Goal: Task Accomplishment & Management: Manage account settings

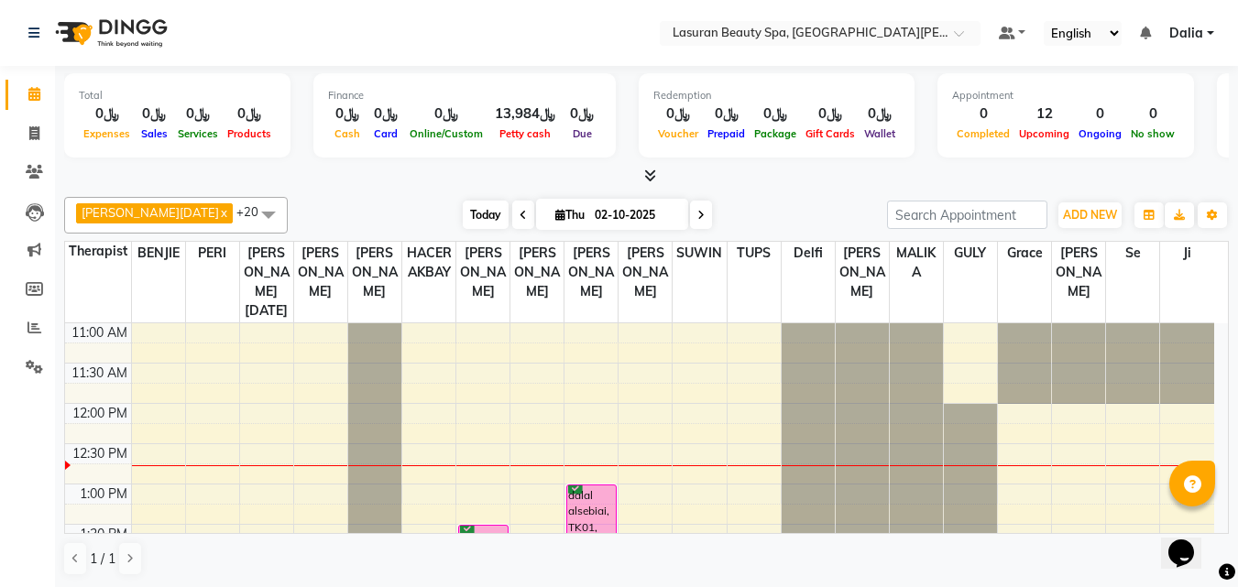
click at [463, 205] on span "Today" at bounding box center [486, 215] width 46 height 28
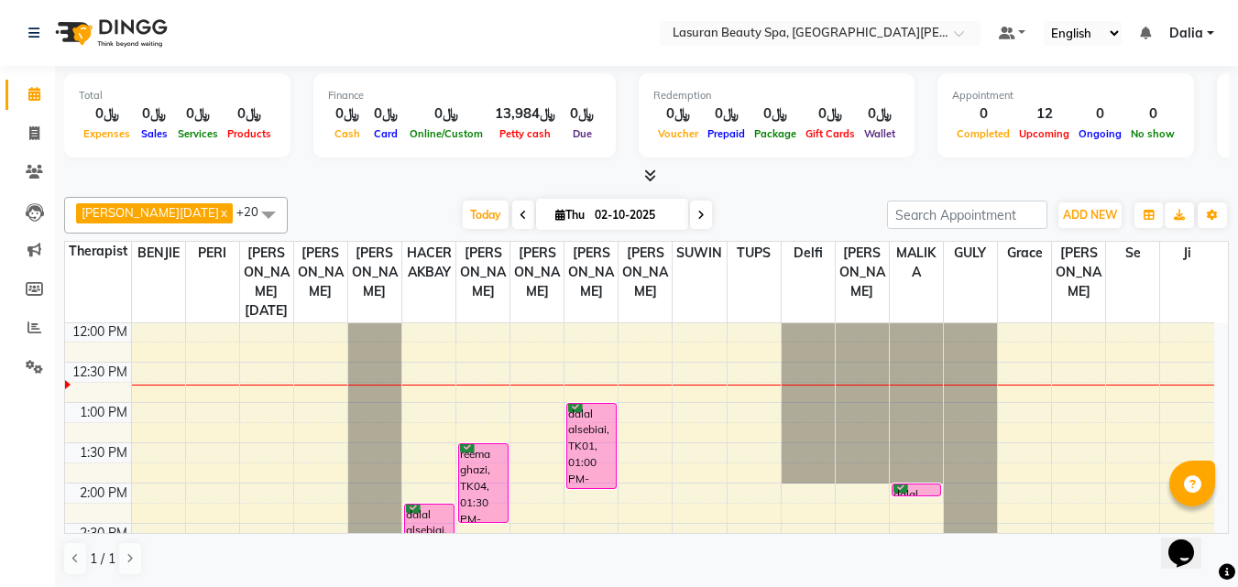
click at [599, 428] on div "dalal alsebiai, TK01, 01:00 PM-02:05 PM, RITUAL BRIGHT BLUE ROCK | حمام الأحجار…" at bounding box center [591, 446] width 49 height 84
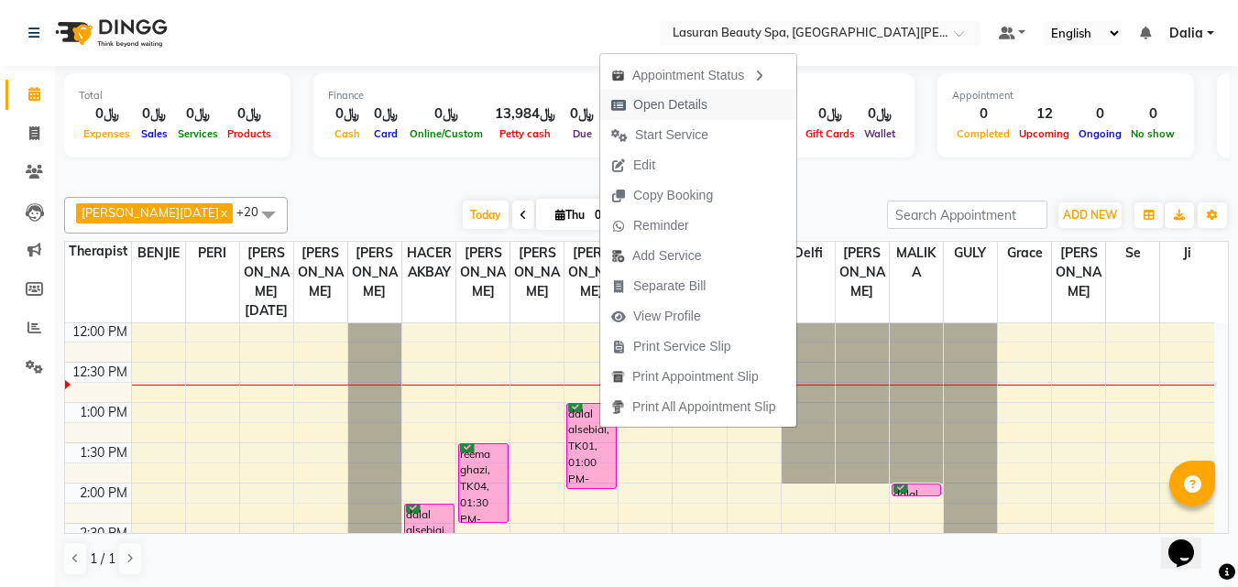
click at [643, 108] on span "Open Details" at bounding box center [670, 104] width 74 height 19
select select "6"
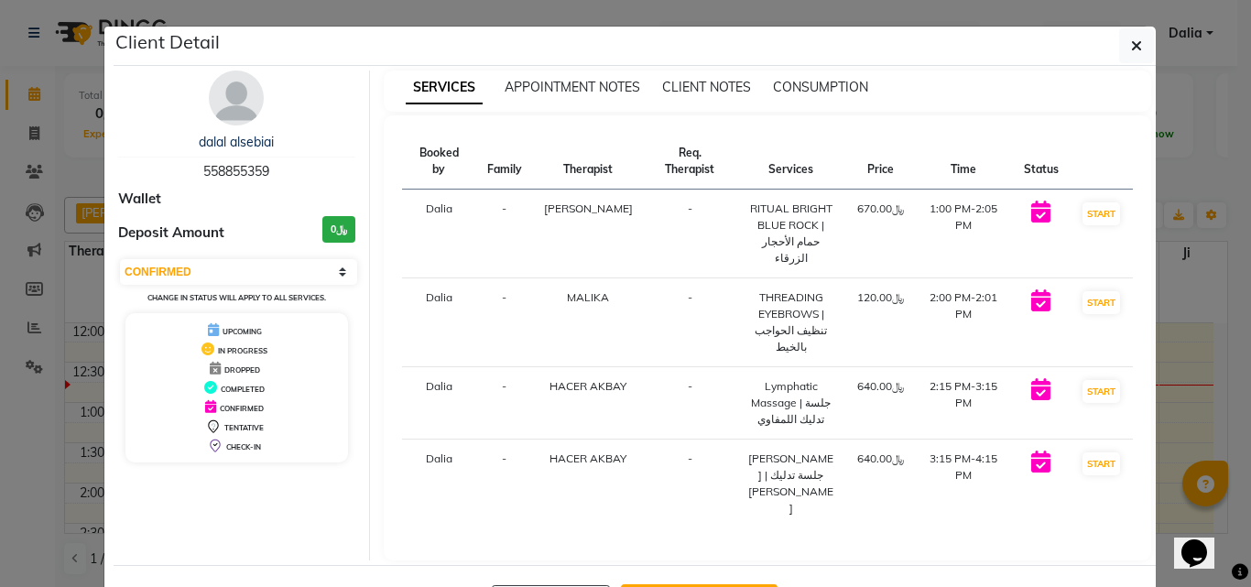
click at [244, 164] on span "558855359" at bounding box center [236, 171] width 66 height 16
copy span "558855359"
click at [1131, 48] on icon "button" at bounding box center [1136, 45] width 11 height 15
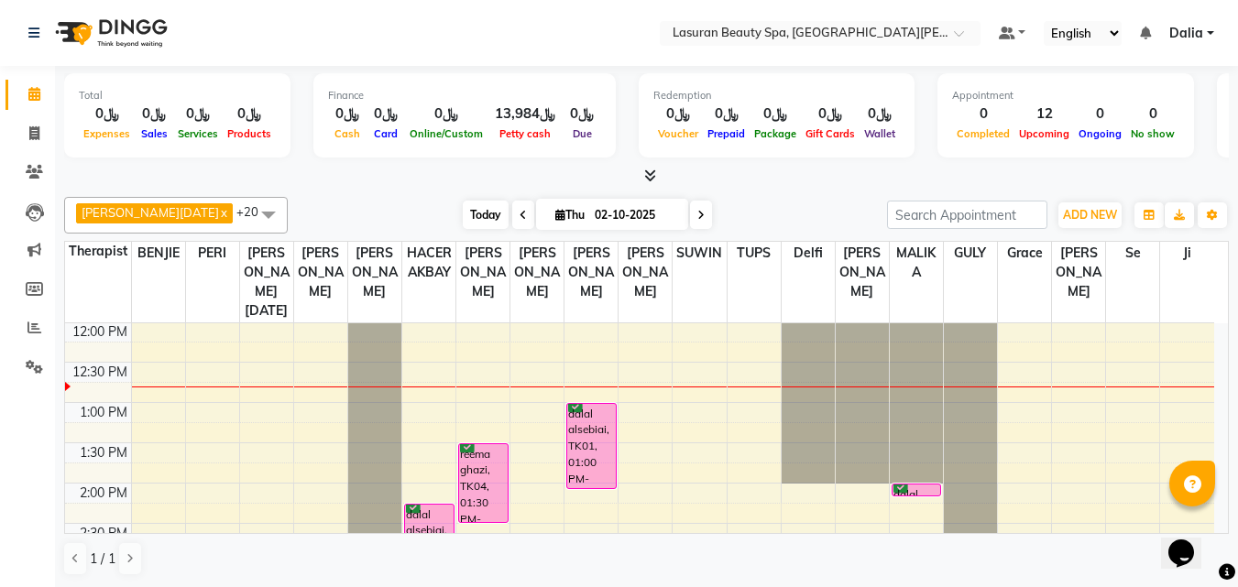
click at [463, 209] on span "Today" at bounding box center [486, 215] width 46 height 28
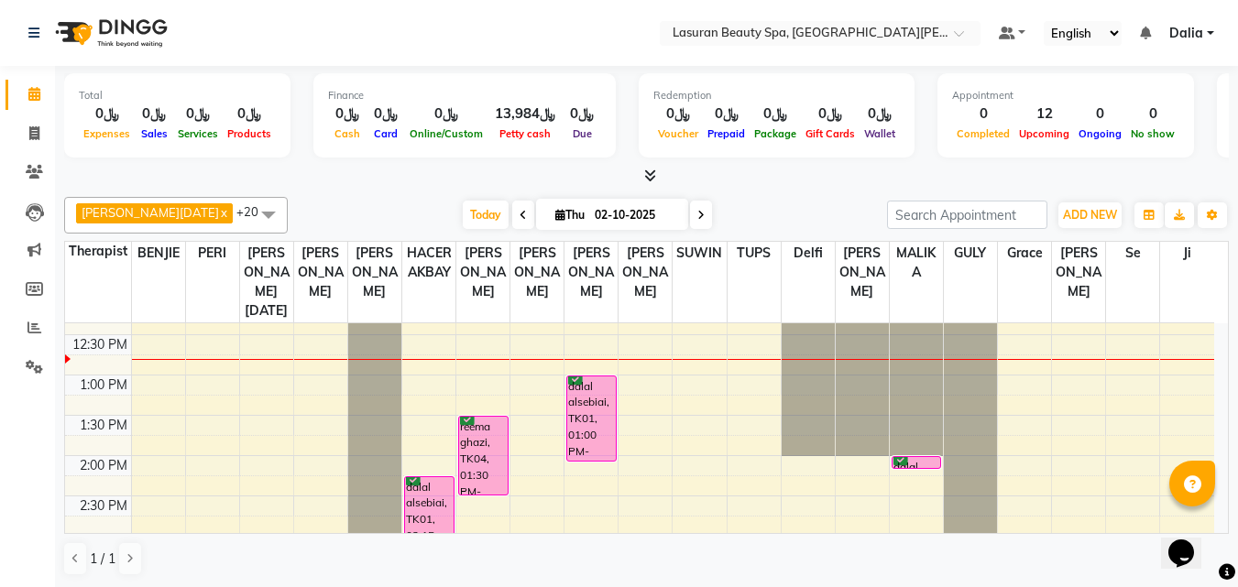
scroll to position [127, 0]
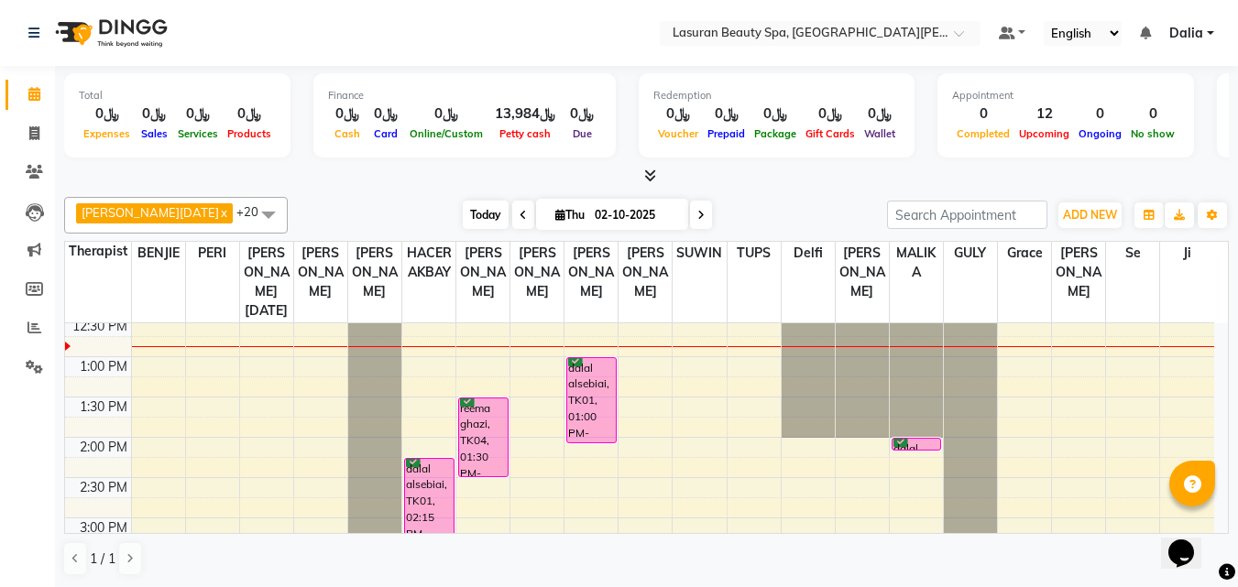
click at [463, 224] on span "Today" at bounding box center [486, 215] width 46 height 28
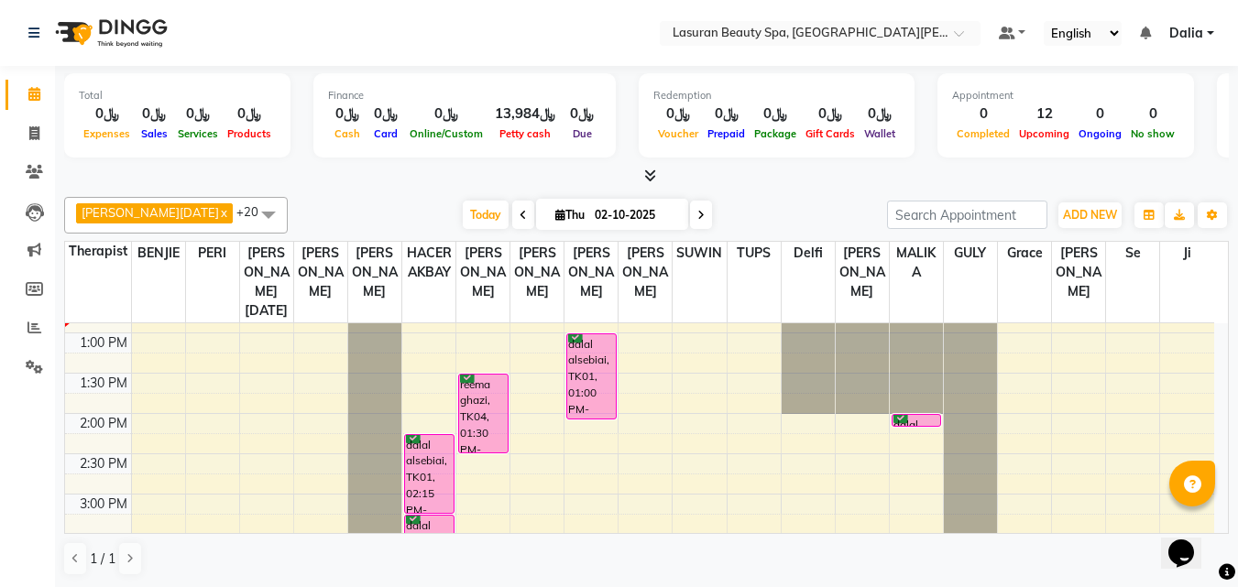
scroll to position [156, 0]
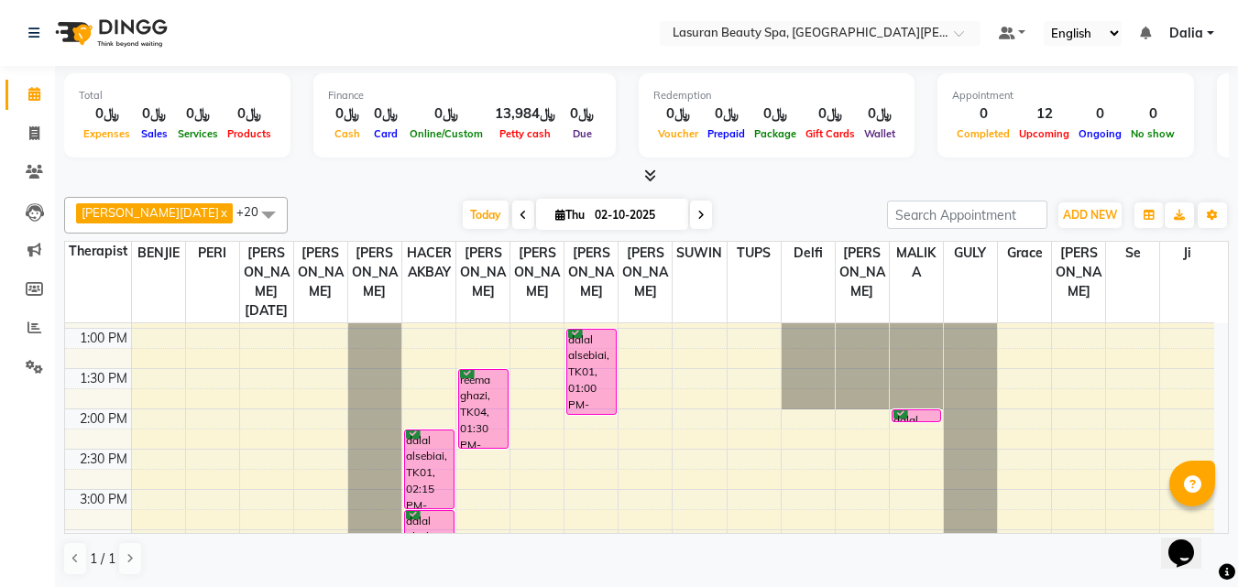
click at [753, 208] on div "Today Thu 02-10-2025" at bounding box center [587, 215] width 581 height 27
click at [594, 371] on div "dalal alsebiai, TK01, 01:00 PM-02:05 PM, RITUAL BRIGHT BLUE ROCK | حمام الأحجار…" at bounding box center [591, 372] width 49 height 84
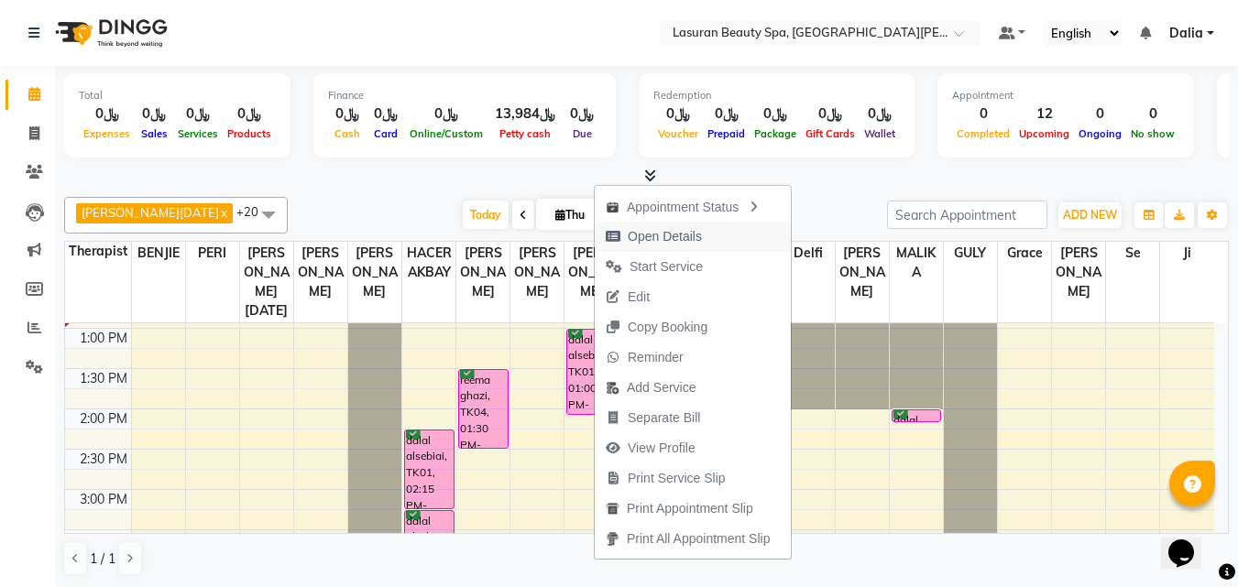
click at [652, 241] on span "Open Details" at bounding box center [665, 236] width 74 height 19
select select "6"
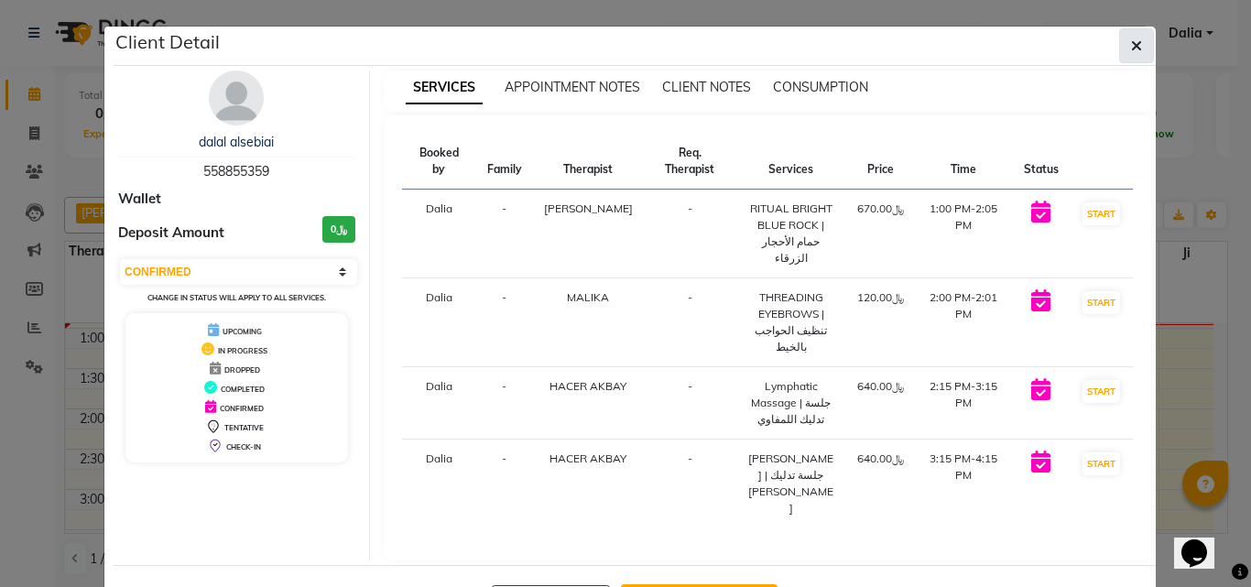
click at [1133, 42] on icon "button" at bounding box center [1136, 45] width 11 height 15
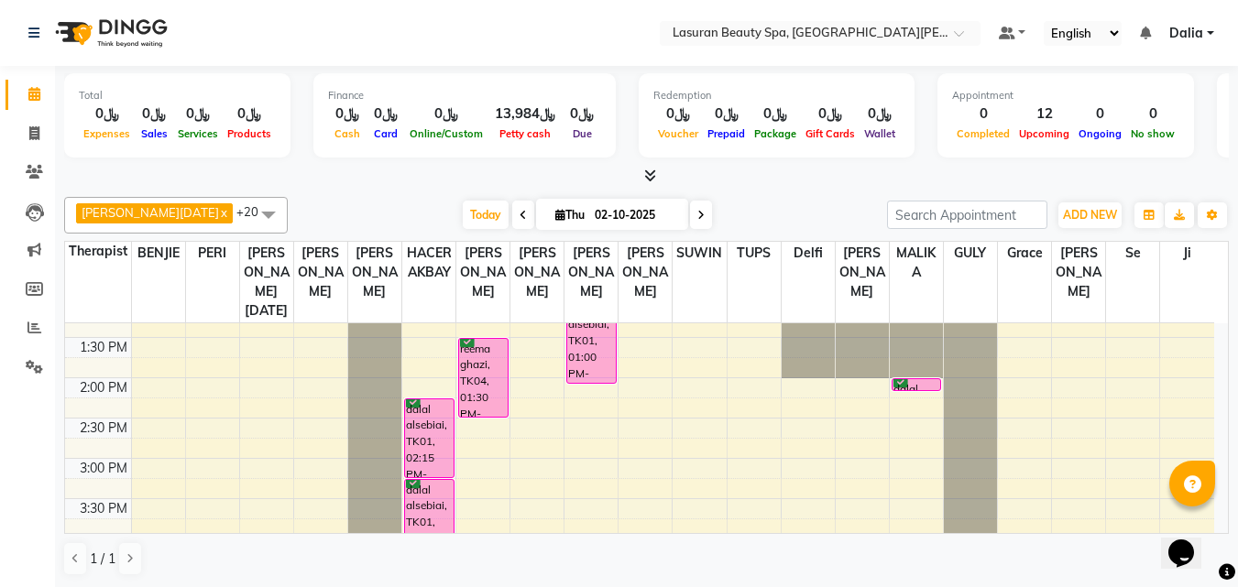
scroll to position [92, 0]
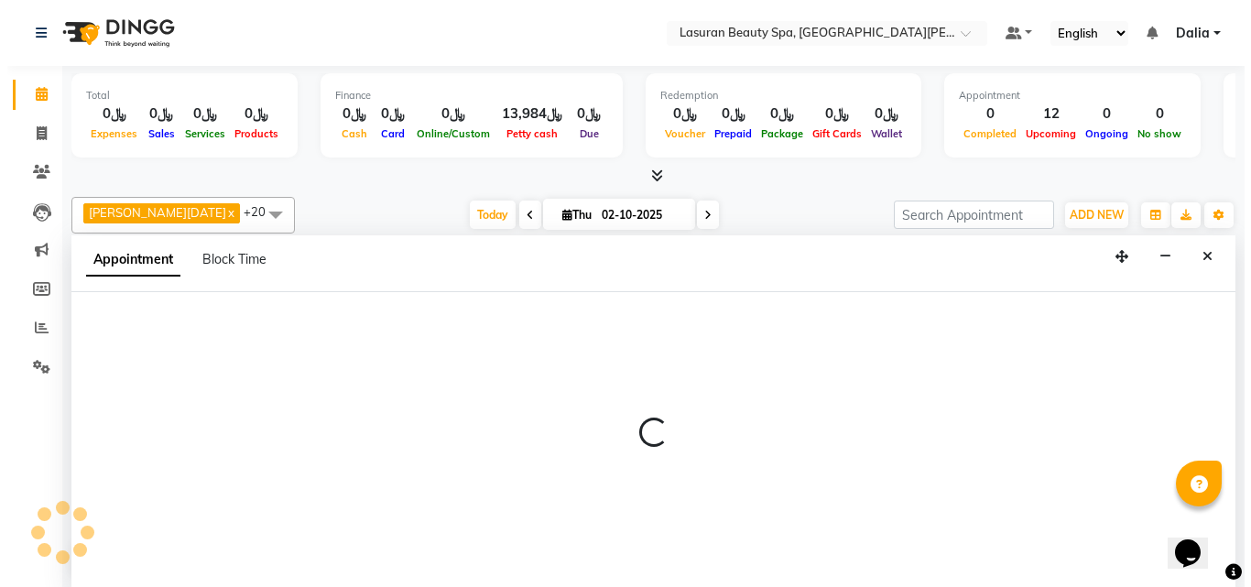
scroll to position [1, 0]
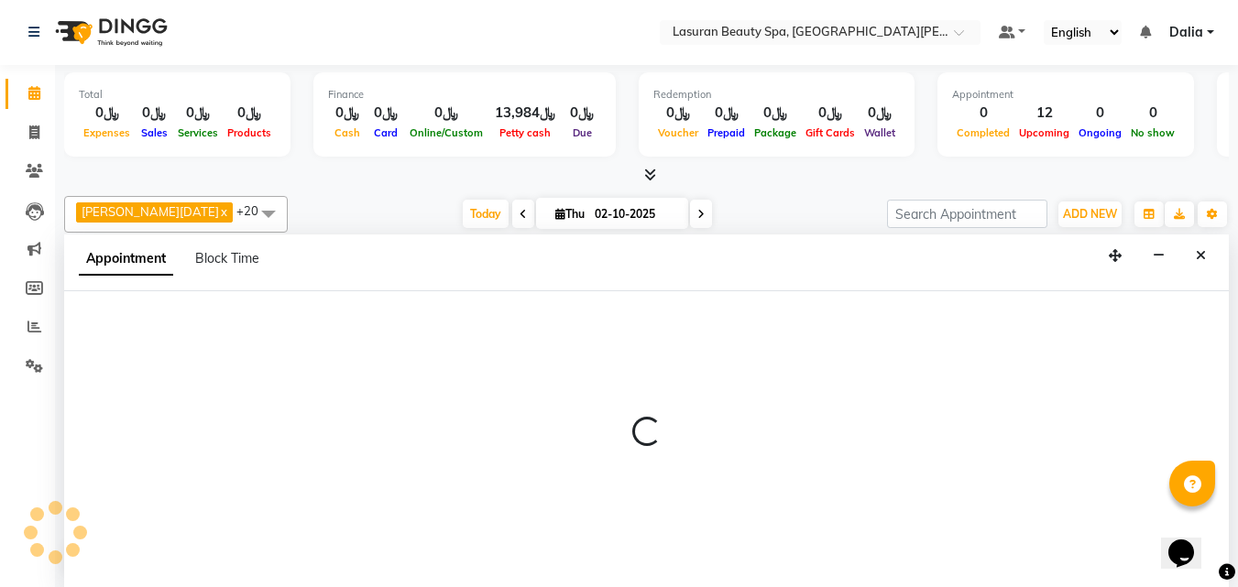
select select "54634"
select select "810"
select select "tentative"
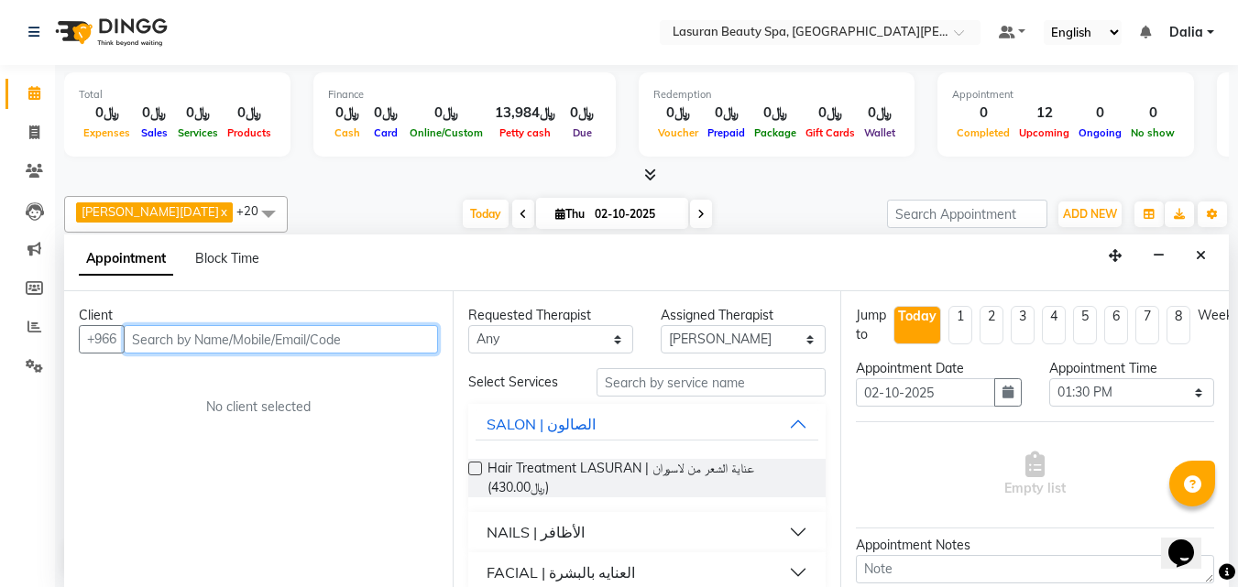
paste input "567785823"
type input "567785823"
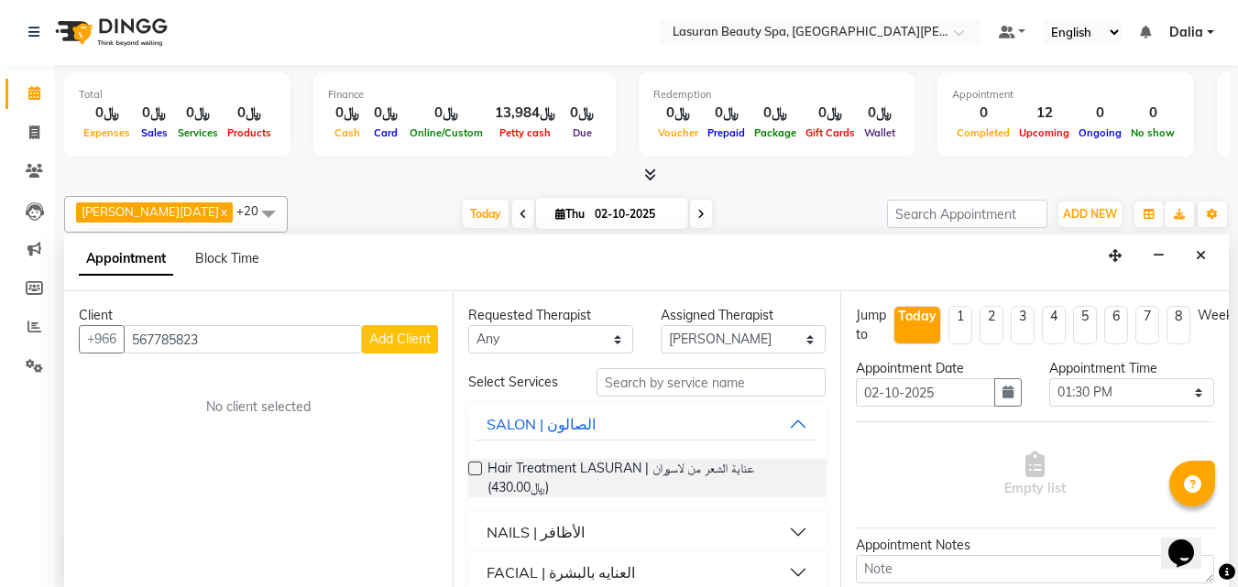
click at [388, 346] on span "Add Client" at bounding box center [399, 339] width 61 height 16
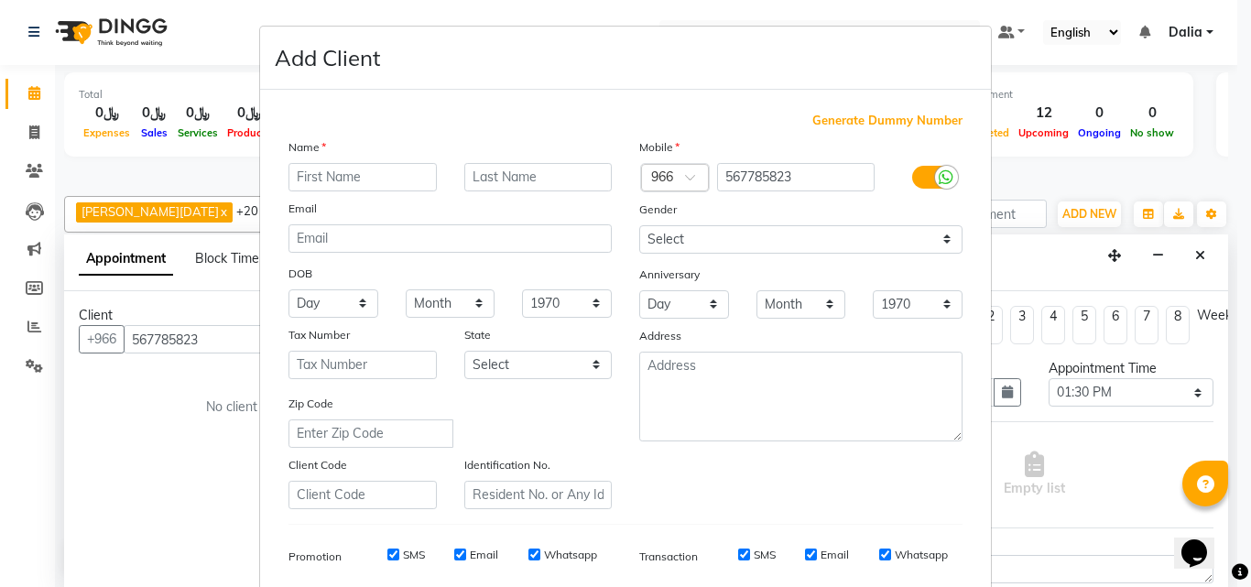
click at [362, 168] on input "text" at bounding box center [363, 177] width 148 height 28
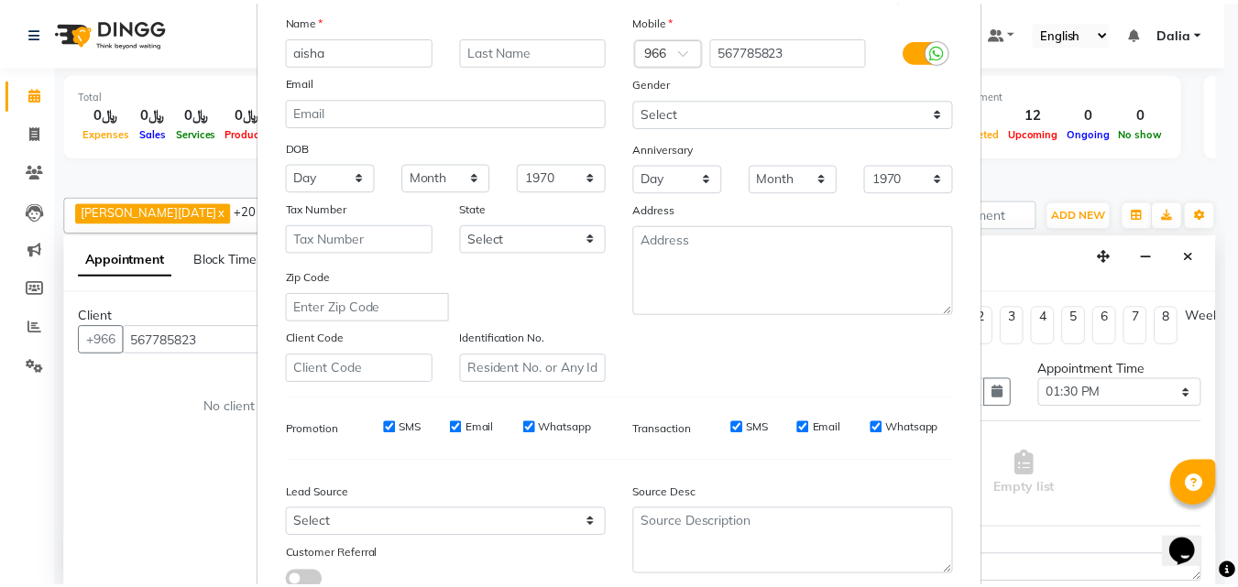
scroll to position [258, 0]
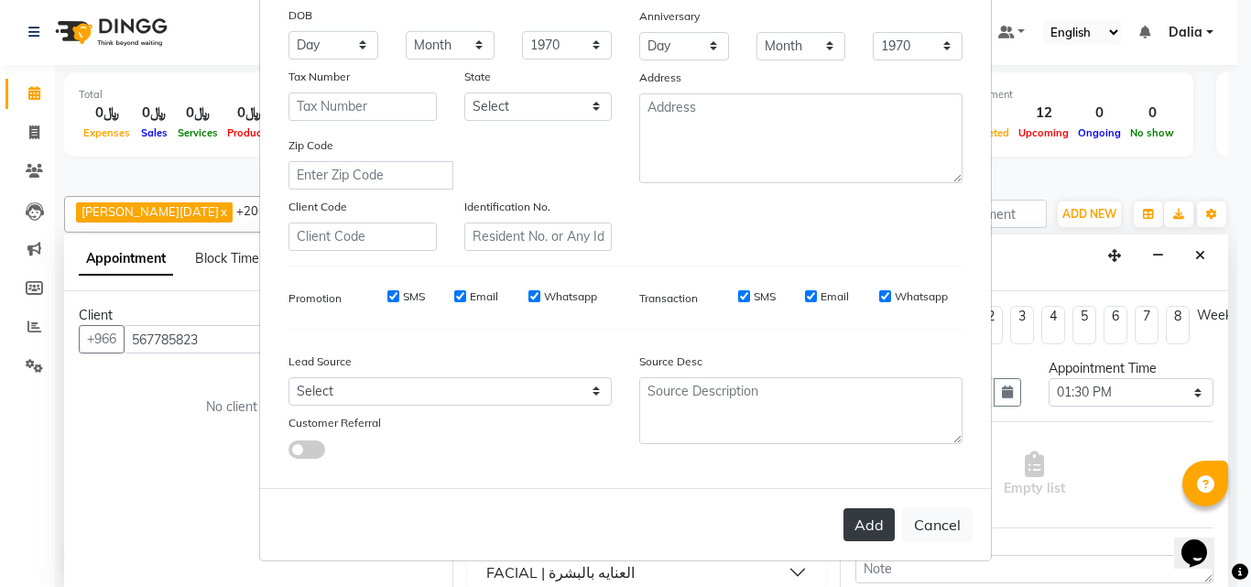
type input "aisha"
click at [860, 518] on button "Add" at bounding box center [869, 524] width 51 height 33
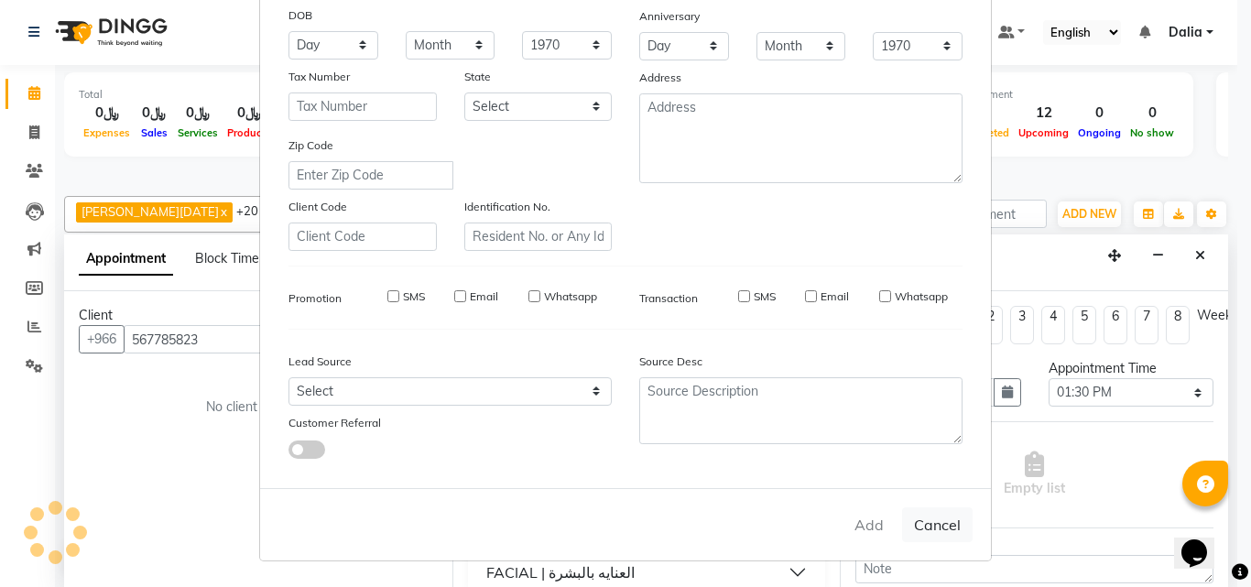
select select
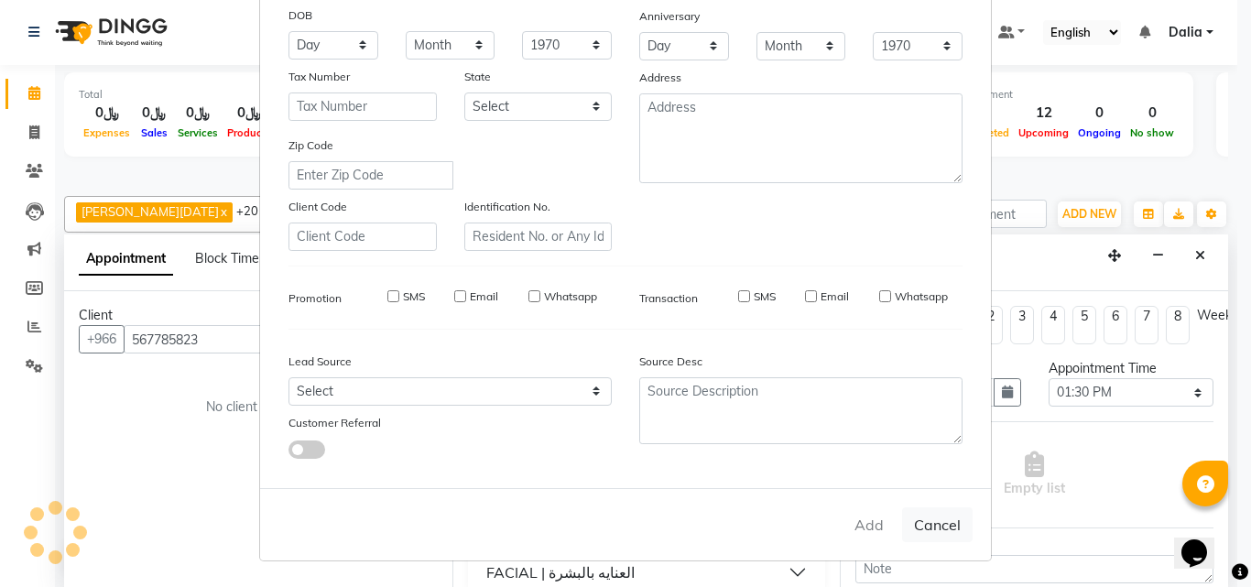
select select
checkbox input "false"
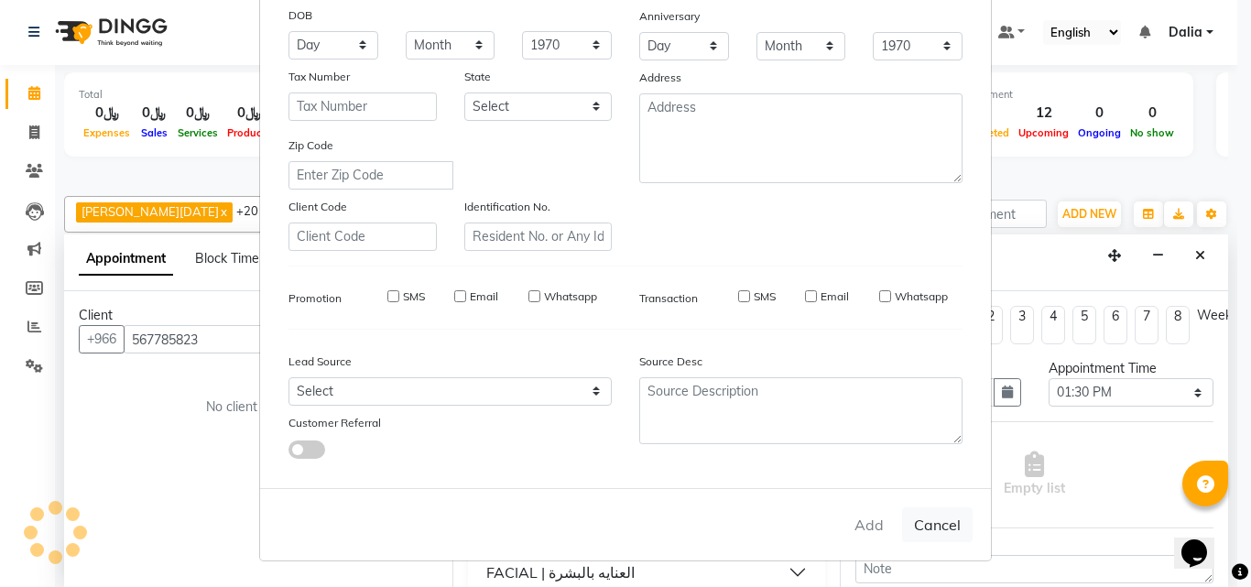
checkbox input "false"
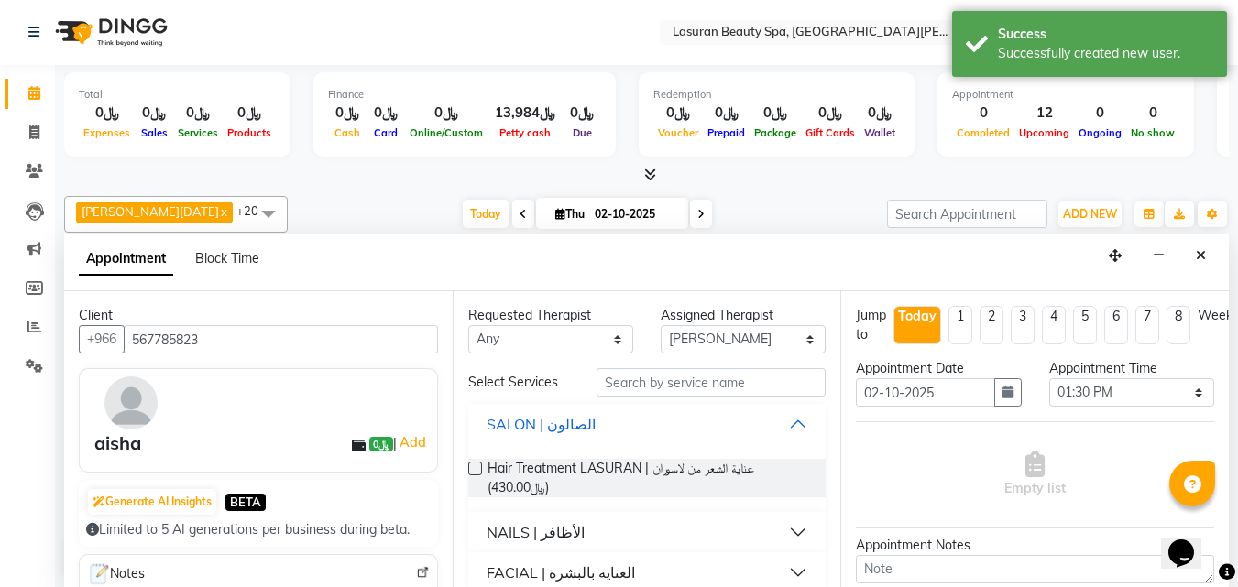
click at [782, 525] on button "NAILS | الأظافر" at bounding box center [647, 532] width 344 height 33
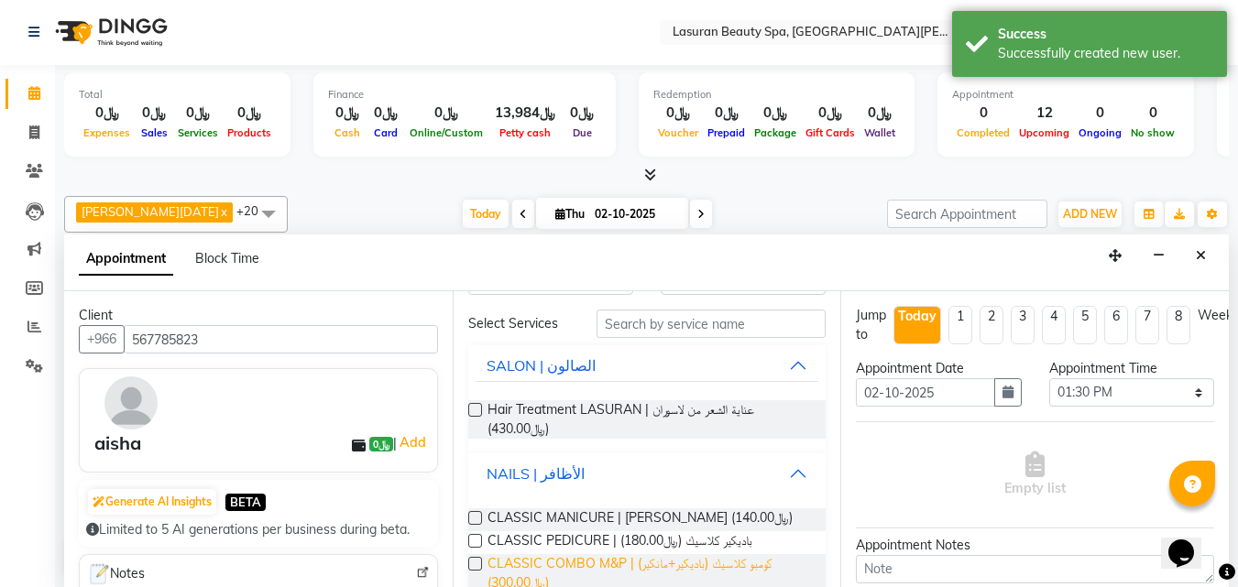
scroll to position [92, 0]
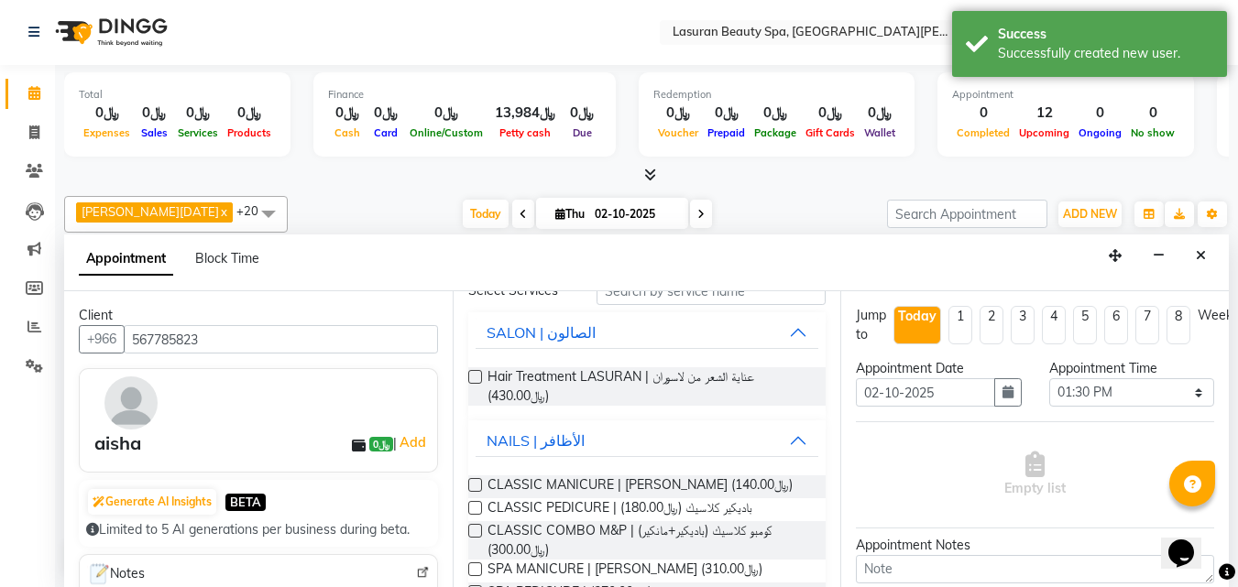
click at [473, 488] on label at bounding box center [475, 485] width 14 height 14
click at [473, 488] on input "checkbox" at bounding box center [474, 487] width 12 height 12
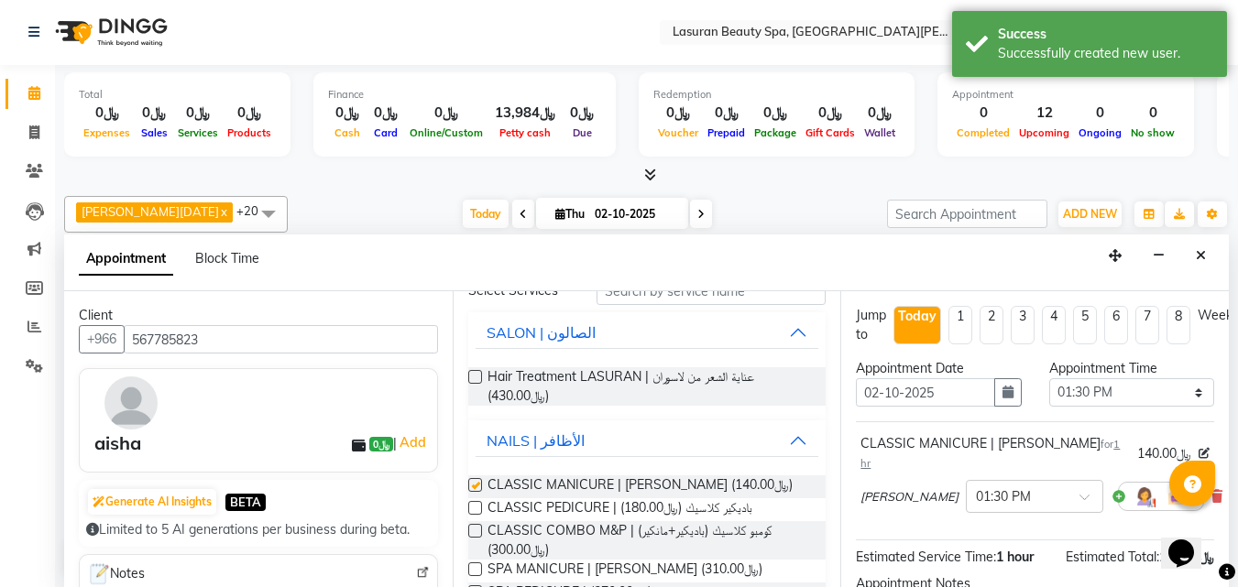
checkbox input "false"
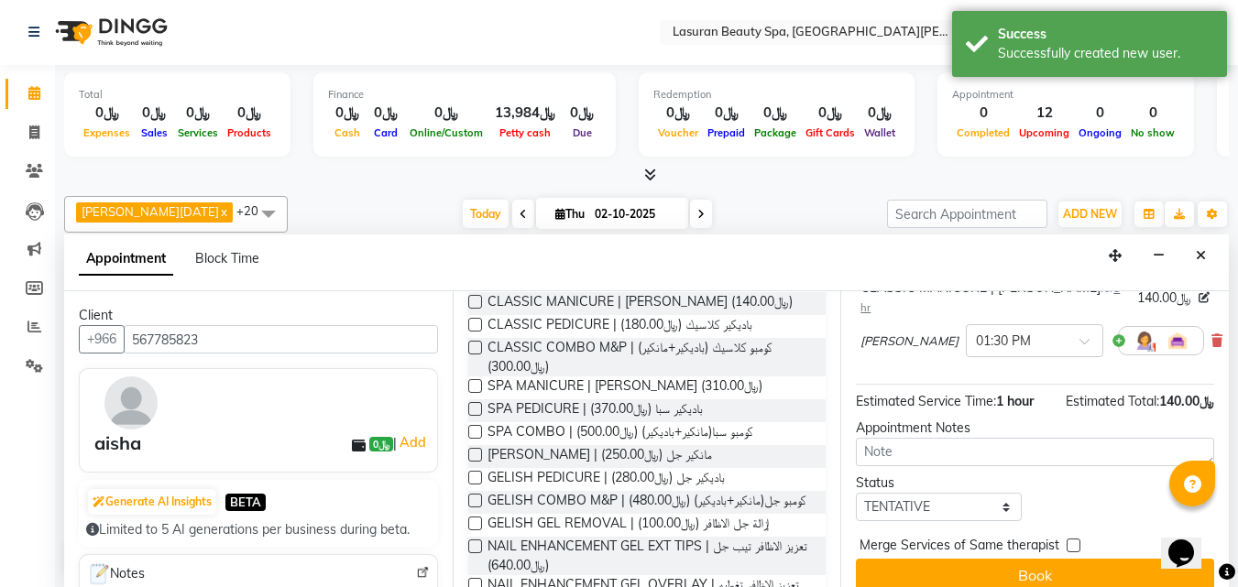
scroll to position [169, 0]
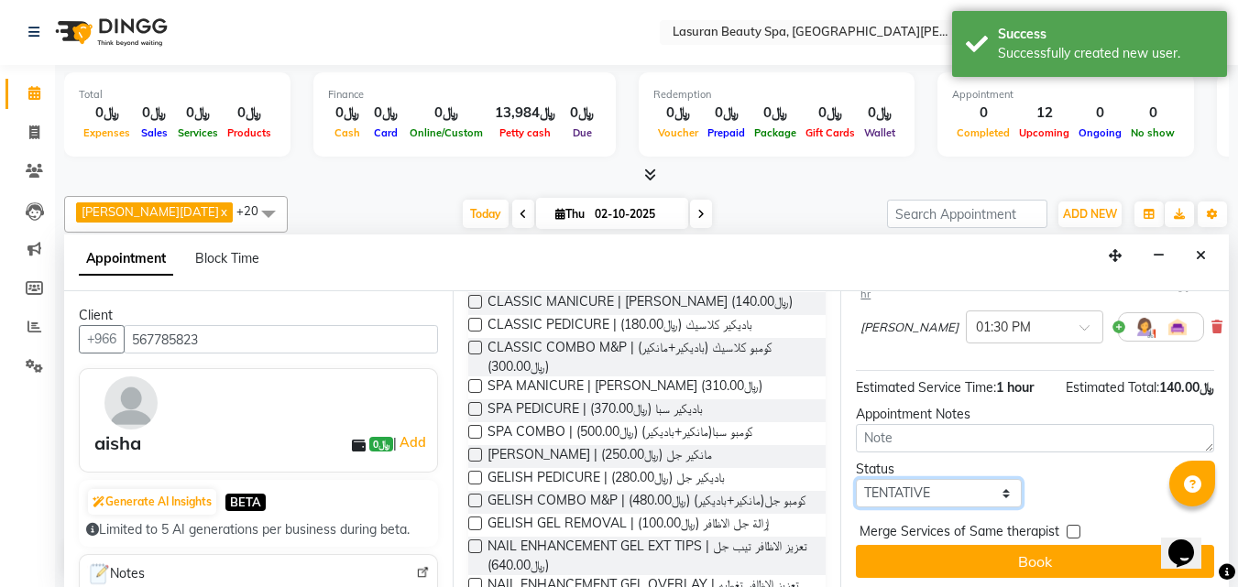
click at [899, 479] on select "Select TENTATIVE CONFIRM CHECK-IN UPCOMING" at bounding box center [938, 493] width 165 height 28
select select "confirm booking"
click at [856, 479] on select "Select TENTATIVE CONFIRM CHECK-IN UPCOMING" at bounding box center [938, 493] width 165 height 28
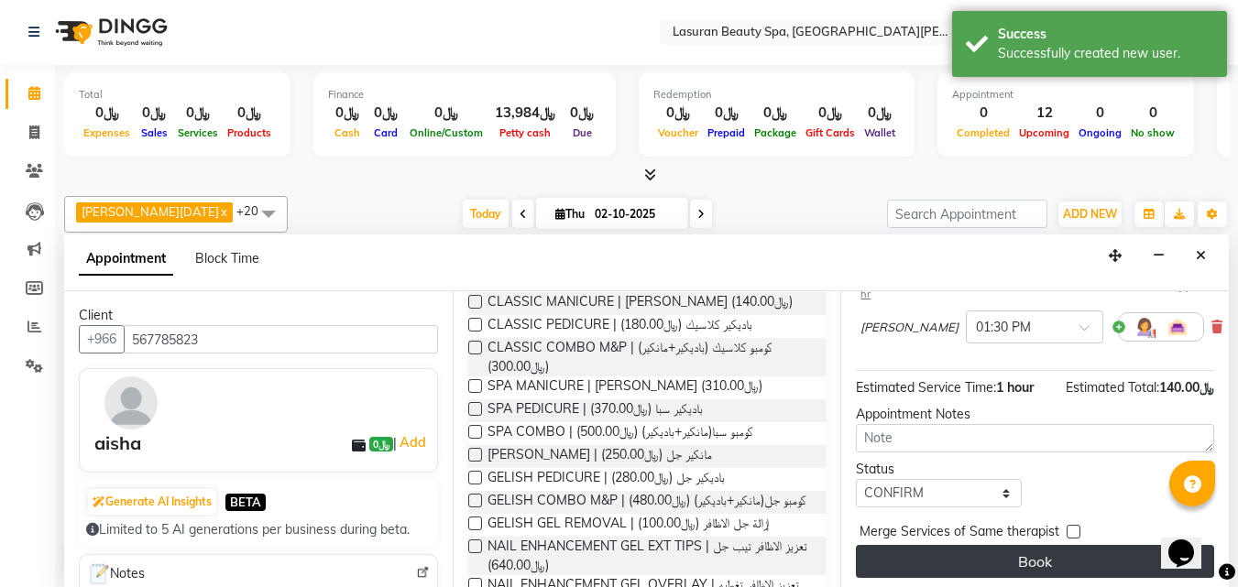
click at [917, 546] on button "Book" at bounding box center [1035, 561] width 358 height 33
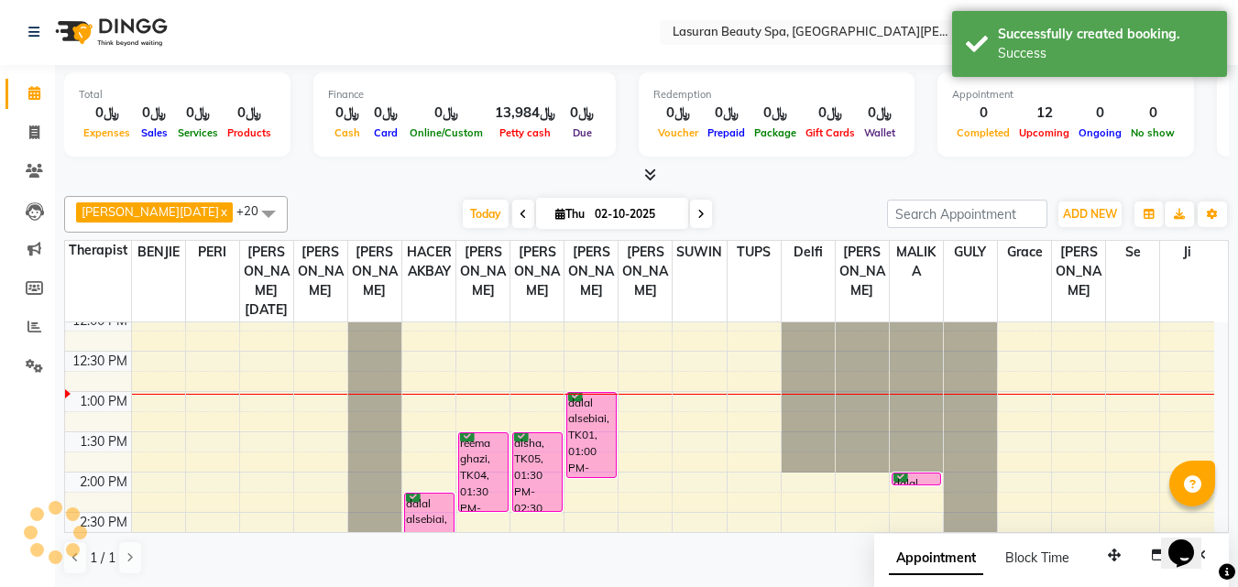
scroll to position [0, 0]
click at [755, 223] on div "Today Thu 02-10-2025" at bounding box center [587, 215] width 581 height 27
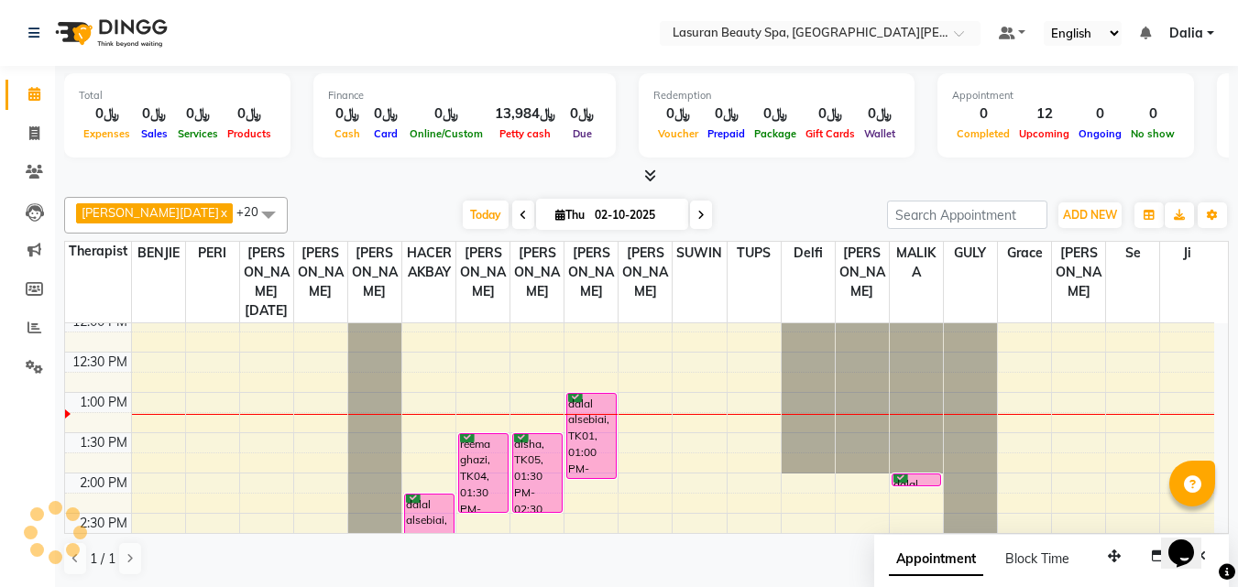
click at [606, 458] on div "dalal alsebiai, TK01, 01:00 PM-02:05 PM, RITUAL BRIGHT BLUE ROCK | حمام الأحجار…" at bounding box center [591, 436] width 49 height 84
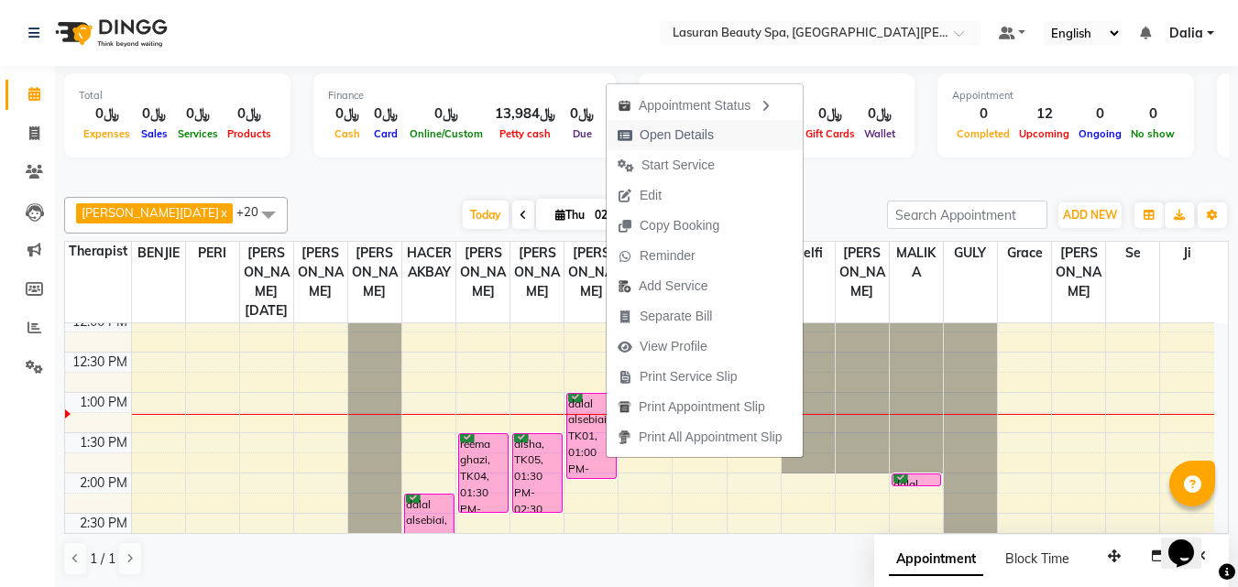
click at [676, 131] on span "Open Details" at bounding box center [676, 135] width 74 height 19
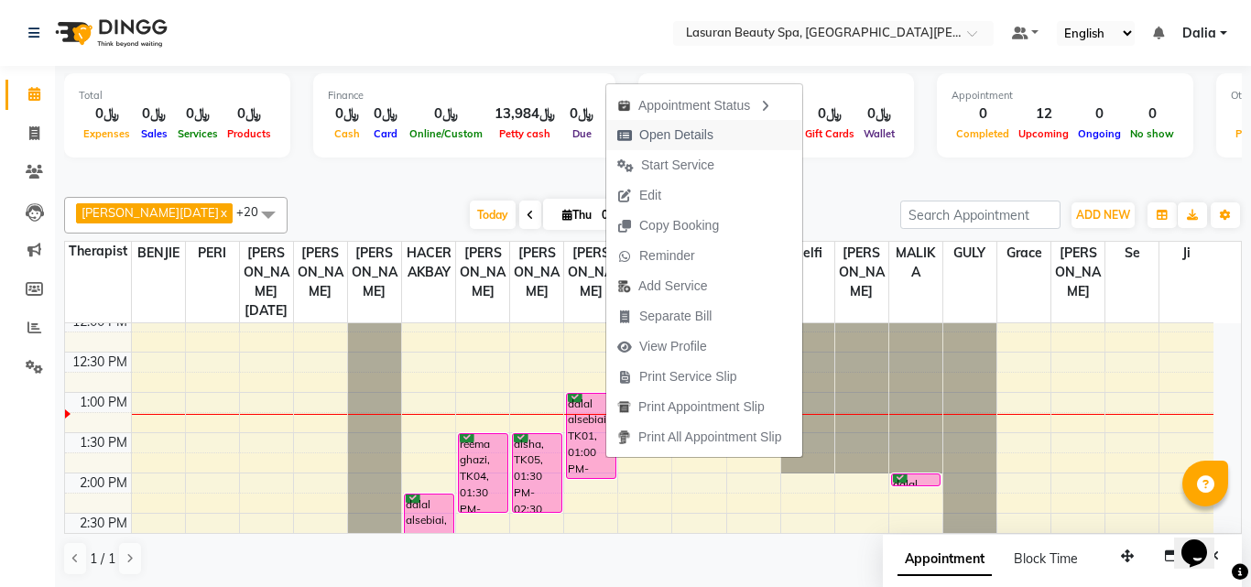
select select "6"
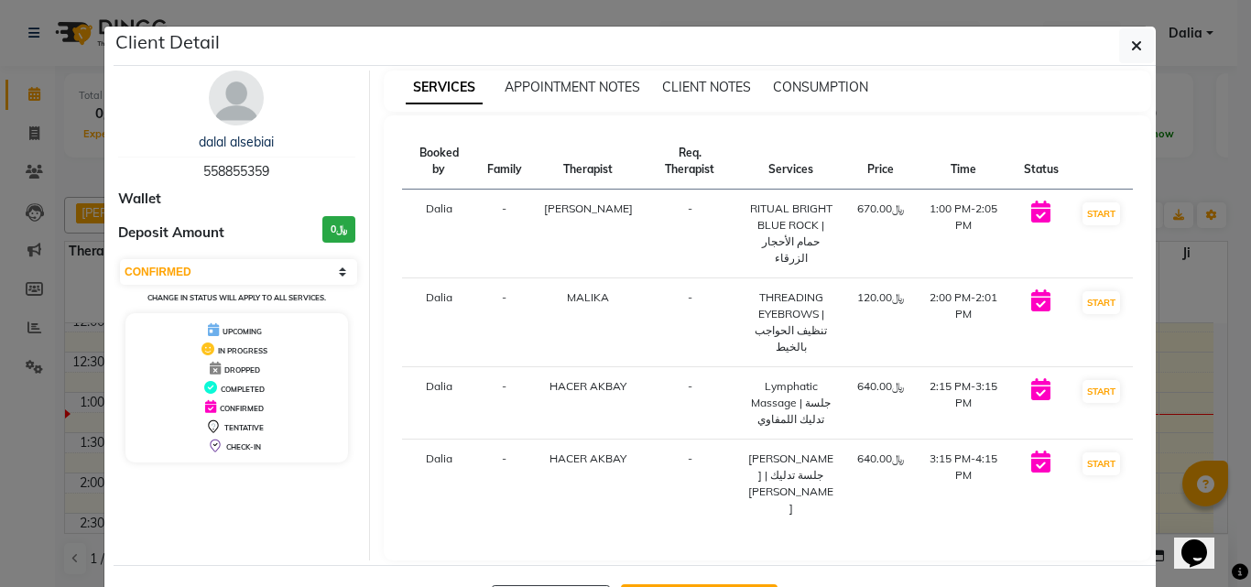
select select "service"
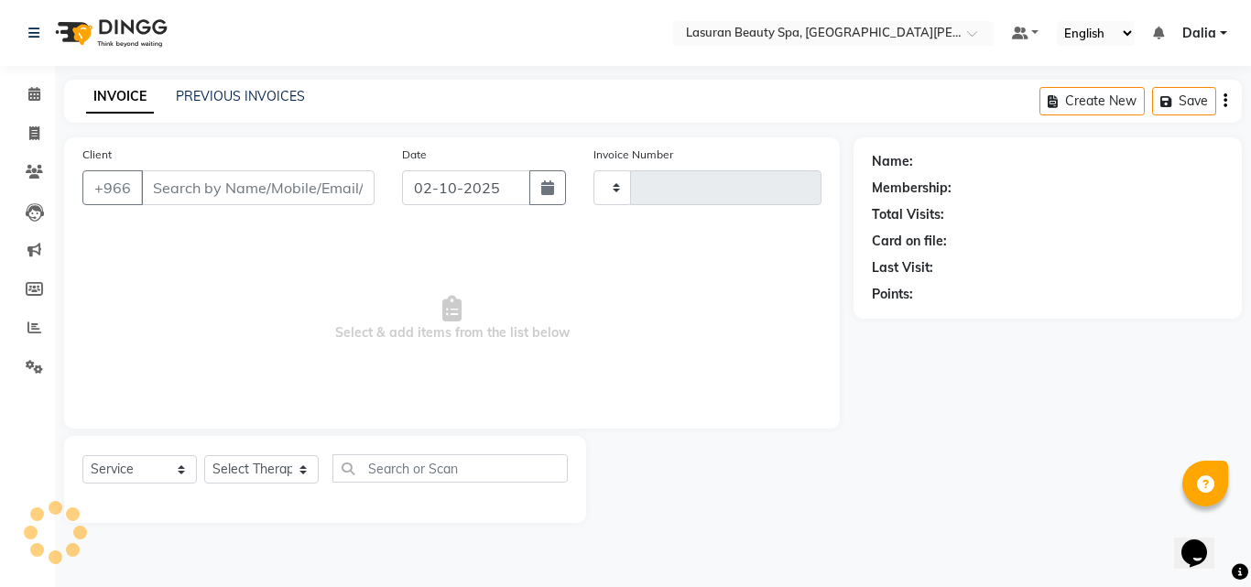
type input "1674"
select select "6941"
select select "V"
select select "66975"
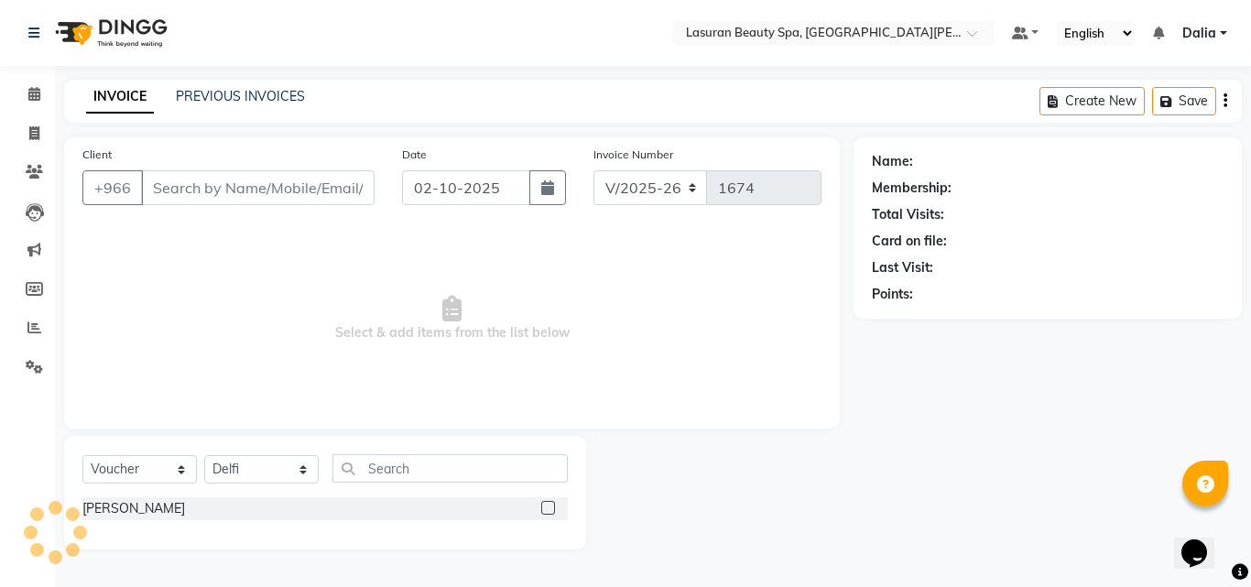
type input "558855359"
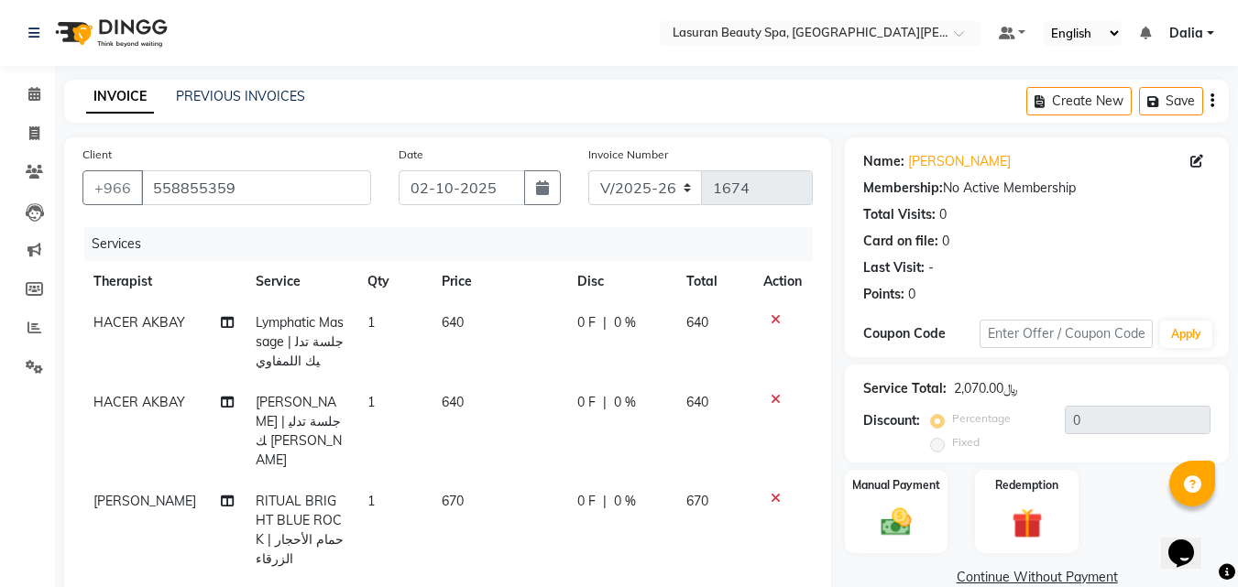
scroll to position [92, 0]
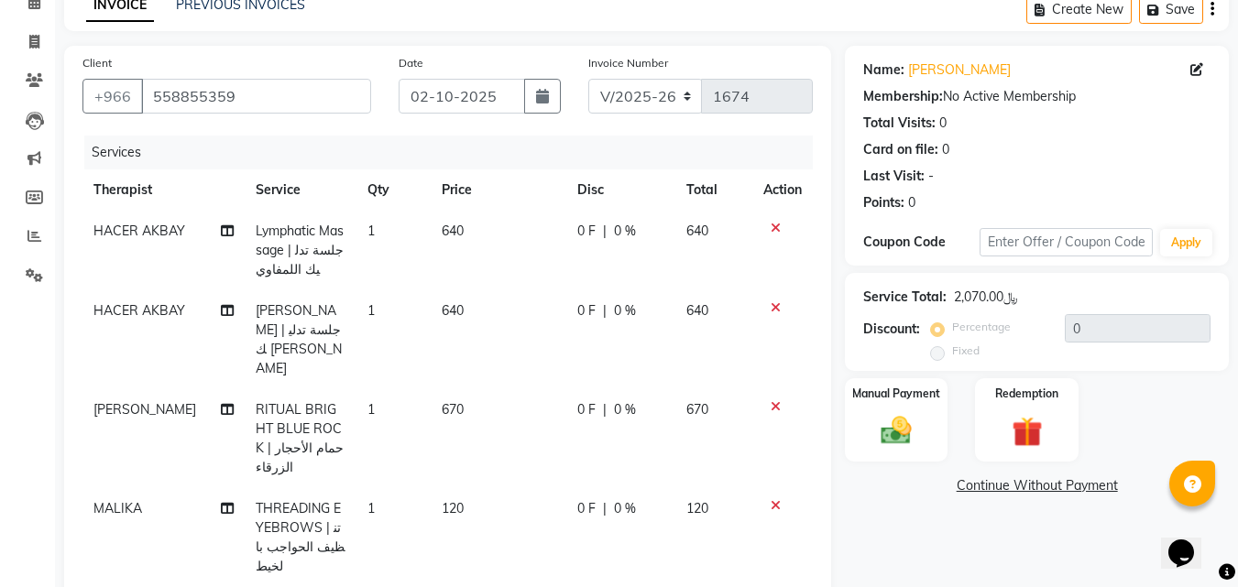
click at [778, 310] on icon at bounding box center [775, 307] width 10 height 13
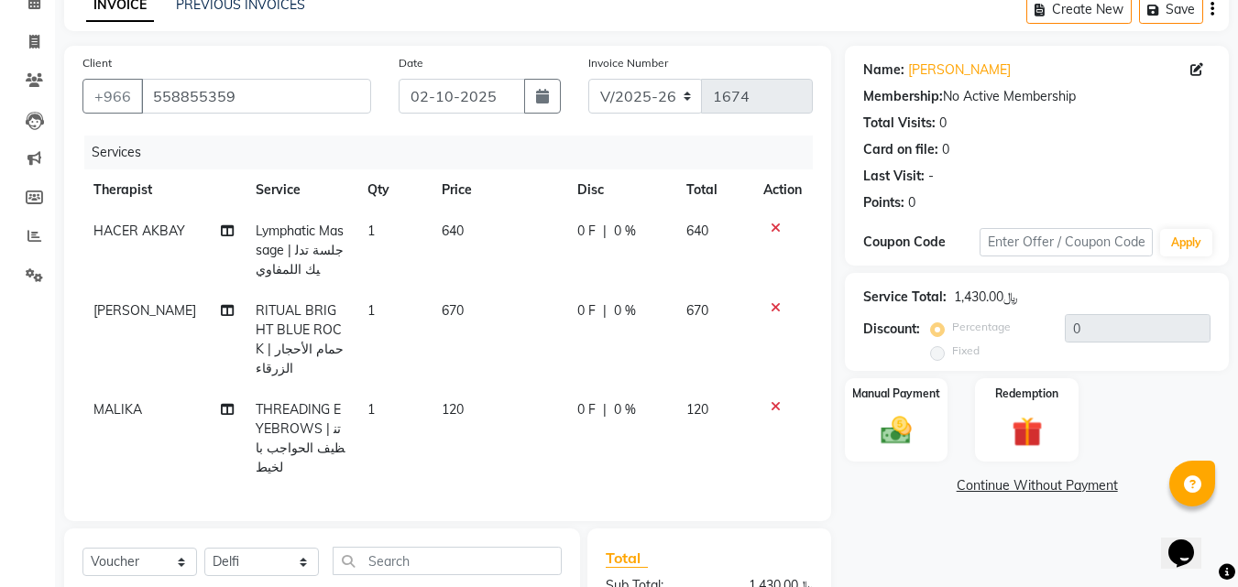
scroll to position [183, 0]
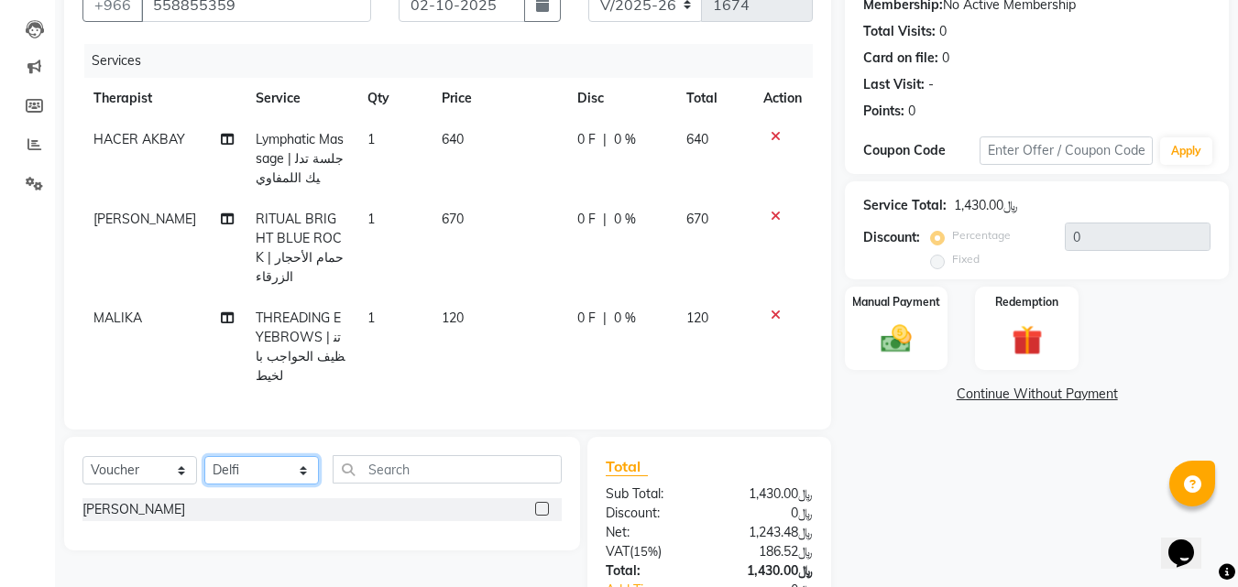
click at [294, 456] on select "Select Therapist [PERSON_NAME] MANDAL [PERSON_NAME] HACER AKBAY [PERSON_NAME][D…" at bounding box center [261, 470] width 115 height 28
select select "54630"
click at [204, 456] on select "Select Therapist [PERSON_NAME] MANDAL [PERSON_NAME] HACER AKBAY [PERSON_NAME][D…" at bounding box center [261, 470] width 115 height 28
click at [172, 456] on select "Select Service Product Membership Package Voucher Prepaid Gift Card" at bounding box center [139, 470] width 115 height 28
select select "service"
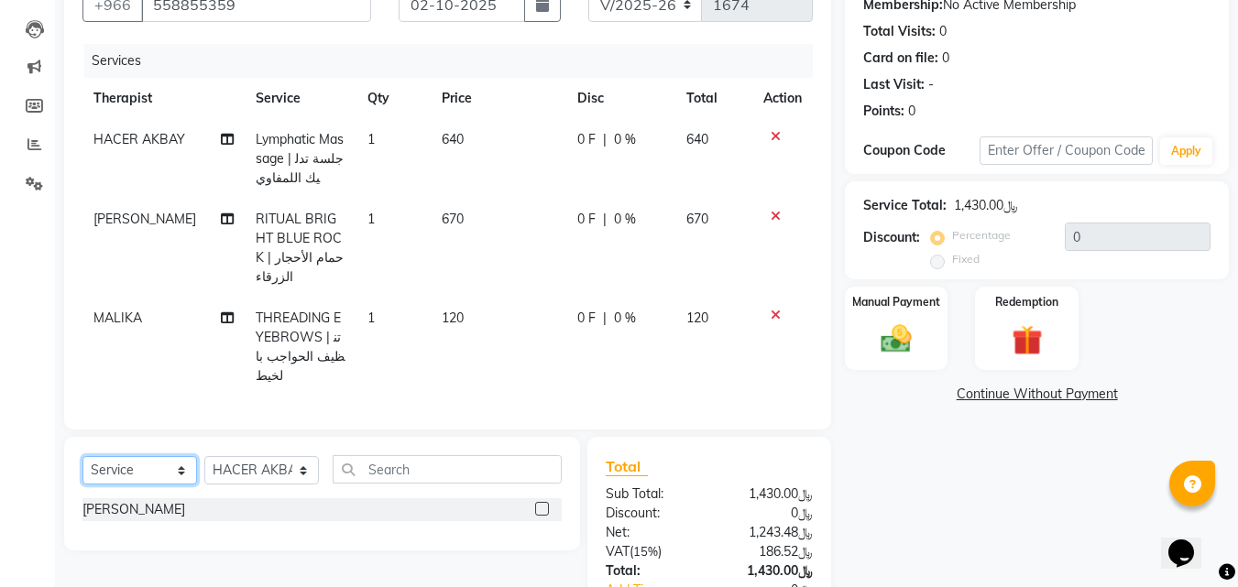
click at [82, 456] on select "Select Service Product Membership Package Voucher Prepaid Gift Card" at bounding box center [139, 470] width 115 height 28
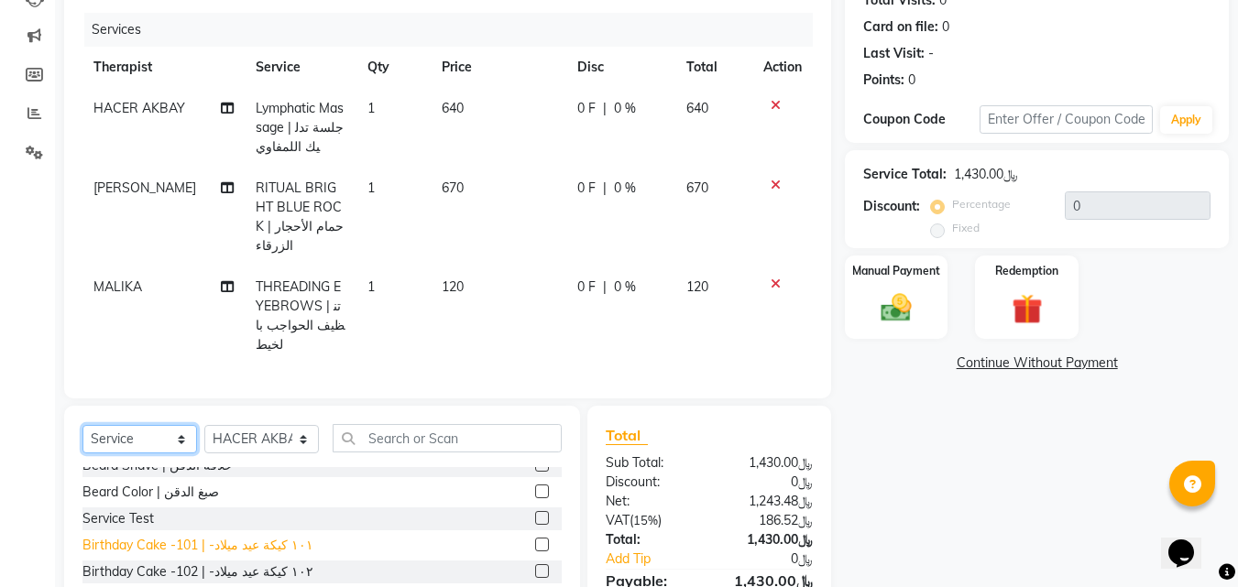
scroll to position [1192, 0]
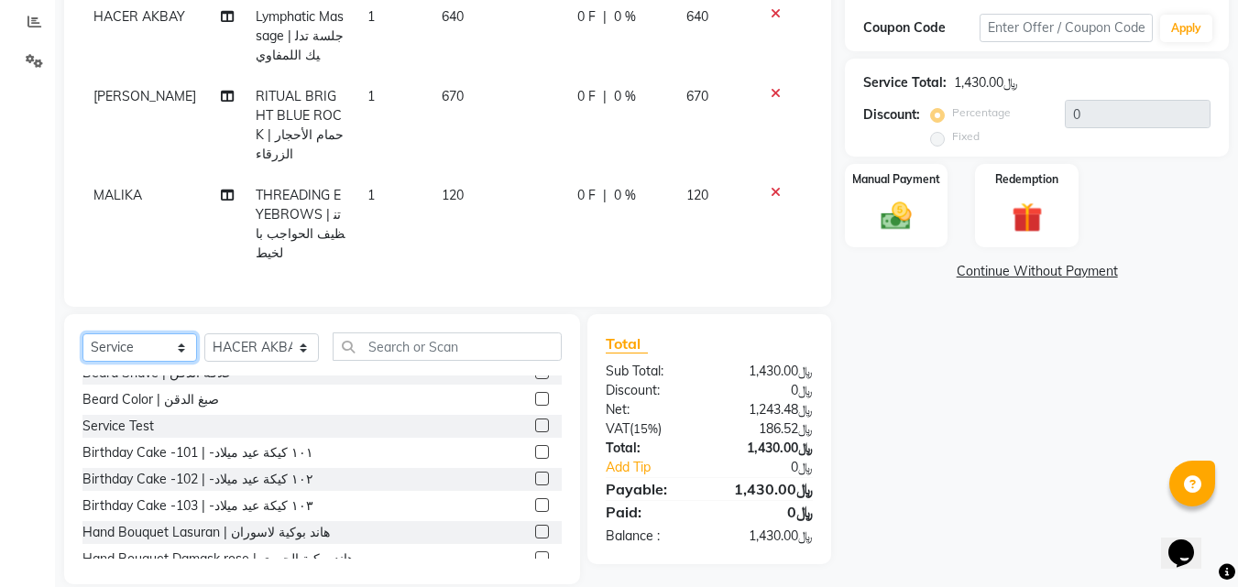
click at [180, 333] on select "Select Service Product Membership Package Voucher Prepaid Gift Card" at bounding box center [139, 347] width 115 height 28
click at [82, 333] on select "Select Service Product Membership Package Voucher Prepaid Gift Card" at bounding box center [139, 347] width 115 height 28
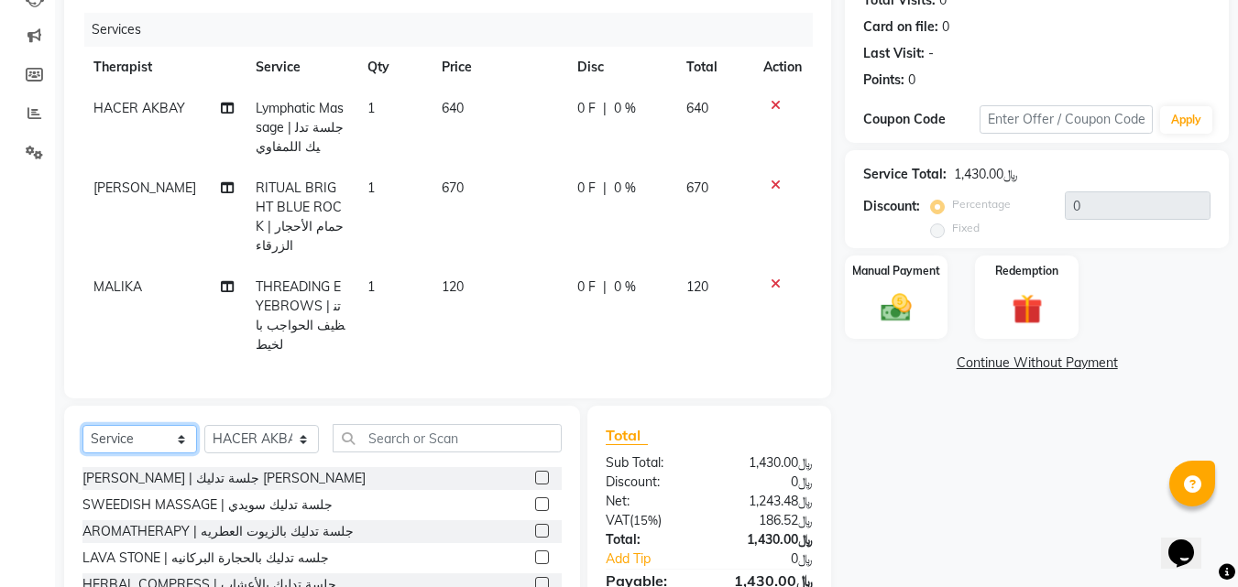
scroll to position [123, 0]
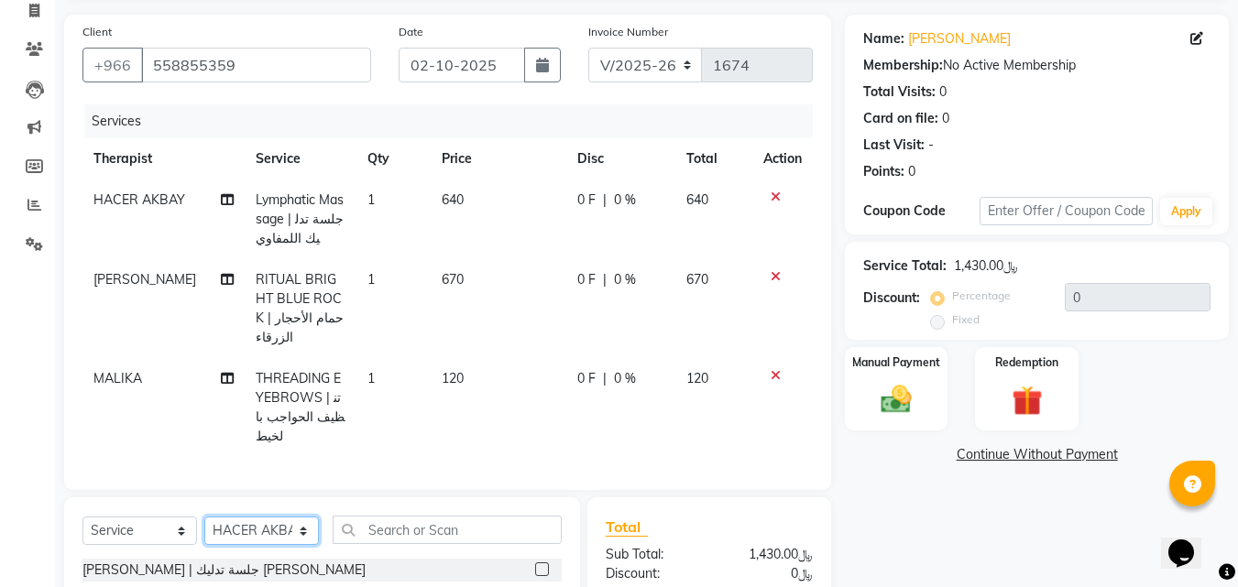
click at [276, 517] on select "Select Therapist [PERSON_NAME] MANDAL [PERSON_NAME] HACER AKBAY [PERSON_NAME][D…" at bounding box center [261, 531] width 115 height 28
select select "54626"
click at [204, 517] on select "Select Therapist [PERSON_NAME] MANDAL [PERSON_NAME] HACER AKBAY [PERSON_NAME][D…" at bounding box center [261, 531] width 115 height 28
click at [175, 517] on select "Select Service Product Membership Package Voucher Prepaid Gift Card" at bounding box center [139, 531] width 115 height 28
click at [82, 517] on select "Select Service Product Membership Package Voucher Prepaid Gift Card" at bounding box center [139, 531] width 115 height 28
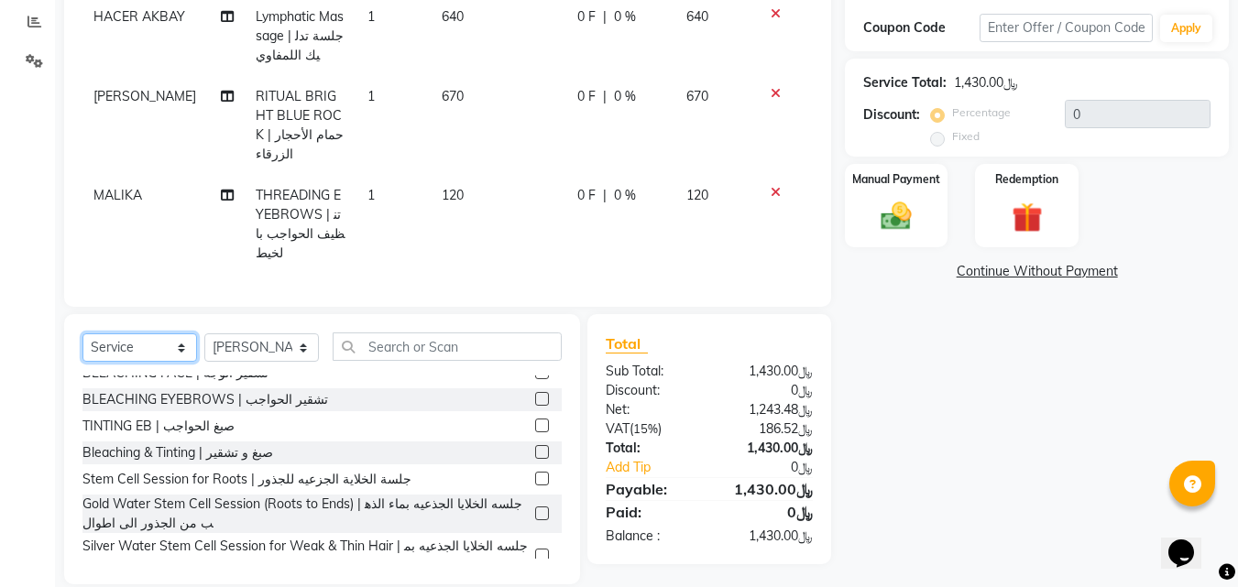
scroll to position [957, 0]
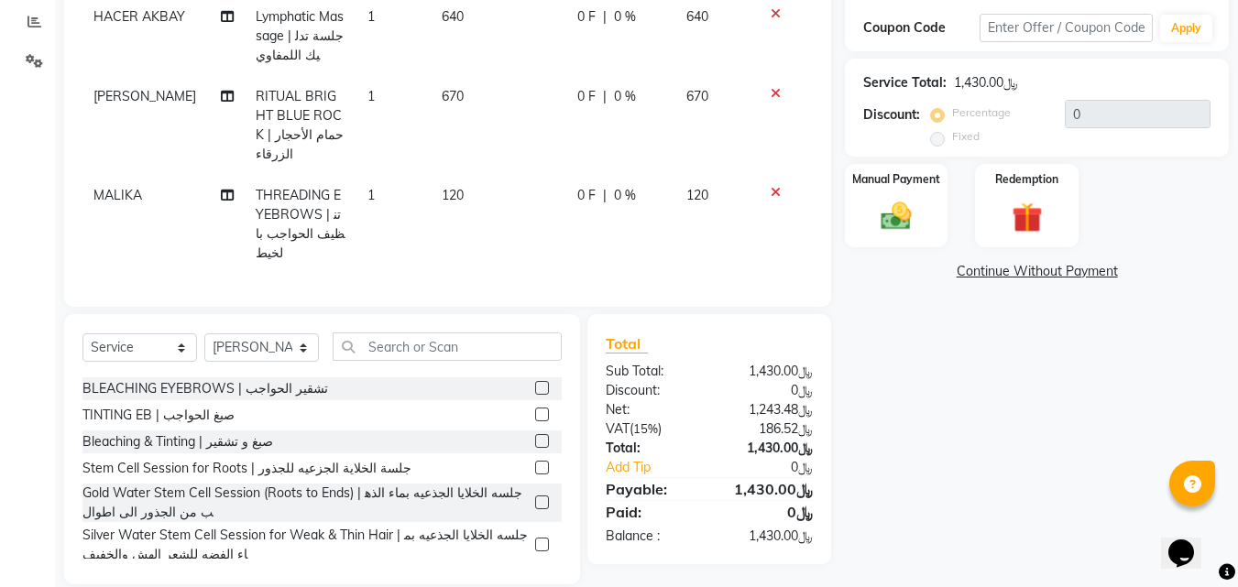
click at [535, 538] on label at bounding box center [542, 545] width 14 height 14
click at [535, 540] on input "checkbox" at bounding box center [541, 546] width 12 height 12
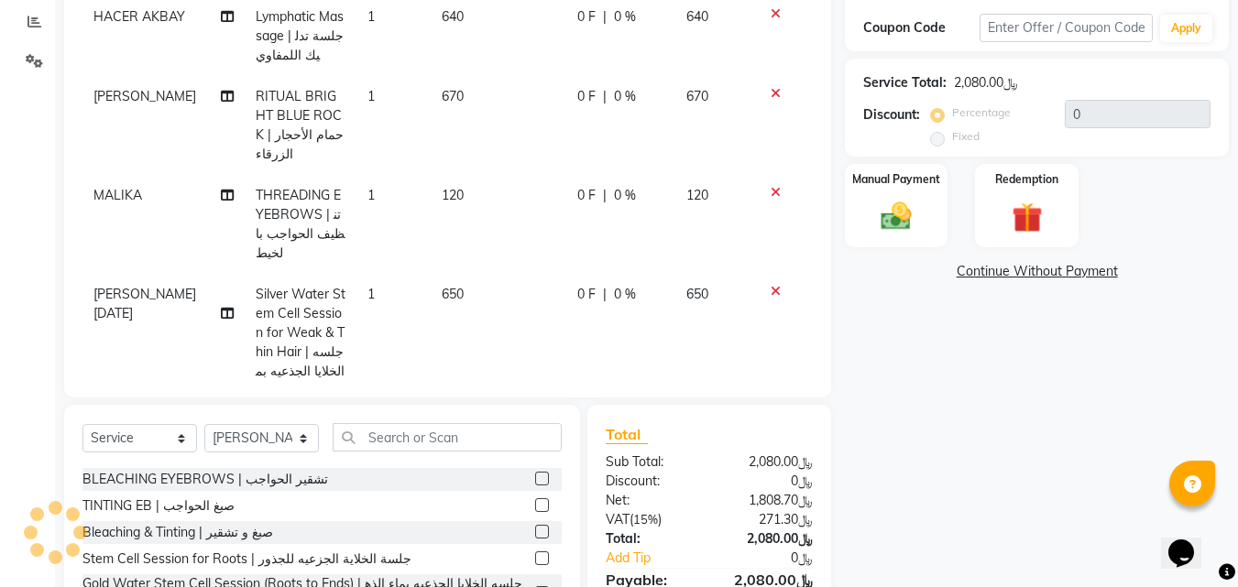
checkbox input "false"
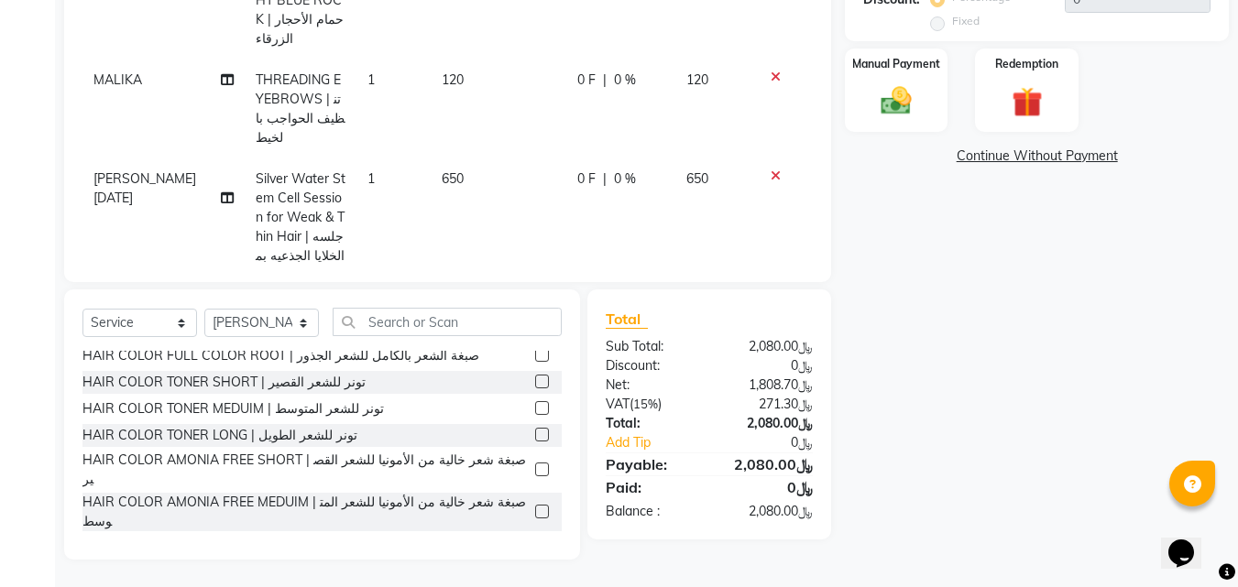
scroll to position [305, 0]
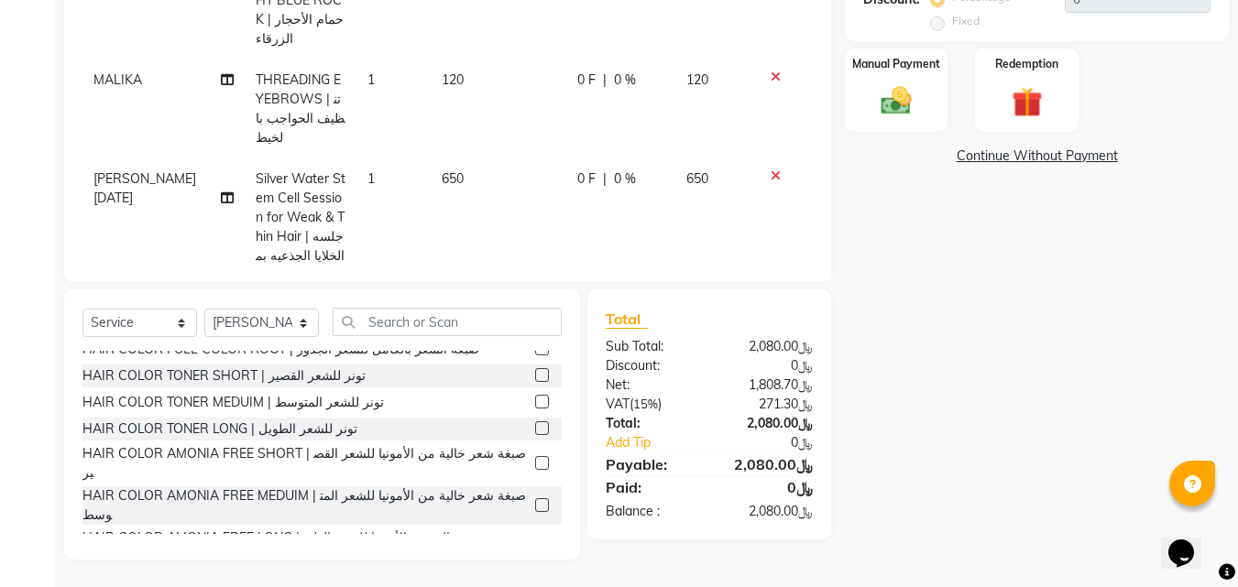
click at [535, 377] on label at bounding box center [542, 375] width 14 height 14
click at [535, 377] on input "checkbox" at bounding box center [541, 376] width 12 height 12
checkbox input "false"
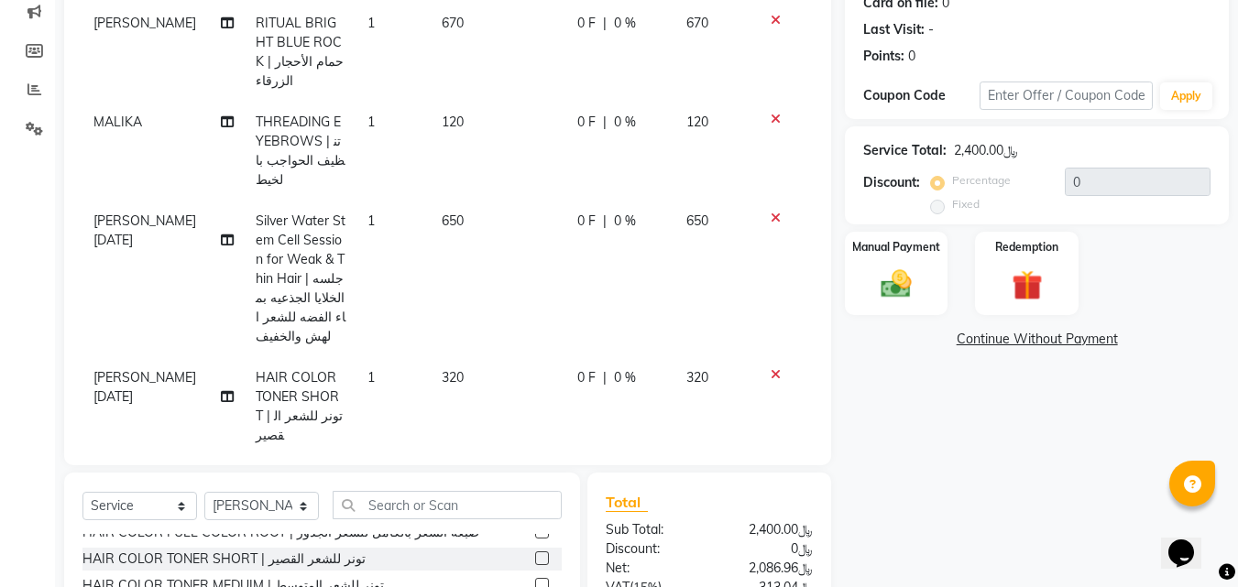
scroll to position [159, 0]
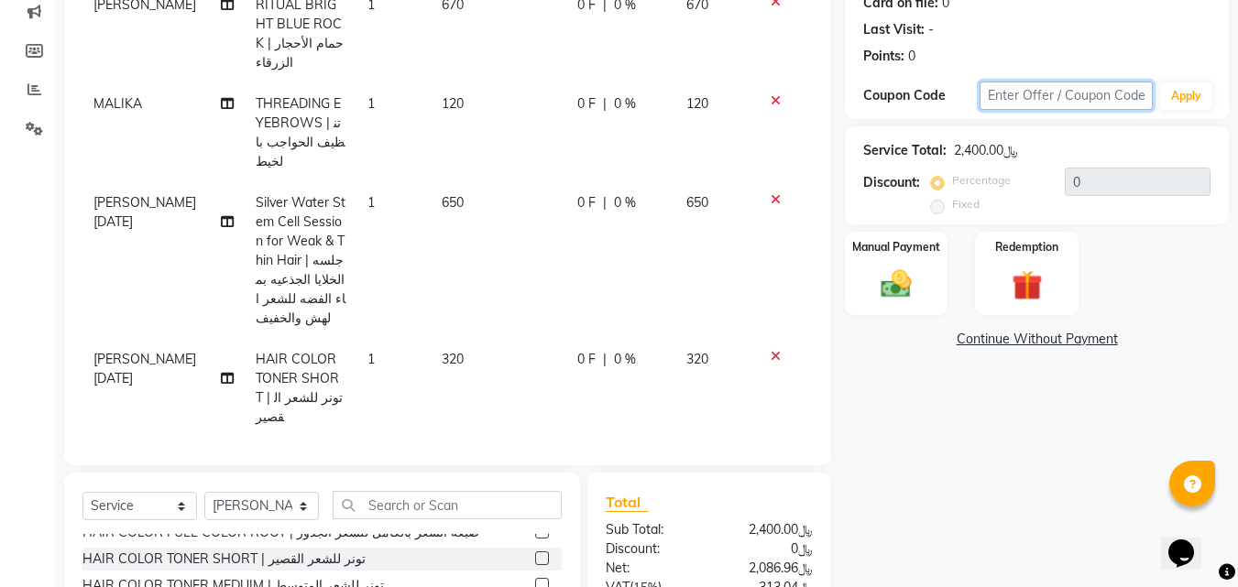
click at [1039, 101] on input "text" at bounding box center [1065, 96] width 173 height 28
click at [1195, 106] on button "Apply" at bounding box center [1186, 95] width 52 height 27
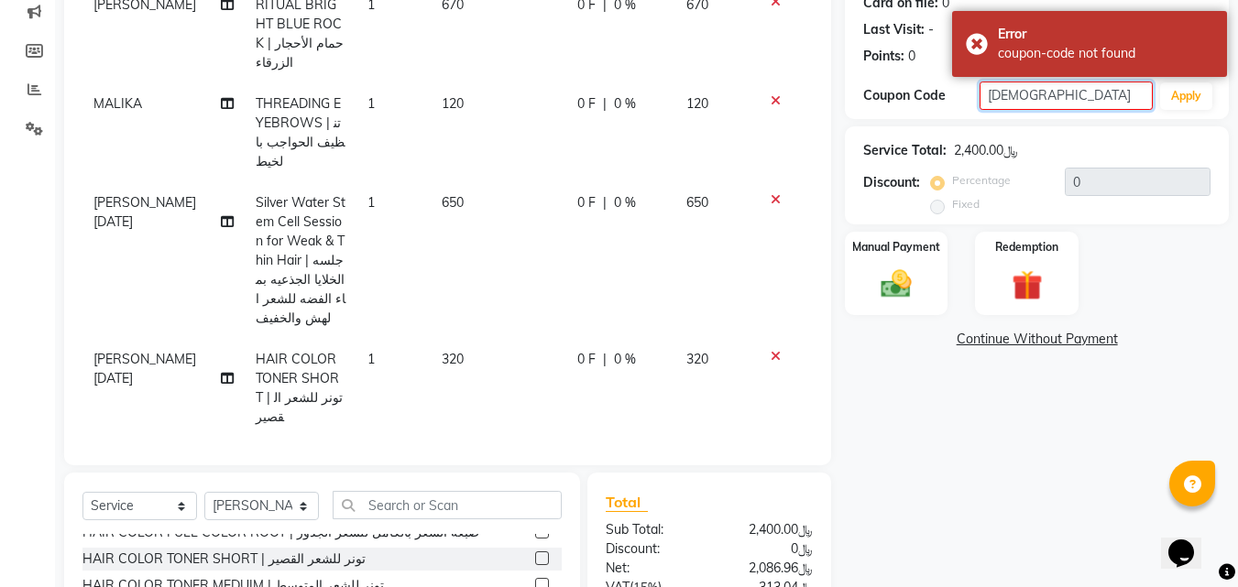
click at [995, 94] on input "[DEMOGRAPHIC_DATA]" at bounding box center [1065, 96] width 173 height 28
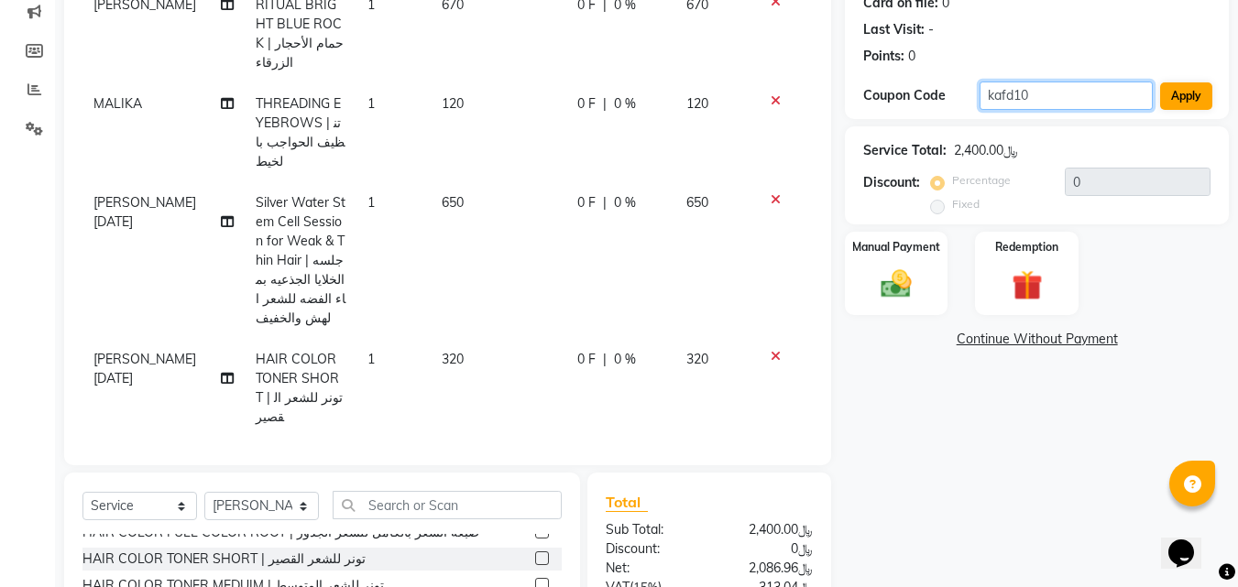
type input "kafd10"
click at [1191, 94] on button "Apply" at bounding box center [1186, 95] width 52 height 27
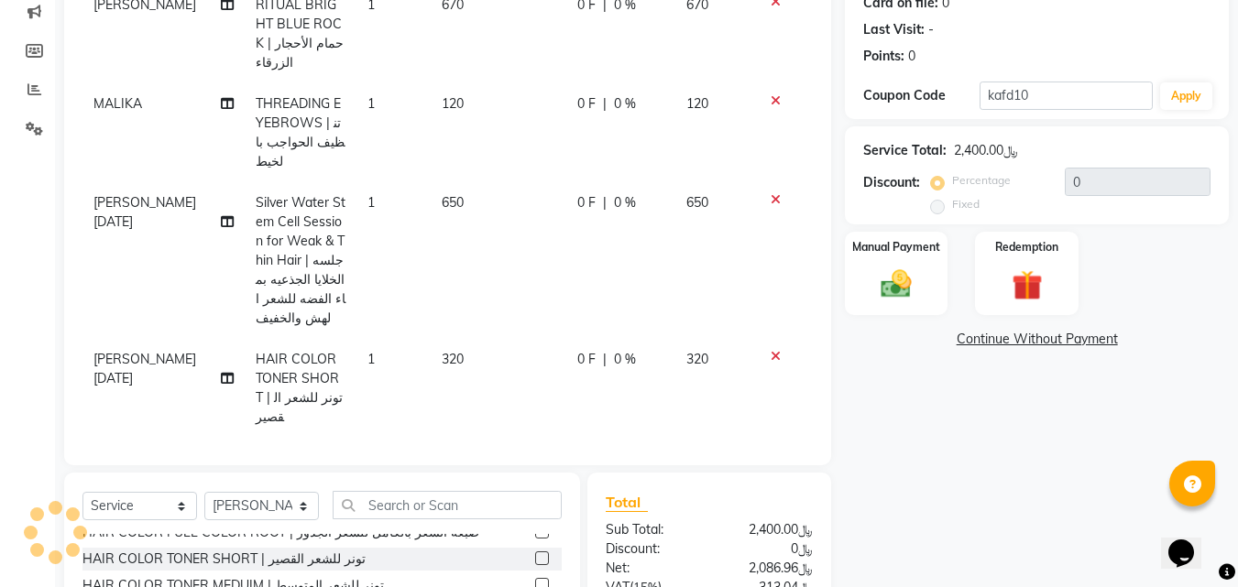
type input "10"
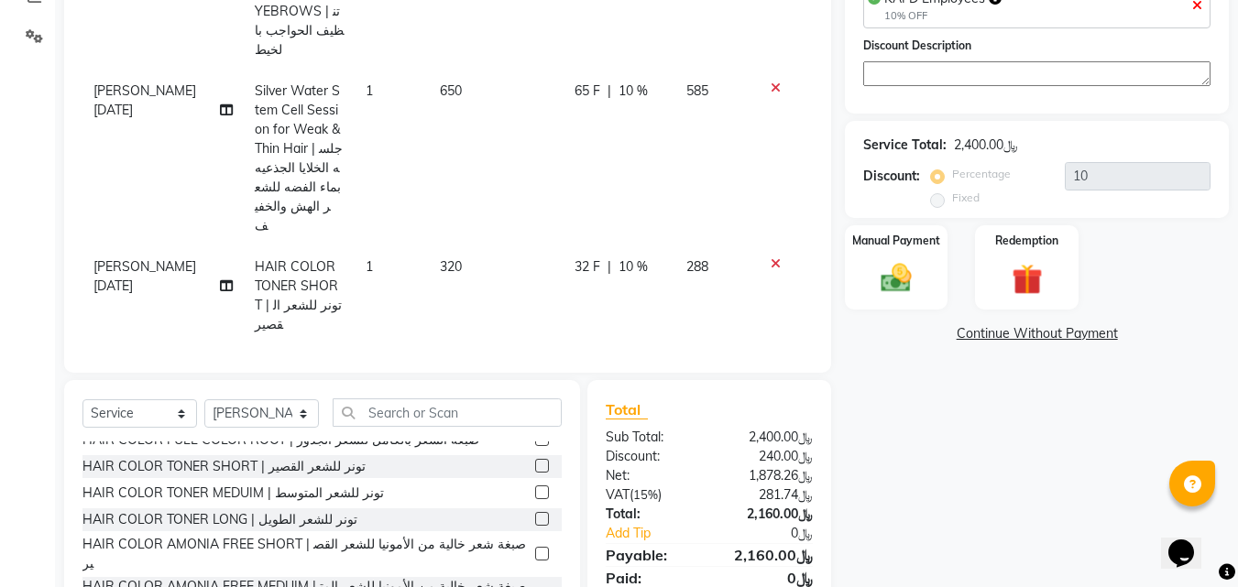
scroll to position [421, 0]
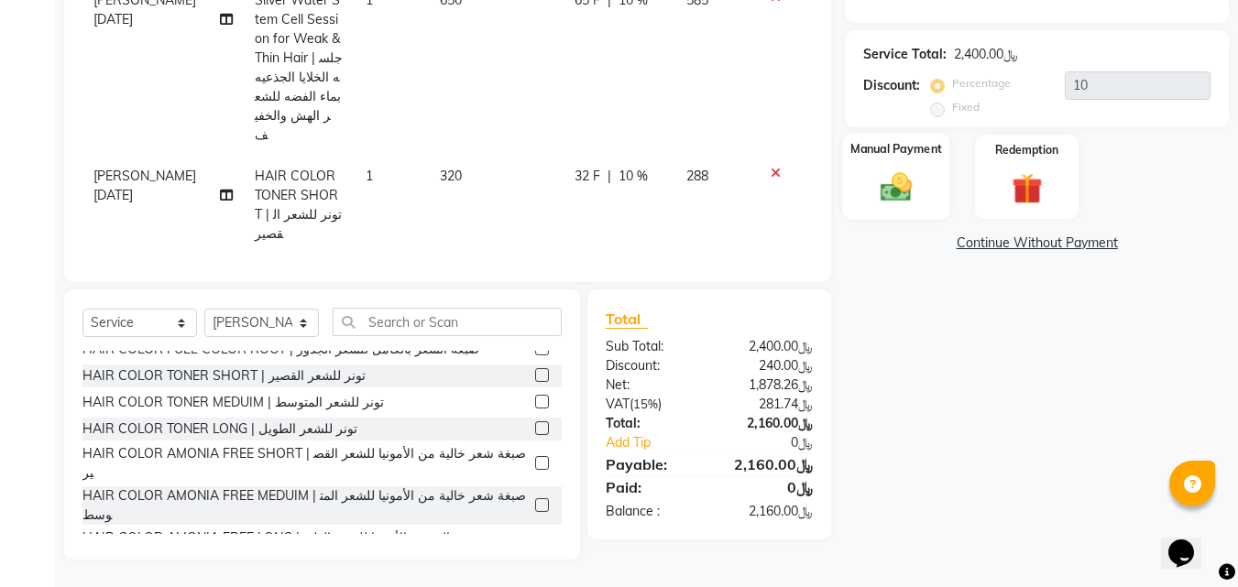
click at [913, 206] on div "Manual Payment" at bounding box center [896, 176] width 107 height 87
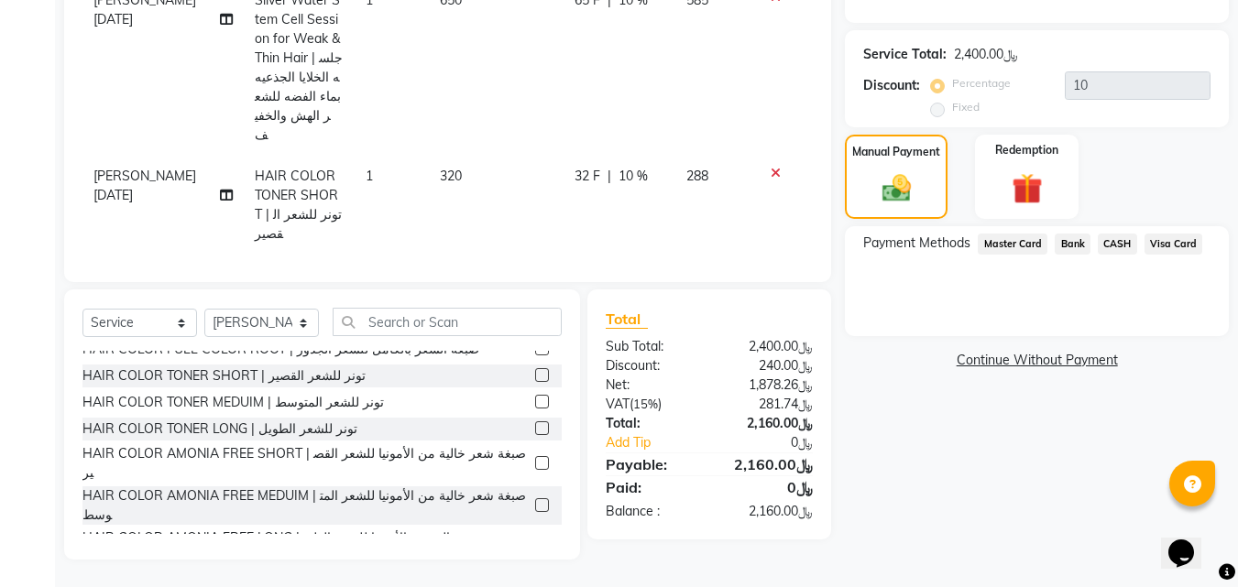
click at [1171, 245] on span "Visa Card" at bounding box center [1173, 244] width 59 height 21
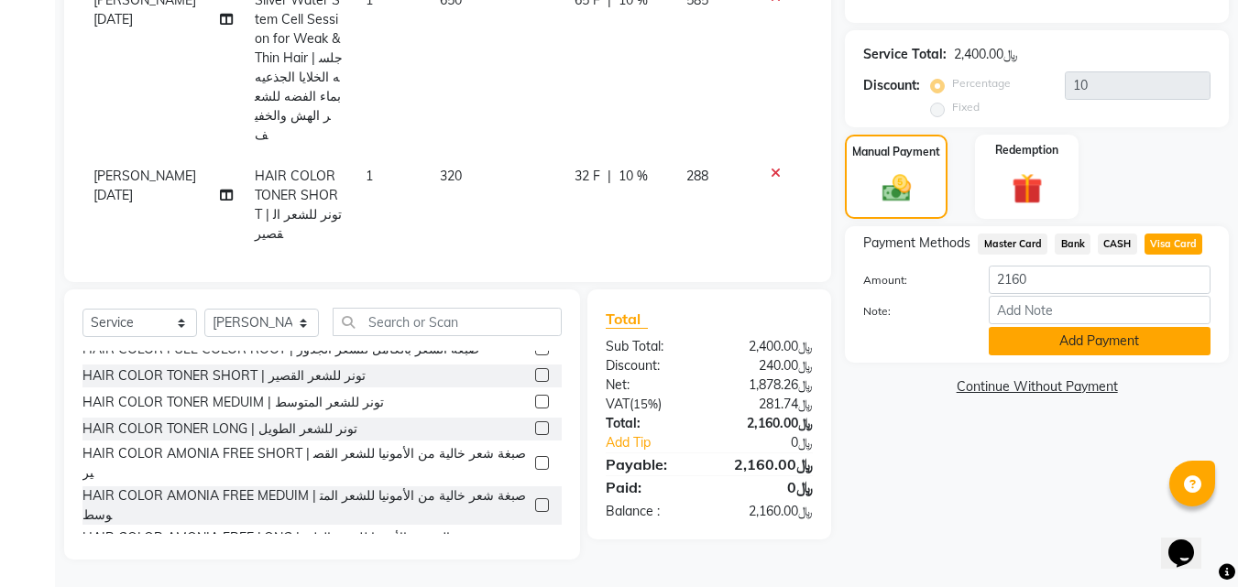
click at [1071, 338] on button "Add Payment" at bounding box center [1099, 341] width 222 height 28
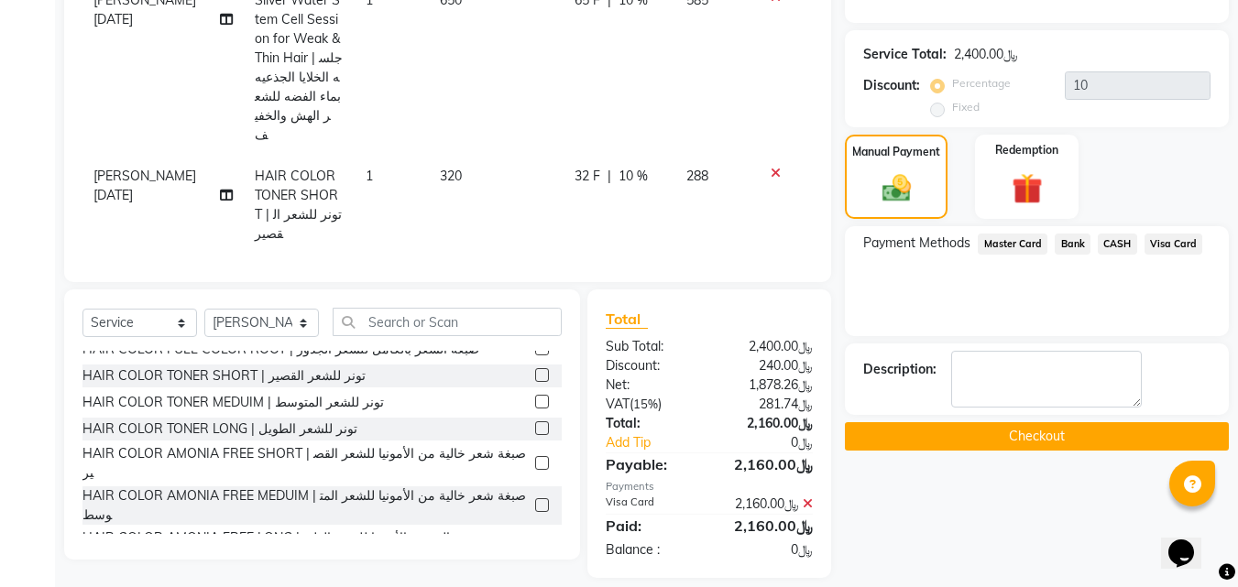
scroll to position [440, 0]
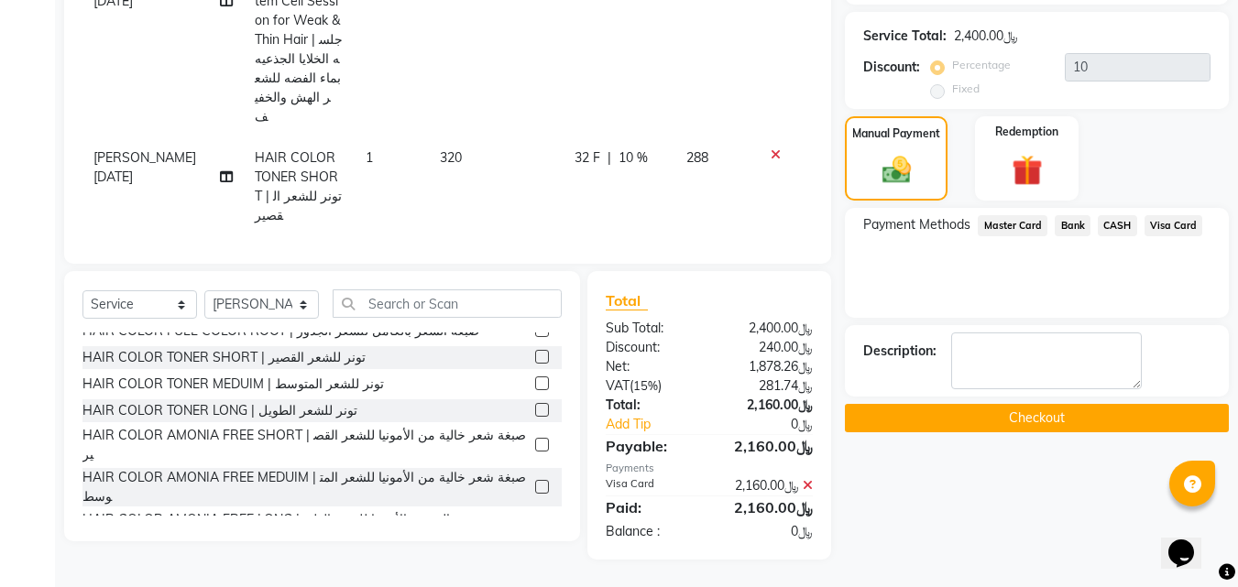
click at [979, 422] on button "Checkout" at bounding box center [1037, 418] width 384 height 28
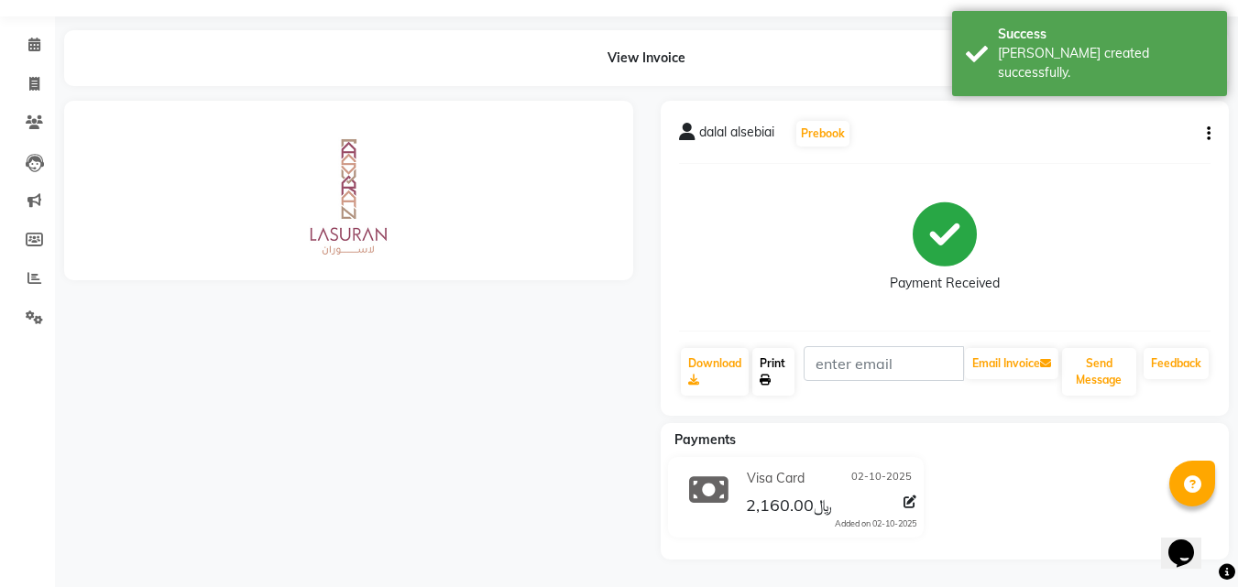
click at [779, 371] on link "Print" at bounding box center [773, 372] width 42 height 48
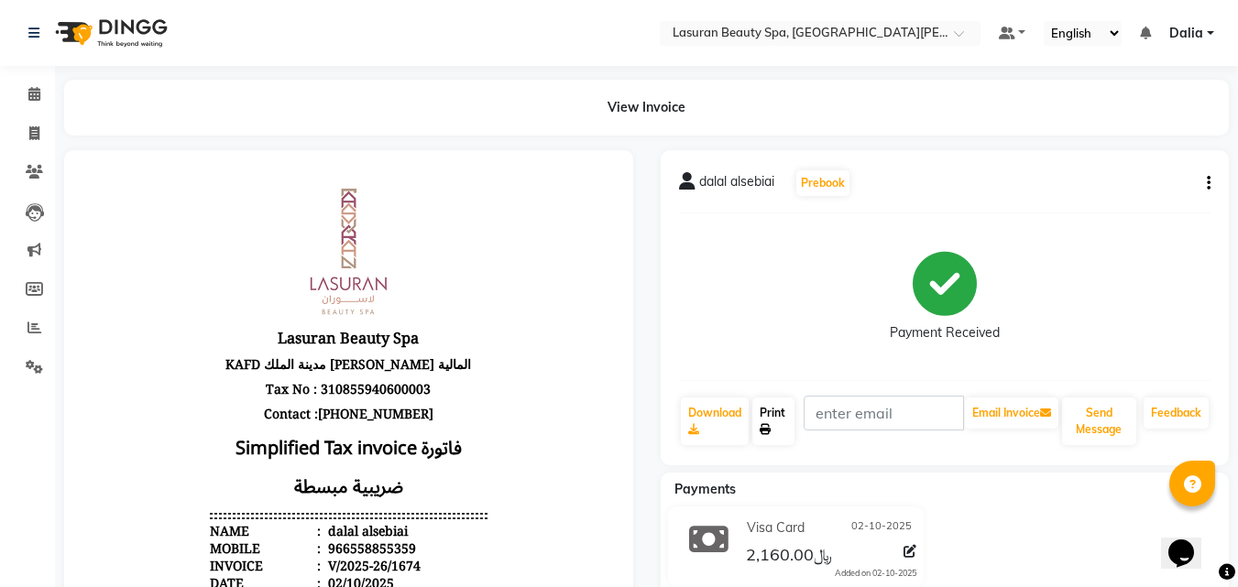
click at [769, 424] on icon at bounding box center [764, 429] width 11 height 11
click at [40, 93] on icon at bounding box center [34, 94] width 12 height 14
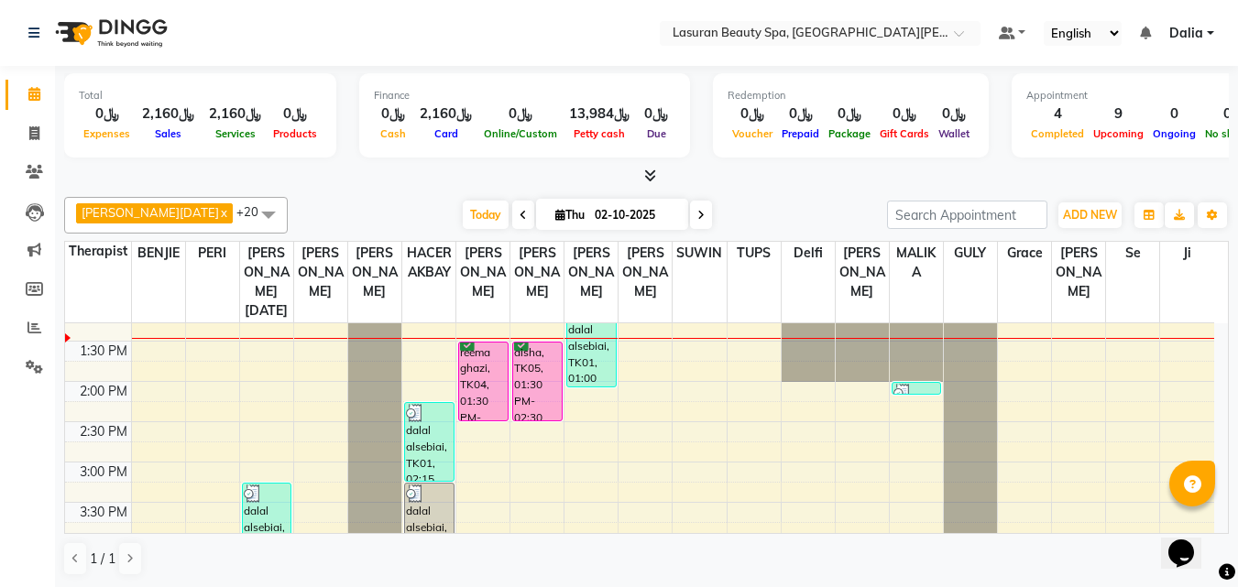
scroll to position [275, 0]
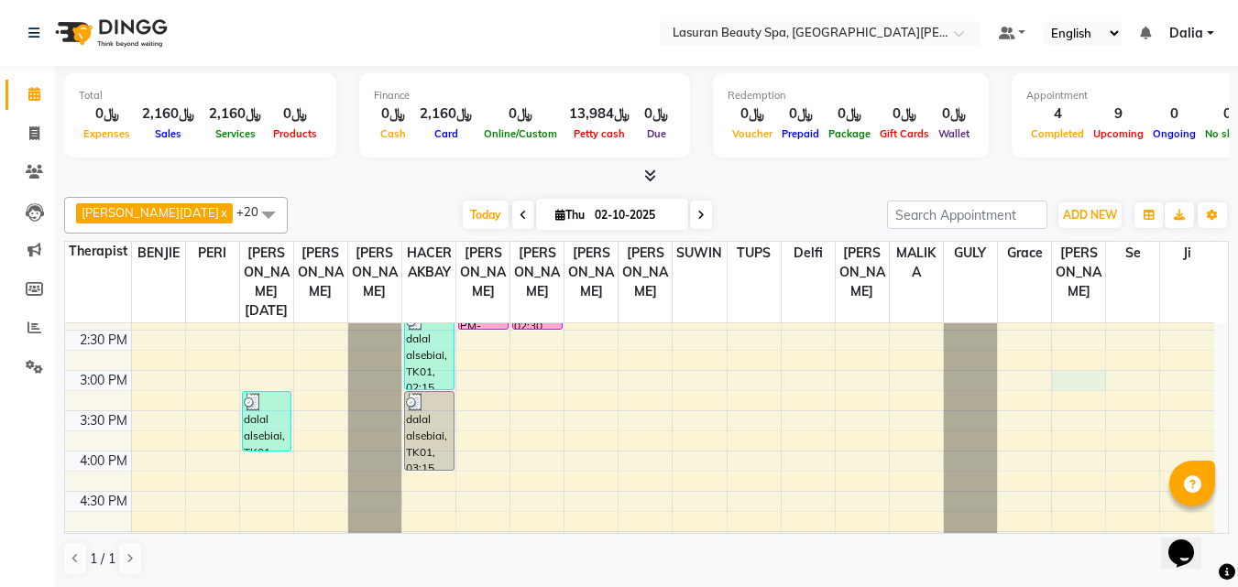
click at [1085, 381] on div "11:00 AM 11:30 AM 12:00 PM 12:30 PM 1:00 PM 1:30 PM 2:00 PM 2:30 PM 3:00 PM 3:3…" at bounding box center [639, 492] width 1149 height 886
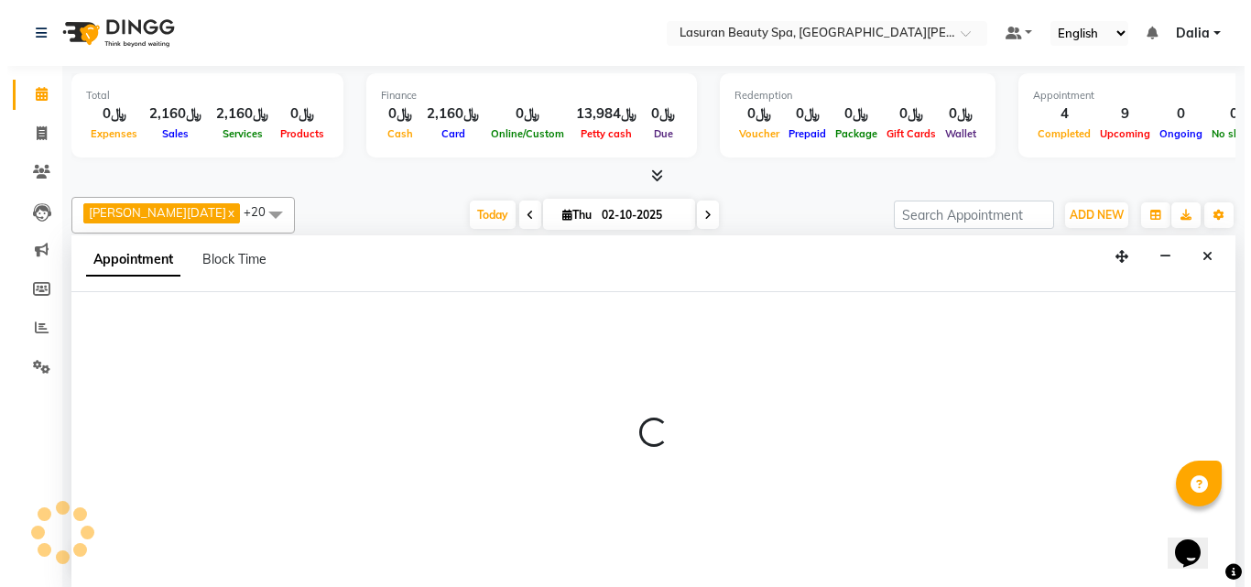
scroll to position [1, 0]
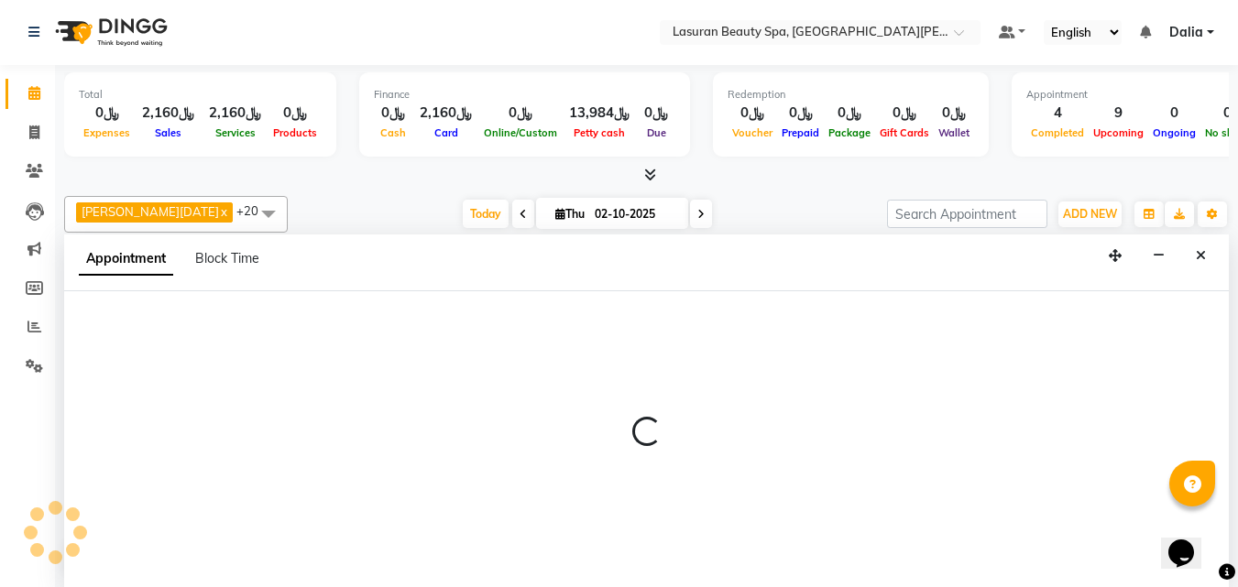
select select "91214"
select select "900"
select select "tentative"
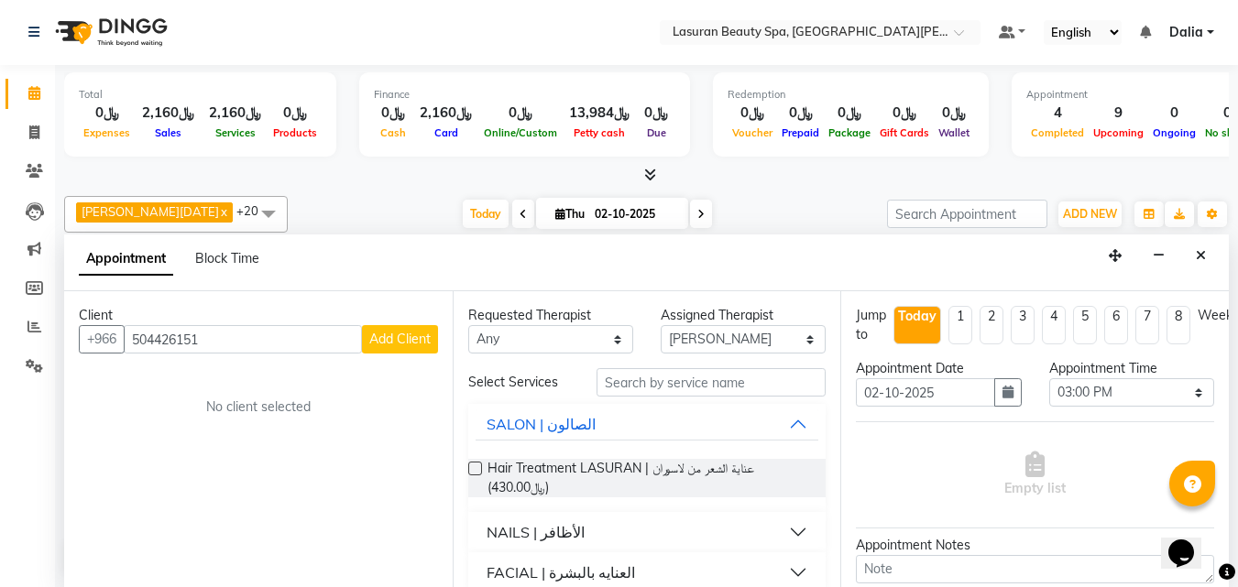
type input "504426151"
click at [398, 355] on div "Client [PHONE_NUMBER] Add Client No client selected" at bounding box center [258, 439] width 388 height 296
click at [400, 344] on span "Add Client" at bounding box center [399, 339] width 61 height 16
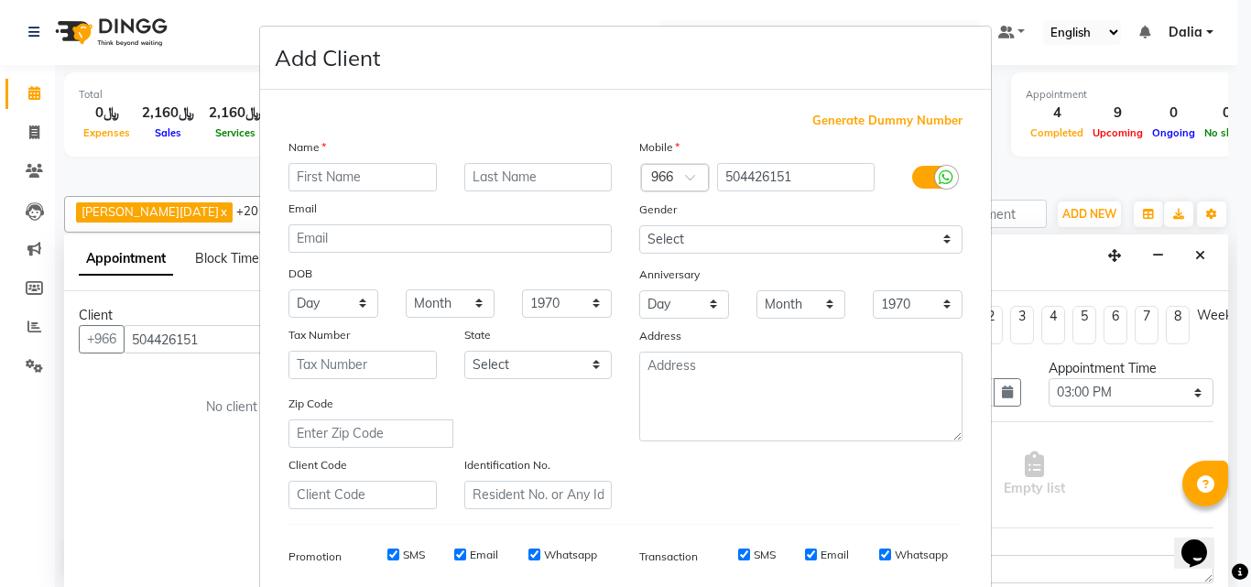
click at [380, 183] on input "text" at bounding box center [363, 177] width 148 height 28
type input "noura"
click at [508, 174] on input "text" at bounding box center [538, 177] width 148 height 28
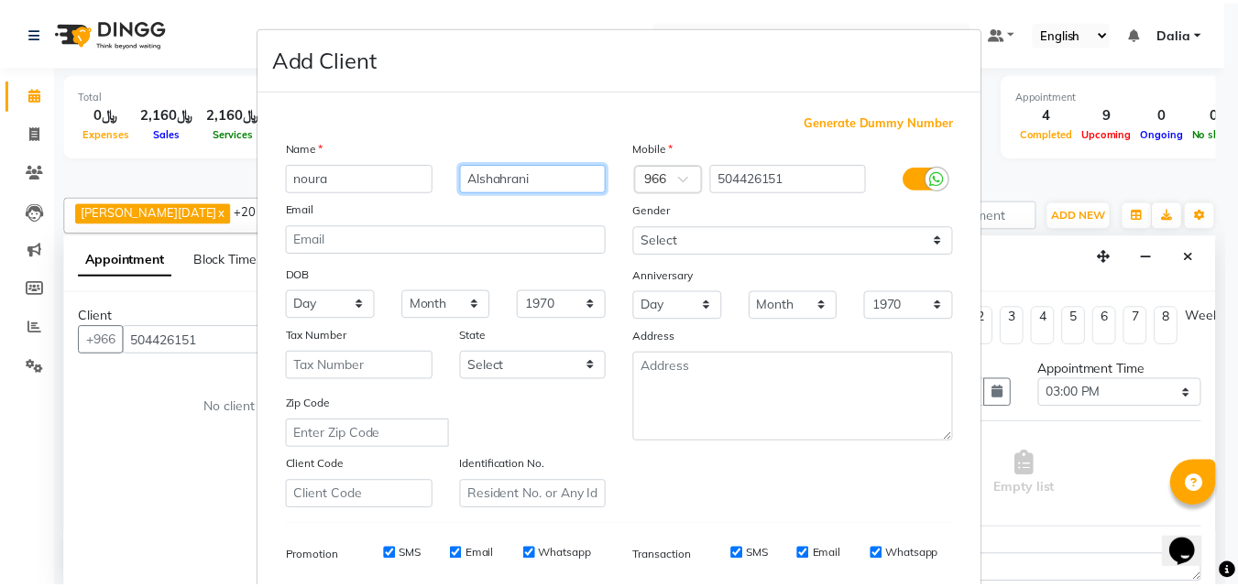
scroll to position [258, 0]
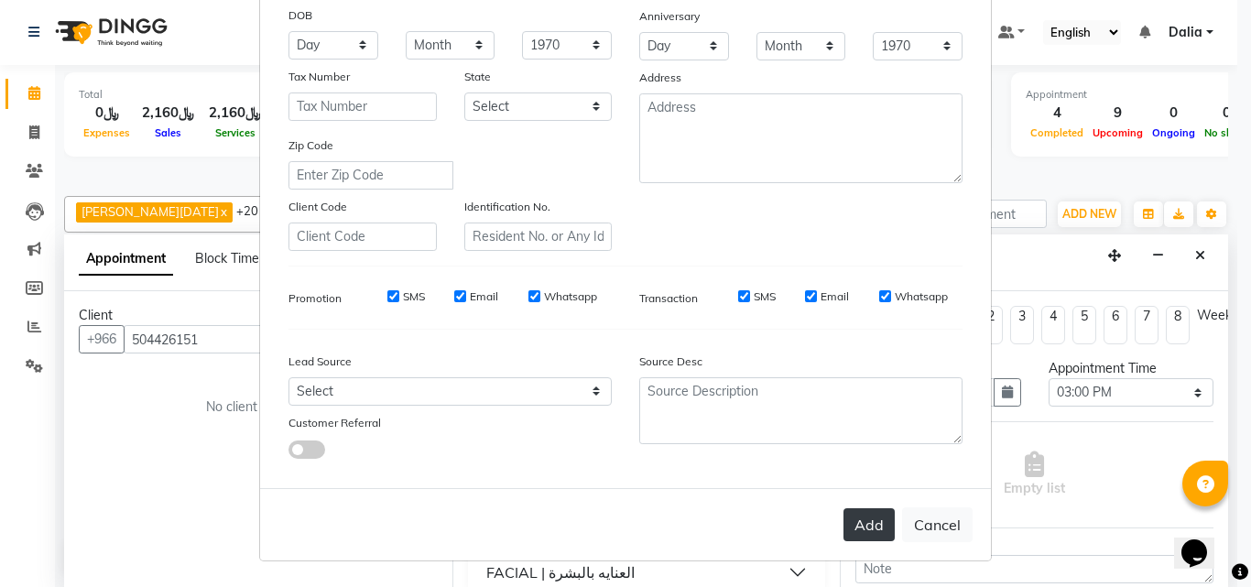
type input "Alshahrani"
click at [865, 524] on button "Add" at bounding box center [869, 524] width 51 height 33
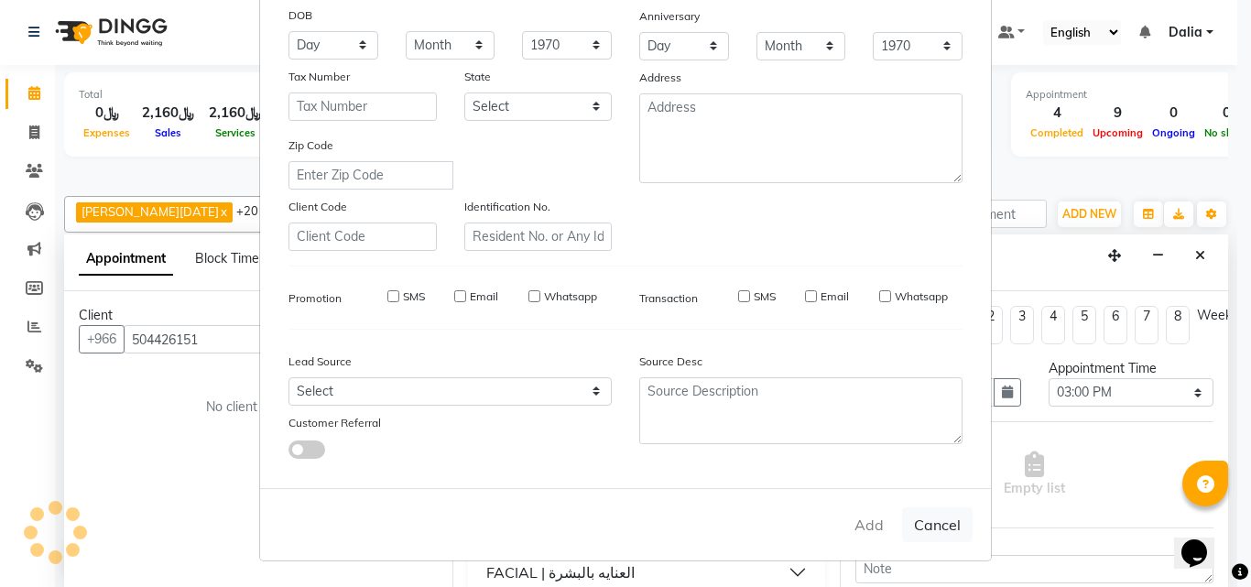
select select
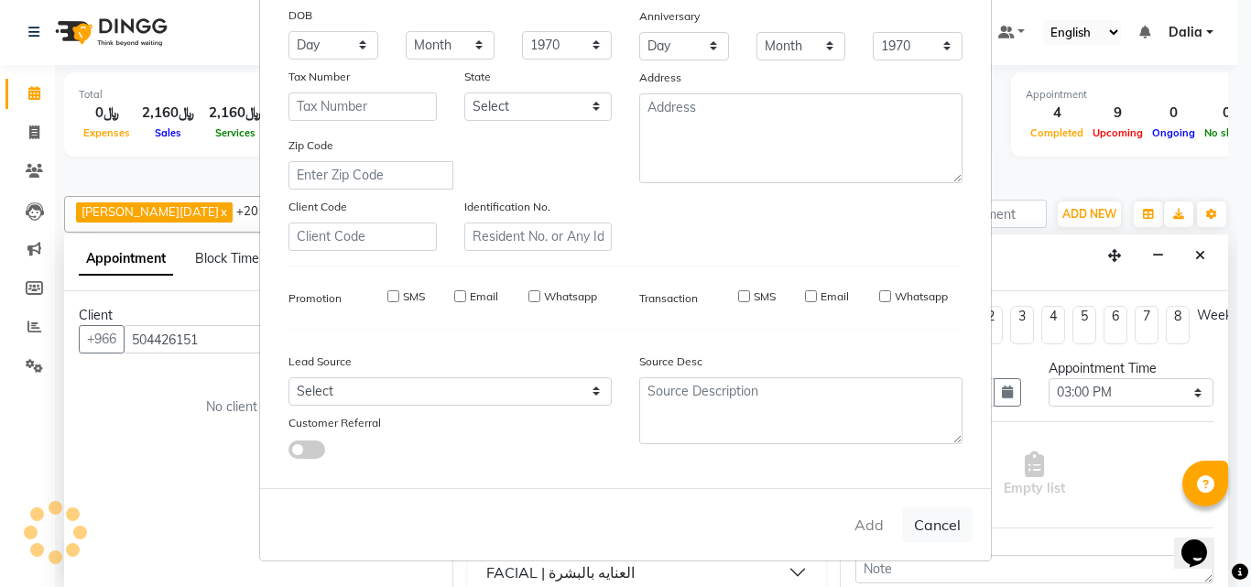
select select
checkbox input "false"
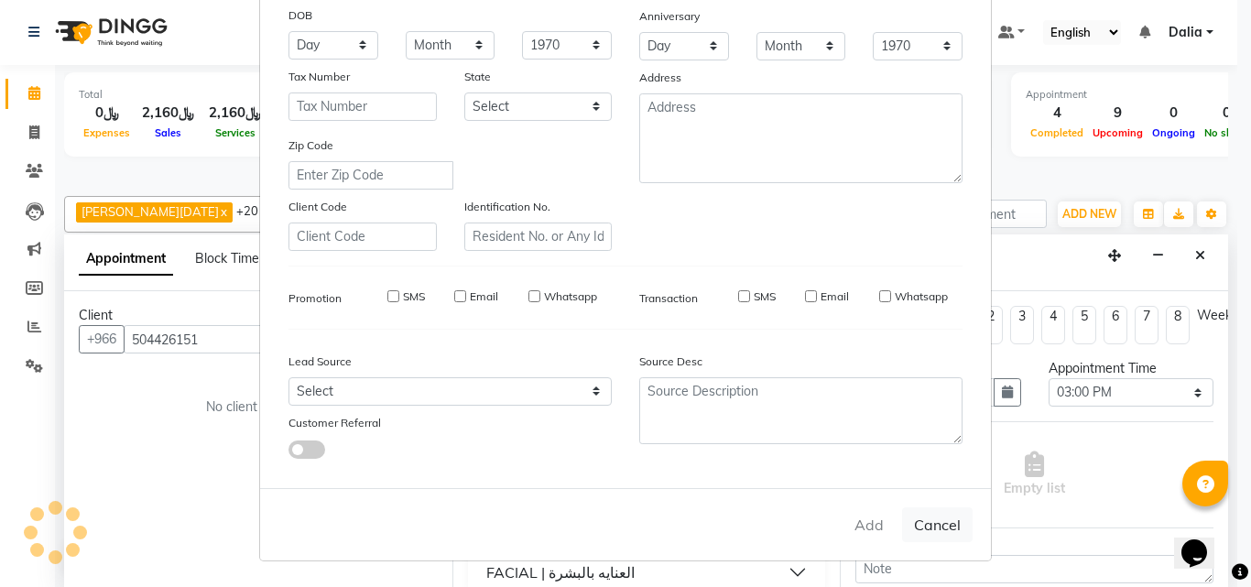
checkbox input "false"
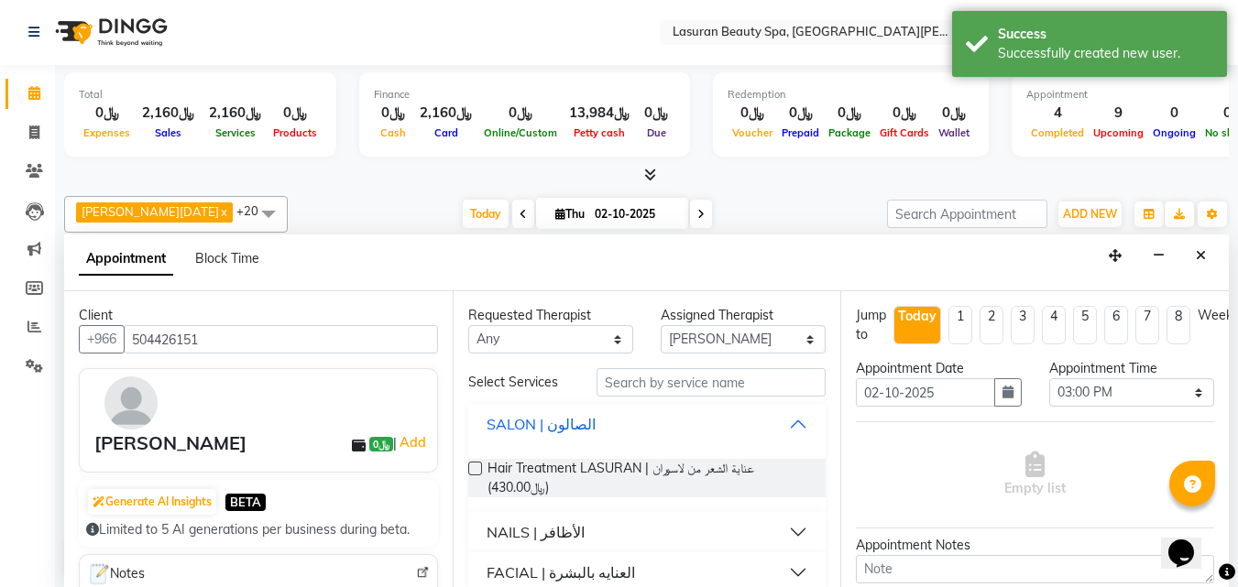
click at [571, 431] on div "SALON | الصالون" at bounding box center [540, 424] width 109 height 22
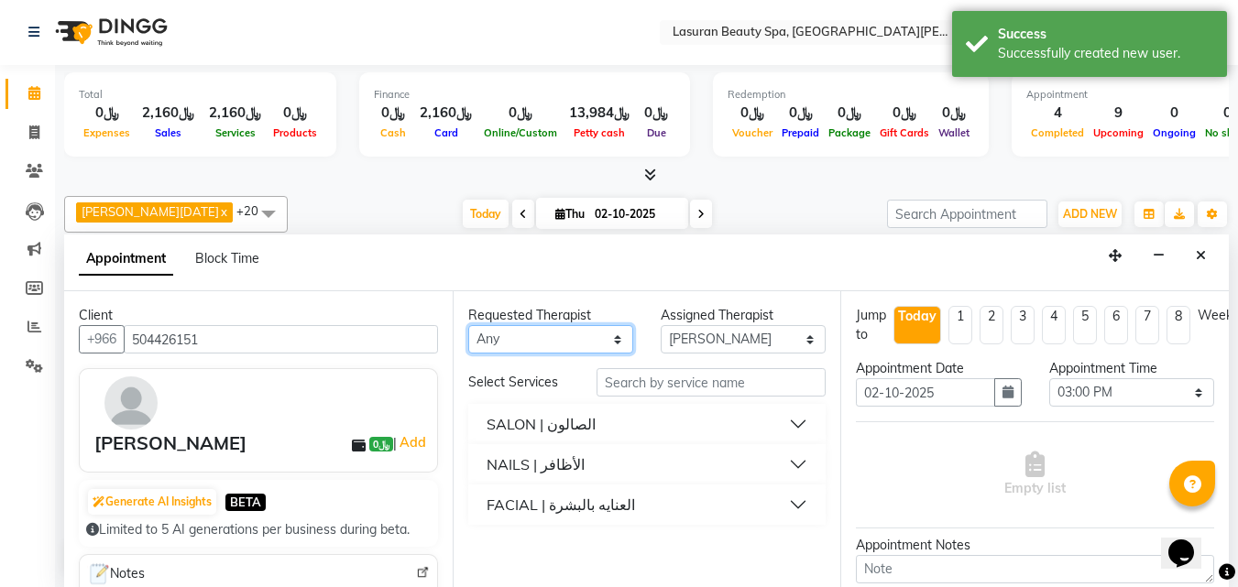
click at [539, 349] on select "Any [PERSON_NAME] [PERSON_NAME] HACER AKBAY [PERSON_NAME][DATE] Ji [PERSON_NAME…" at bounding box center [550, 339] width 165 height 28
click at [559, 463] on div "NAILS | الأظافر" at bounding box center [535, 464] width 98 height 22
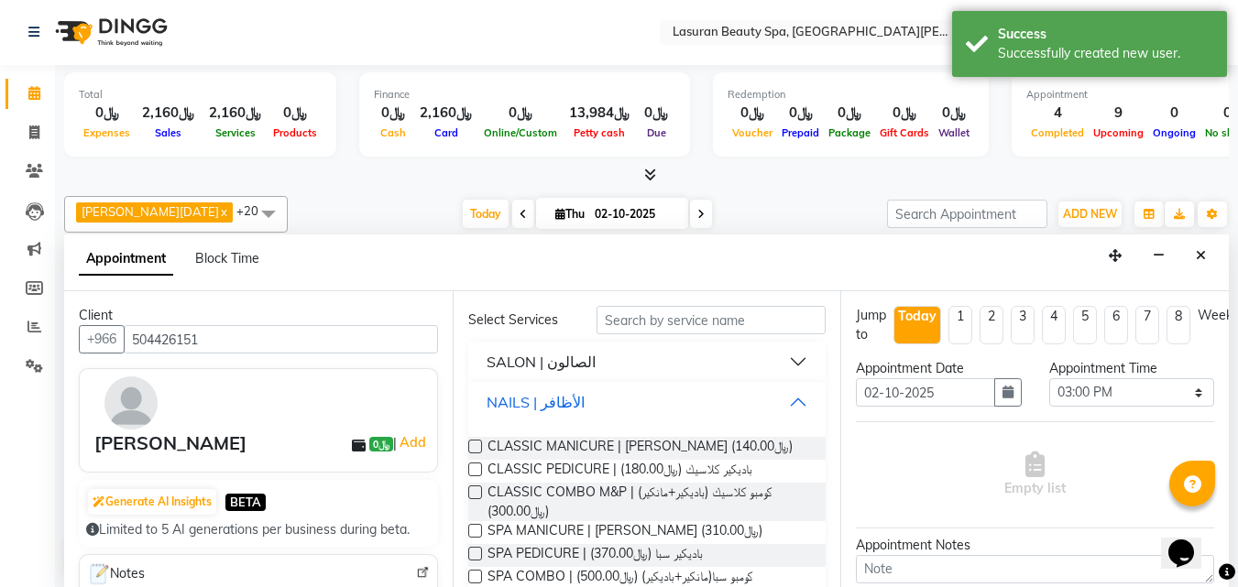
scroll to position [92, 0]
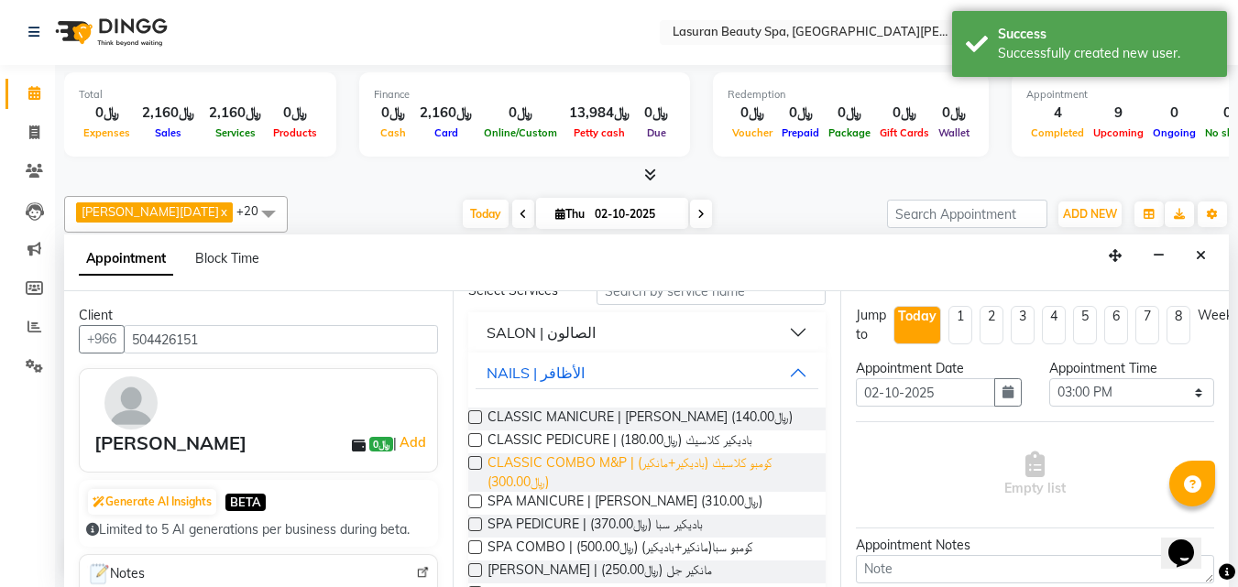
click at [552, 465] on span "CLASSIC COMBO M&P | كومبو كلاسيك (باديكير+مانكير) (﷼300.00)" at bounding box center [649, 472] width 324 height 38
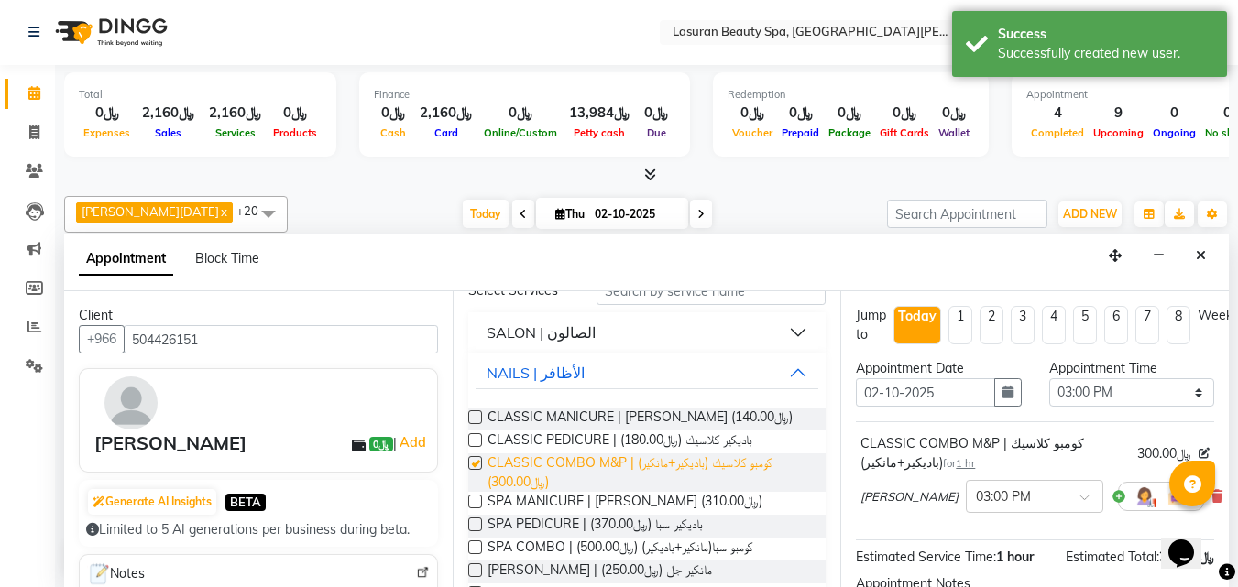
checkbox input "false"
click at [551, 378] on div "NAILS | الأظافر" at bounding box center [535, 373] width 98 height 22
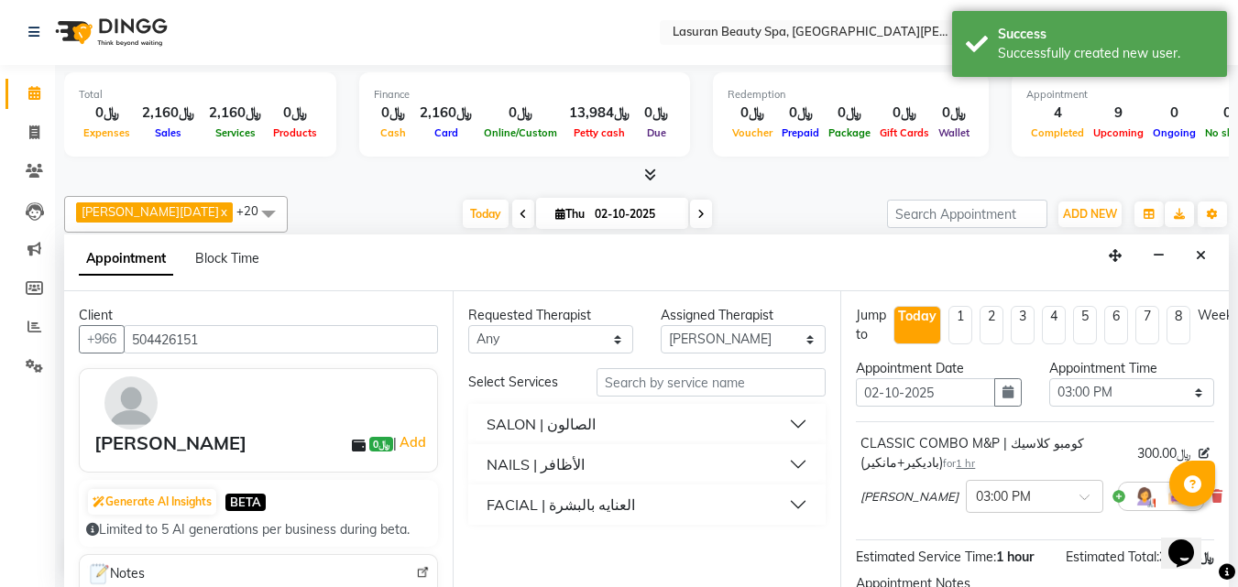
scroll to position [0, 0]
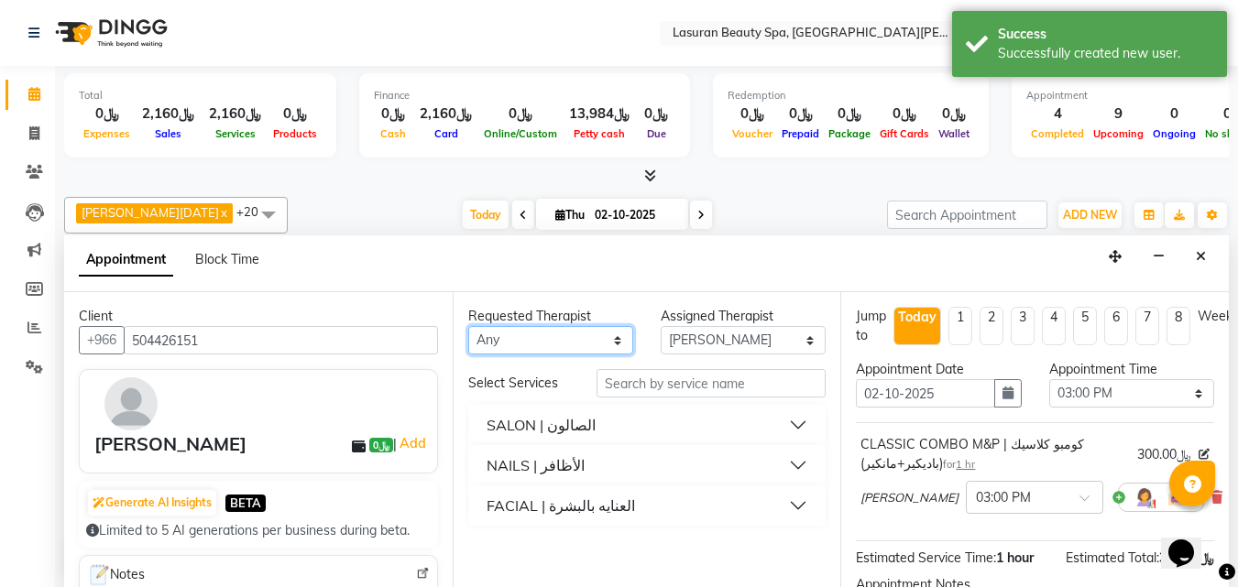
click at [548, 346] on select "Any [PERSON_NAME] [PERSON_NAME] HACER AKBAY [PERSON_NAME][DATE] Ji [PERSON_NAME…" at bounding box center [550, 340] width 165 height 28
select select "81235"
click at [468, 326] on select "Any [PERSON_NAME] [PERSON_NAME] HACER AKBAY [PERSON_NAME][DATE] Ji [PERSON_NAME…" at bounding box center [550, 340] width 165 height 28
select select "81235"
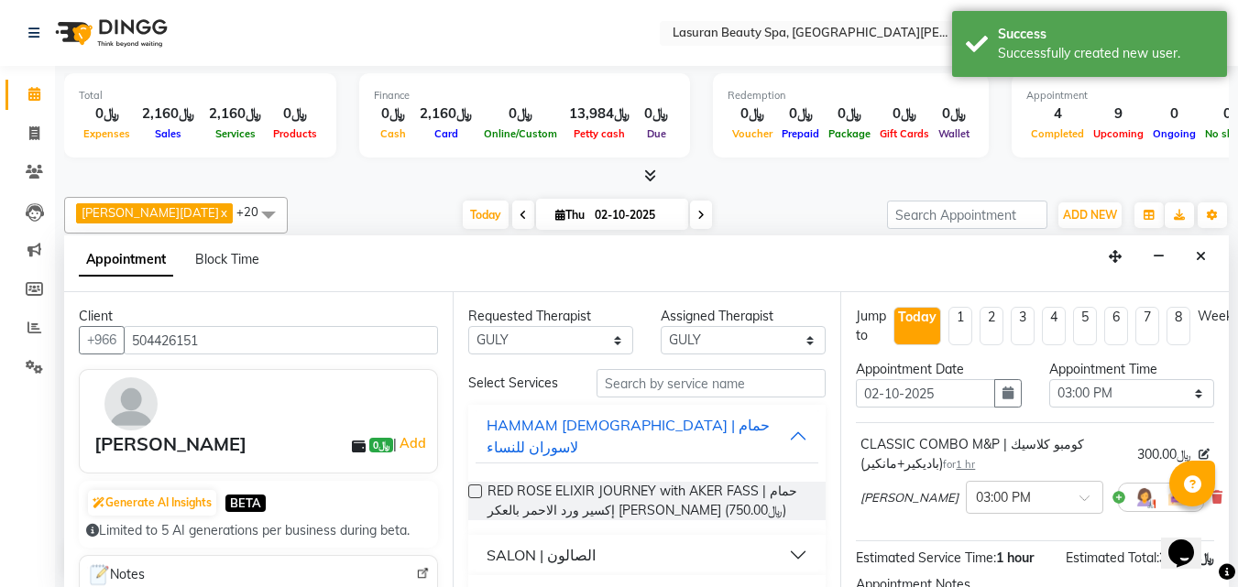
click at [555, 544] on div "SALON | الصالون" at bounding box center [540, 555] width 109 height 22
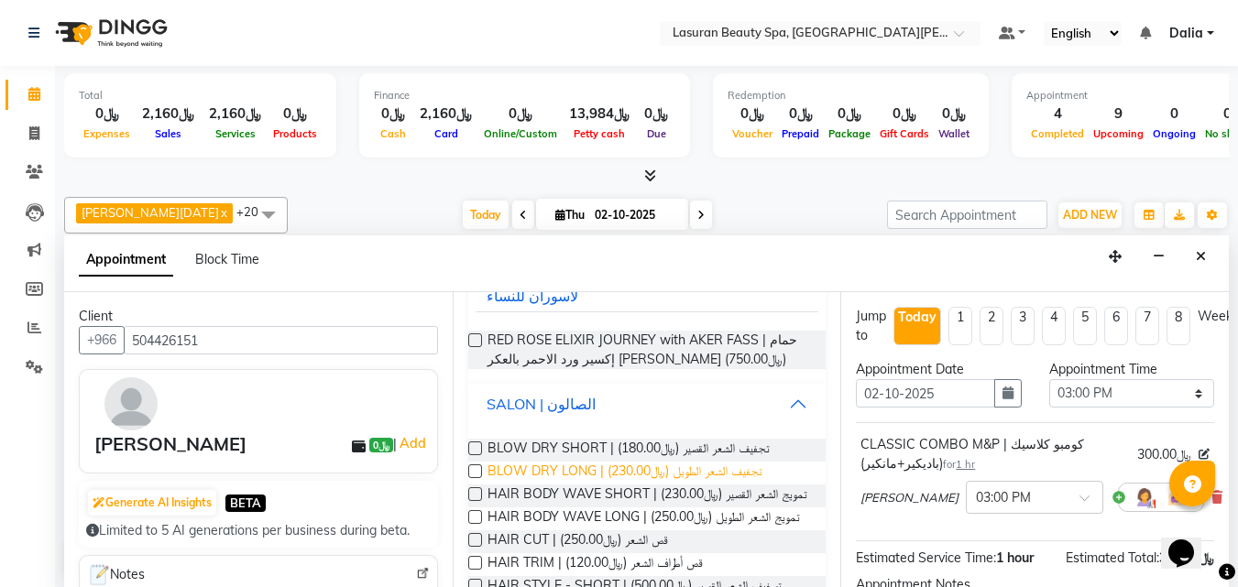
scroll to position [183, 0]
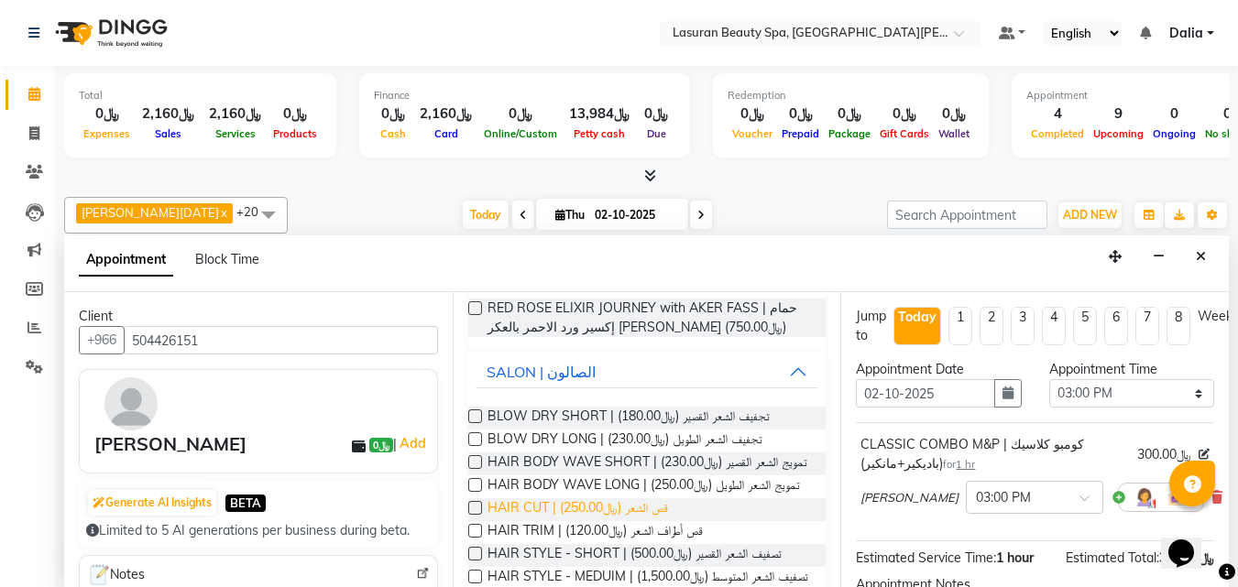
click at [571, 517] on span "HAIR CUT | قص الشعر (﷼250.00)" at bounding box center [577, 509] width 180 height 23
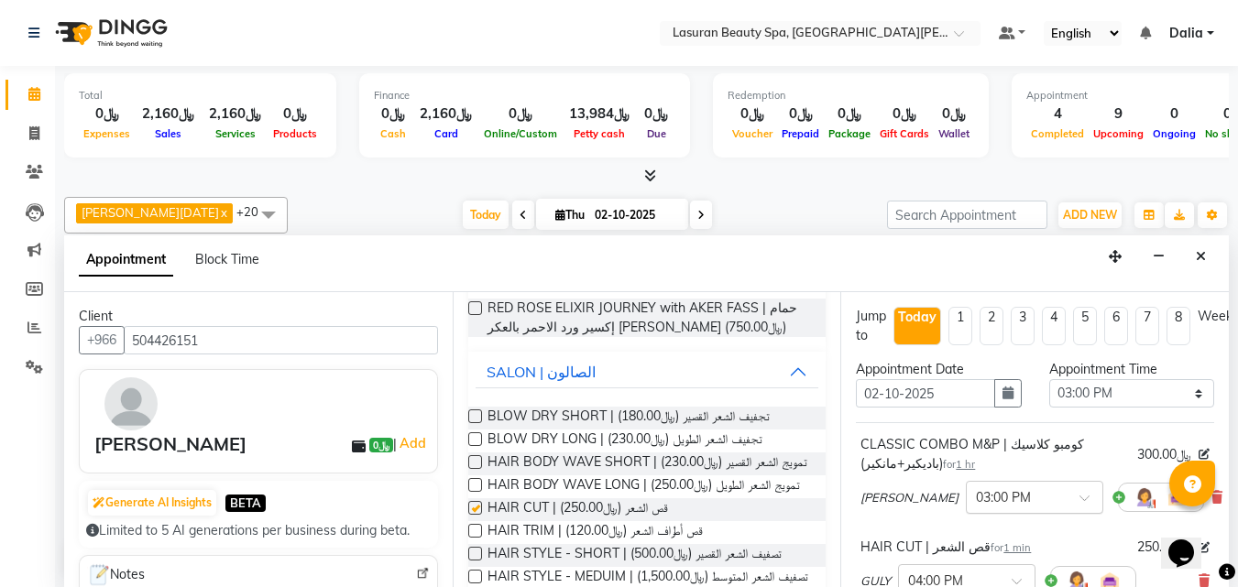
checkbox input "false"
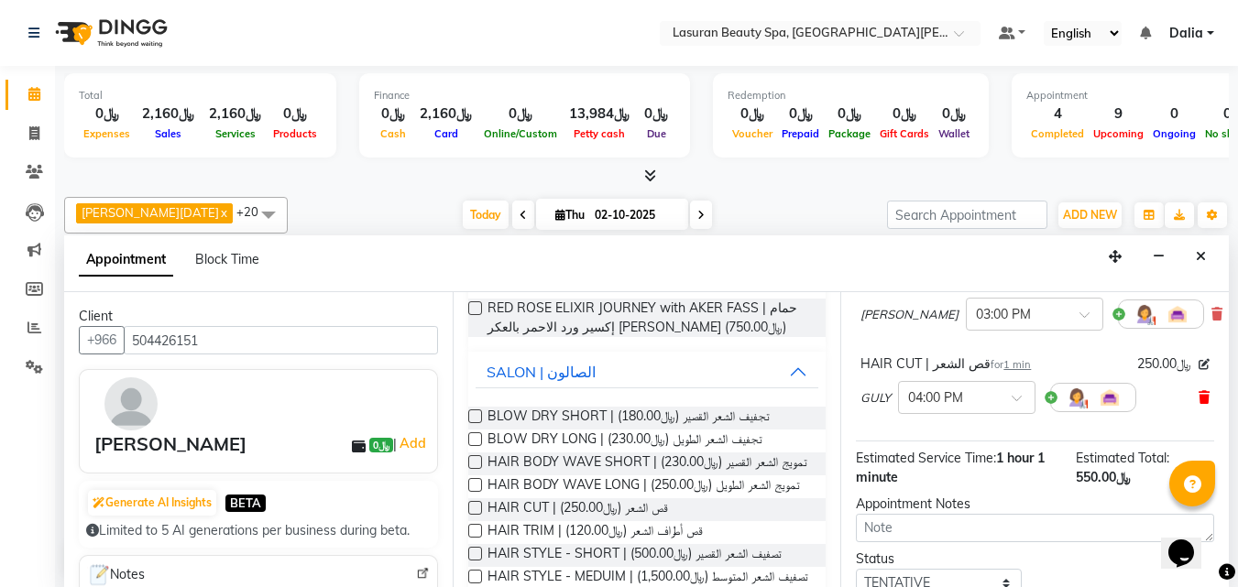
click at [1198, 395] on icon at bounding box center [1203, 397] width 11 height 13
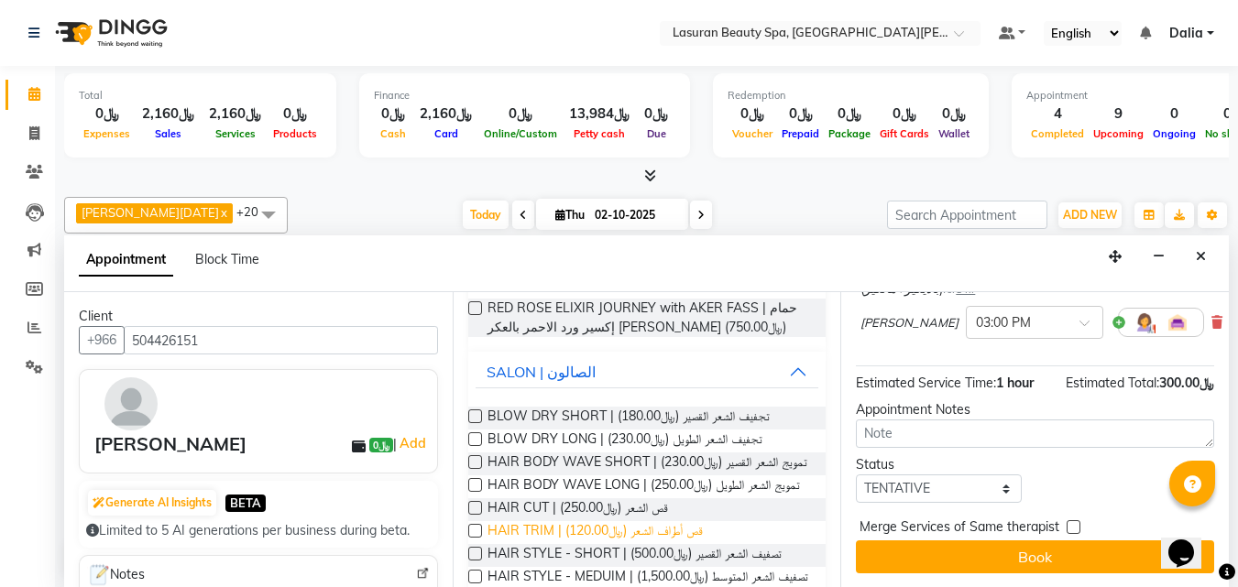
click at [601, 532] on span "HAIR TRIM | قص أطراف الشعر (﷼120.00)" at bounding box center [594, 532] width 215 height 23
checkbox input "false"
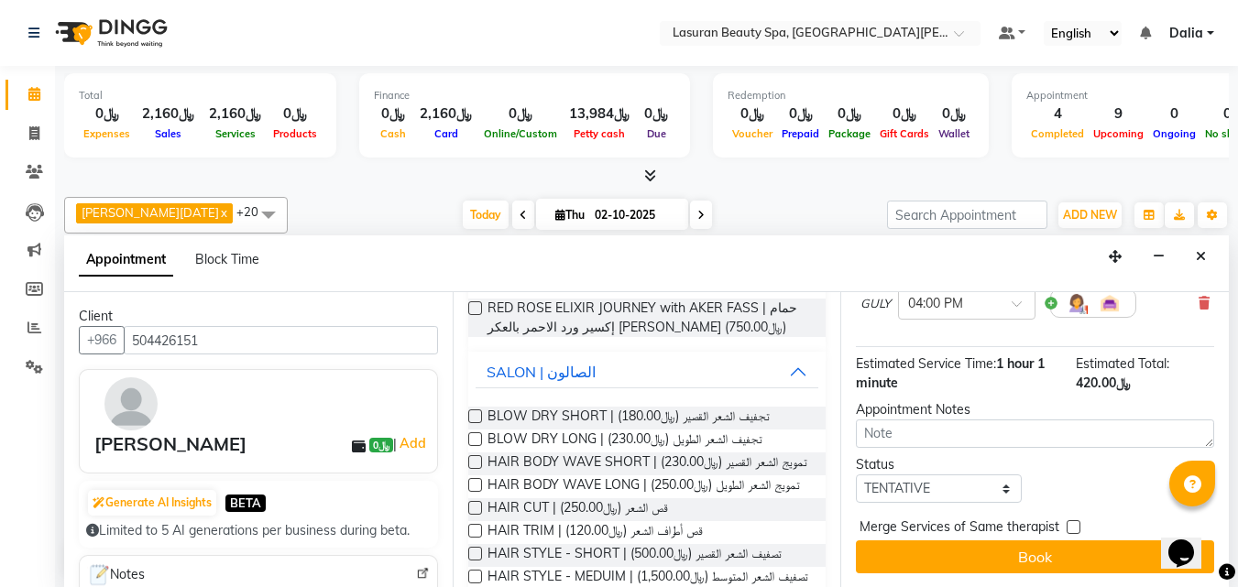
scroll to position [291, 0]
click at [930, 479] on select "Select TENTATIVE CONFIRM CHECK-IN UPCOMING" at bounding box center [938, 489] width 165 height 28
select select "confirm booking"
click at [856, 475] on select "Select TENTATIVE CONFIRM CHECK-IN UPCOMING" at bounding box center [938, 489] width 165 height 28
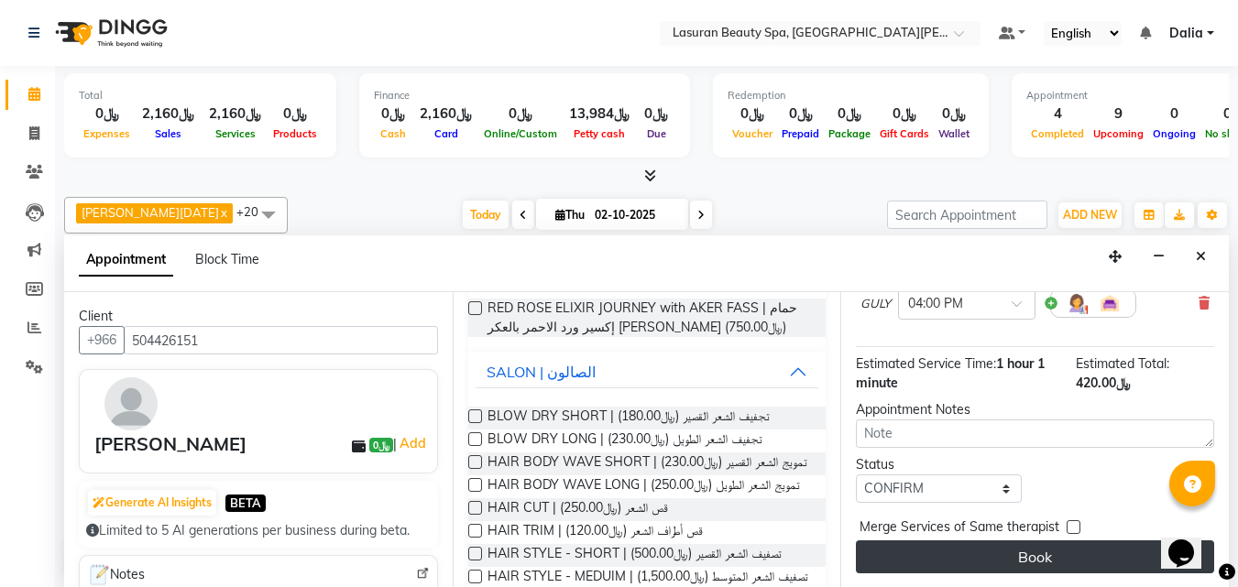
click at [942, 545] on button "Book" at bounding box center [1035, 556] width 358 height 33
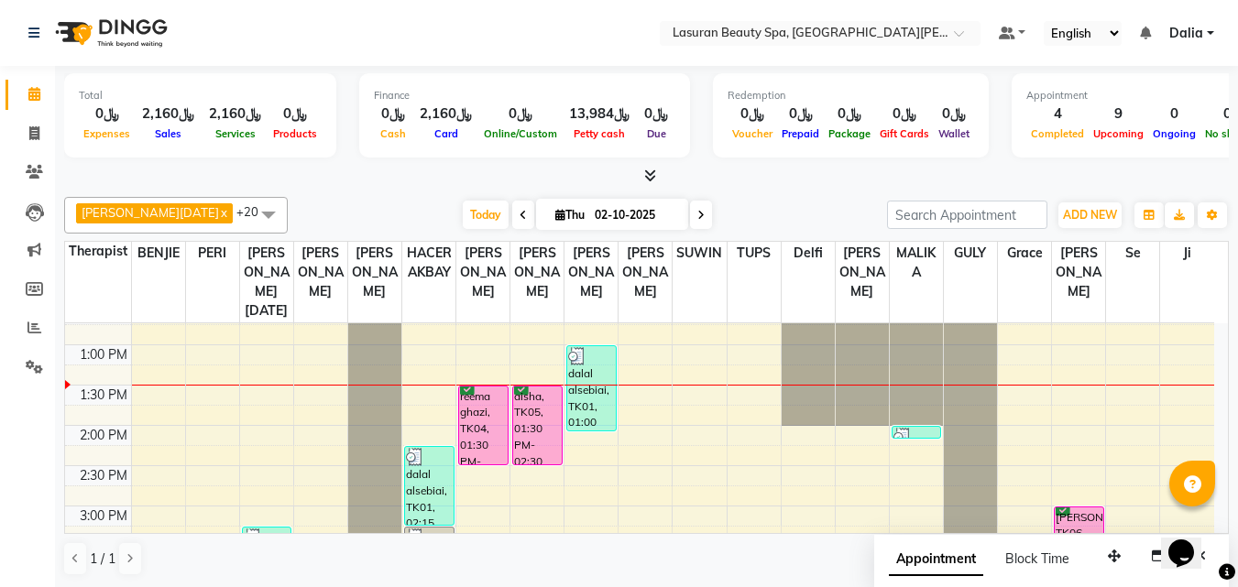
scroll to position [183, 0]
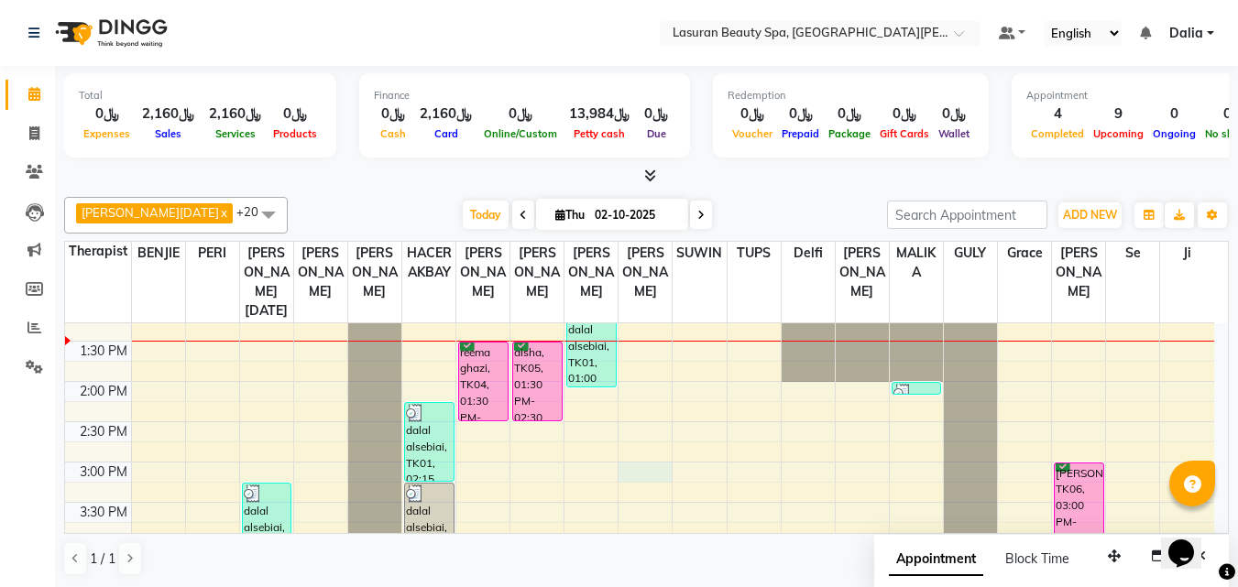
click at [651, 474] on div "11:00 AM 11:30 AM 12:00 PM 12:30 PM 1:00 PM 1:30 PM 2:00 PM 2:30 PM 3:00 PM 3:3…" at bounding box center [639, 583] width 1149 height 886
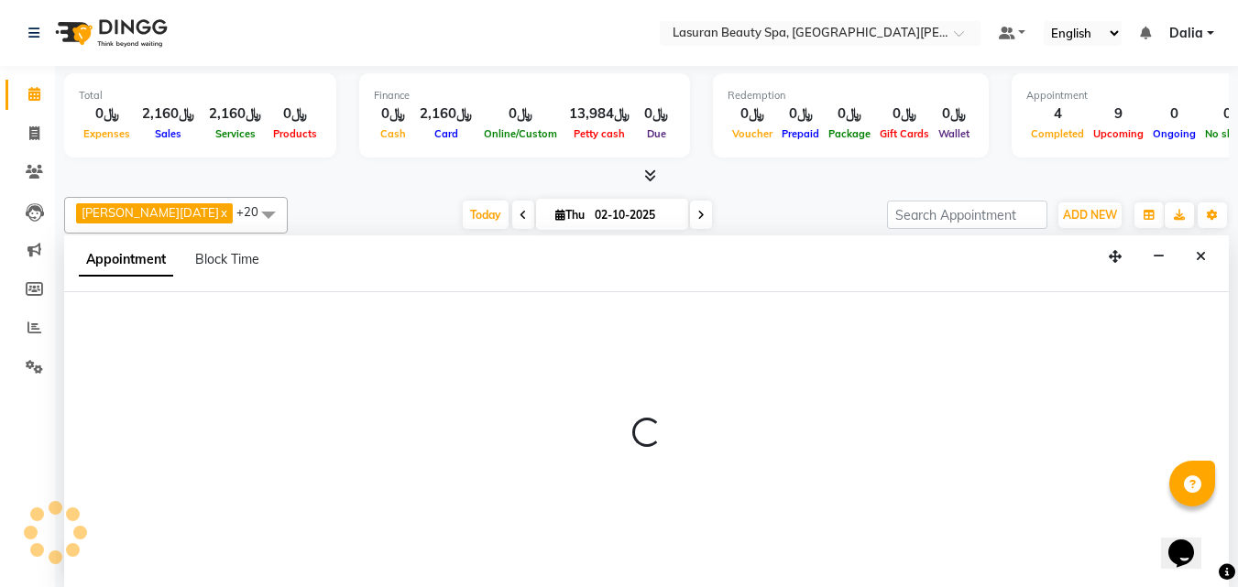
select select "54641"
select select "tentative"
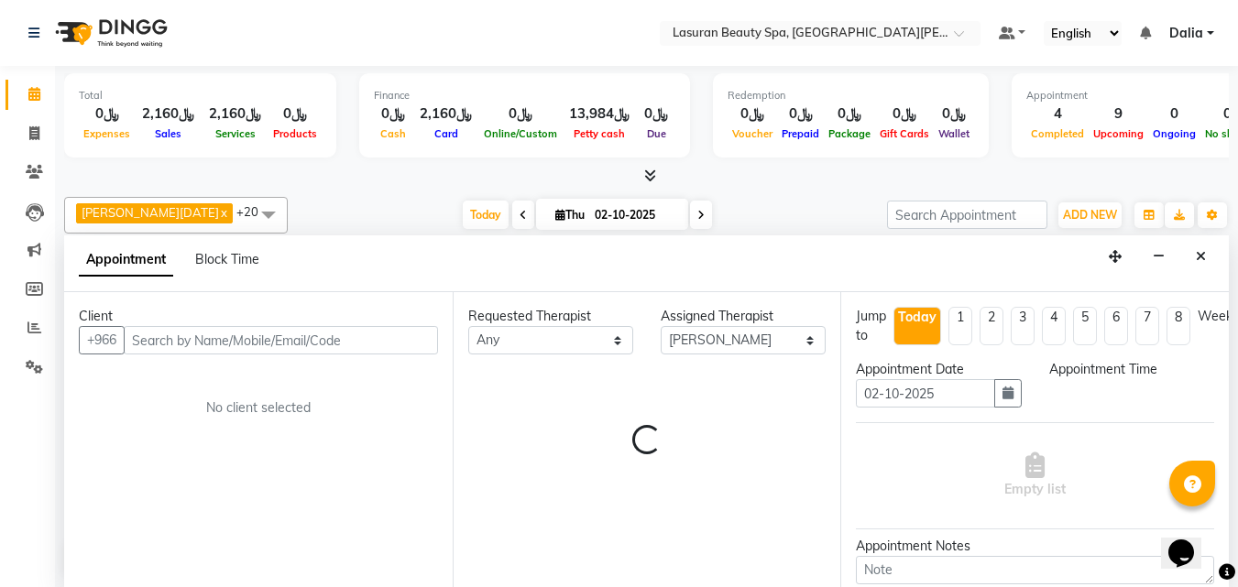
scroll to position [1, 0]
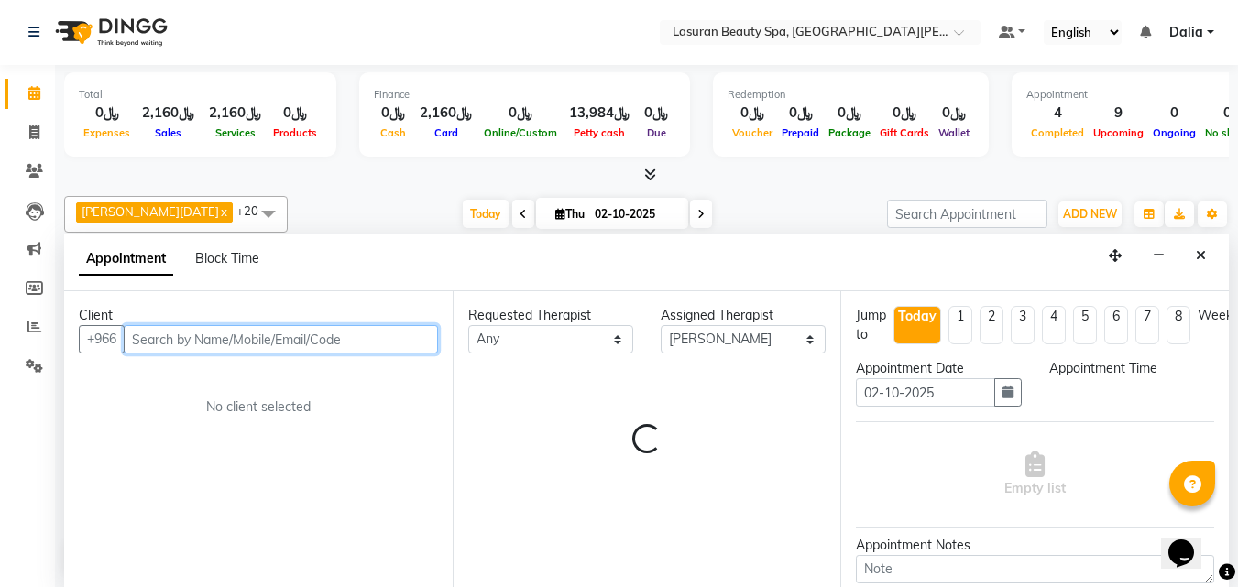
select select "900"
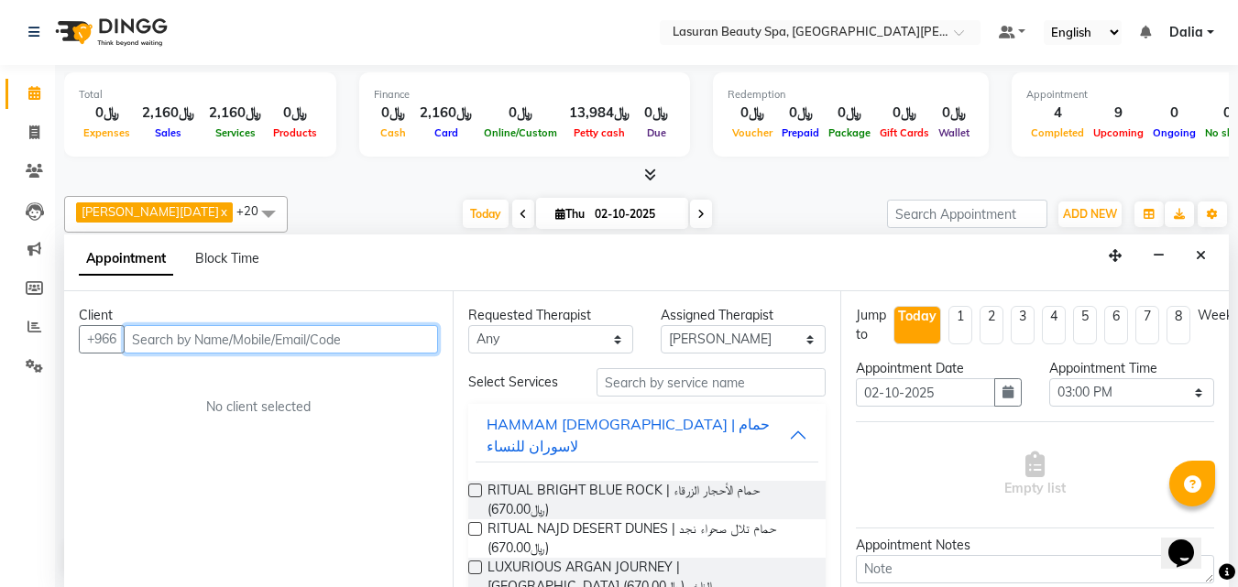
paste input "536523332"
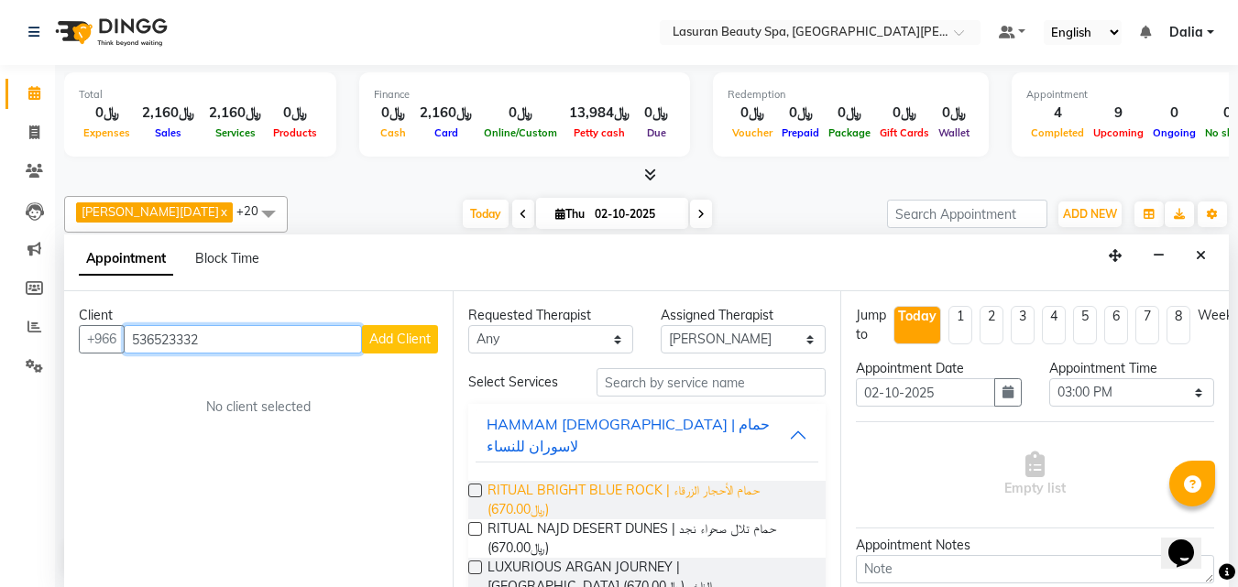
type input "536523332"
click at [529, 481] on span "RITUAL BRIGHT BLUE ROCK | حمام الأحجار الزرقاء (﷼670.00)" at bounding box center [649, 500] width 324 height 38
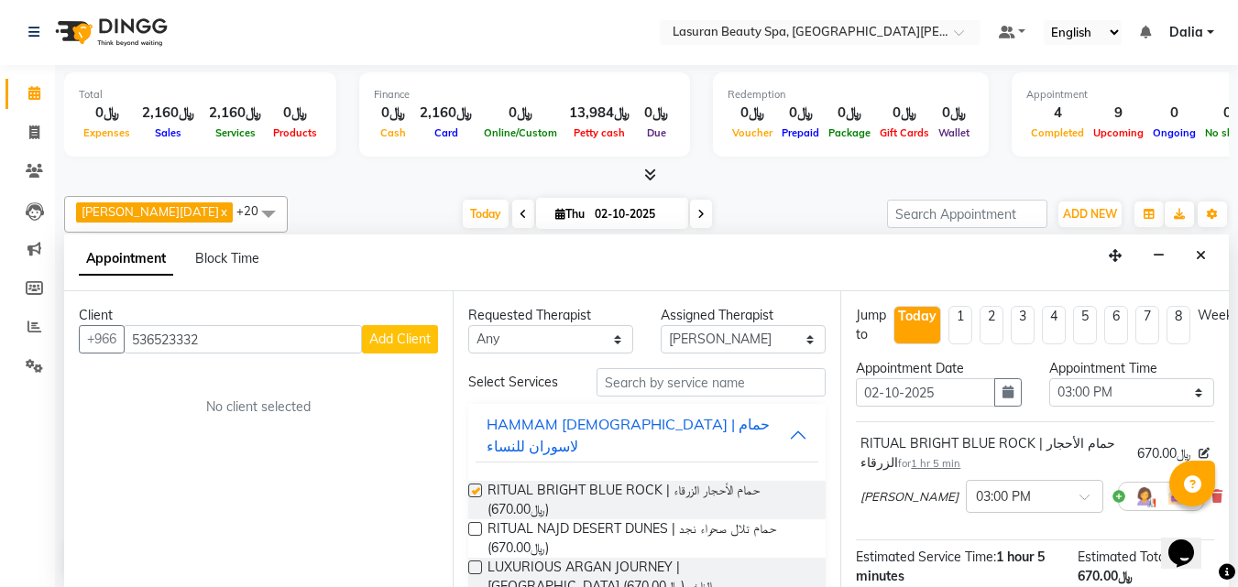
checkbox input "false"
click at [535, 434] on div "HAMMAM [DEMOGRAPHIC_DATA] | حمام لاسوران للنساء" at bounding box center [637, 435] width 303 height 44
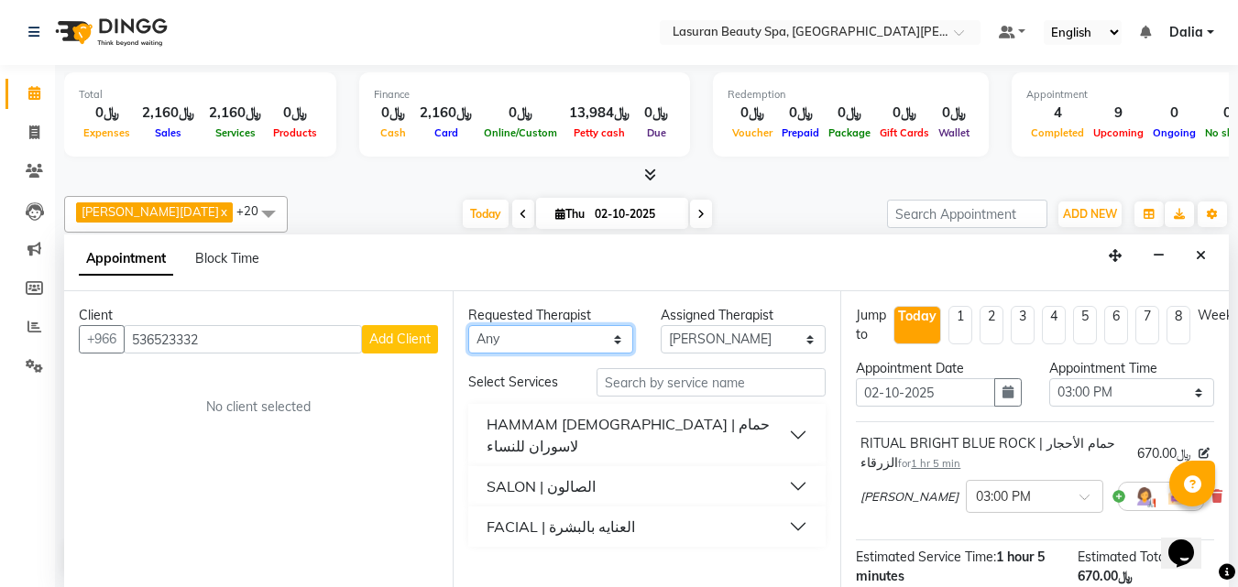
click at [509, 344] on select "Any [PERSON_NAME] [PERSON_NAME] HACER AKBAY [PERSON_NAME][DATE] Ji [PERSON_NAME…" at bounding box center [550, 339] width 165 height 28
select select "67194"
click at [468, 325] on select "Any [PERSON_NAME] [PERSON_NAME] HACER AKBAY [PERSON_NAME][DATE] Ji [PERSON_NAME…" at bounding box center [550, 339] width 165 height 28
select select "67194"
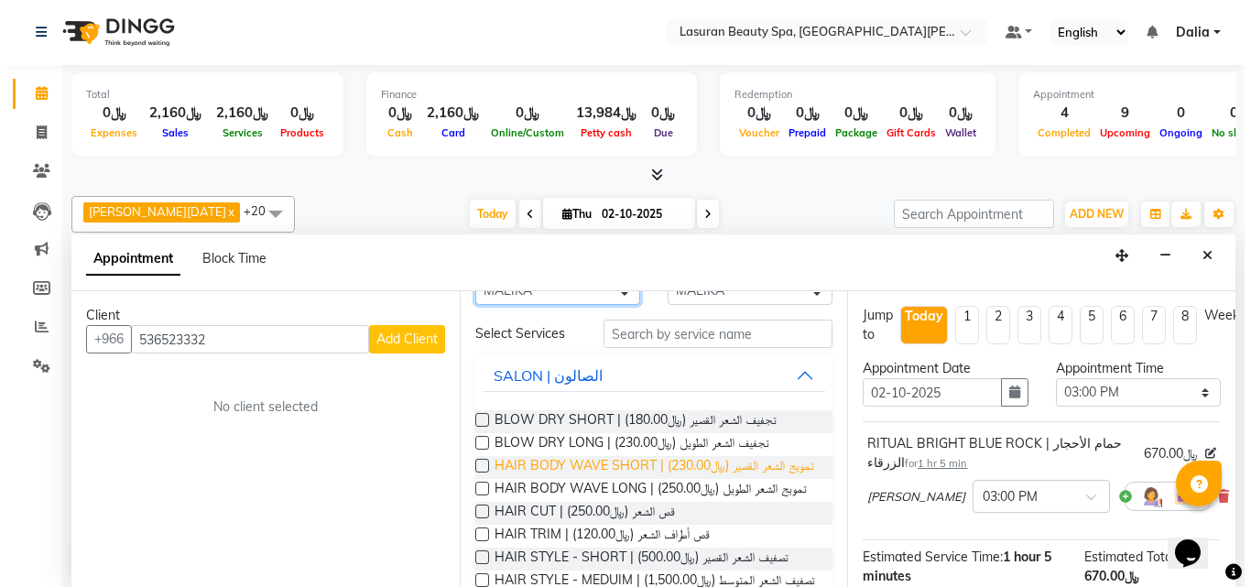
scroll to position [92, 0]
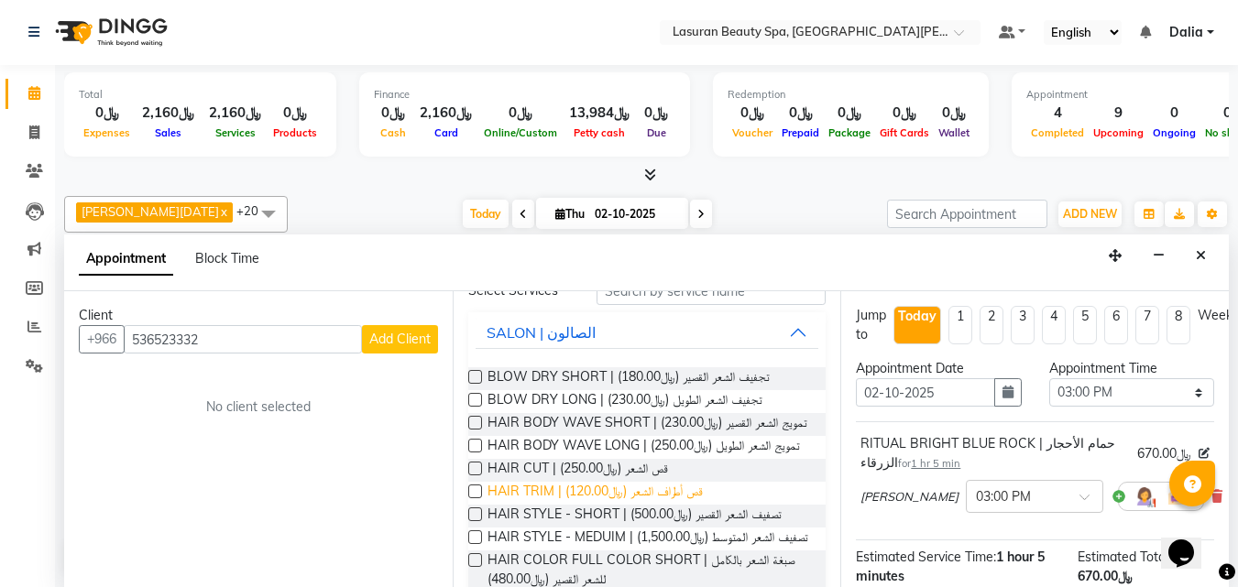
click at [559, 505] on span "HAIR TRIM | قص أطراف الشعر (﷼120.00)" at bounding box center [594, 493] width 215 height 23
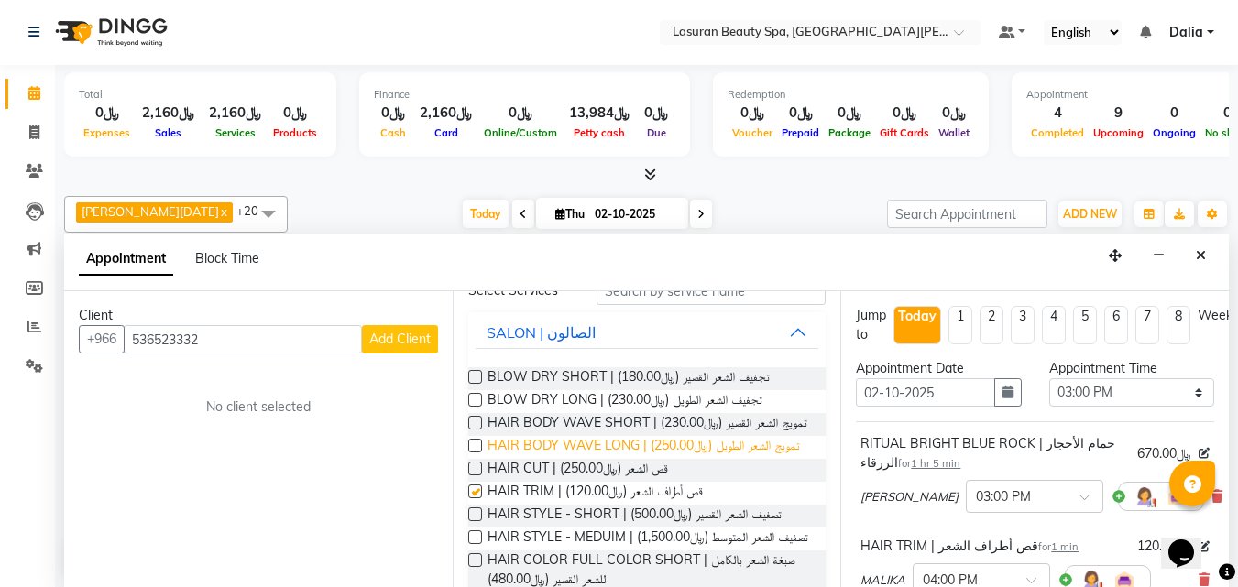
checkbox input "false"
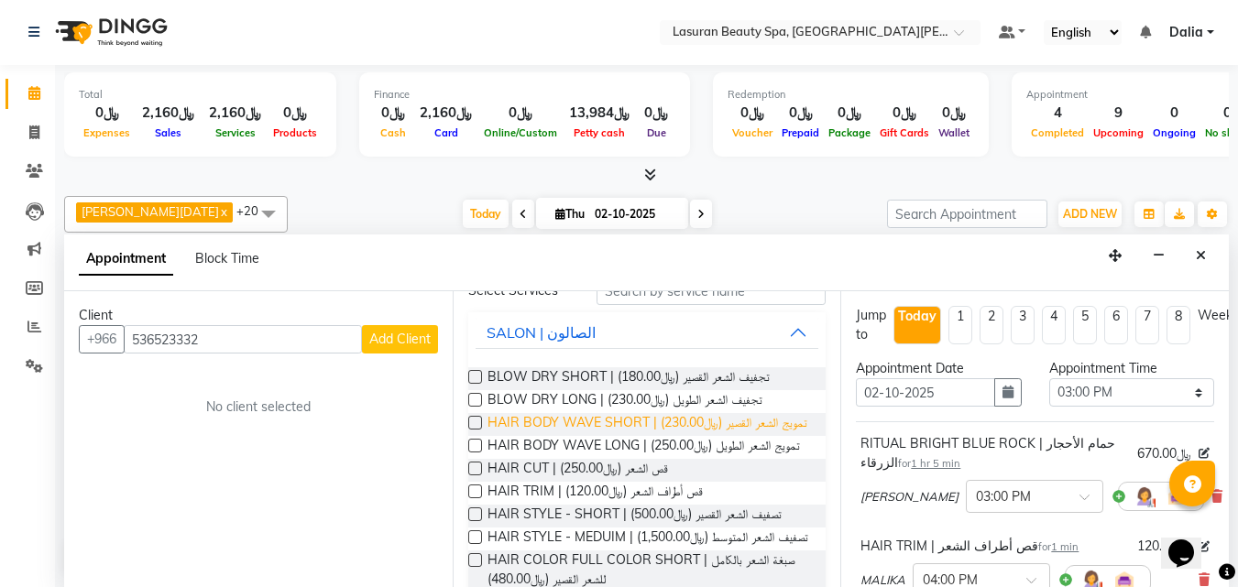
click at [565, 423] on span "HAIR BODY WAVE SHORT | تمويج الشعر القصير (﷼230.00)" at bounding box center [647, 424] width 320 height 23
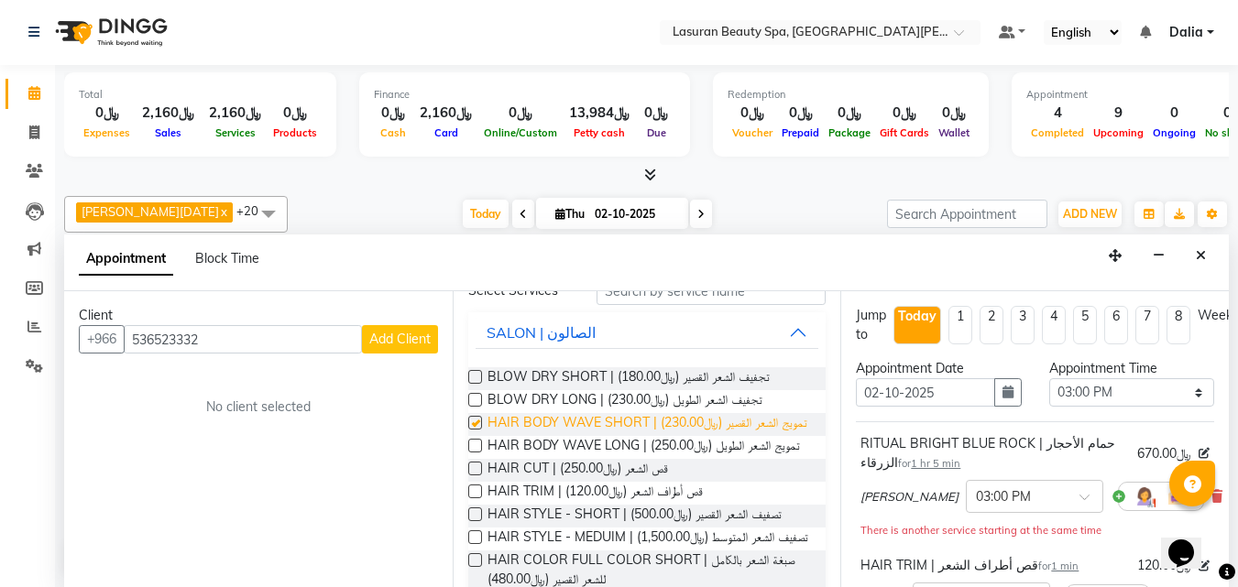
checkbox input "false"
click at [400, 344] on span "Add Client" at bounding box center [399, 339] width 61 height 16
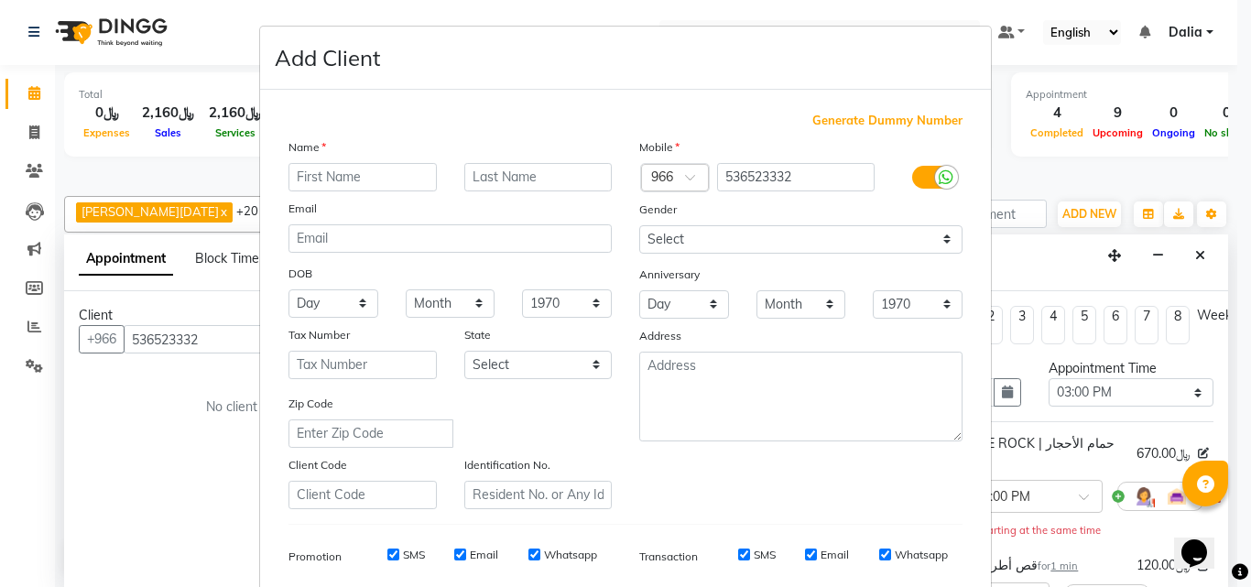
click at [386, 176] on input "text" at bounding box center [363, 177] width 148 height 28
type input "ش"
type input "S"
type input "[PERSON_NAME]"
click at [494, 186] on input "text" at bounding box center [538, 177] width 148 height 28
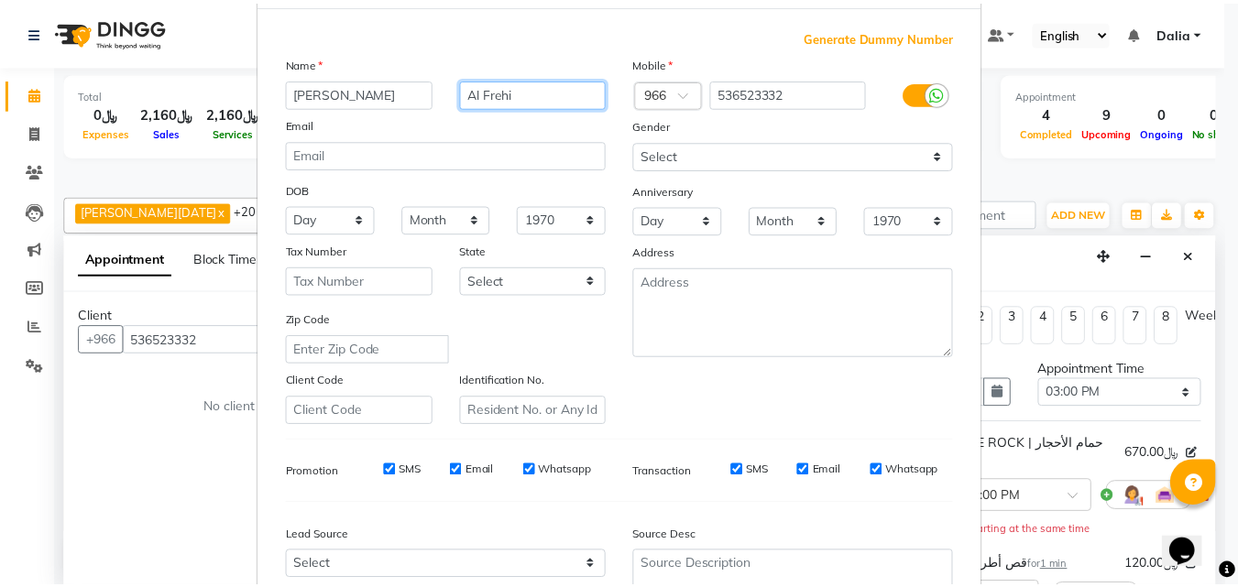
scroll to position [258, 0]
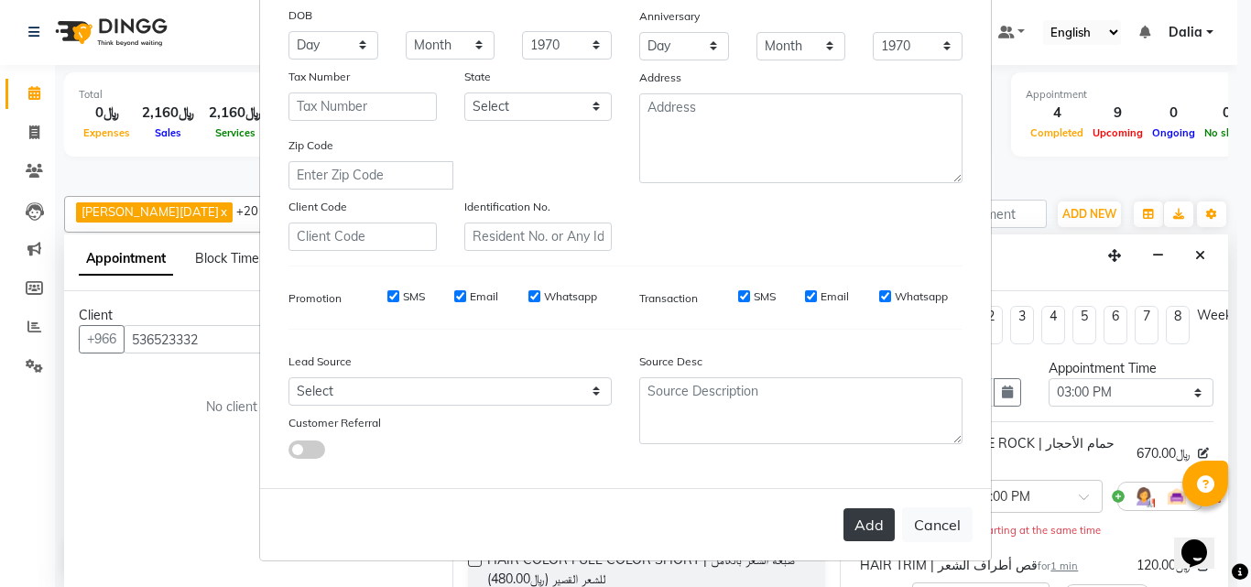
type input "Al Frehi"
click at [876, 516] on button "Add" at bounding box center [869, 524] width 51 height 33
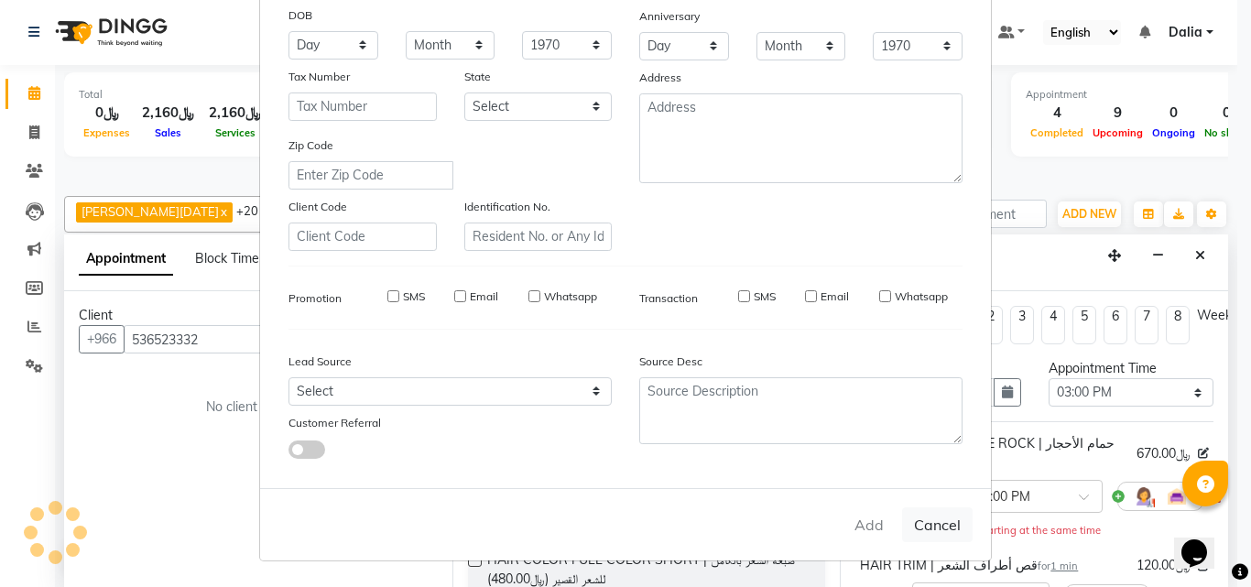
select select
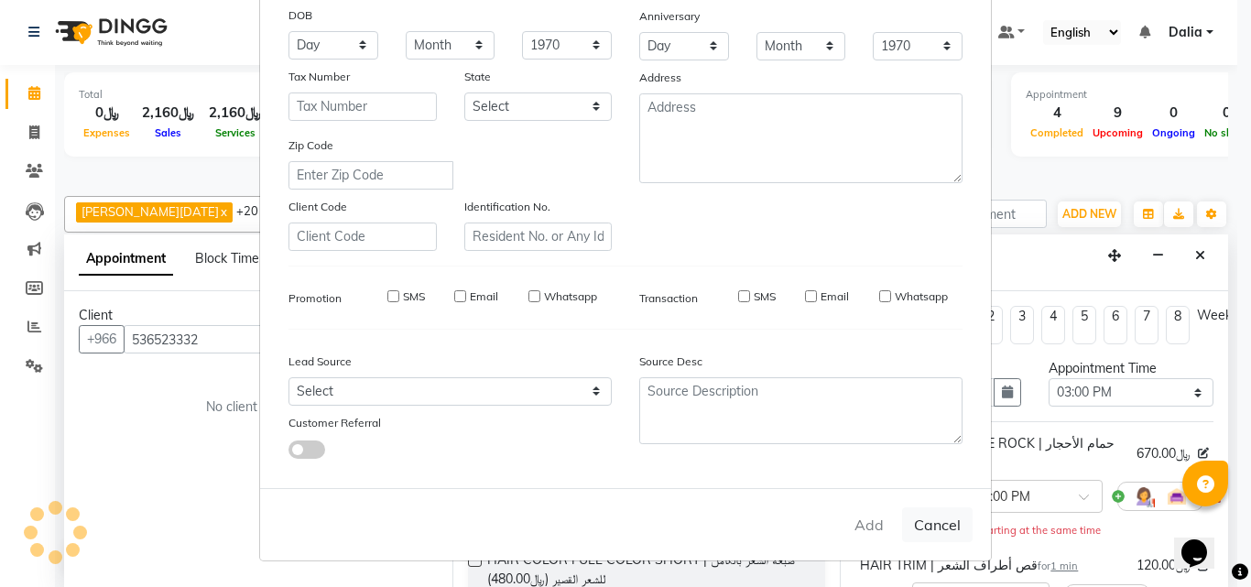
select select
checkbox input "false"
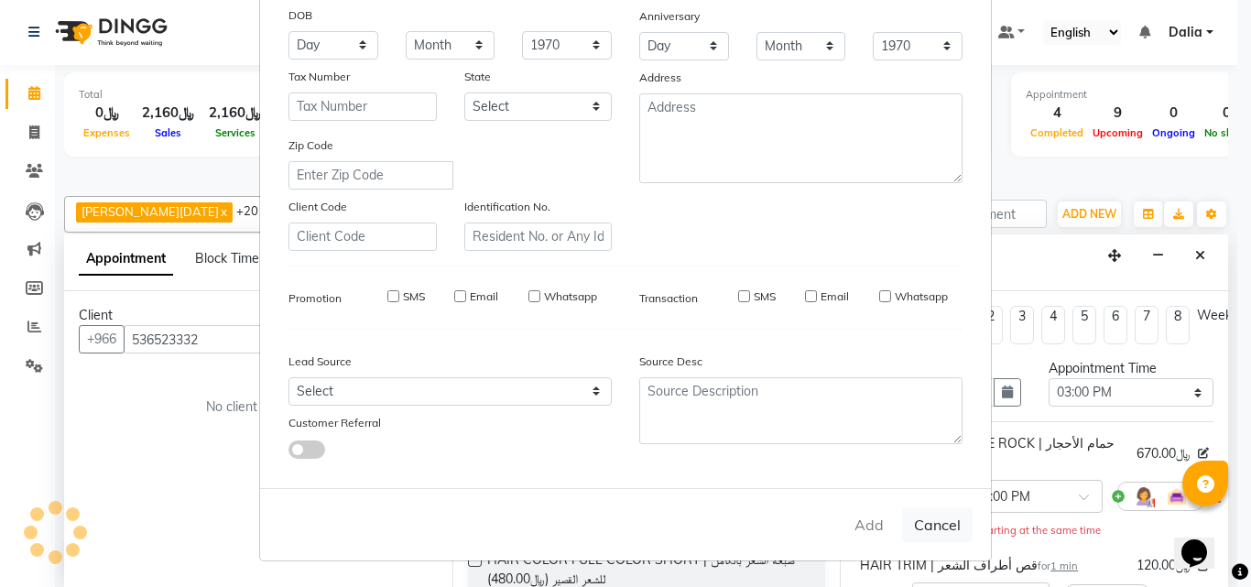
checkbox input "false"
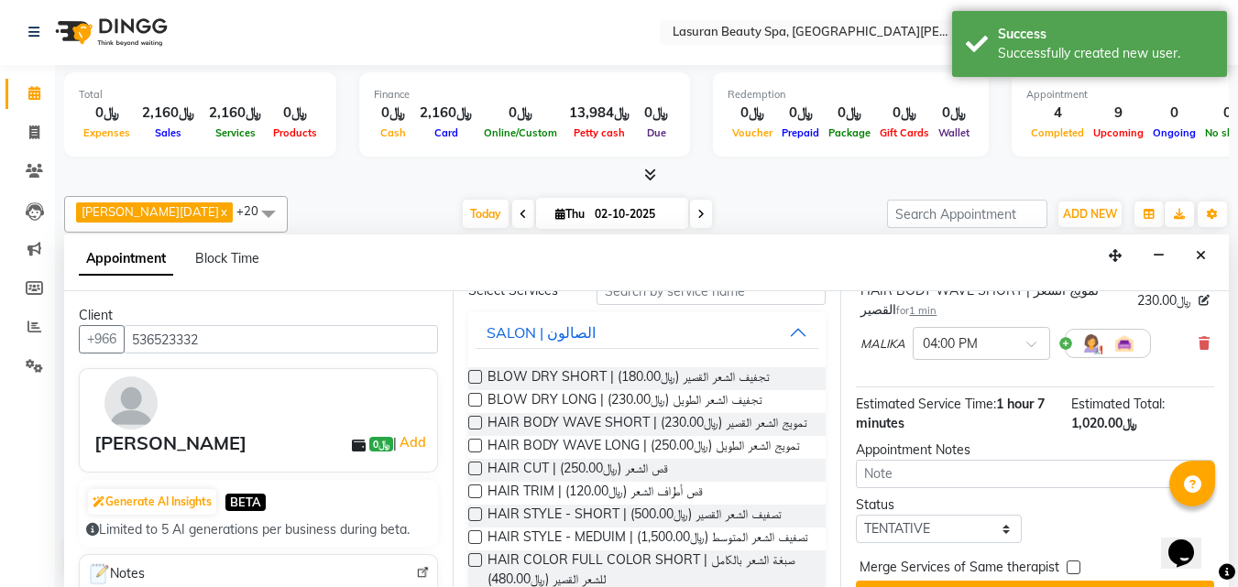
scroll to position [366, 0]
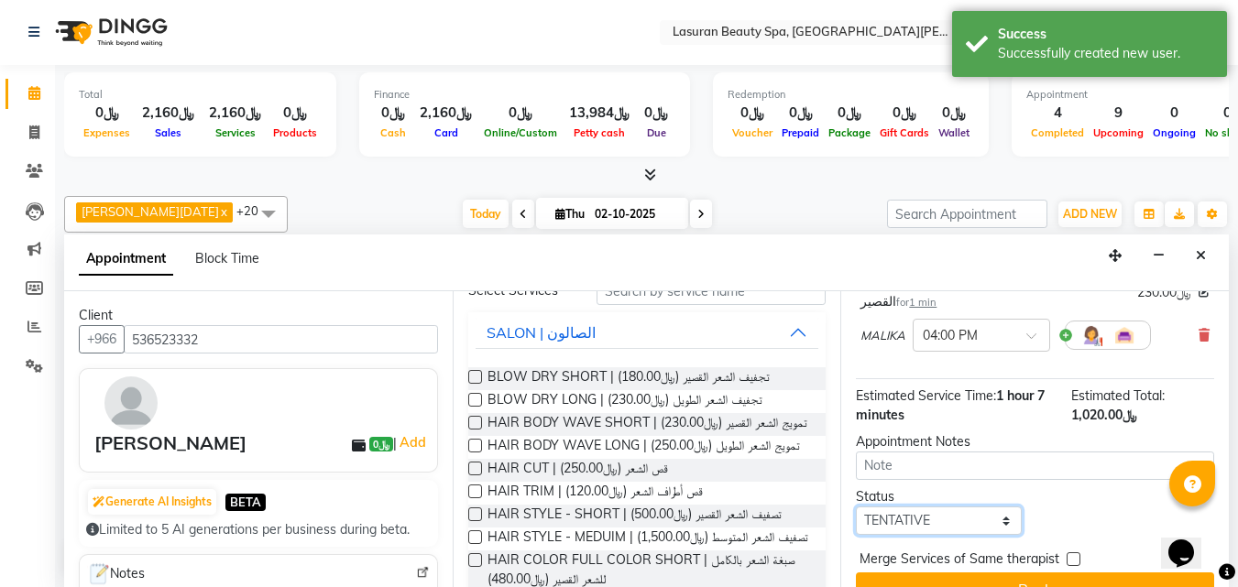
click at [933, 521] on select "Select TENTATIVE CONFIRM CHECK-IN UPCOMING" at bounding box center [938, 521] width 165 height 28
select select "confirm booking"
click at [856, 509] on select "Select TENTATIVE CONFIRM CHECK-IN UPCOMING" at bounding box center [938, 521] width 165 height 28
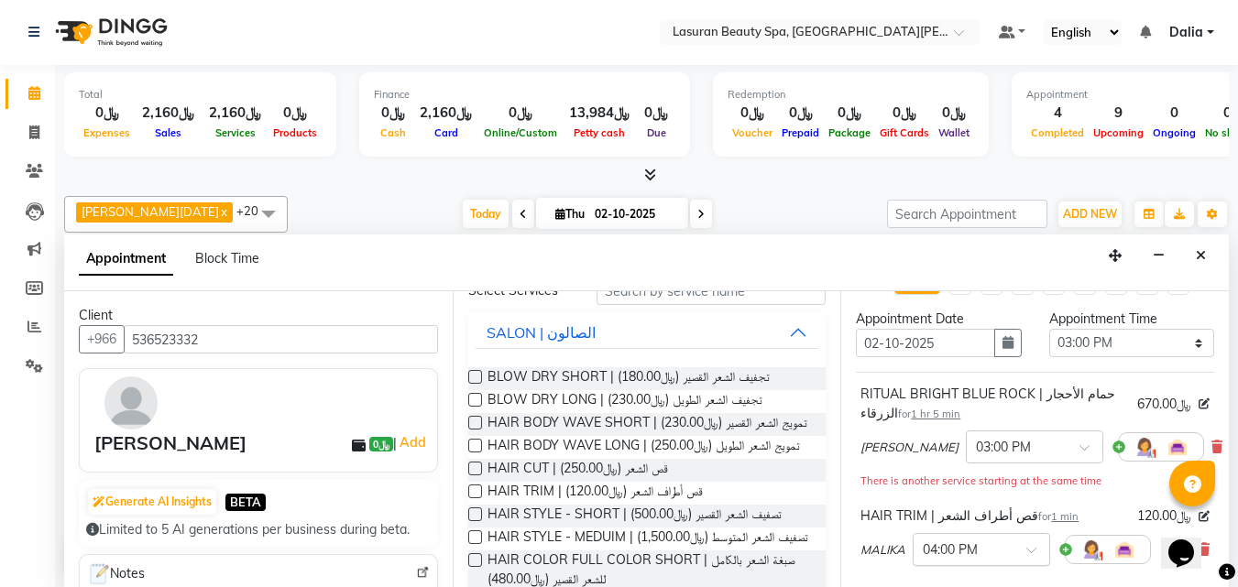
scroll to position [416, 0]
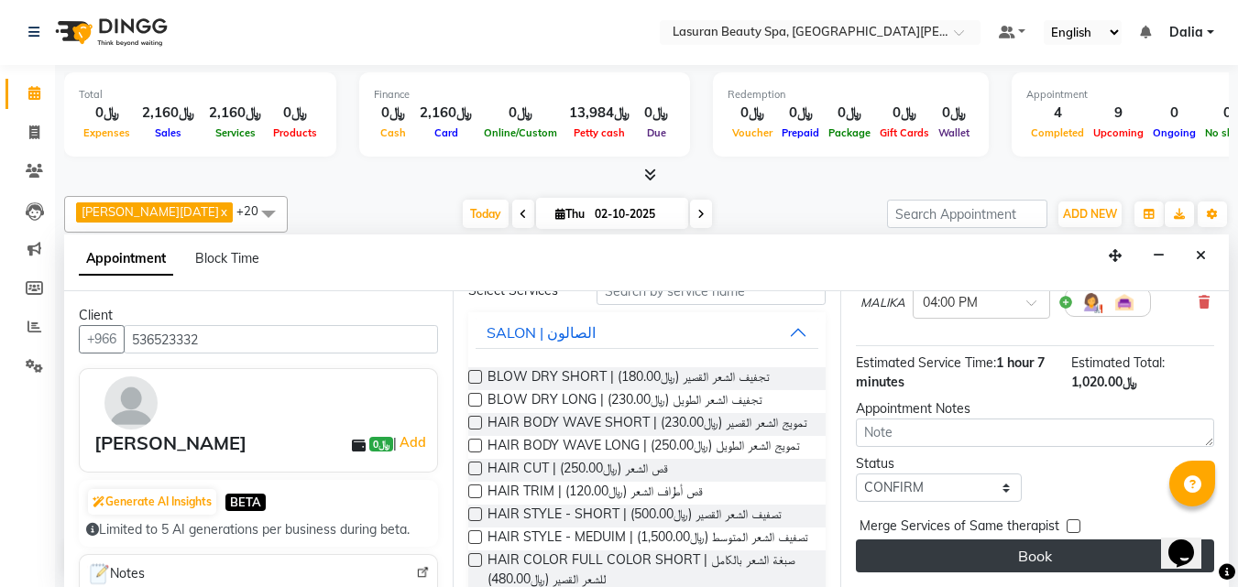
click at [1015, 540] on button "Book" at bounding box center [1035, 556] width 358 height 33
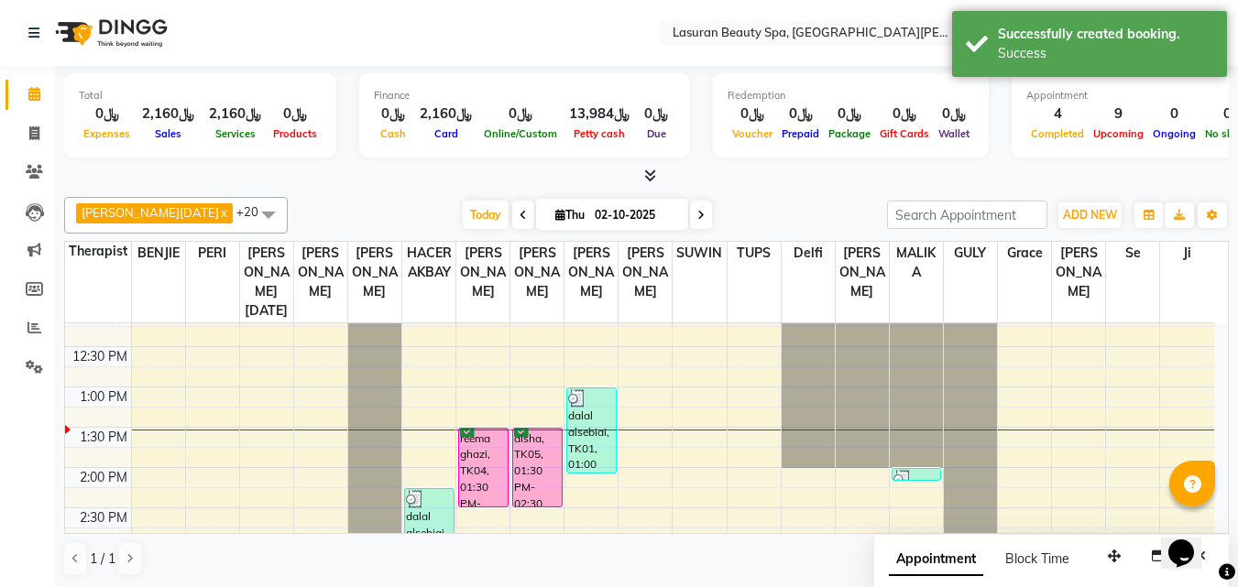
scroll to position [92, 0]
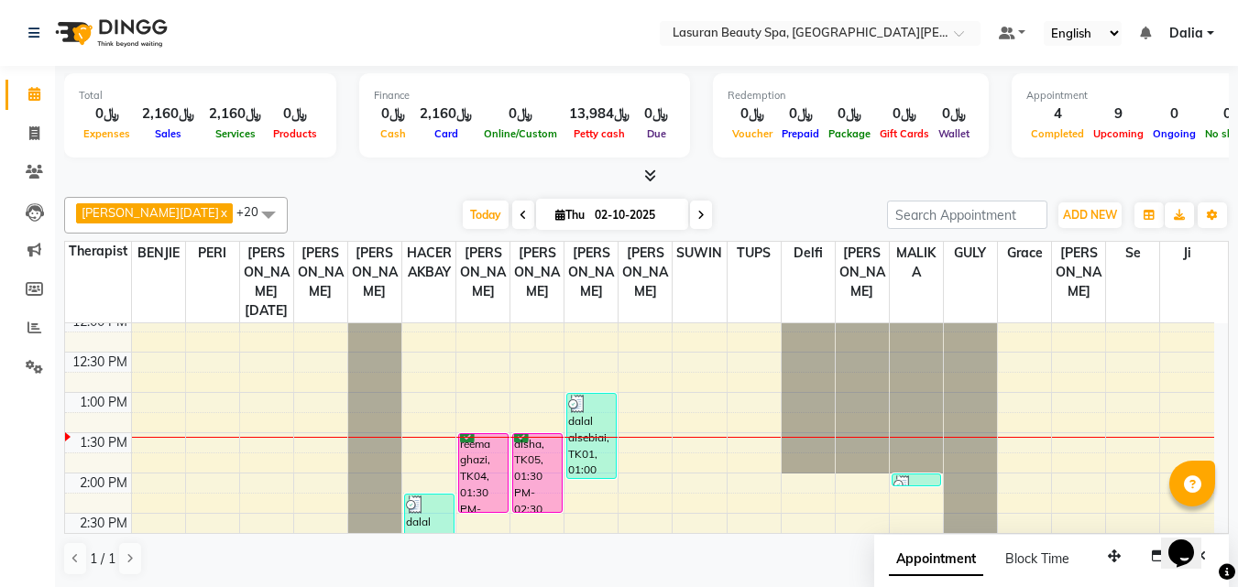
click at [542, 489] on div "aisha, TK05, 01:30 PM-02:30 PM, CLASSIC MANICURE | [PERSON_NAME]" at bounding box center [537, 473] width 49 height 78
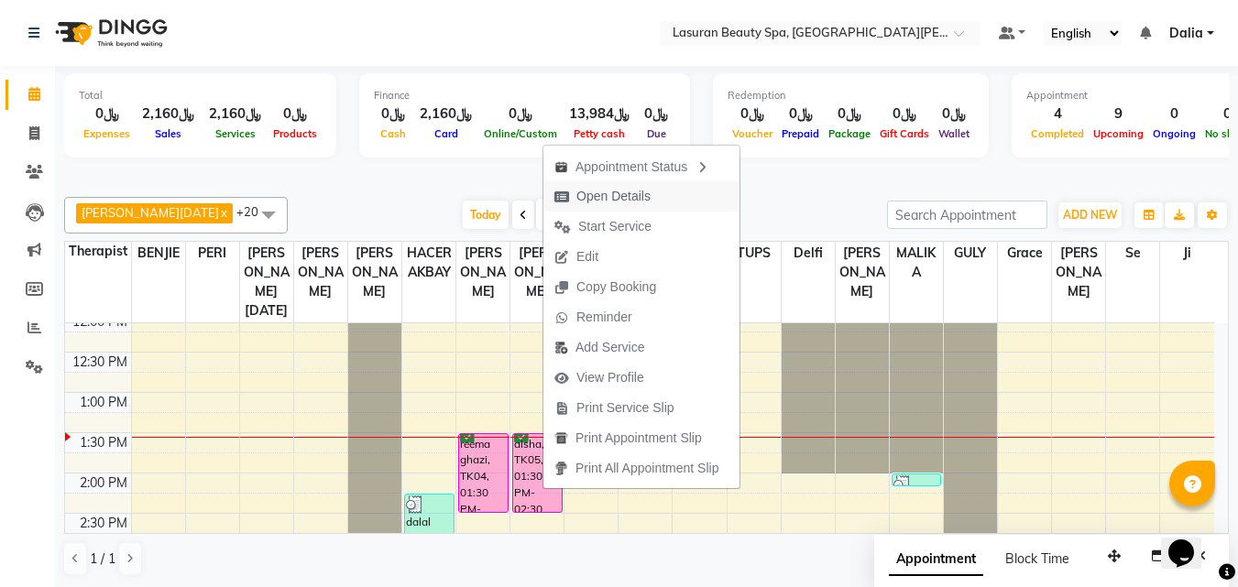
click at [607, 193] on span "Open Details" at bounding box center [613, 196] width 74 height 19
select select "6"
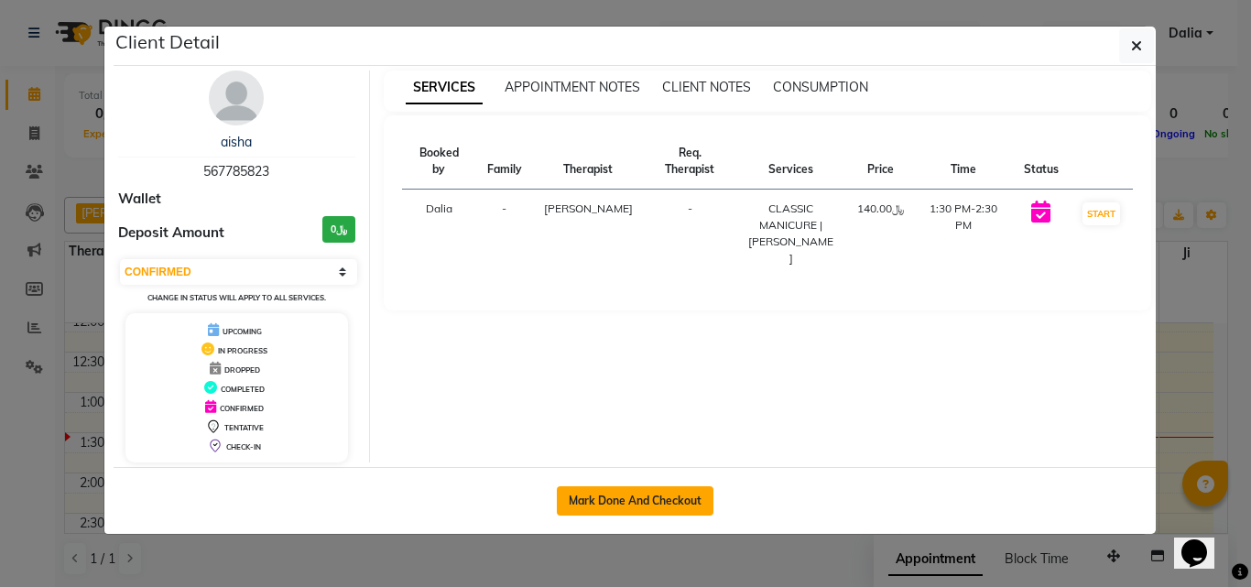
click at [695, 492] on button "Mark Done And Checkout" at bounding box center [635, 500] width 157 height 29
select select "service"
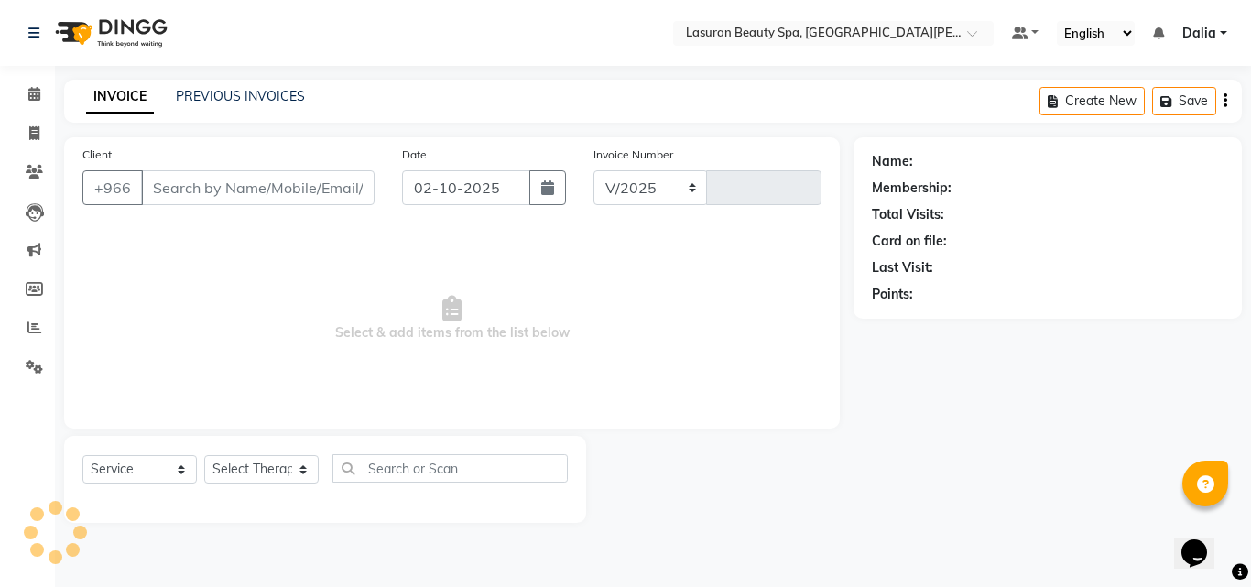
select select "6941"
type input "1675"
select select "V"
select select "66975"
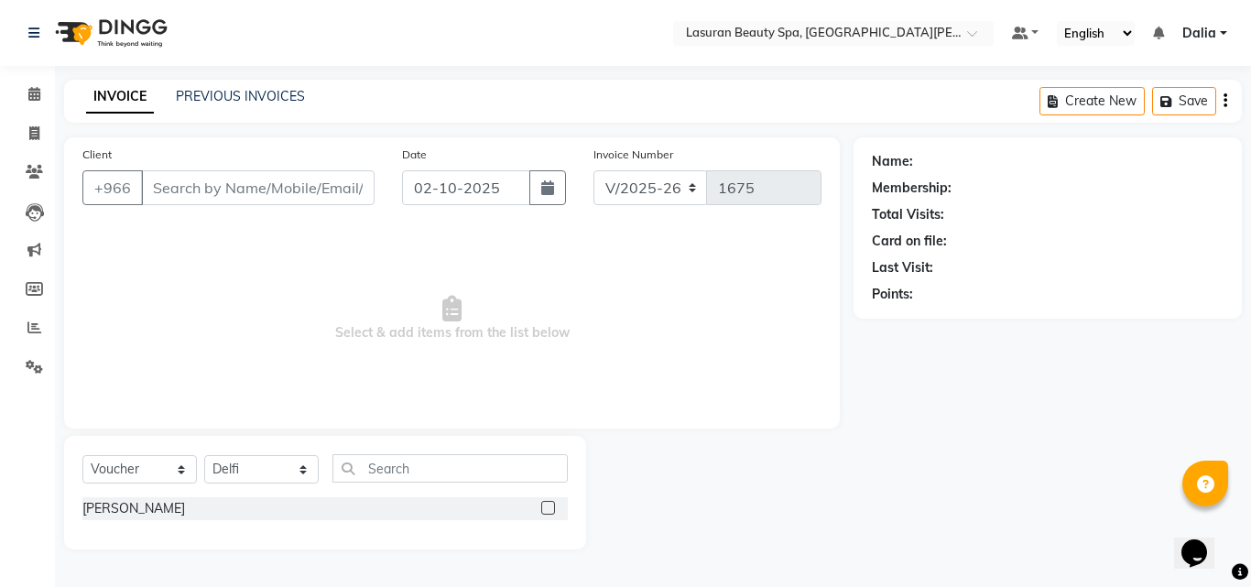
type input "567785823"
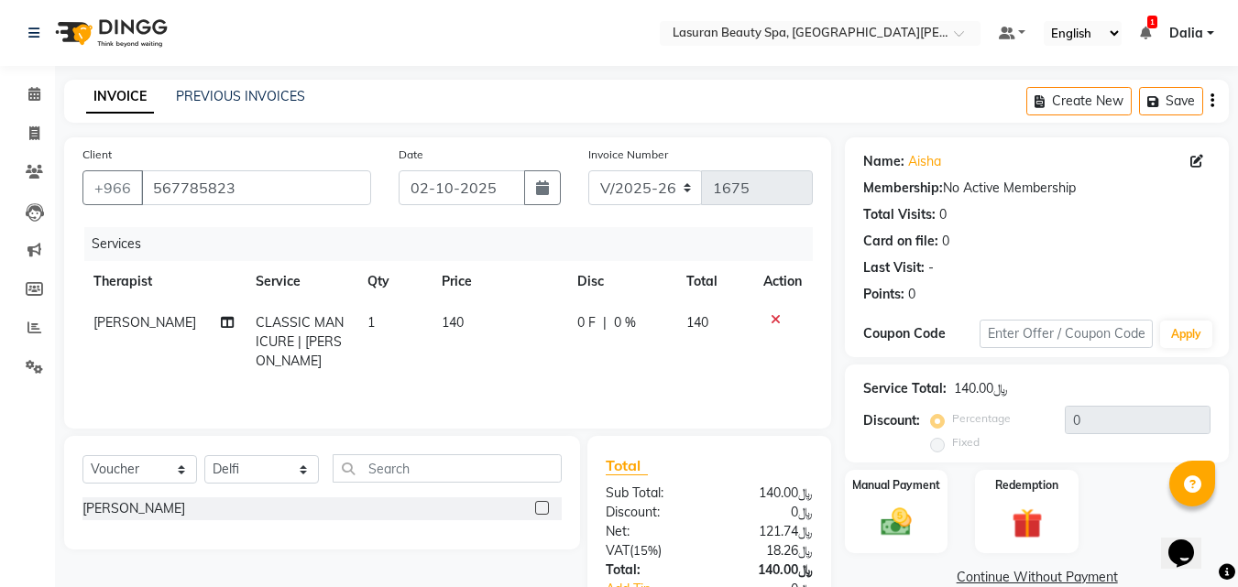
scroll to position [126, 0]
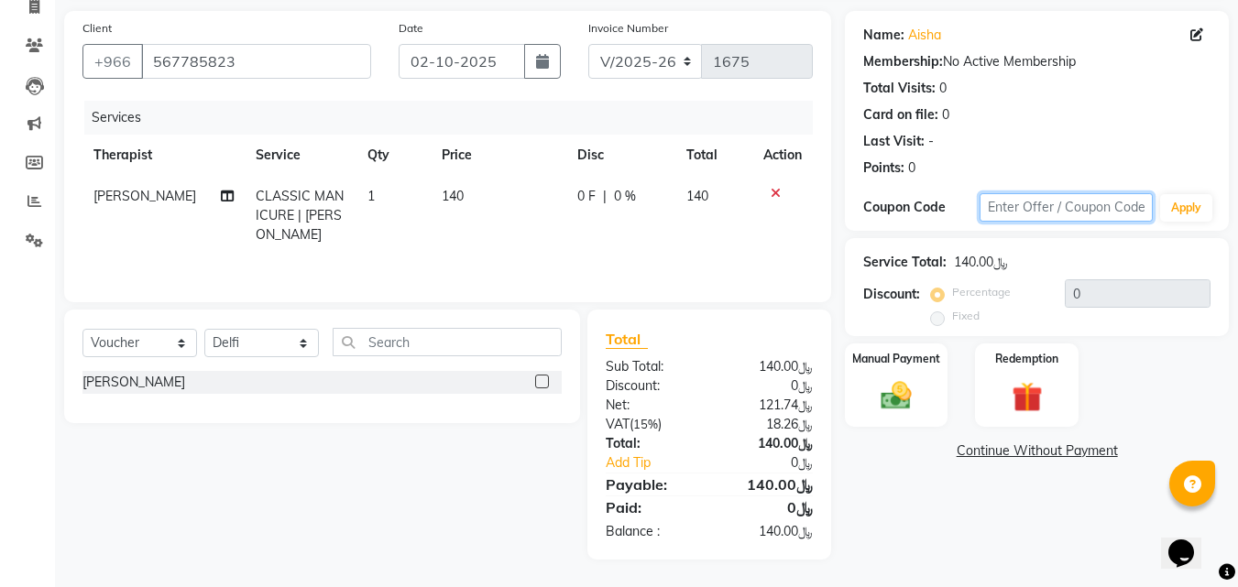
click at [1068, 213] on input "text" at bounding box center [1065, 207] width 173 height 28
click at [890, 401] on img at bounding box center [895, 395] width 51 height 37
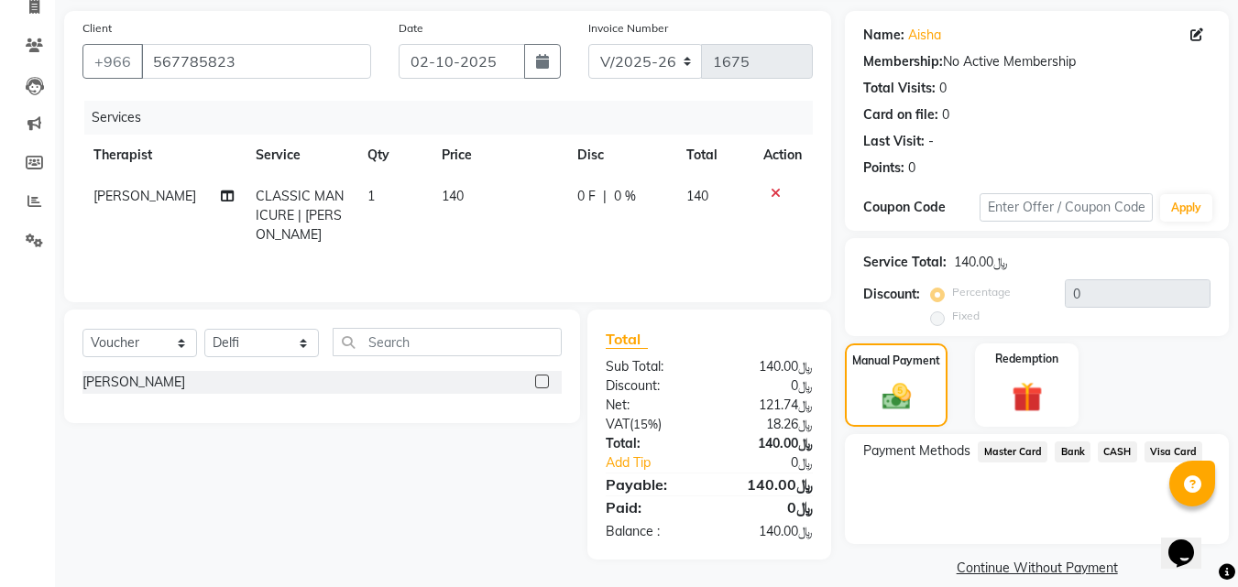
click at [1172, 442] on span "Visa Card" at bounding box center [1173, 452] width 59 height 21
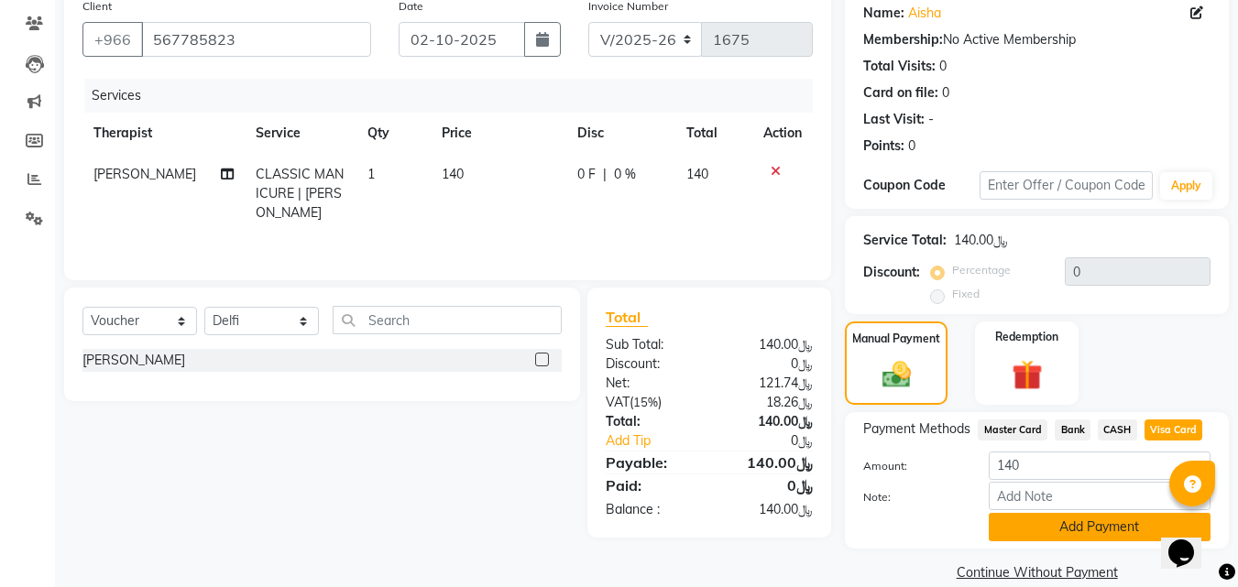
click at [1064, 526] on button "Add Payment" at bounding box center [1099, 527] width 222 height 28
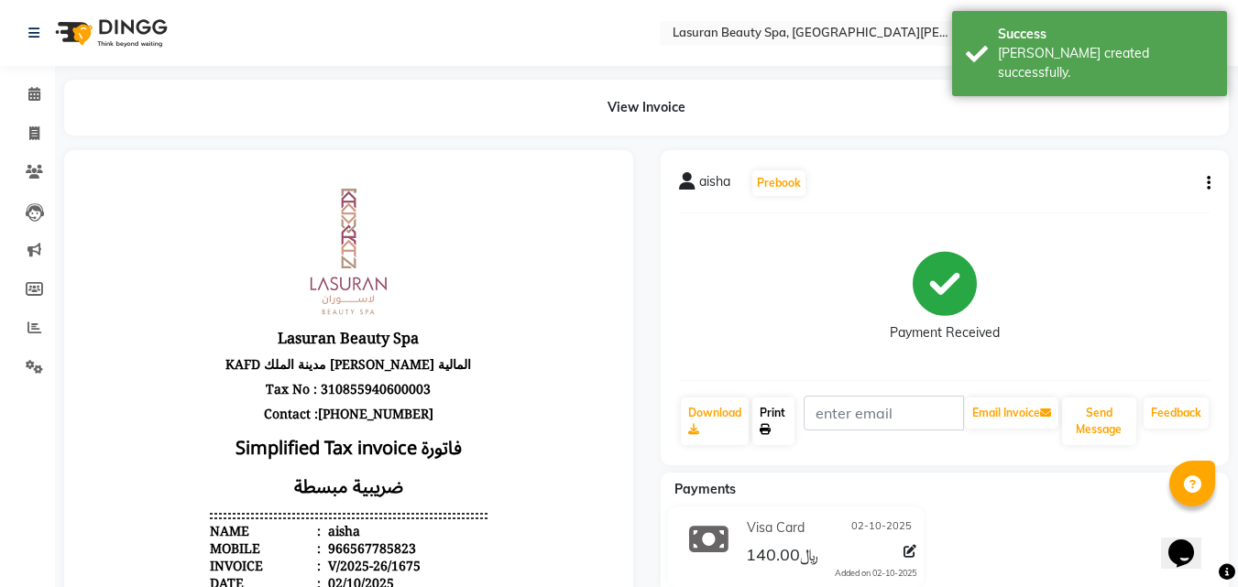
click at [776, 412] on link "Print" at bounding box center [773, 422] width 42 height 48
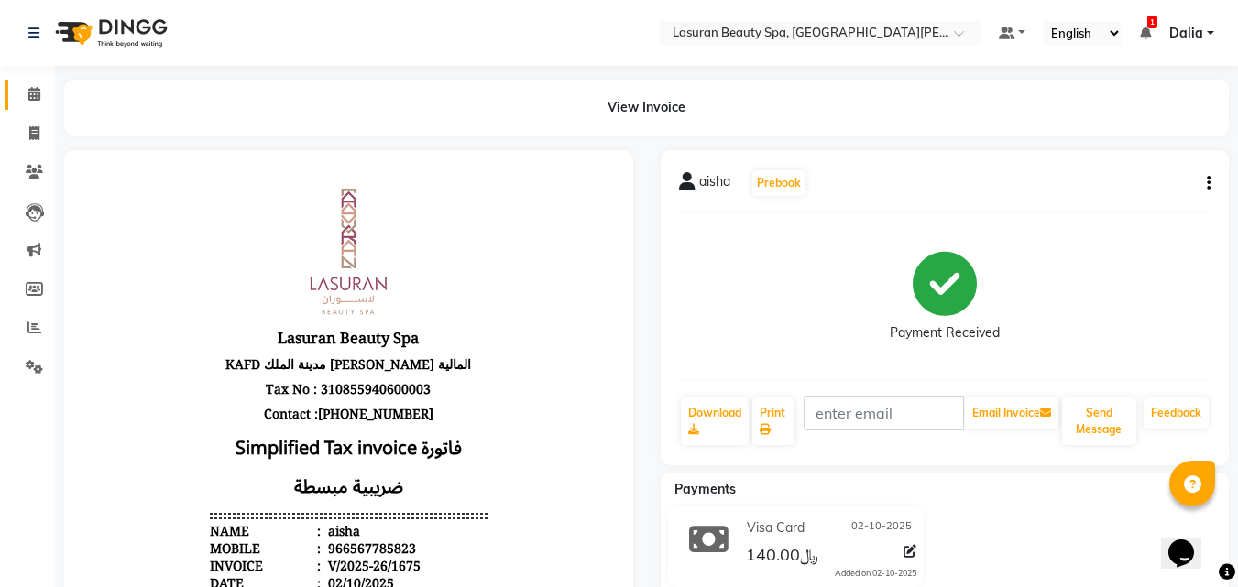
click at [38, 95] on icon at bounding box center [34, 94] width 12 height 14
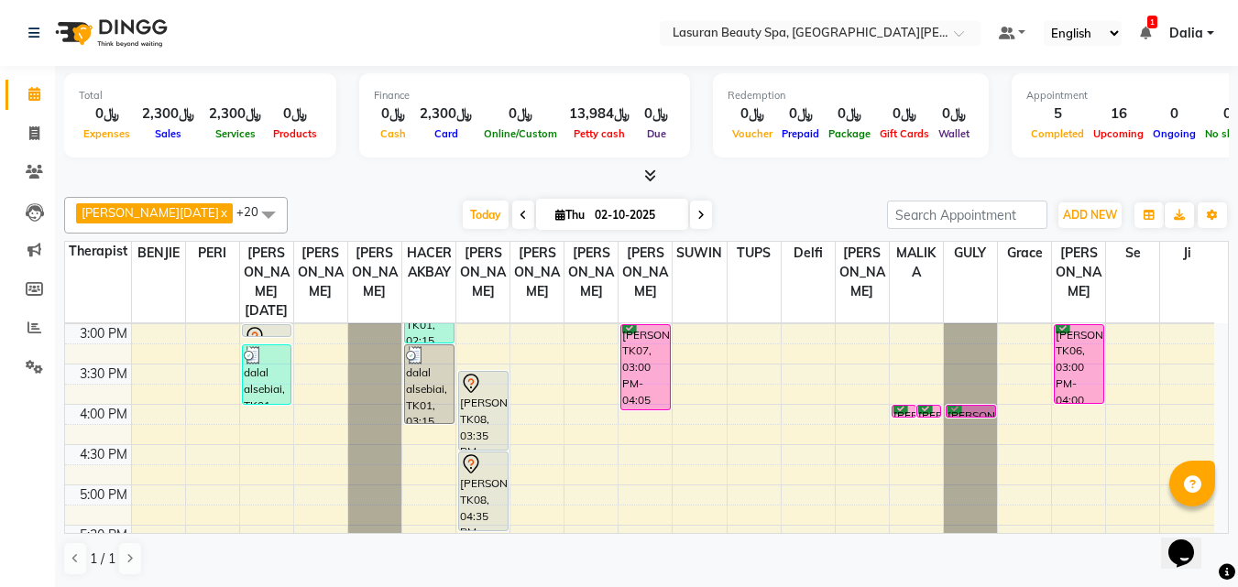
scroll to position [366, 0]
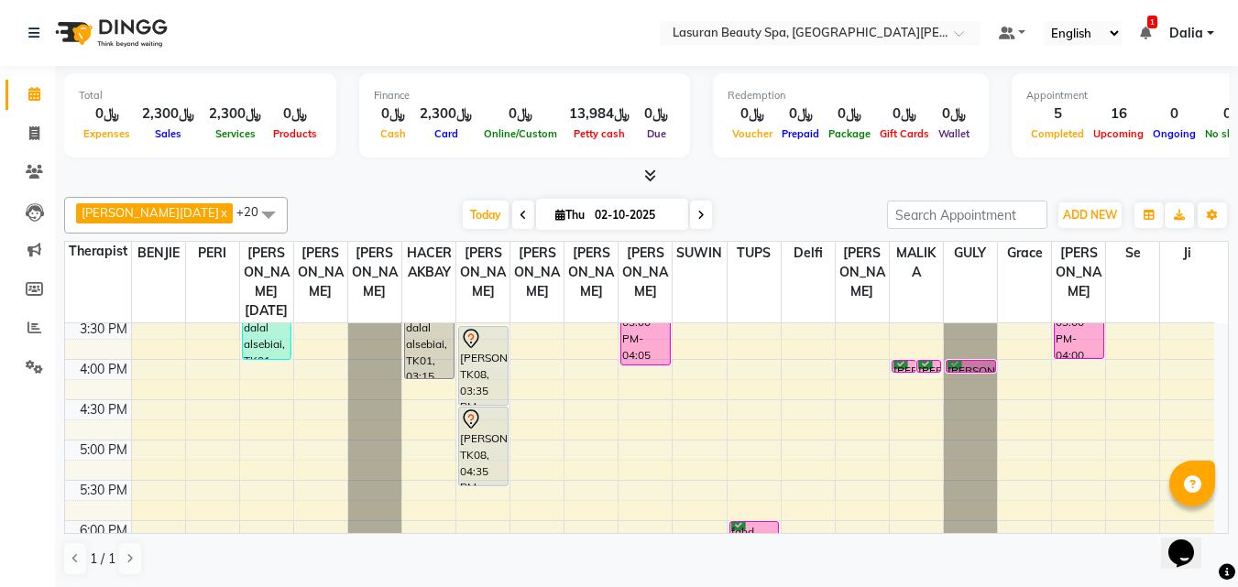
click at [475, 384] on div "[PERSON_NAME], TK08, 03:35 PM-04:35 PM, [PERSON_NAME]" at bounding box center [483, 366] width 49 height 78
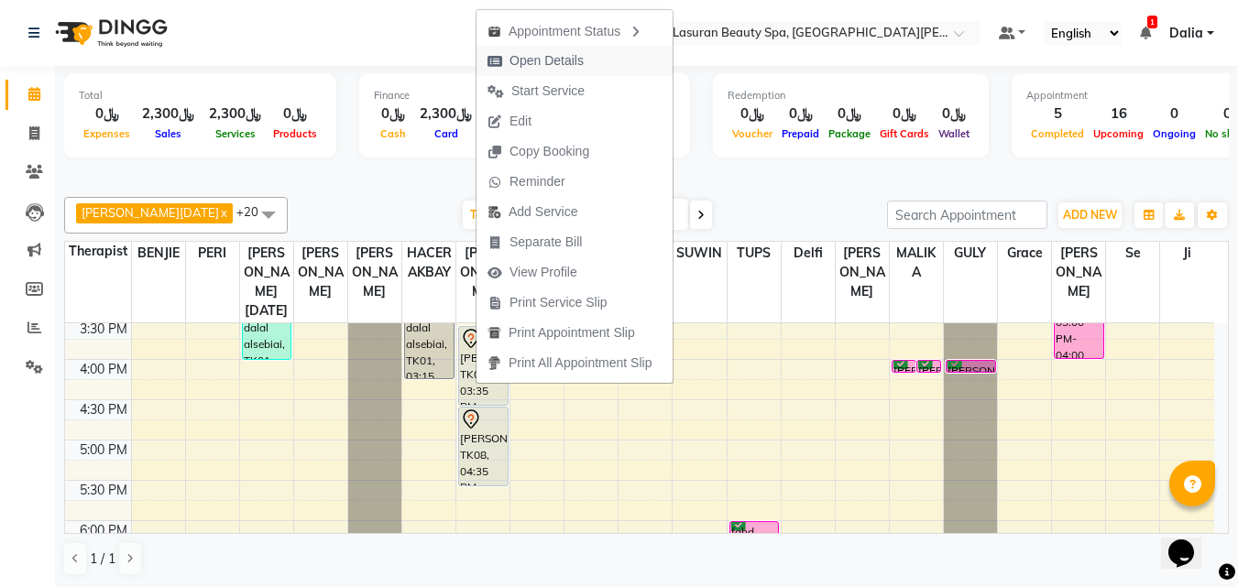
click at [530, 64] on span "Open Details" at bounding box center [546, 60] width 74 height 19
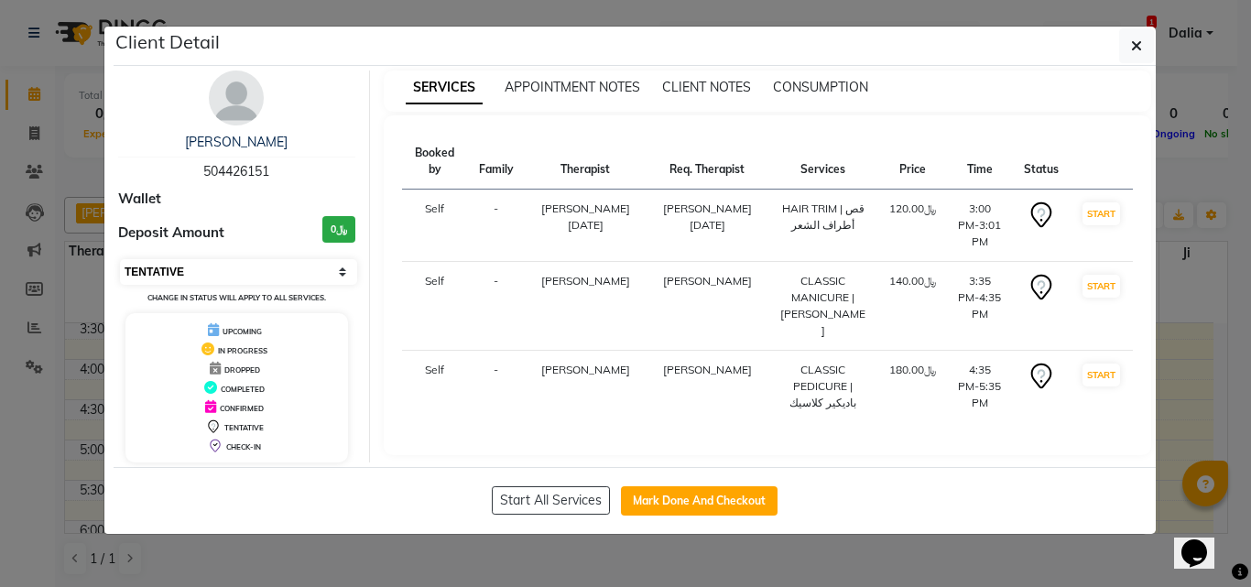
click at [284, 269] on select "Select IN SERVICE CONFIRMED TENTATIVE CHECK IN MARK DONE UPCOMING" at bounding box center [238, 272] width 237 height 26
select select "6"
click at [120, 259] on select "Select IN SERVICE CONFIRMED TENTATIVE CHECK IN MARK DONE UPCOMING" at bounding box center [238, 272] width 237 height 26
click at [1144, 41] on button "button" at bounding box center [1136, 45] width 35 height 35
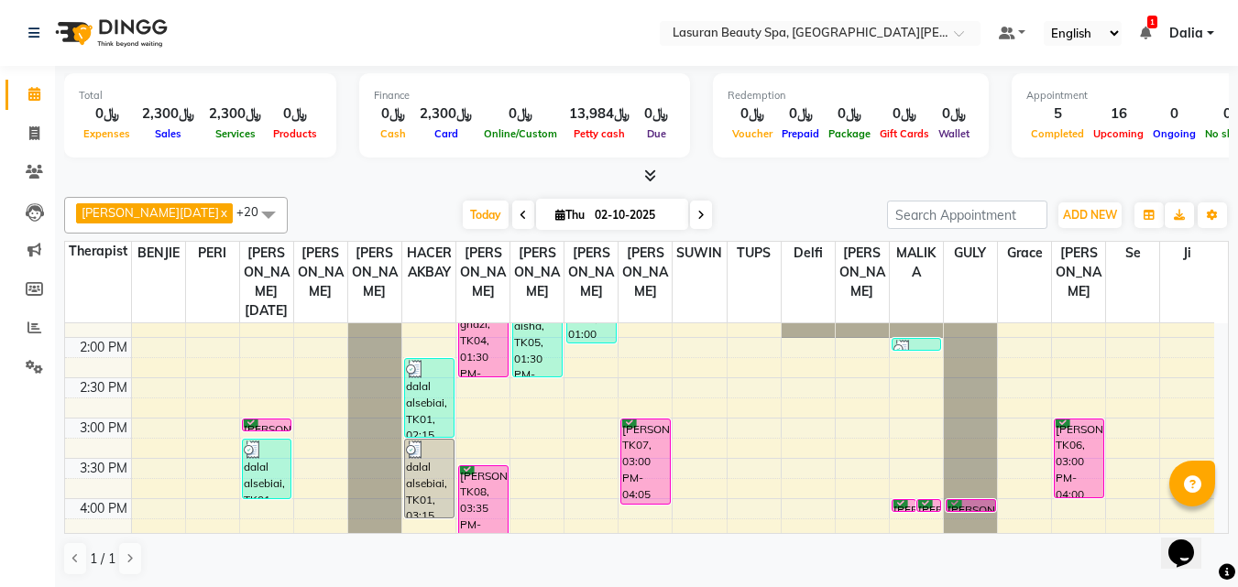
scroll to position [183, 0]
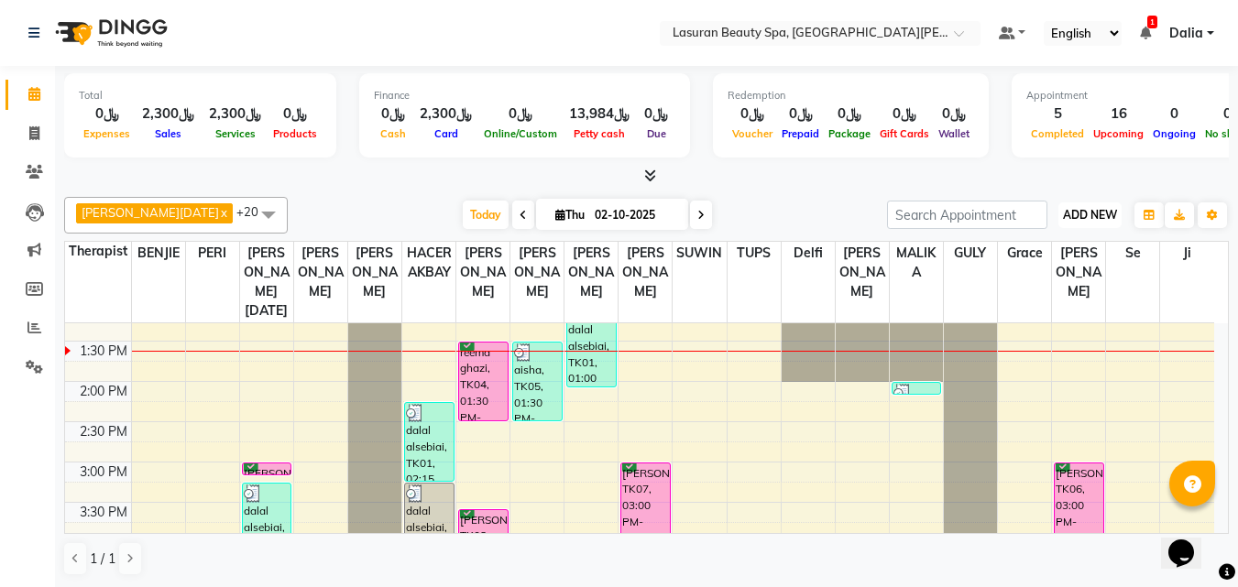
click at [1058, 216] on button "ADD NEW Toggle Dropdown" at bounding box center [1089, 215] width 63 height 26
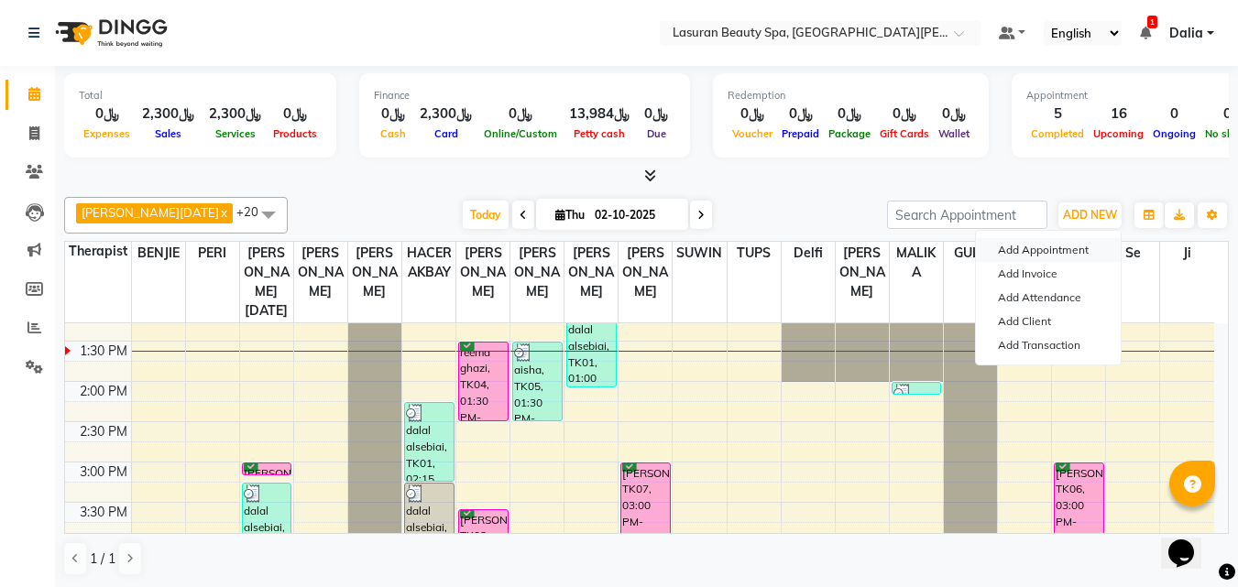
click at [1031, 249] on button "Add Appointment" at bounding box center [1048, 250] width 145 height 24
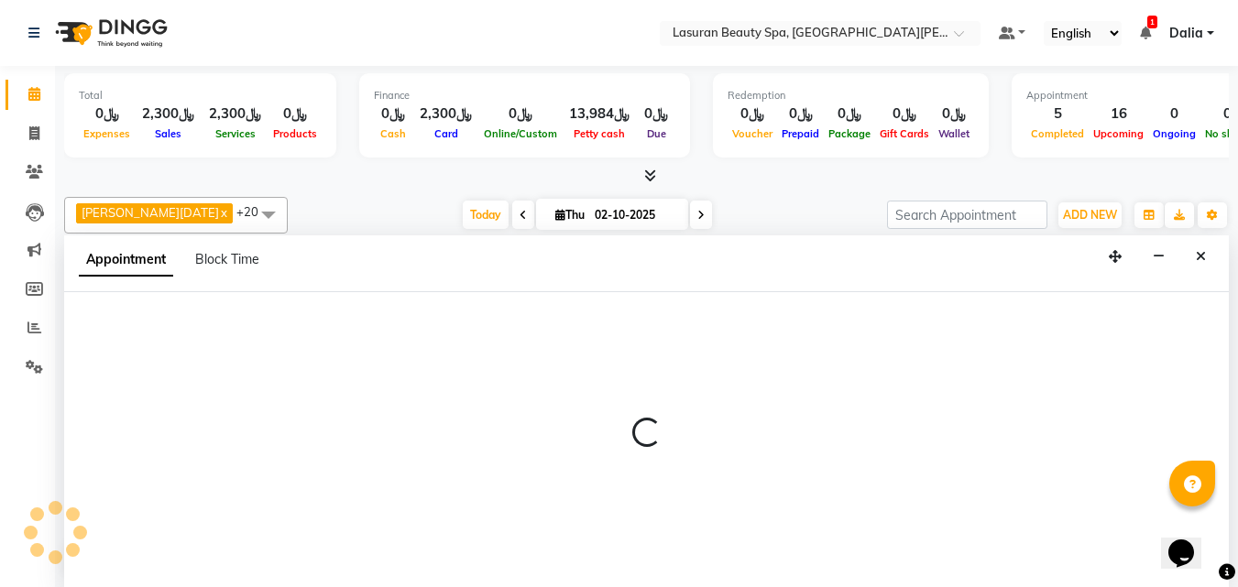
select select "tentative"
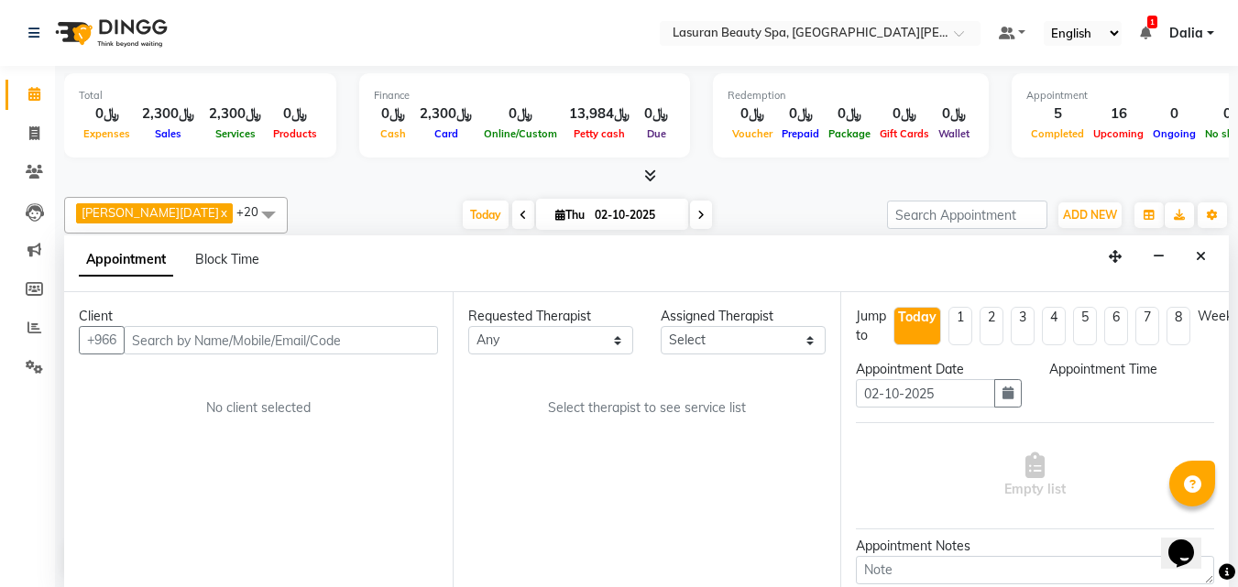
scroll to position [1, 0]
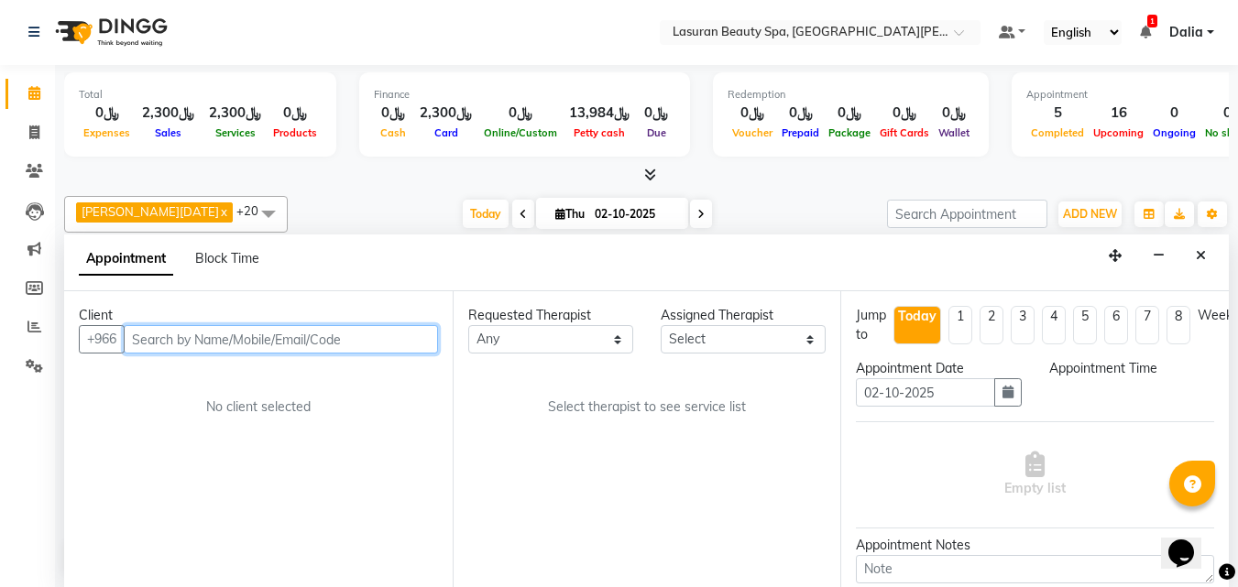
select select "720"
paste input "552742299"
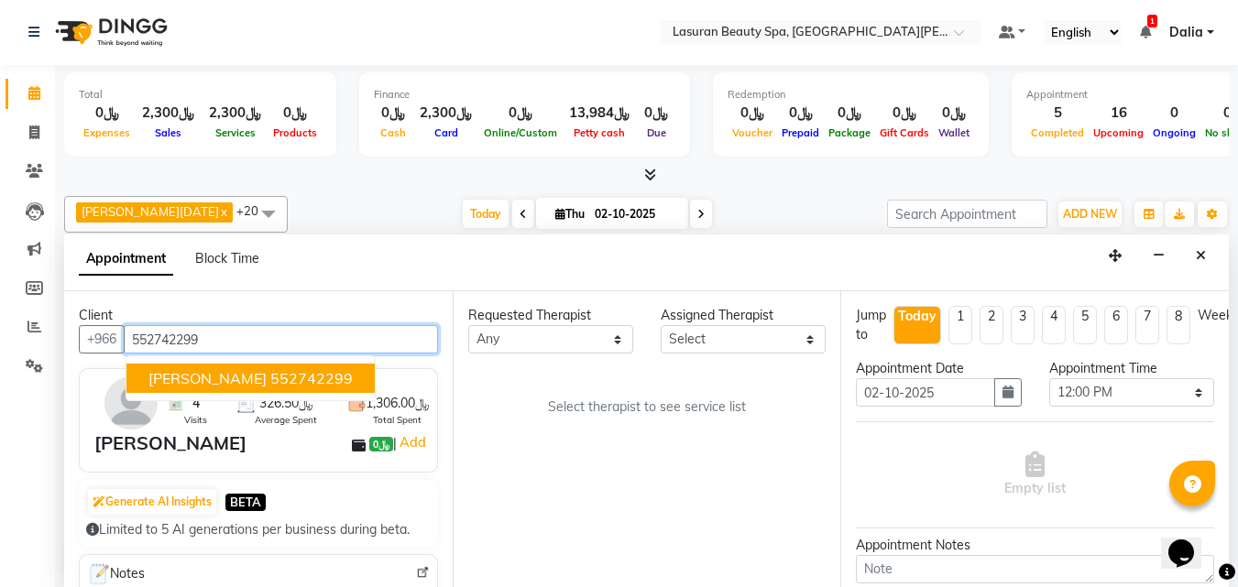
click at [235, 366] on button "[PERSON_NAME] 552742299" at bounding box center [250, 378] width 248 height 29
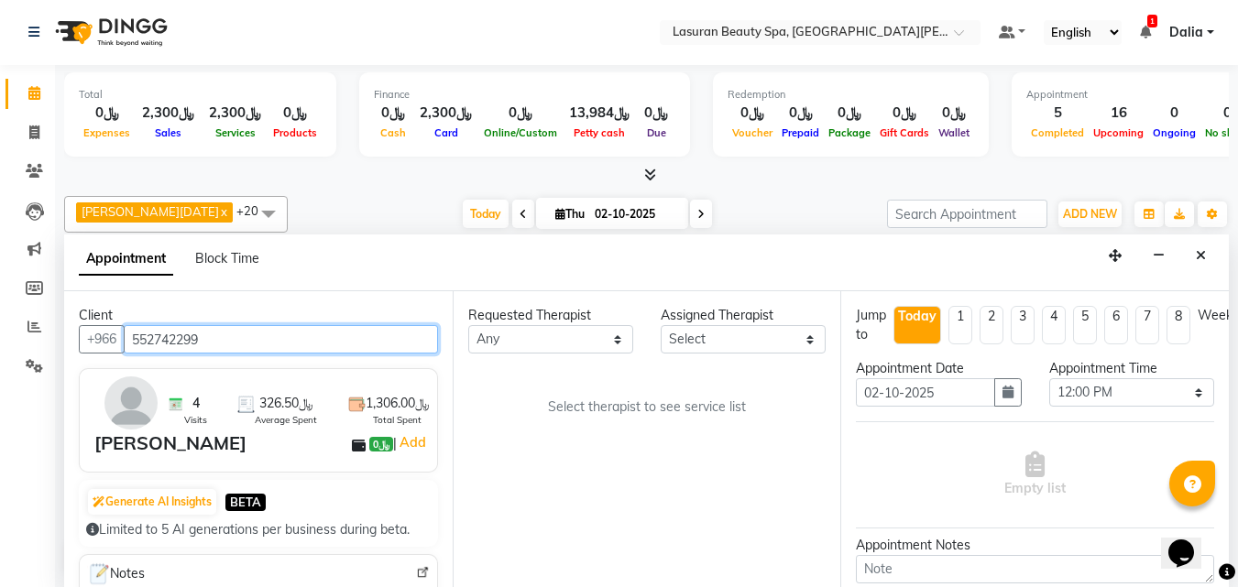
type input "552742299"
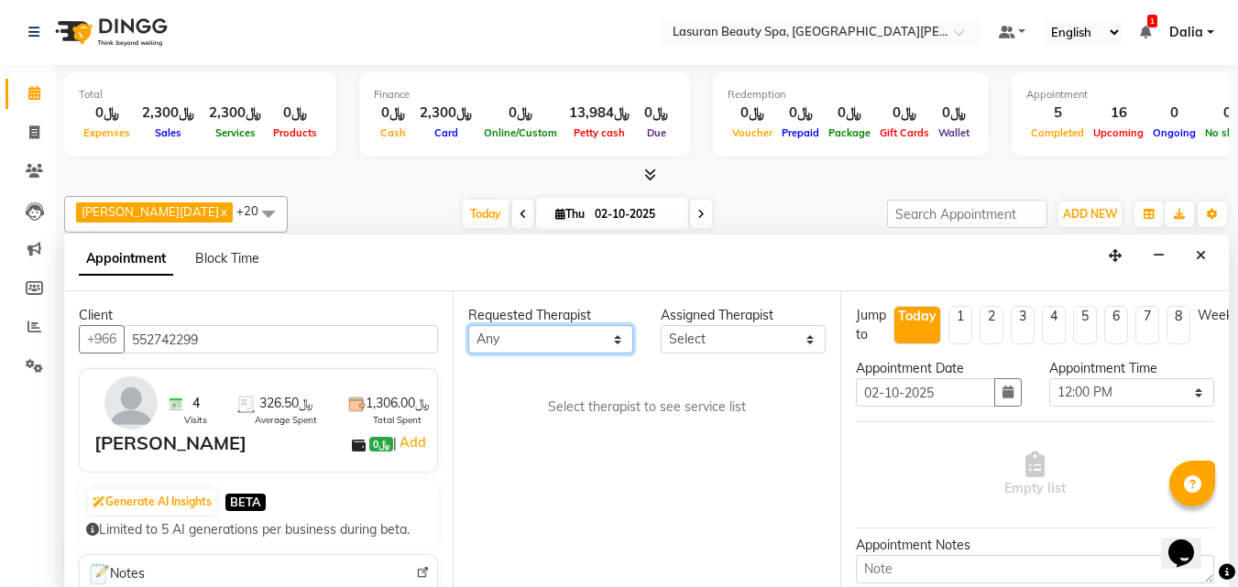
click at [555, 338] on select "Any [PERSON_NAME] [PERSON_NAME] HACER AKBAY [PERSON_NAME][DATE] Ji [PERSON_NAME…" at bounding box center [550, 339] width 165 height 28
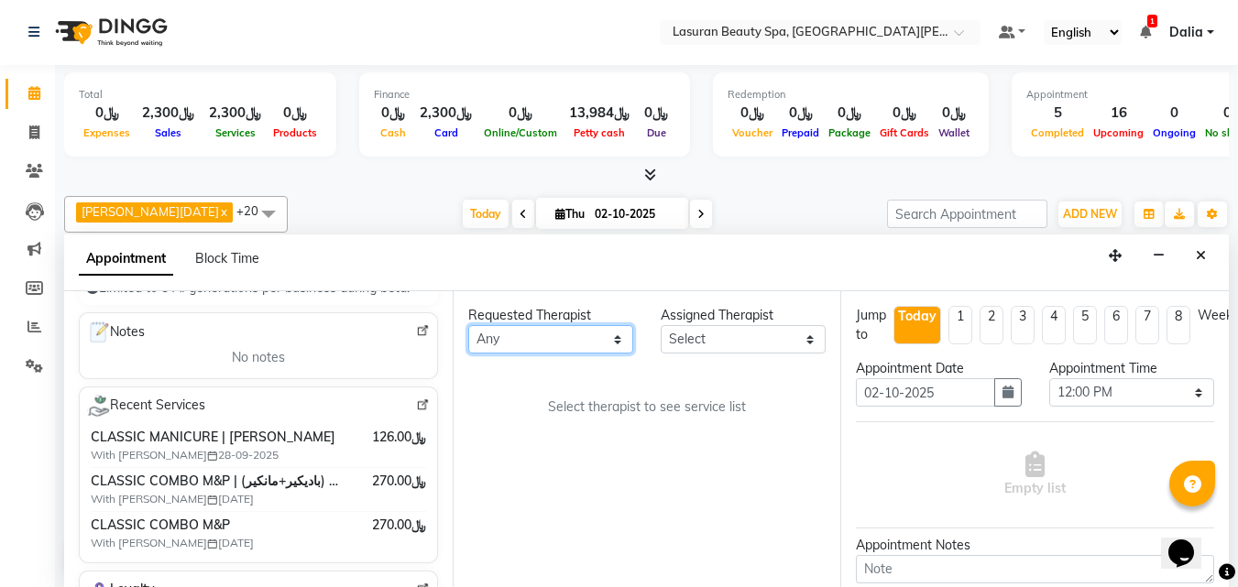
scroll to position [275, 0]
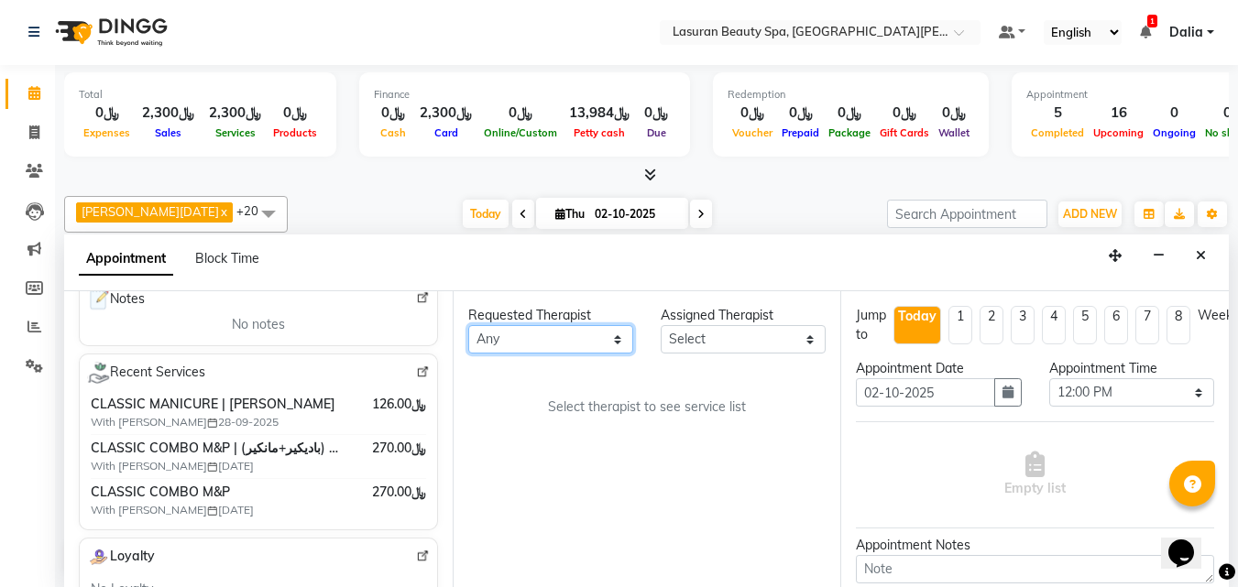
click at [542, 330] on select "Any [PERSON_NAME] [PERSON_NAME] HACER AKBAY [PERSON_NAME][DATE] Ji [PERSON_NAME…" at bounding box center [550, 339] width 165 height 28
select select "67194"
click at [468, 325] on select "Any [PERSON_NAME] [PERSON_NAME] HACER AKBAY [PERSON_NAME][DATE] Ji [PERSON_NAME…" at bounding box center [550, 339] width 165 height 28
select select "67194"
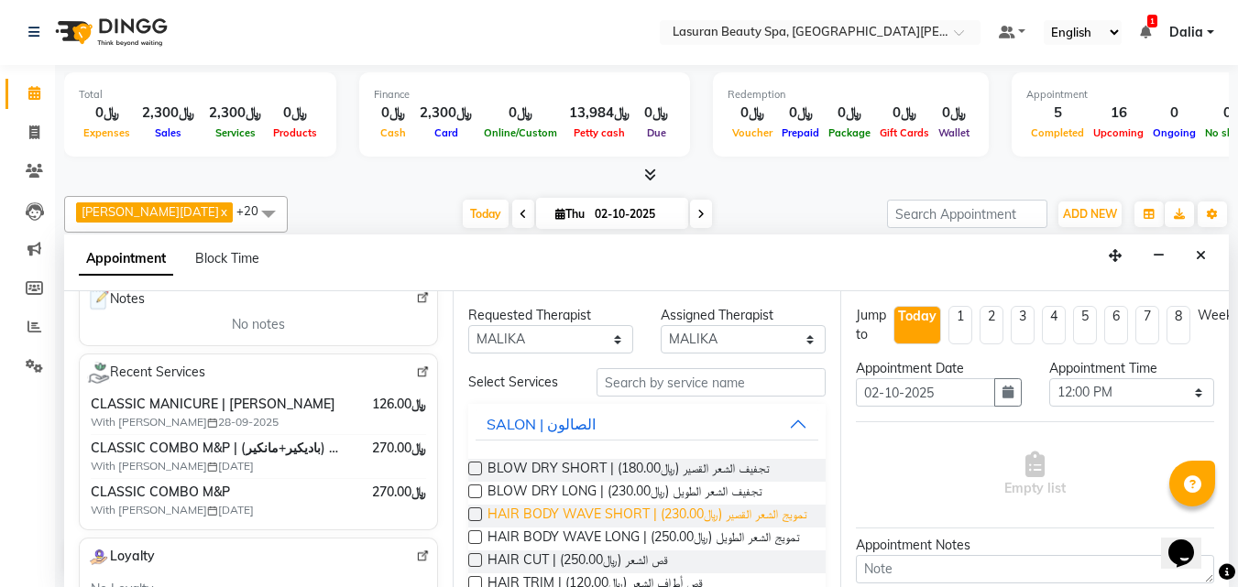
click at [578, 508] on span "HAIR BODY WAVE SHORT | تمويج الشعر القصير (﷼230.00)" at bounding box center [647, 516] width 320 height 23
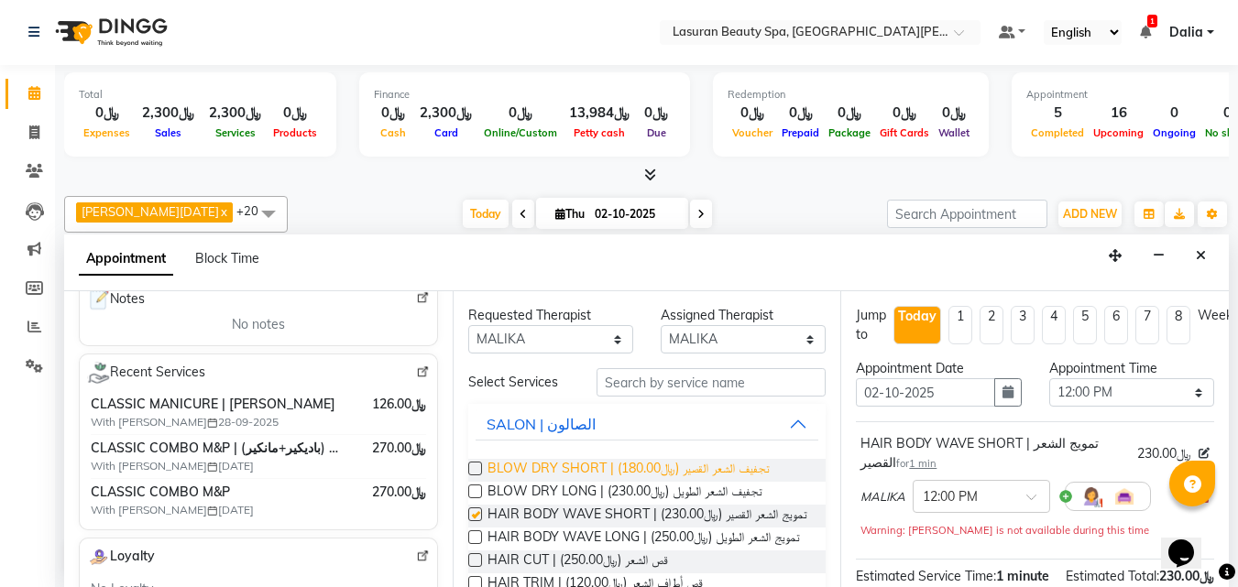
checkbox input "false"
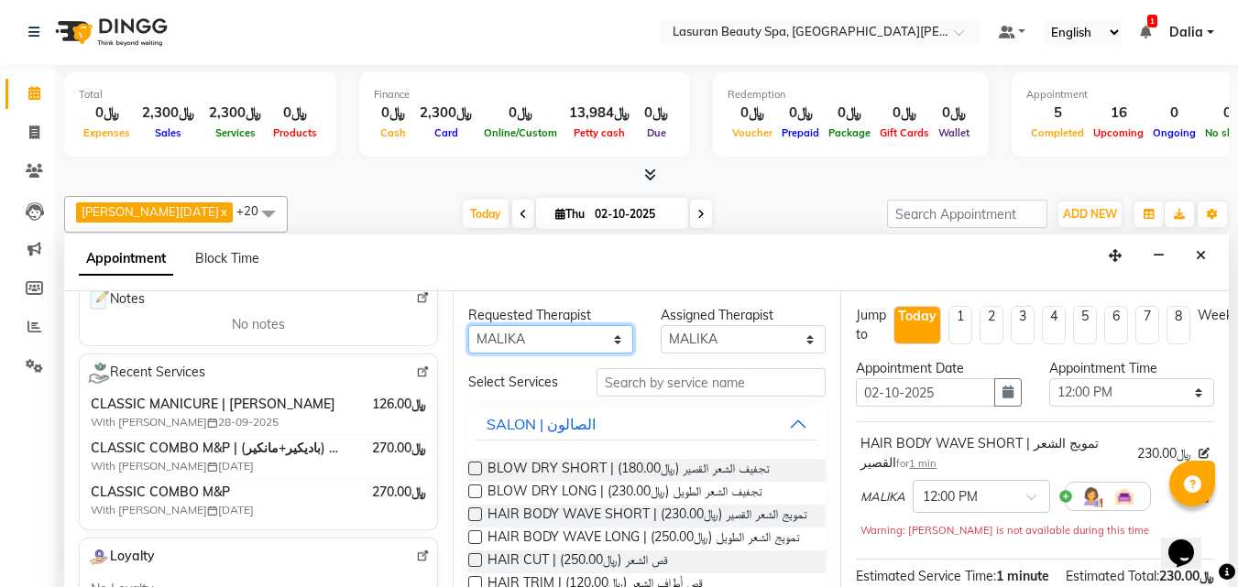
click at [544, 346] on select "Any [PERSON_NAME] [PERSON_NAME] HACER AKBAY [PERSON_NAME][DATE] Ji [PERSON_NAME…" at bounding box center [550, 339] width 165 height 28
select select "81235"
click at [468, 325] on select "Any [PERSON_NAME] [PERSON_NAME] HACER AKBAY [PERSON_NAME][DATE] Ji [PERSON_NAME…" at bounding box center [550, 339] width 165 height 28
select select "81235"
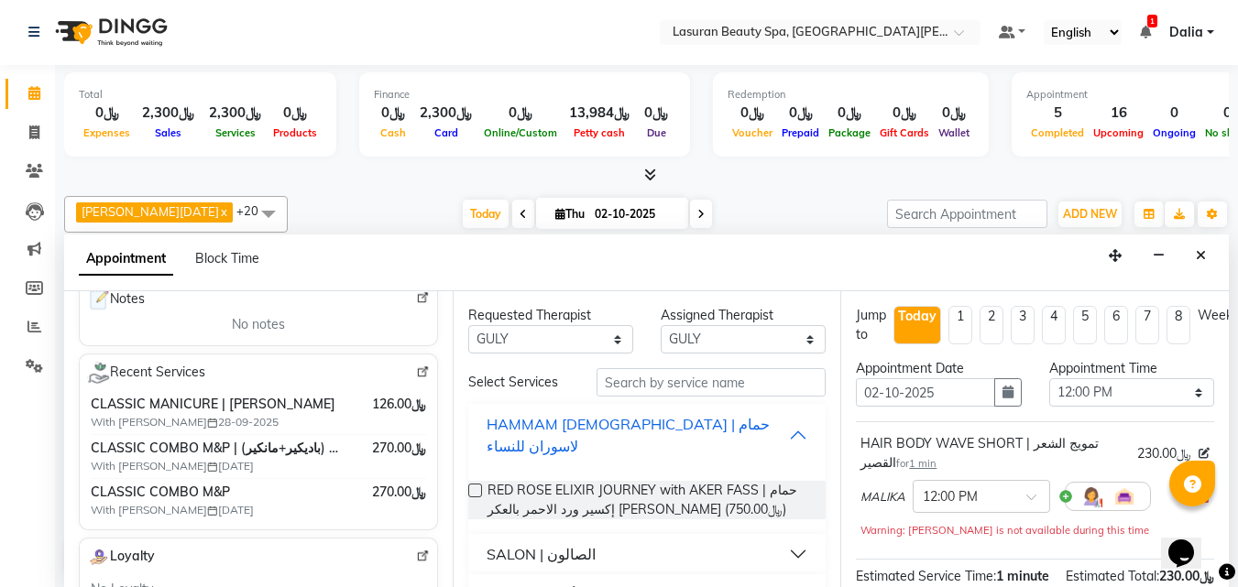
click at [551, 431] on div "HAMMAM [DEMOGRAPHIC_DATA] | حمام لاسوران للنساء" at bounding box center [637, 435] width 303 height 44
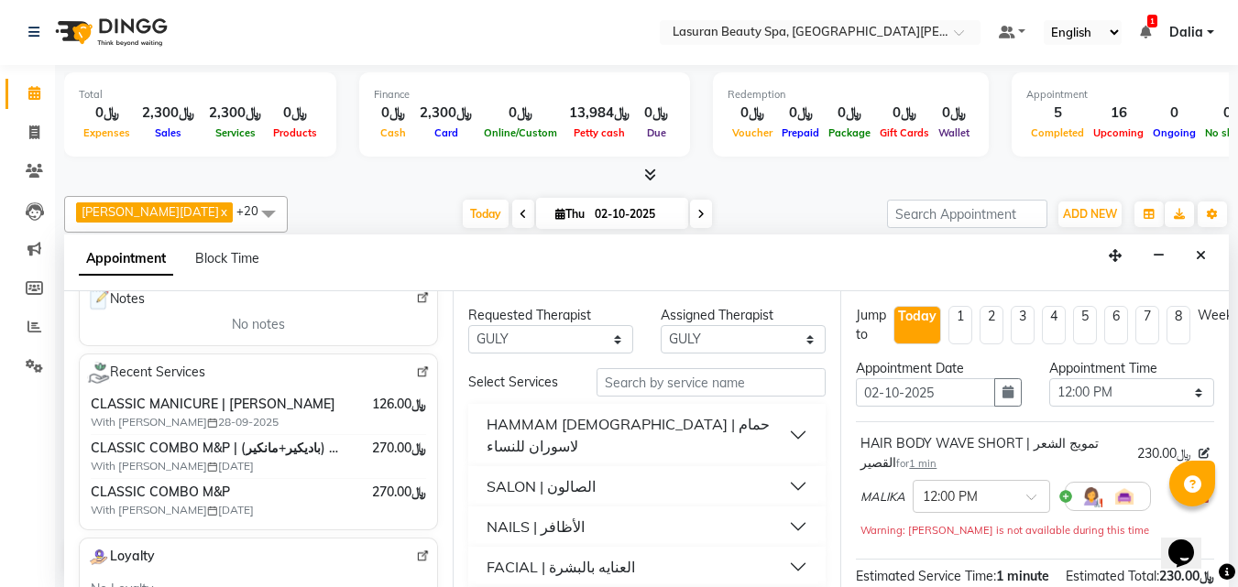
click at [548, 475] on div "SALON | الصالون" at bounding box center [540, 486] width 109 height 22
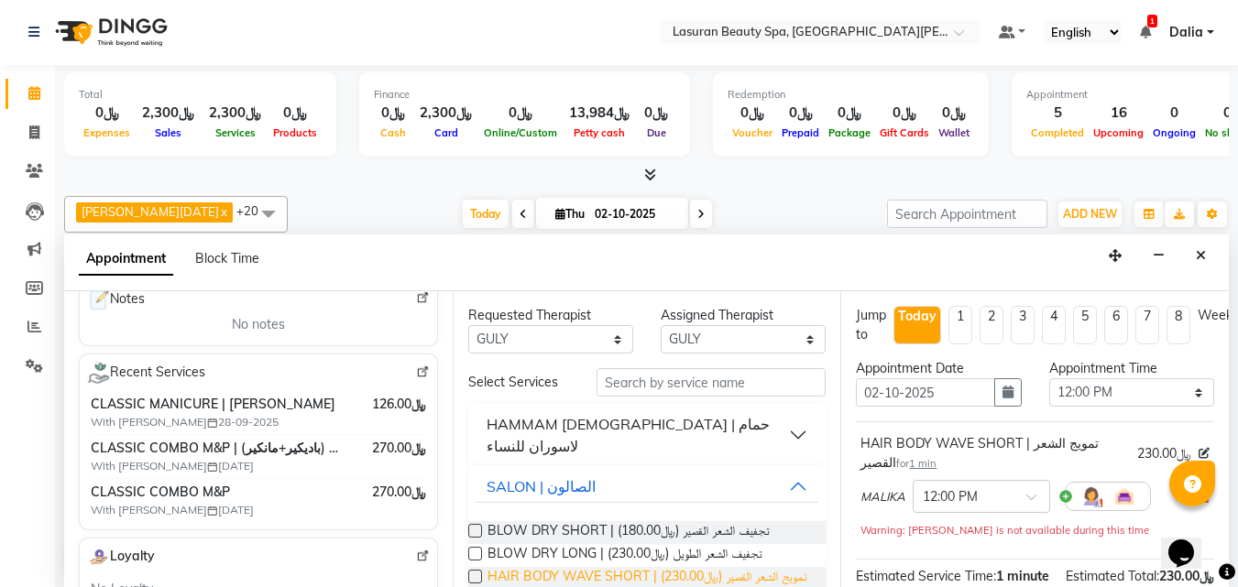
click at [581, 567] on span "HAIR BODY WAVE SHORT | تمويج الشعر القصير (﷼230.00)" at bounding box center [647, 578] width 320 height 23
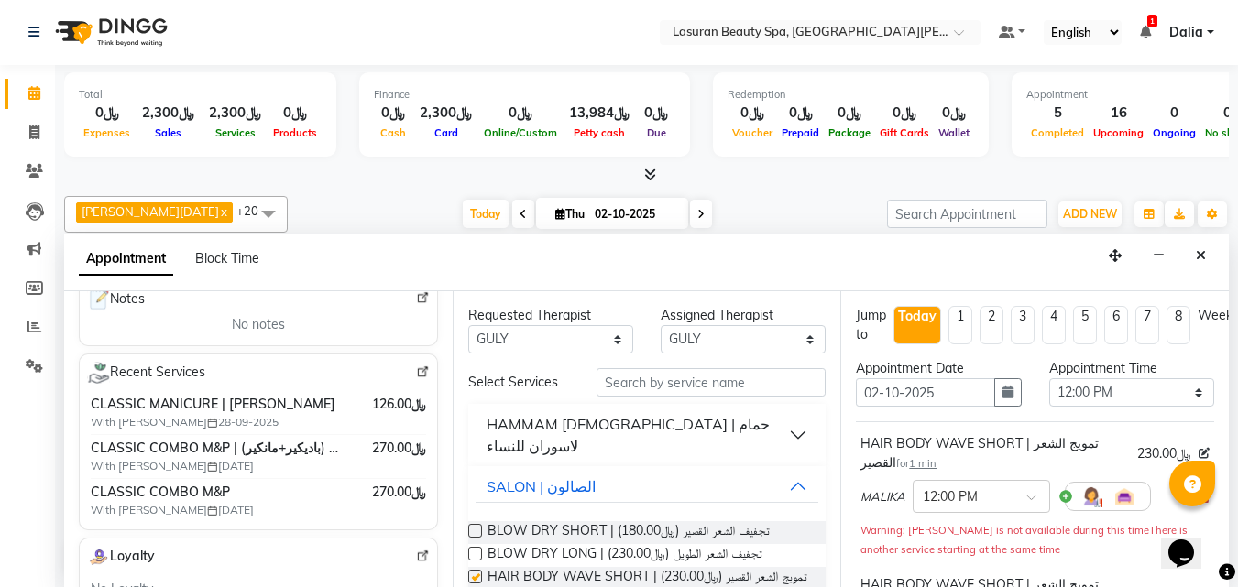
checkbox input "false"
click at [1070, 403] on select "Select 12:00 PM 12:15 PM 12:30 PM 12:45 PM 01:00 PM 01:15 PM 01:30 PM 01:45 PM …" at bounding box center [1131, 392] width 165 height 28
select select "840"
click at [1049, 378] on select "Select 12:00 PM 12:15 PM 12:30 PM 12:45 PM 01:00 PM 01:15 PM 01:30 PM 01:45 PM …" at bounding box center [1131, 392] width 165 height 28
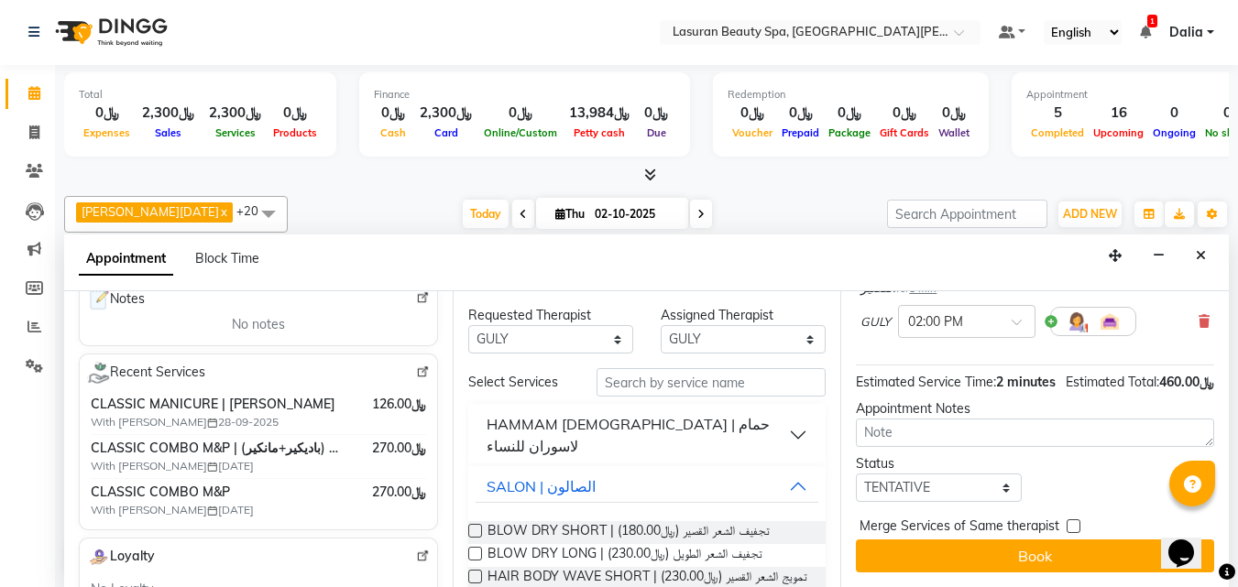
scroll to position [349, 0]
click at [951, 474] on select "Select TENTATIVE CONFIRM CHECK-IN UPCOMING" at bounding box center [938, 488] width 165 height 28
select select "confirm booking"
click at [856, 474] on select "Select TENTATIVE CONFIRM CHECK-IN UPCOMING" at bounding box center [938, 488] width 165 height 28
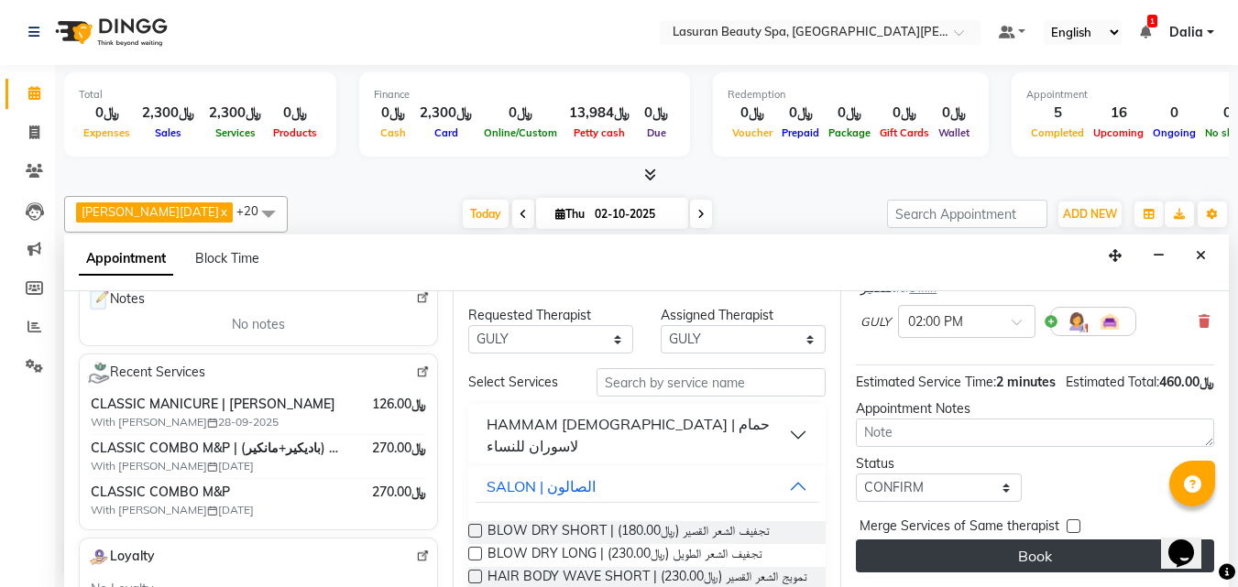
click at [977, 540] on button "Book" at bounding box center [1035, 556] width 358 height 33
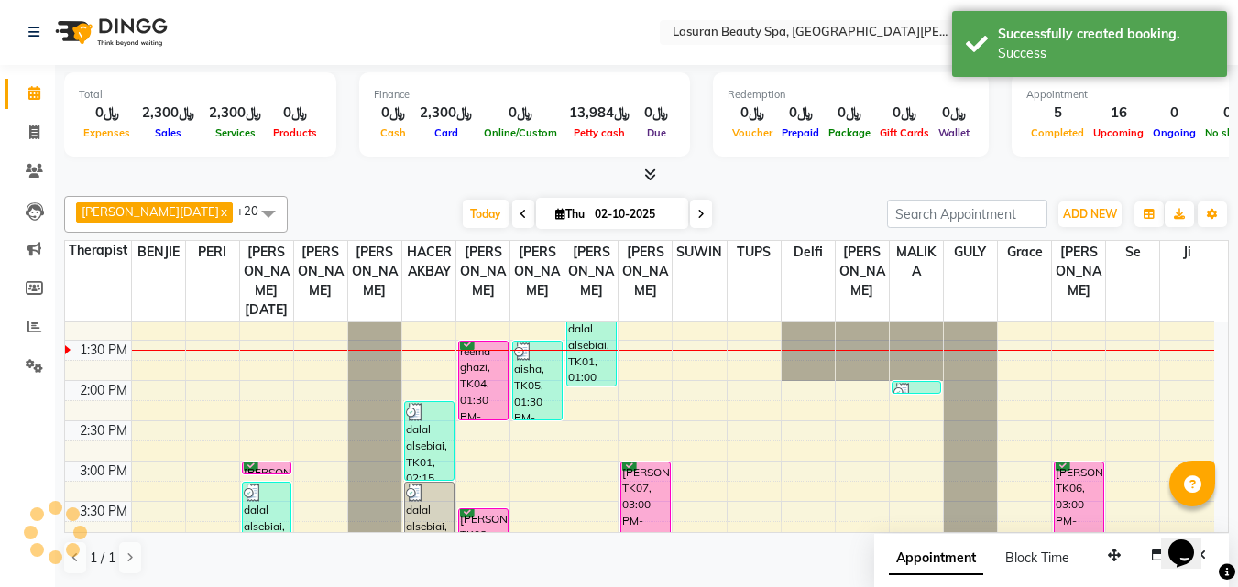
scroll to position [0, 0]
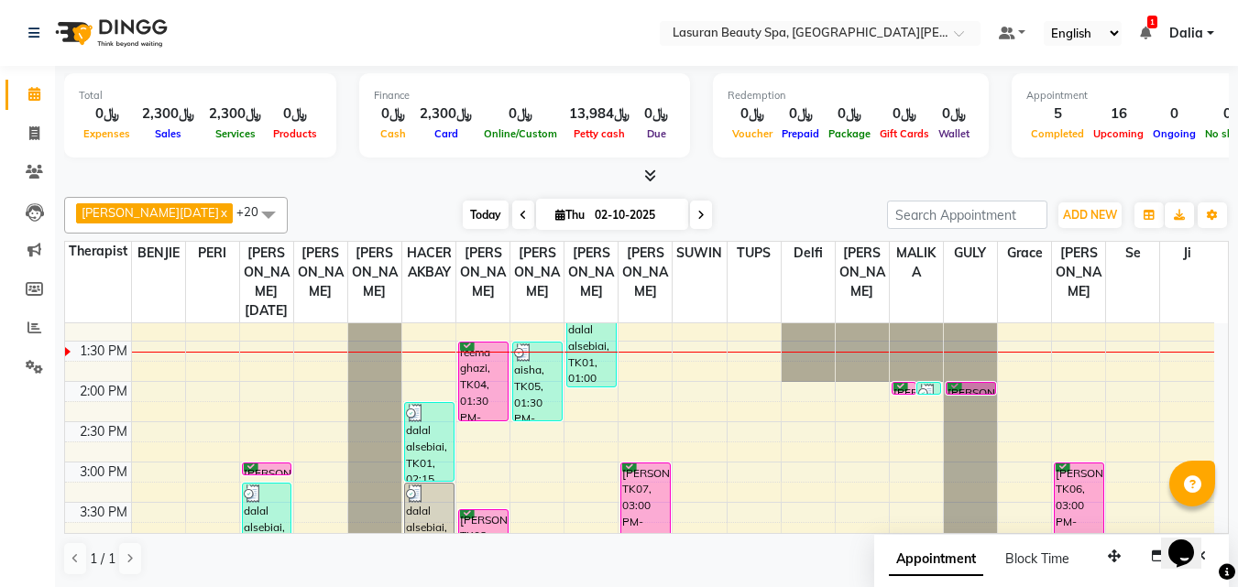
click at [464, 202] on span "Today" at bounding box center [486, 215] width 46 height 28
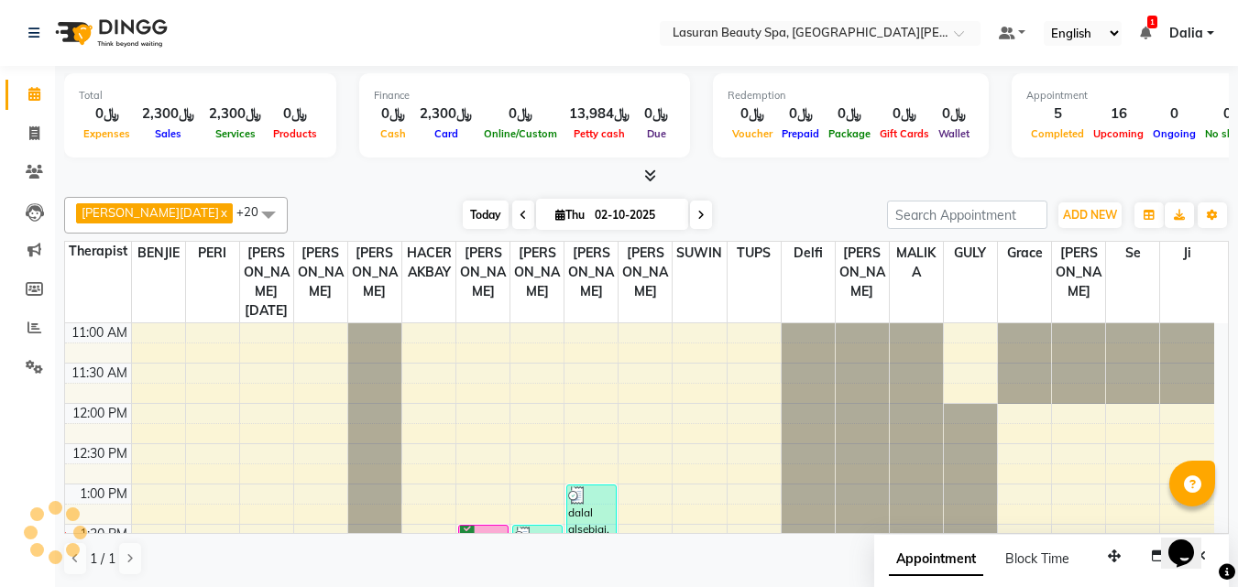
scroll to position [162, 0]
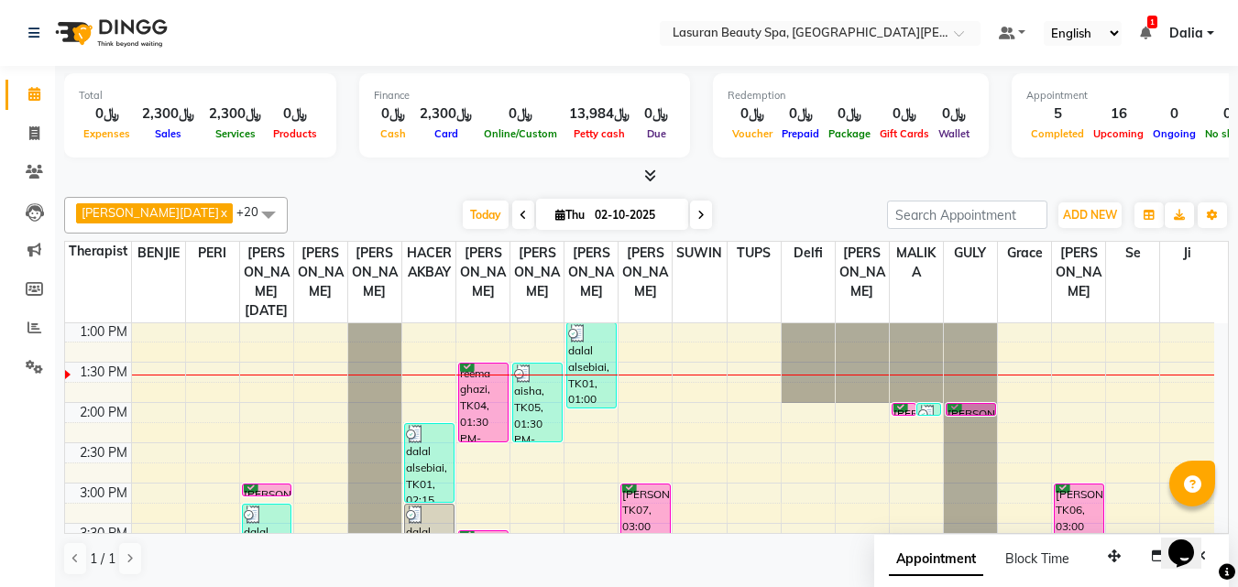
click at [904, 407] on div "[PERSON_NAME], TK09, 02:00 PM-02:01 PM, HAIR BODY WAVE SHORT | تمويج الشعر القص…" at bounding box center [903, 409] width 23 height 11
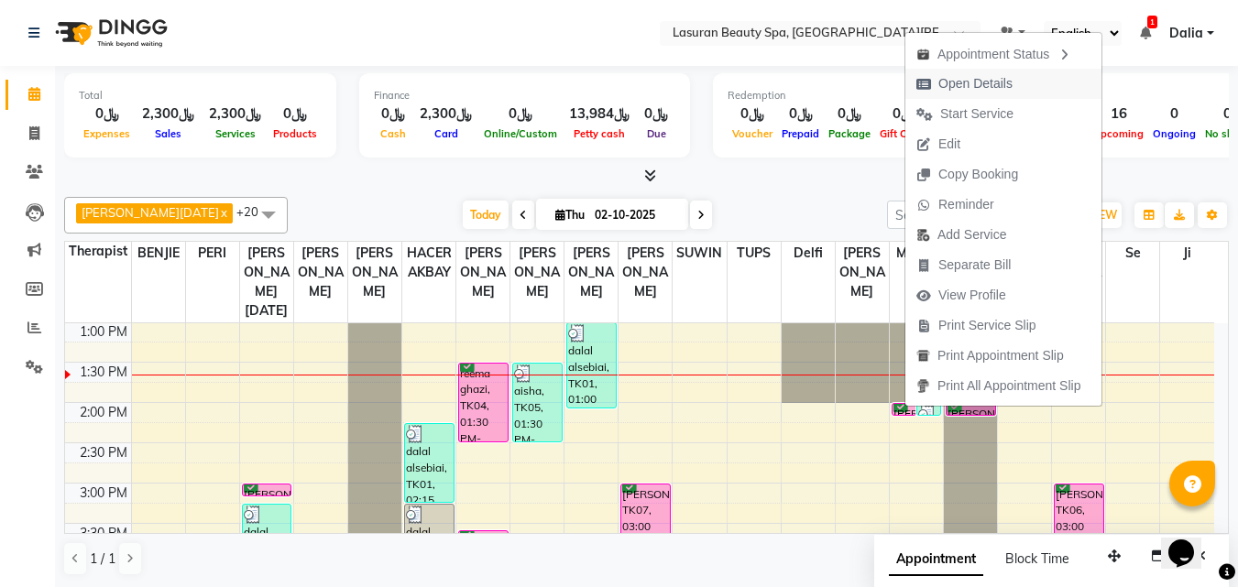
click at [960, 71] on span "Open Details" at bounding box center [964, 84] width 118 height 30
select select "6"
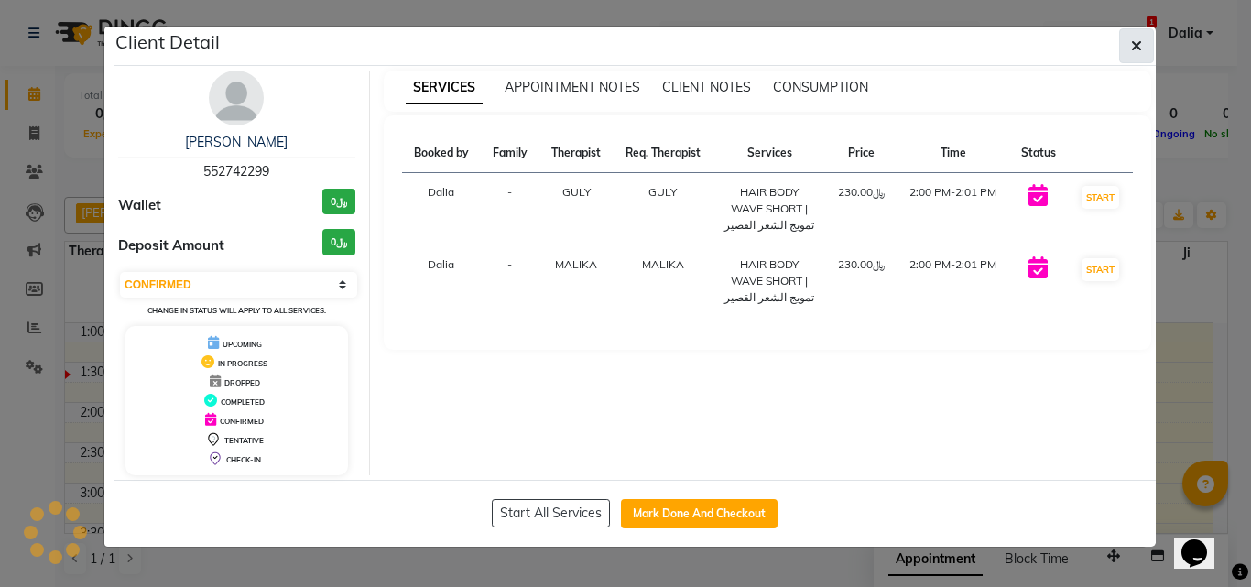
click at [1138, 50] on icon "button" at bounding box center [1136, 45] width 11 height 15
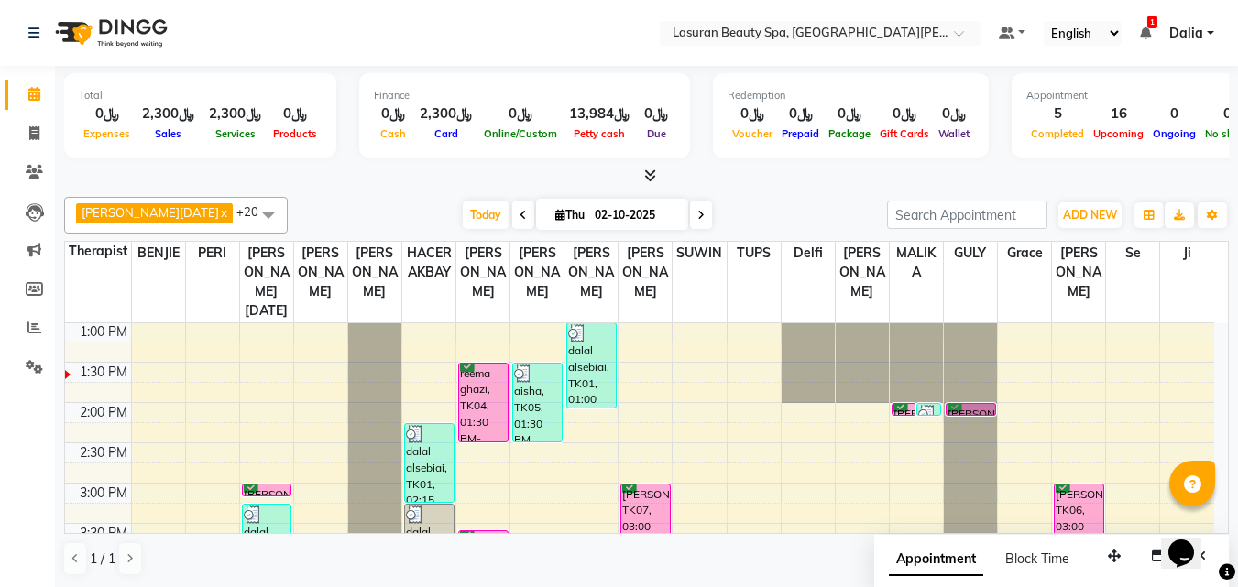
scroll to position [71, 0]
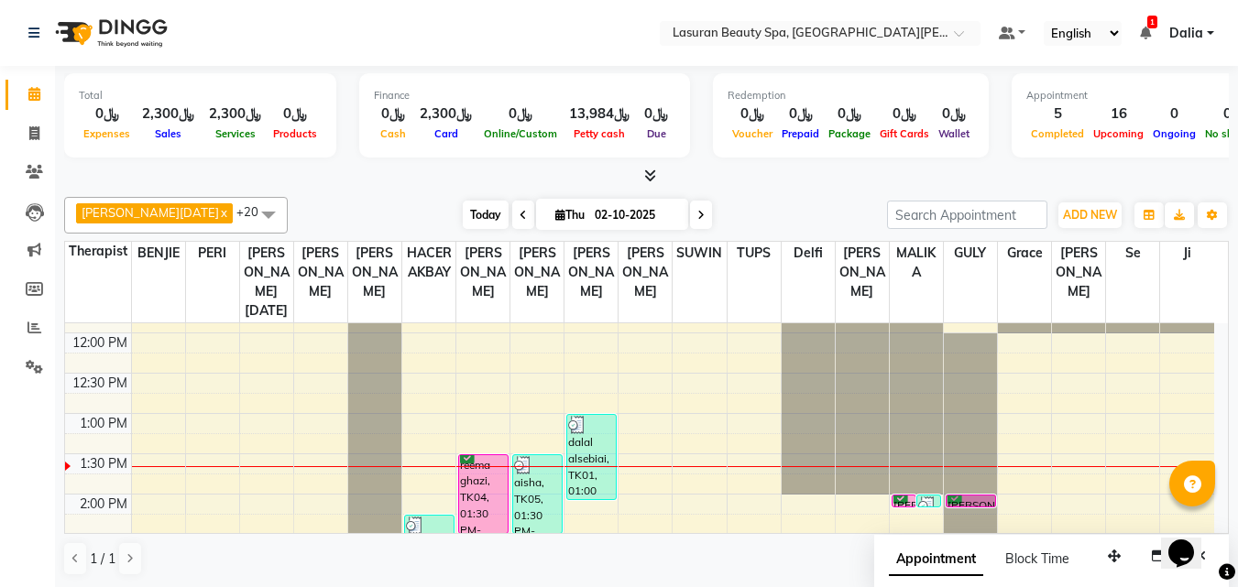
click at [463, 211] on span "Today" at bounding box center [486, 215] width 46 height 28
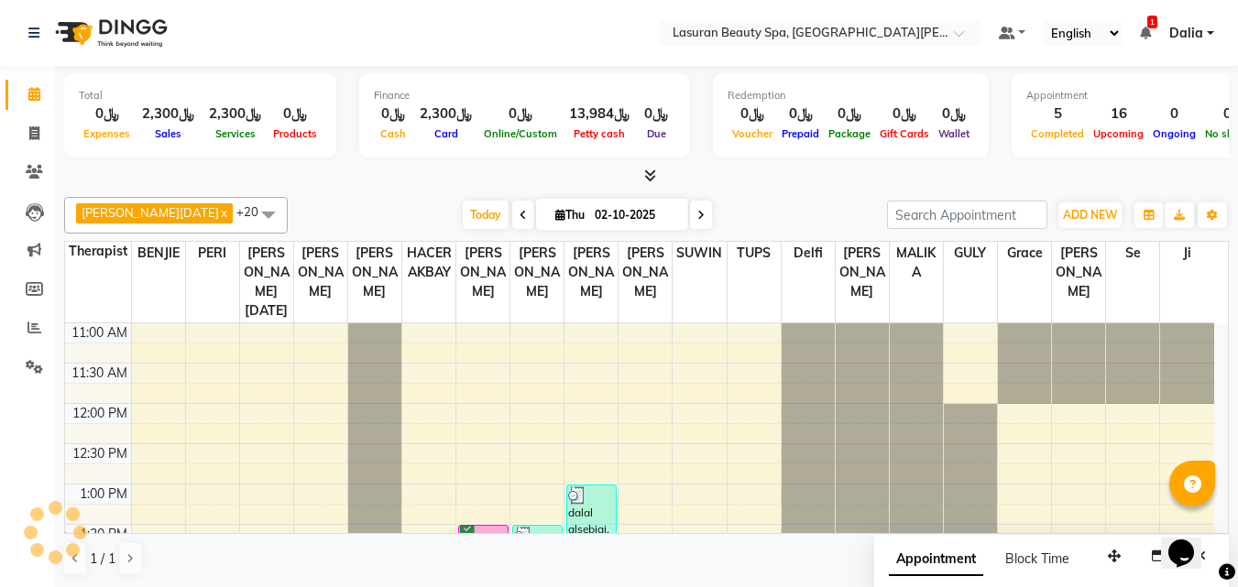
scroll to position [162, 0]
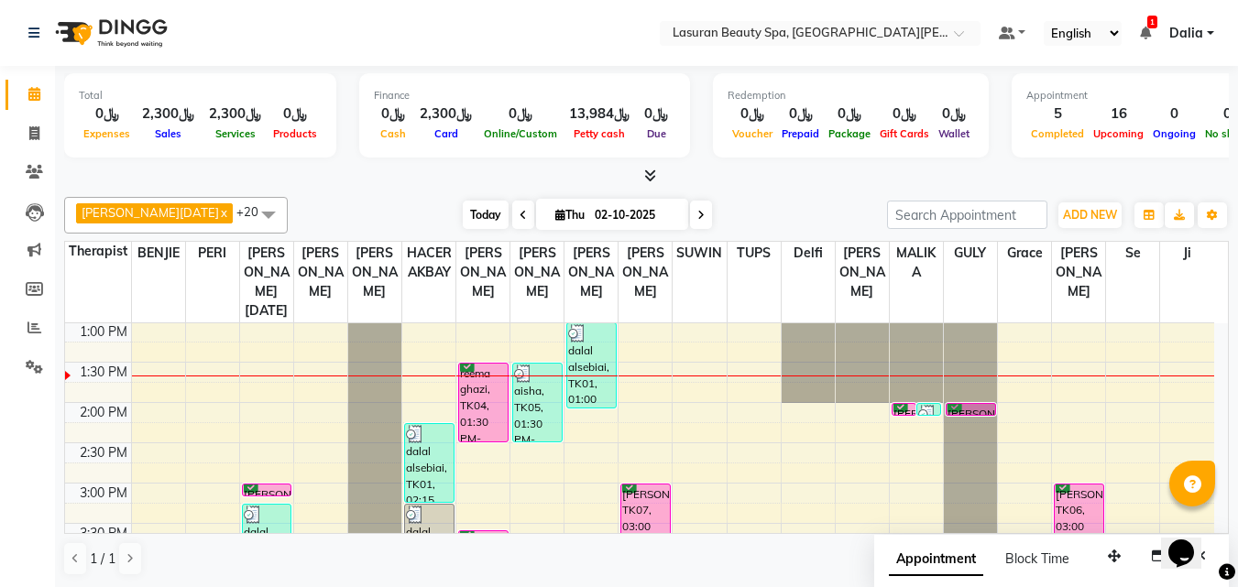
click at [463, 225] on span "Today" at bounding box center [486, 215] width 46 height 28
click at [480, 402] on div "reema ghazi, TK04, 01:30 PM-02:30 PM, CLASSIC MANICURE | [PERSON_NAME]" at bounding box center [483, 403] width 49 height 78
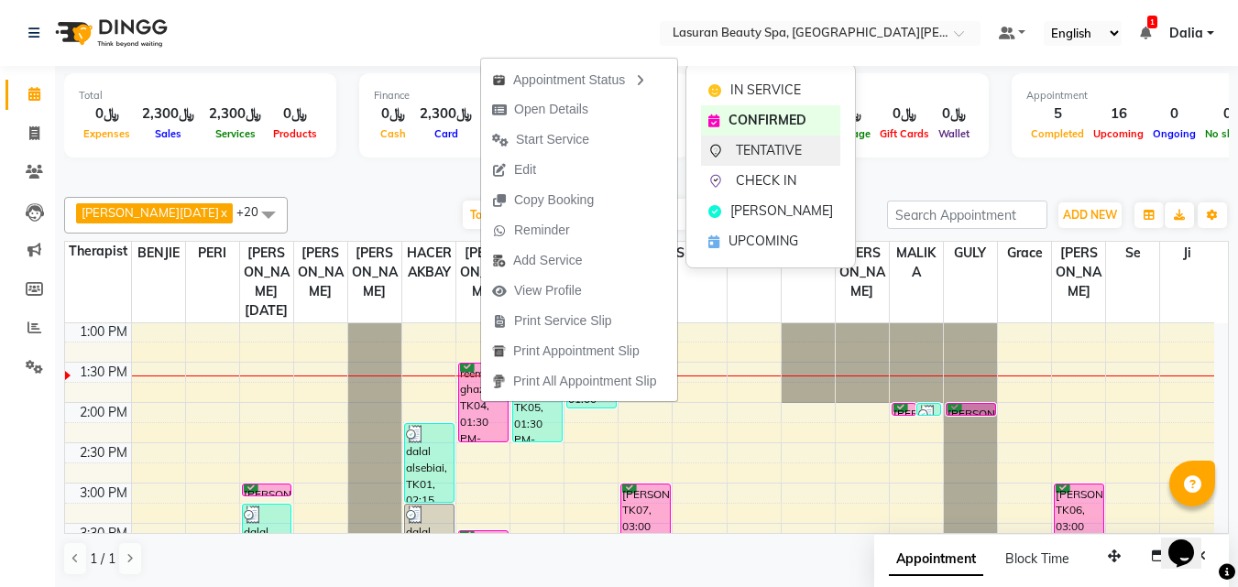
click at [727, 155] on div "TENTATIVE" at bounding box center [770, 151] width 139 height 30
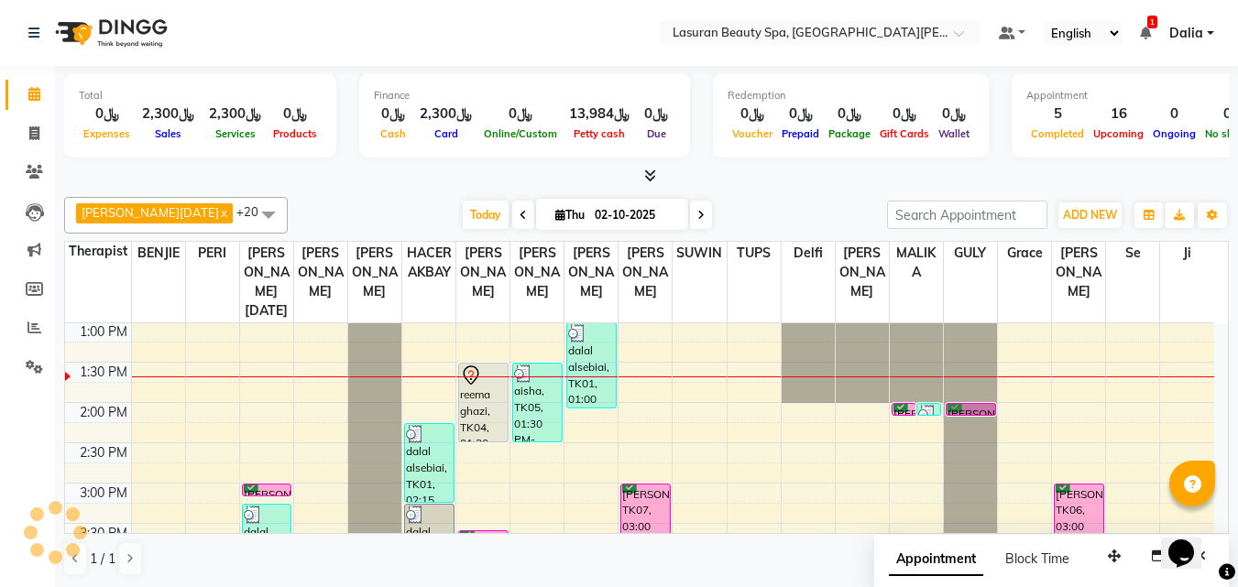
click at [499, 392] on div "reema ghazi, TK04, 01:30 PM-02:30 PM, CLASSIC MANICURE | [PERSON_NAME]" at bounding box center [483, 403] width 49 height 78
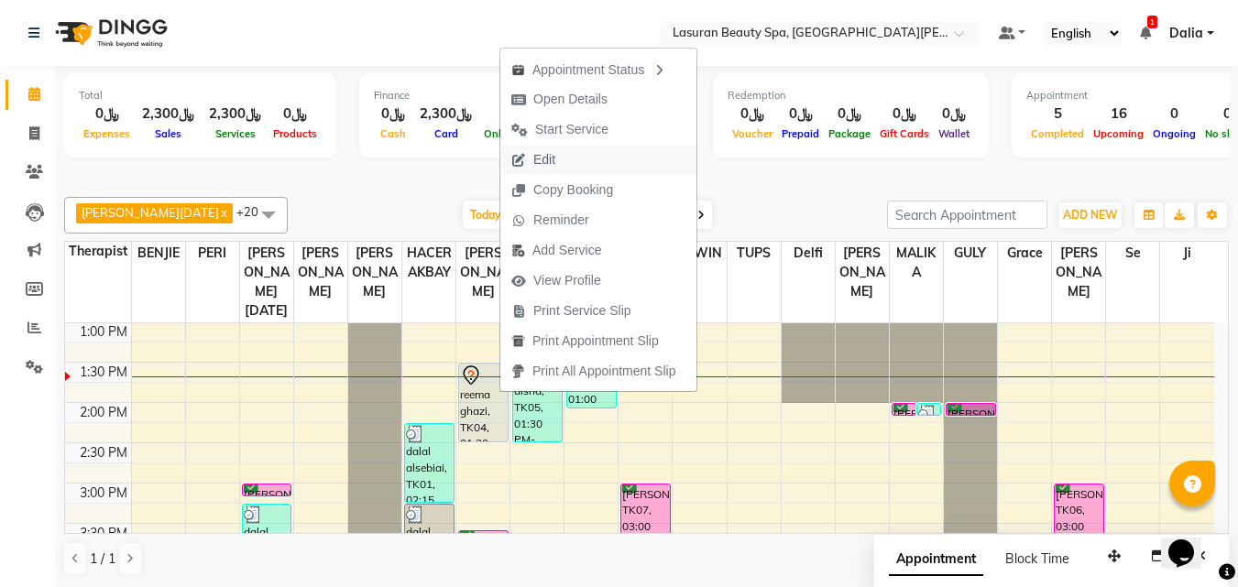
click at [553, 154] on span "Edit" at bounding box center [544, 159] width 22 height 19
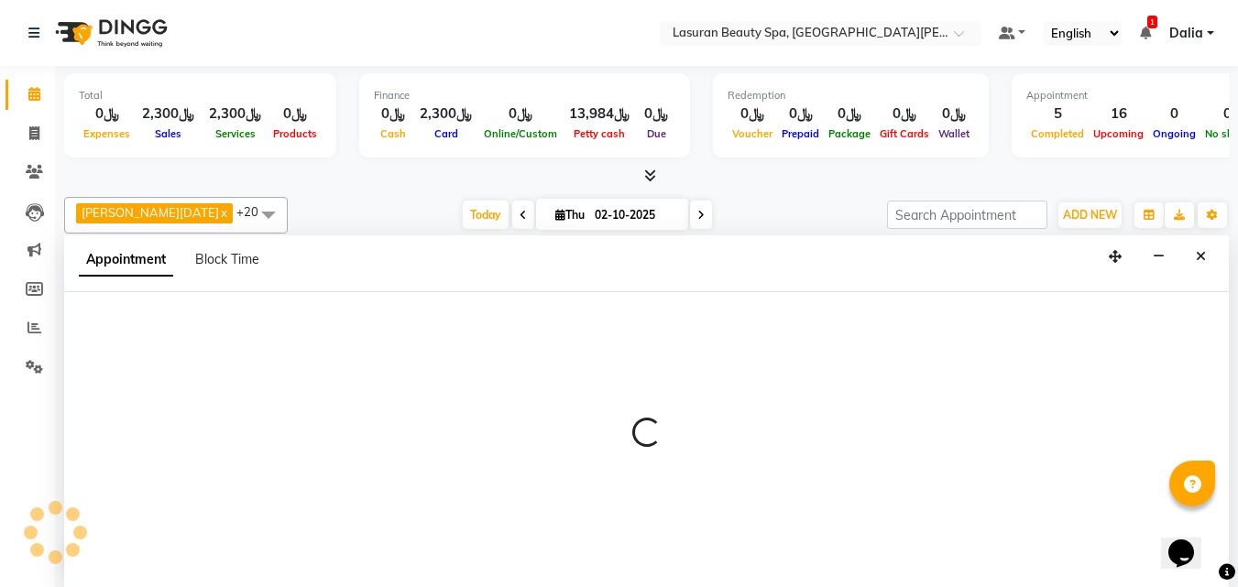
select select "tentative"
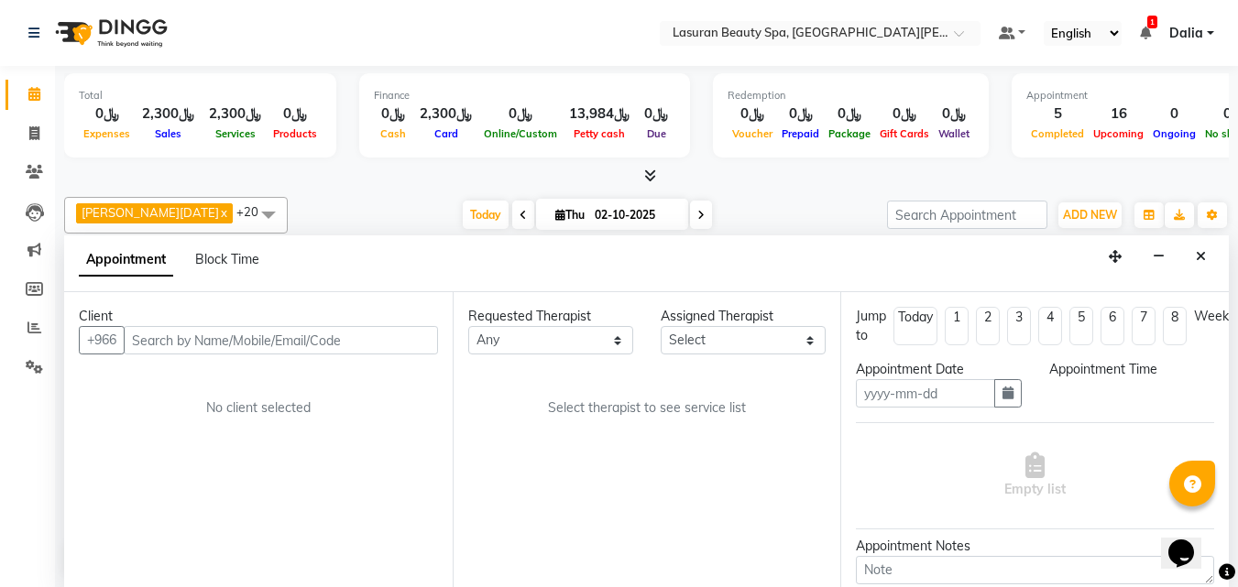
scroll to position [1, 0]
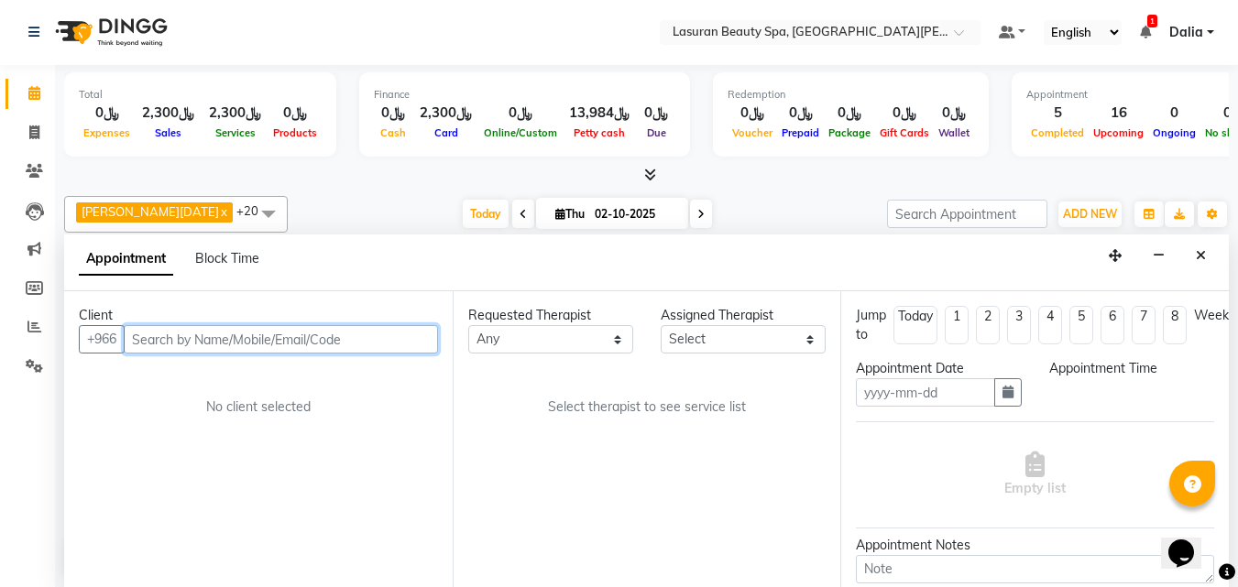
type input "02-10-2025"
select select "810"
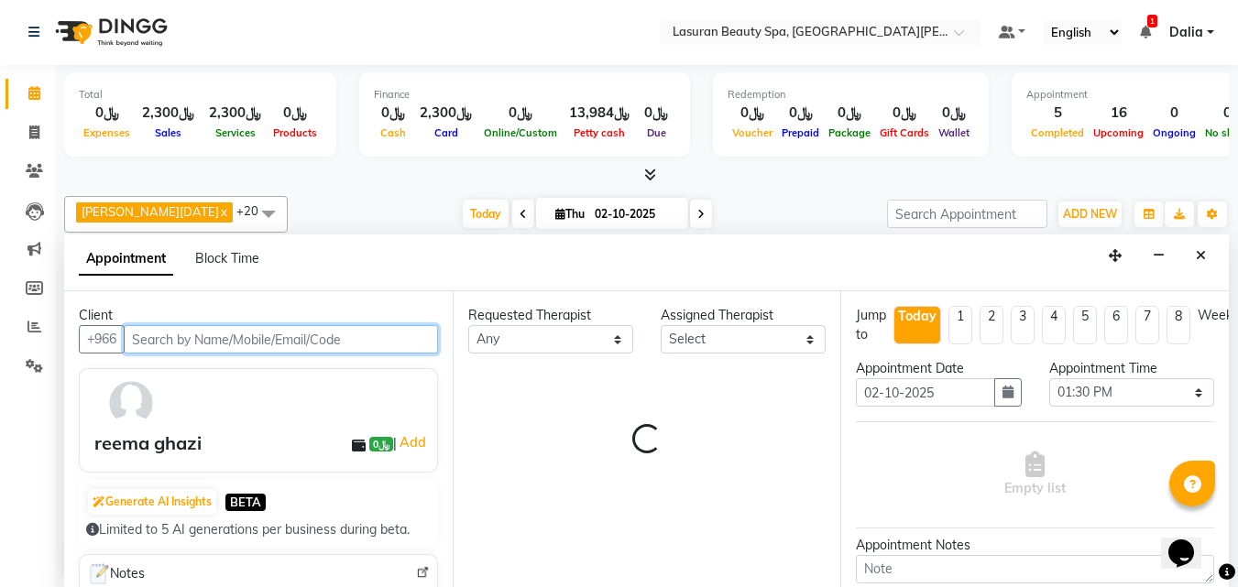
select select "54632"
select select "4552"
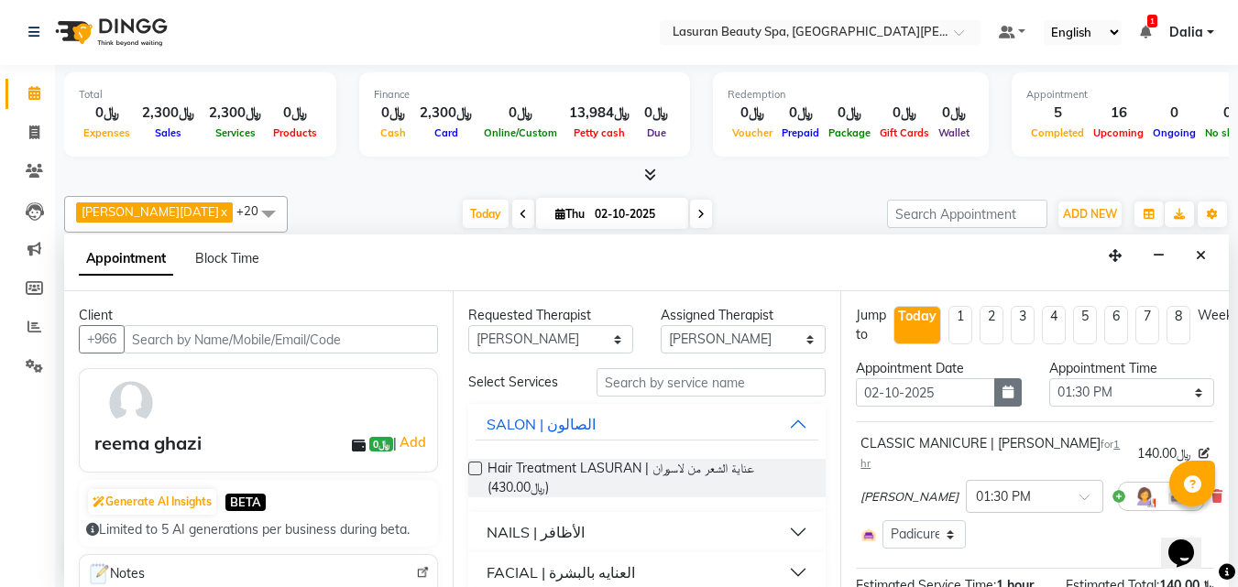
click at [996, 405] on button "button" at bounding box center [1007, 392] width 27 height 28
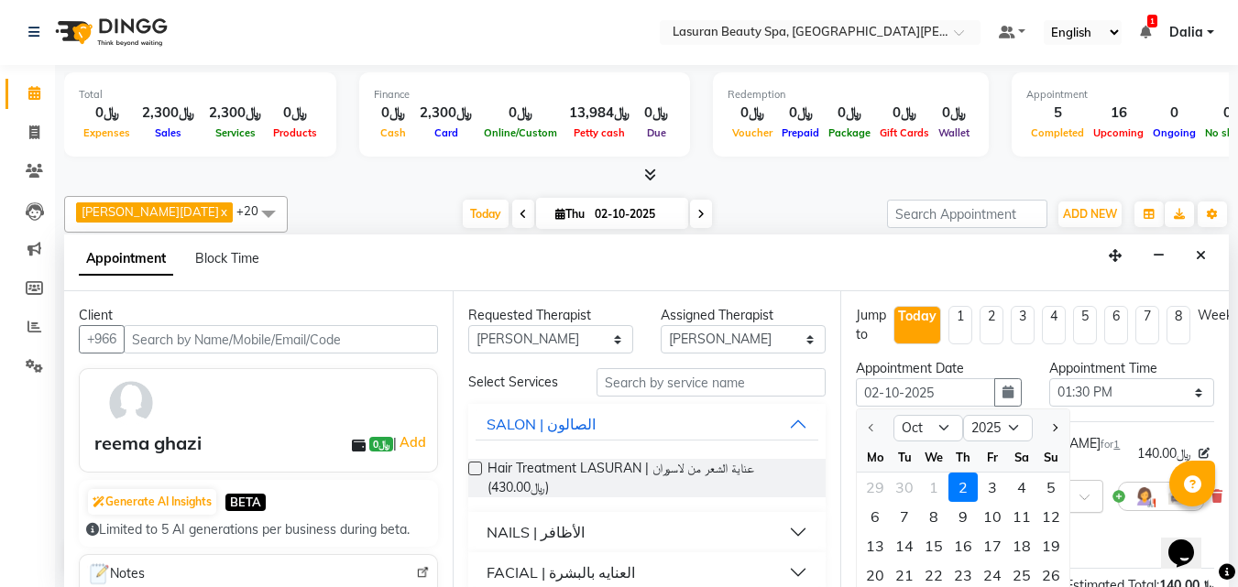
click at [1051, 490] on div "5" at bounding box center [1050, 487] width 29 height 29
type input "05-10-2025"
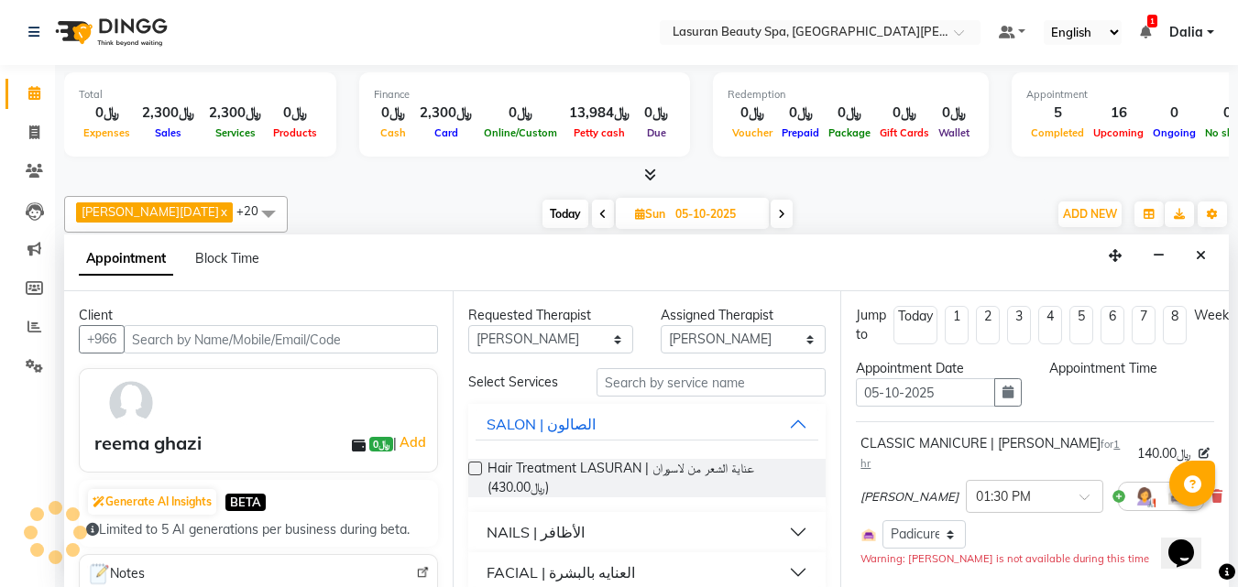
scroll to position [0, 0]
select select "810"
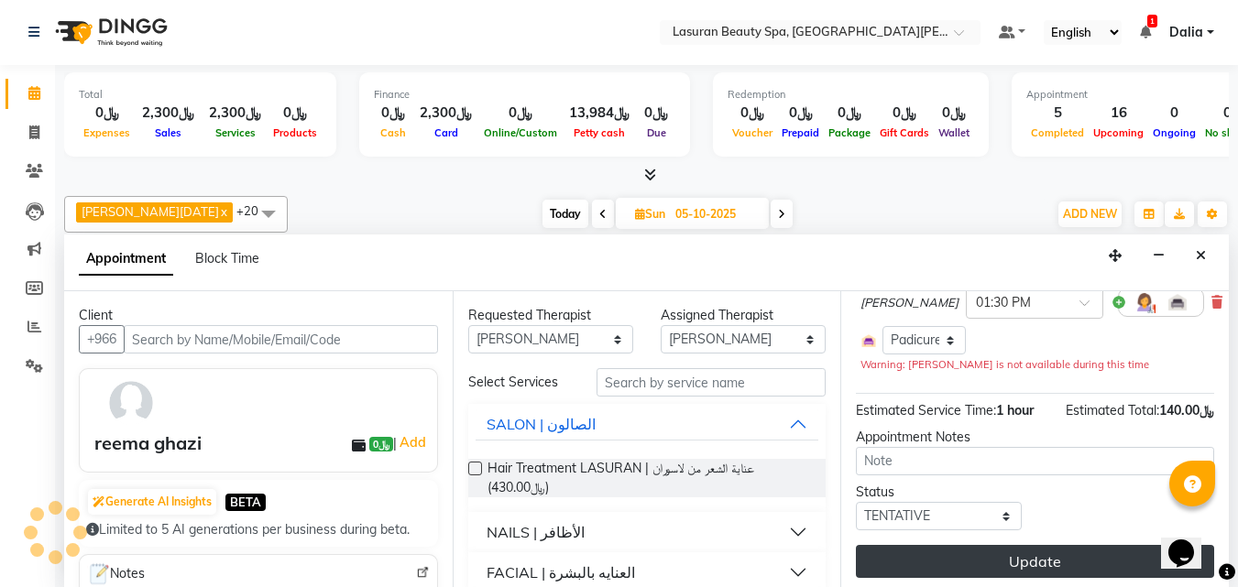
click at [979, 545] on button "Update" at bounding box center [1035, 561] width 358 height 33
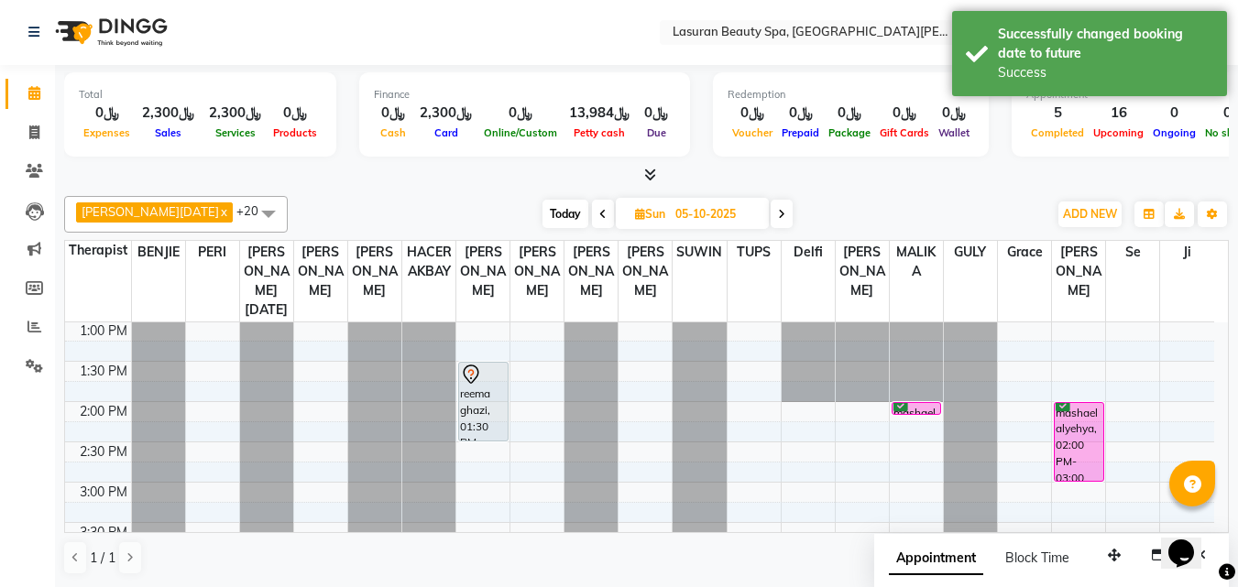
scroll to position [0, 0]
click at [487, 400] on div "reema ghazi, 01:30 PM-02:30 PM, CLASSIC MANICURE | [PERSON_NAME]" at bounding box center [483, 403] width 49 height 78
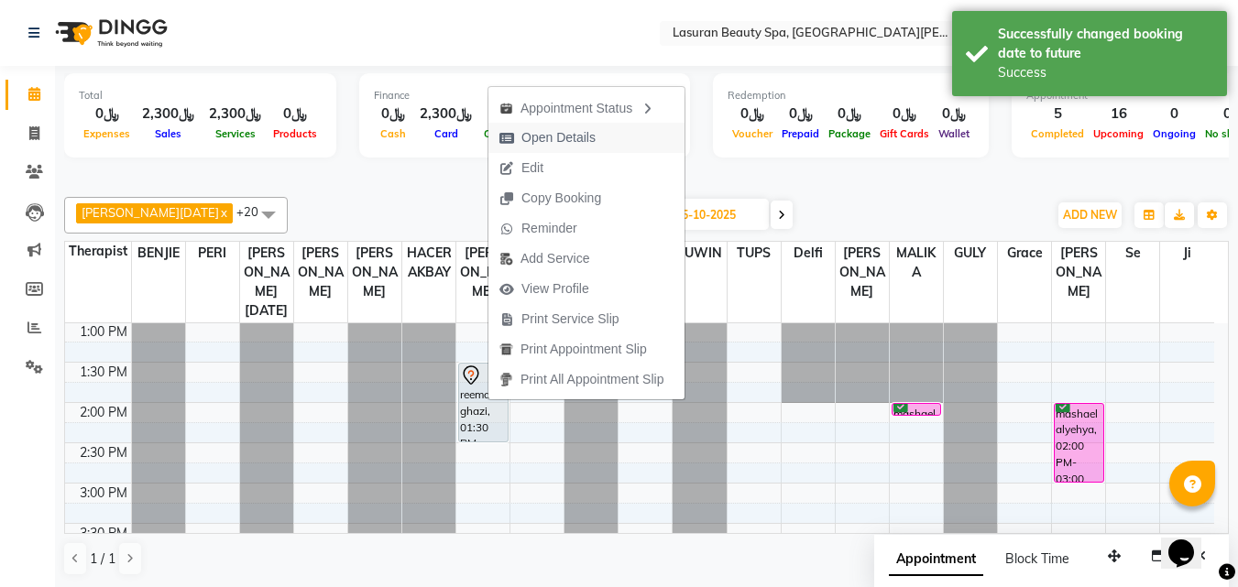
click at [544, 144] on span "Open Details" at bounding box center [558, 137] width 74 height 19
select select "7"
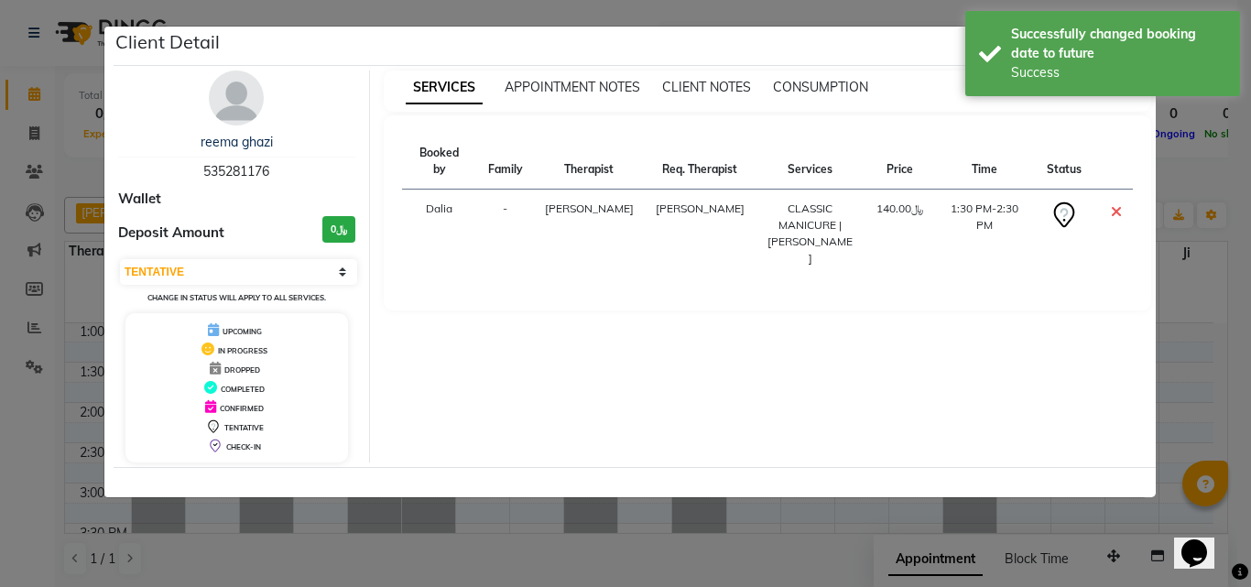
click at [1119, 204] on icon at bounding box center [1116, 211] width 11 height 15
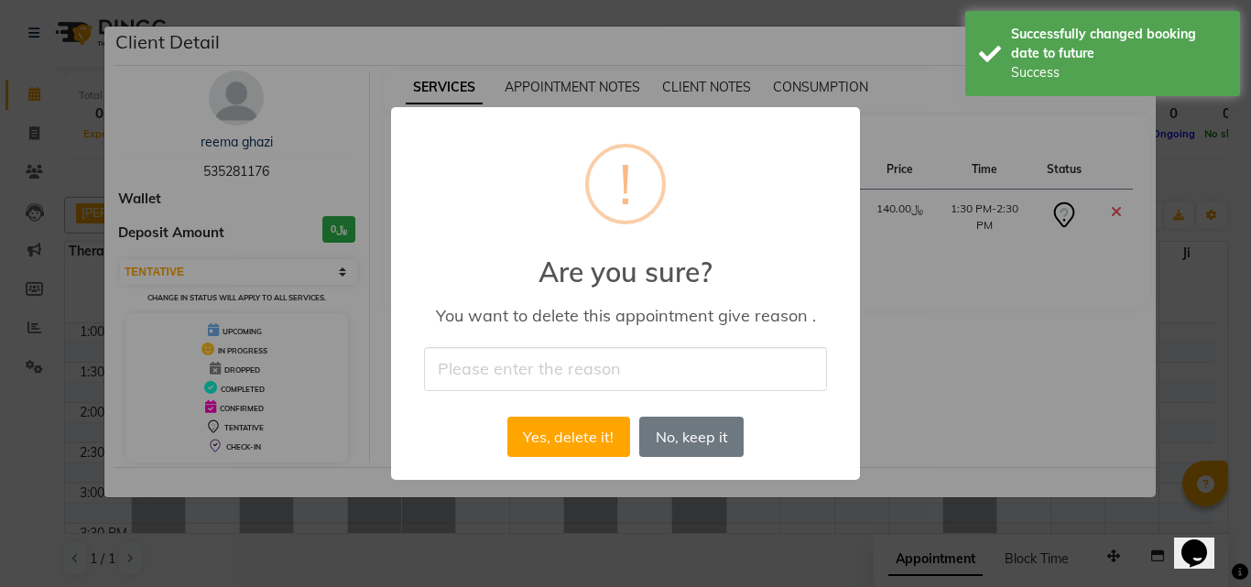
click at [673, 361] on input "text" at bounding box center [625, 368] width 403 height 43
type input "Canceled"
click at [582, 438] on button "Yes, delete it!" at bounding box center [569, 437] width 123 height 40
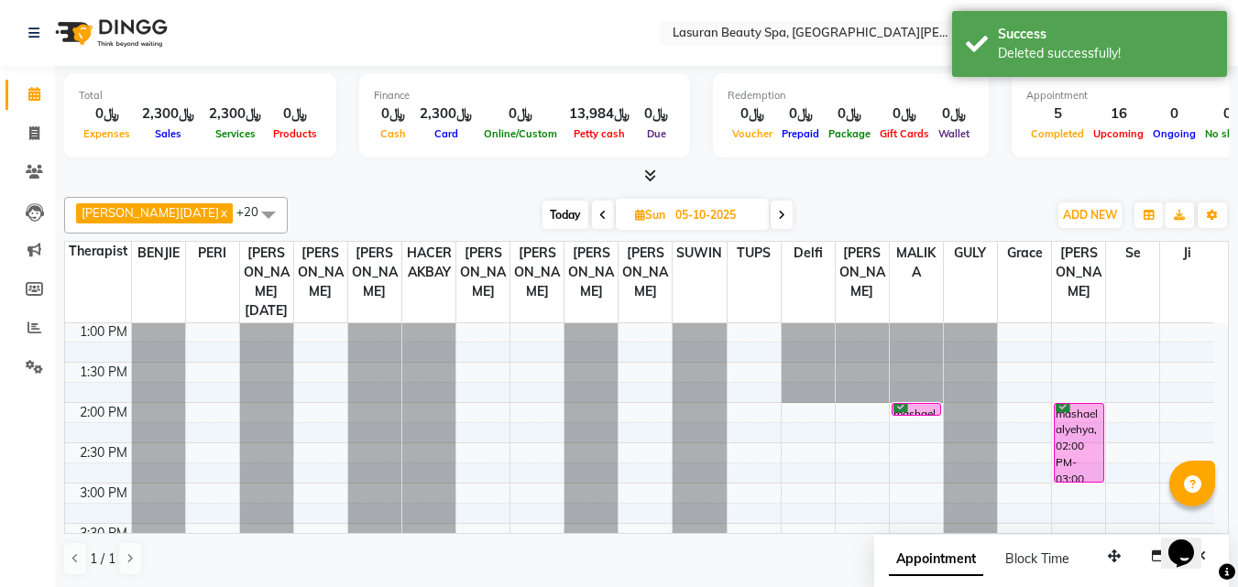
click at [541, 230] on div "[PERSON_NAME][DATE] x [PERSON_NAME] x [PERSON_NAME] x [PERSON_NAME] x [PERSON_N…" at bounding box center [646, 215] width 1164 height 37
click at [542, 214] on span "Today" at bounding box center [565, 215] width 46 height 28
type input "02-10-2025"
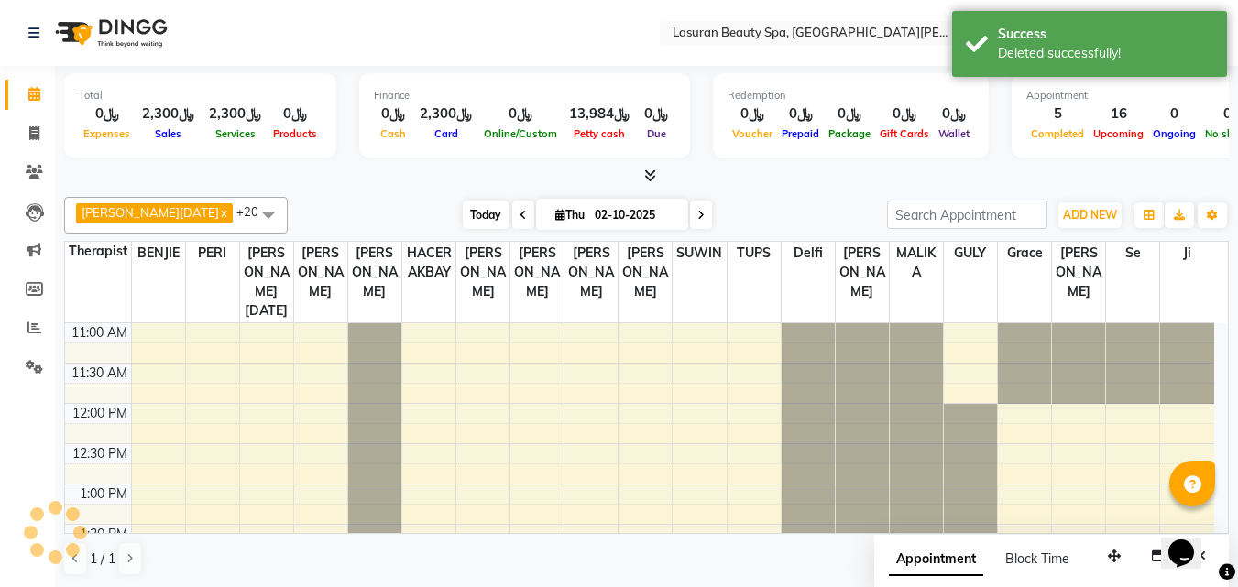
scroll to position [162, 0]
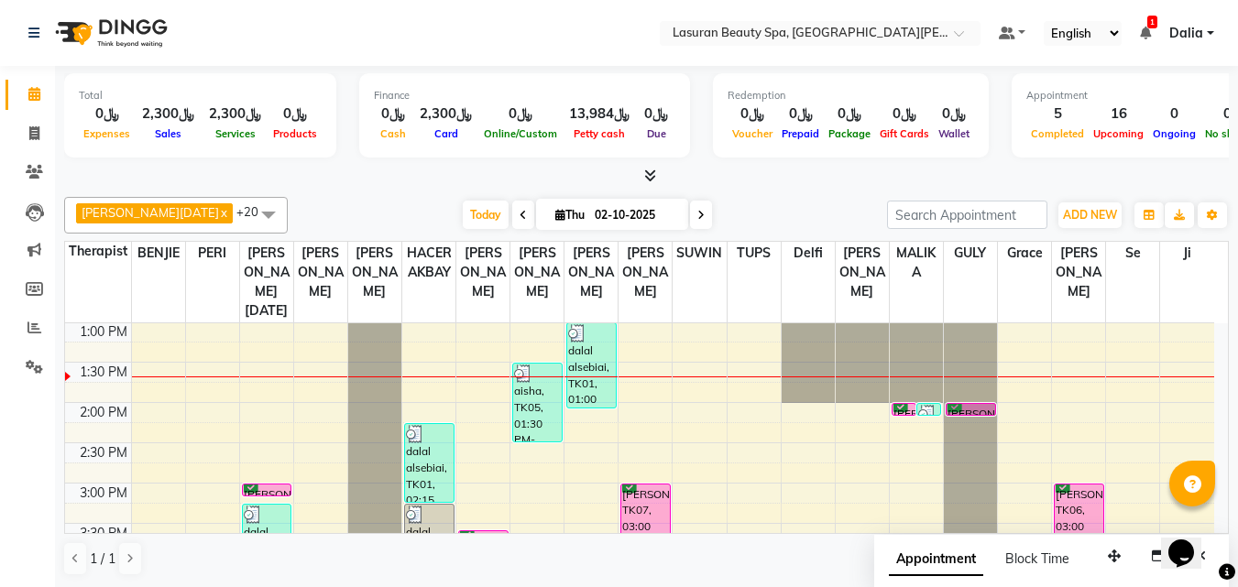
select select "54634"
select select "tentative"
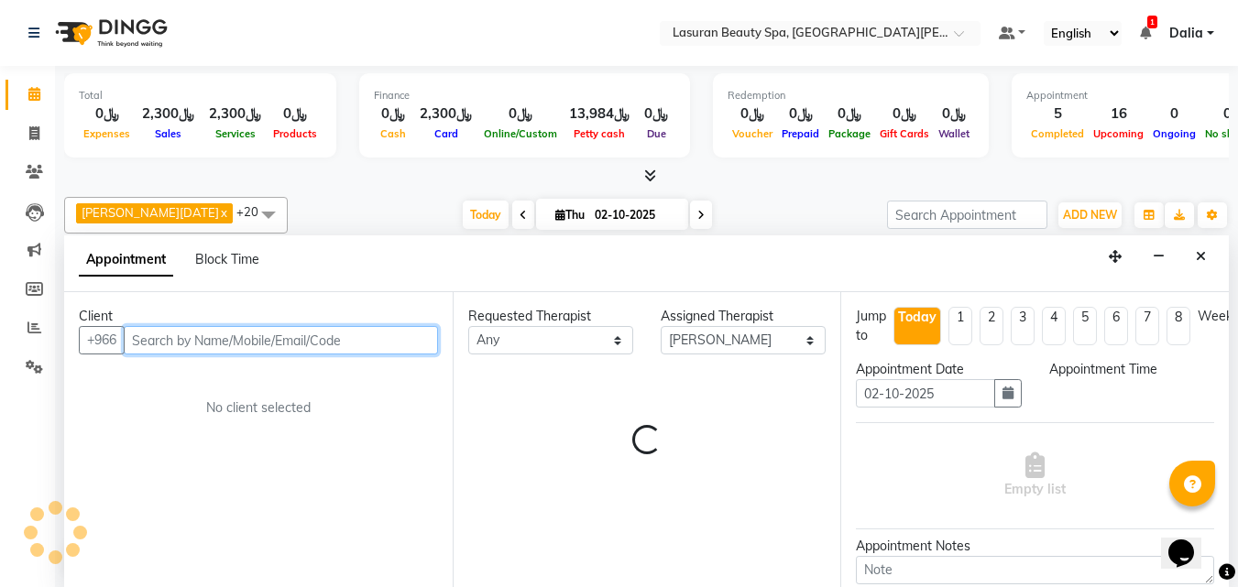
select select "900"
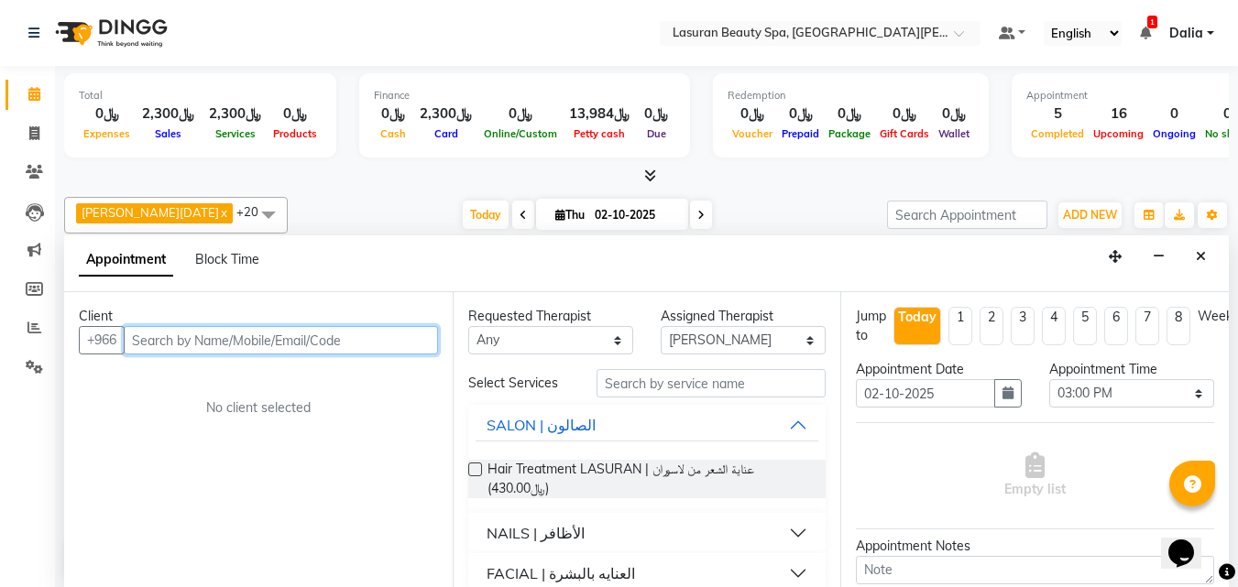
scroll to position [1, 0]
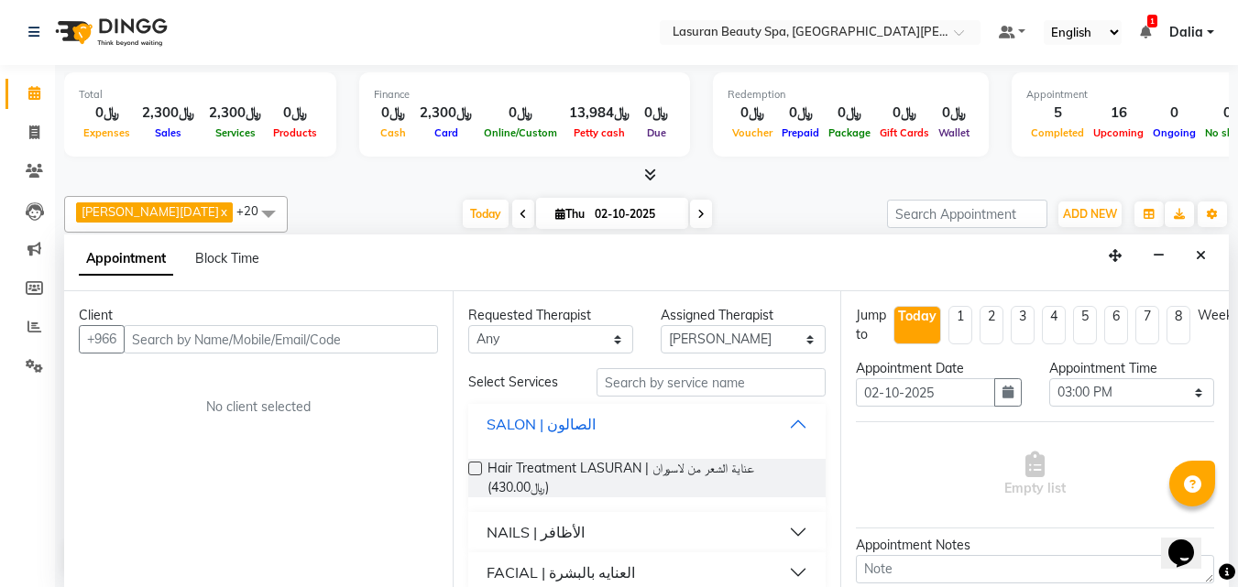
click at [783, 420] on button "SALON | الصالون" at bounding box center [647, 424] width 344 height 33
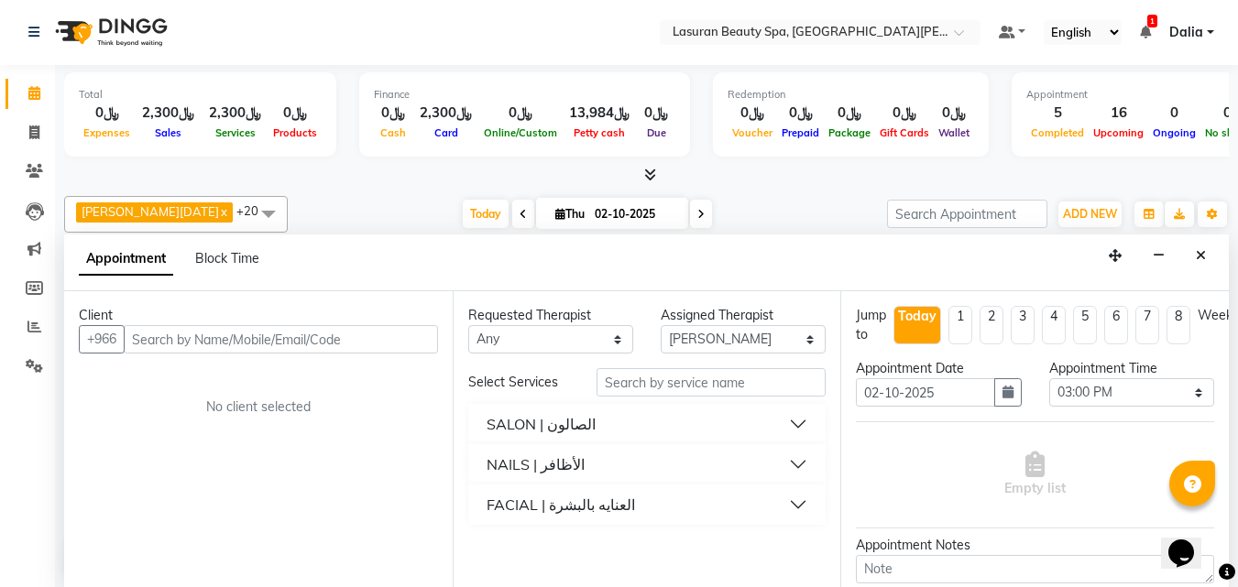
click at [789, 464] on button "NAILS | الأظافر" at bounding box center [647, 464] width 344 height 33
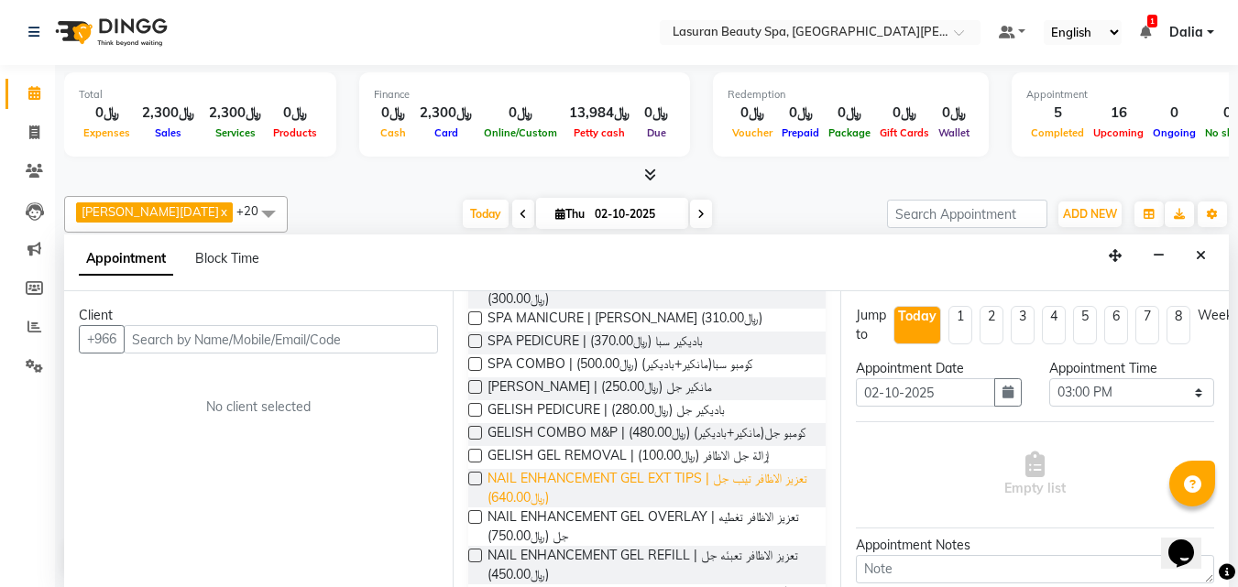
scroll to position [366, 0]
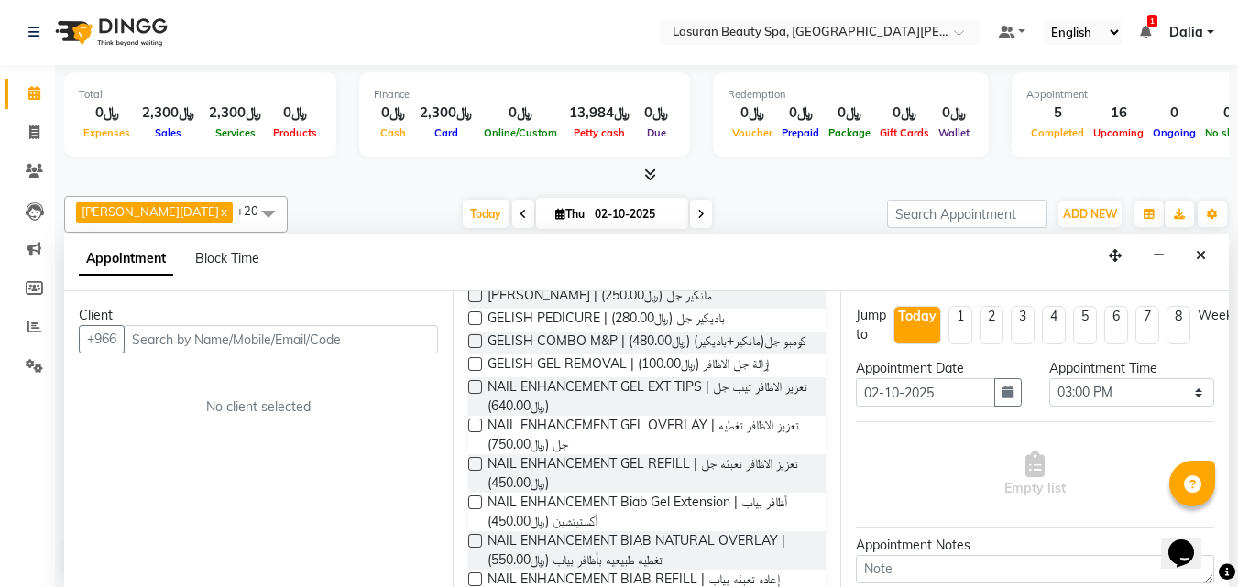
click at [1179, 30] on span "Dalia" at bounding box center [1186, 32] width 34 height 19
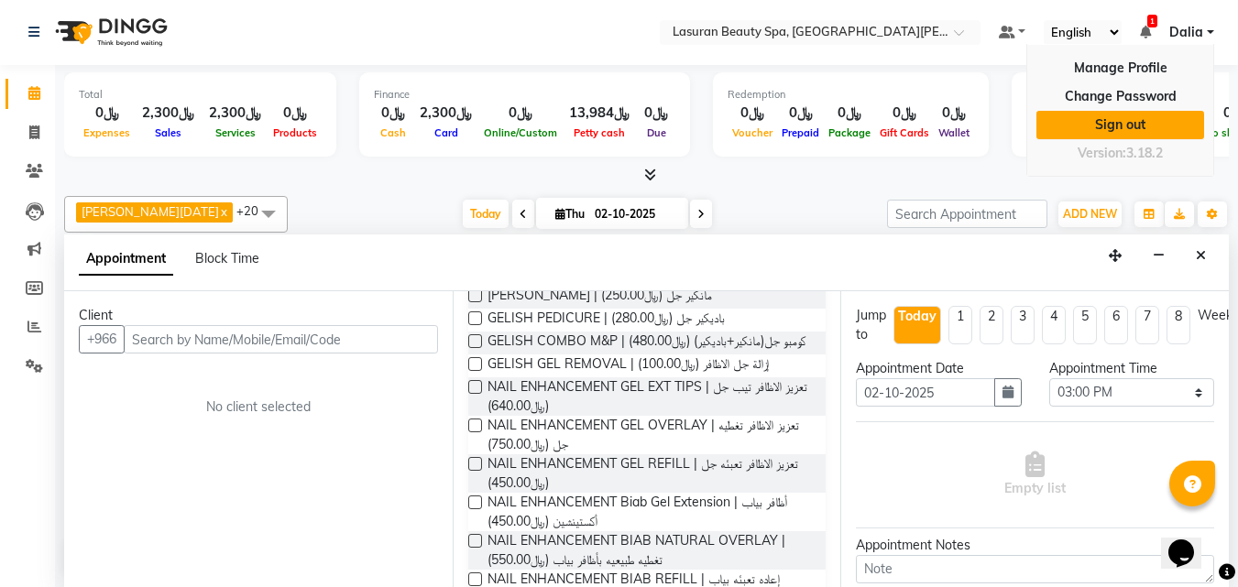
click at [1112, 136] on link "Sign out" at bounding box center [1120, 125] width 168 height 28
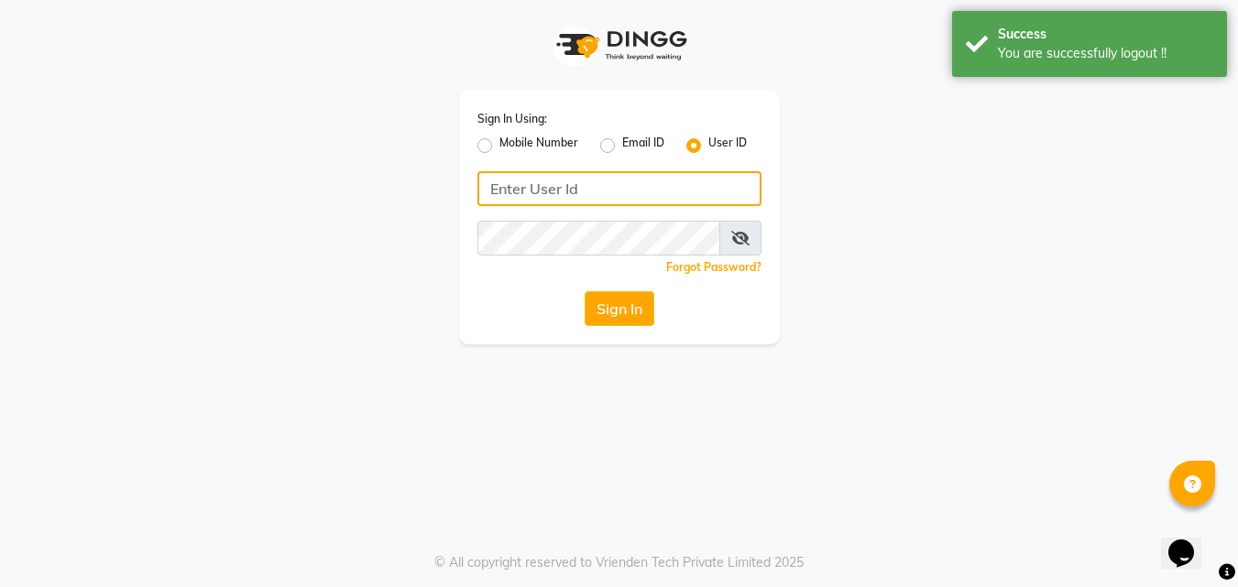
type input "561695339"
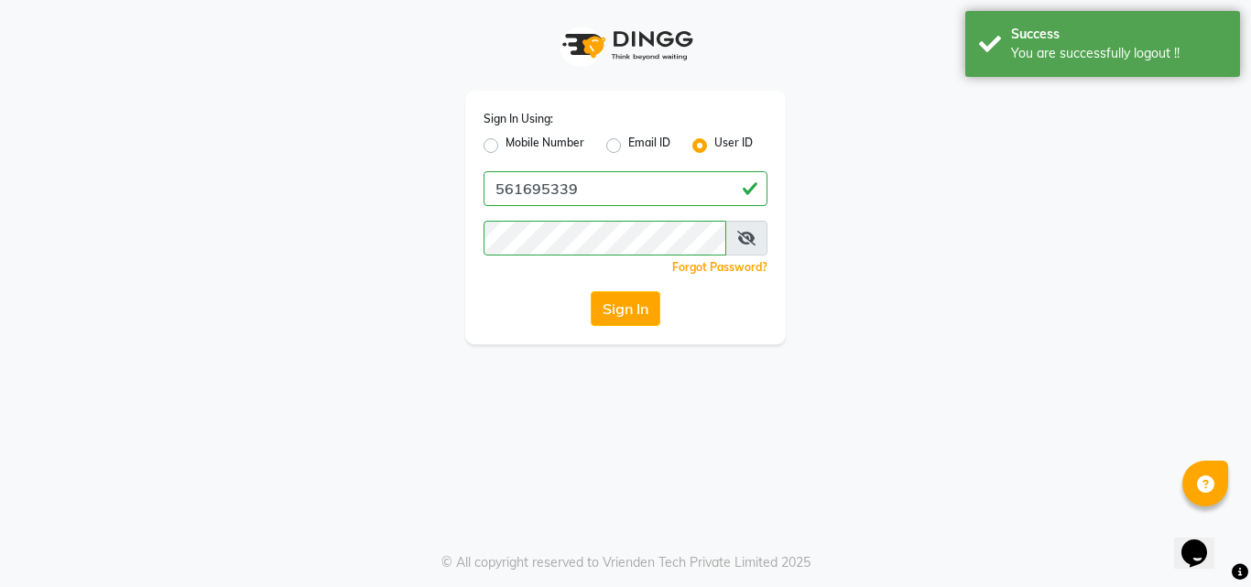
click at [628, 150] on label "Email ID" at bounding box center [649, 146] width 42 height 22
click at [628, 147] on input "Email ID" at bounding box center [634, 141] width 12 height 12
radio input "true"
radio input "false"
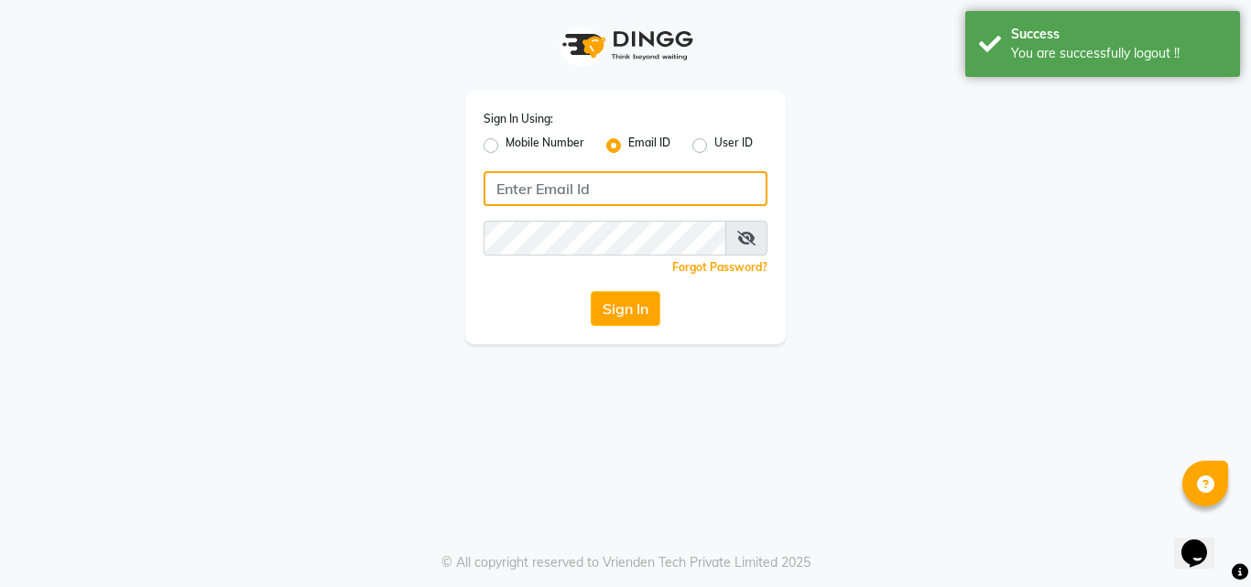
click at [601, 194] on input "Username" at bounding box center [626, 188] width 284 height 35
type input "[EMAIL_ADDRESS][DOMAIN_NAME]"
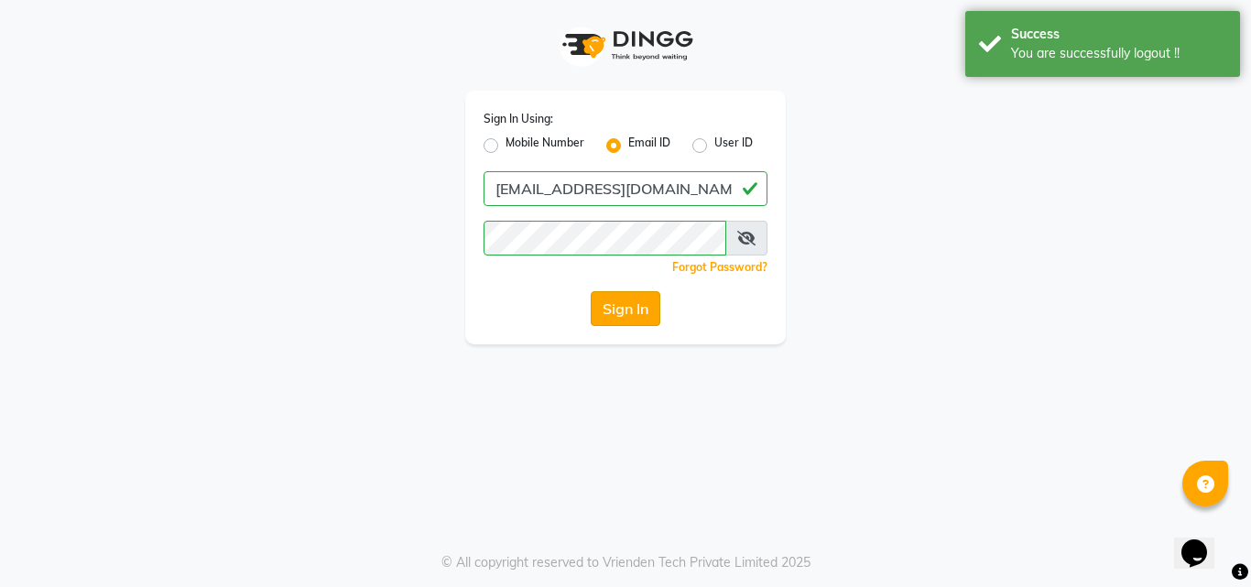
click at [627, 304] on button "Sign In" at bounding box center [626, 308] width 70 height 35
